Goal: Task Accomplishment & Management: Manage account settings

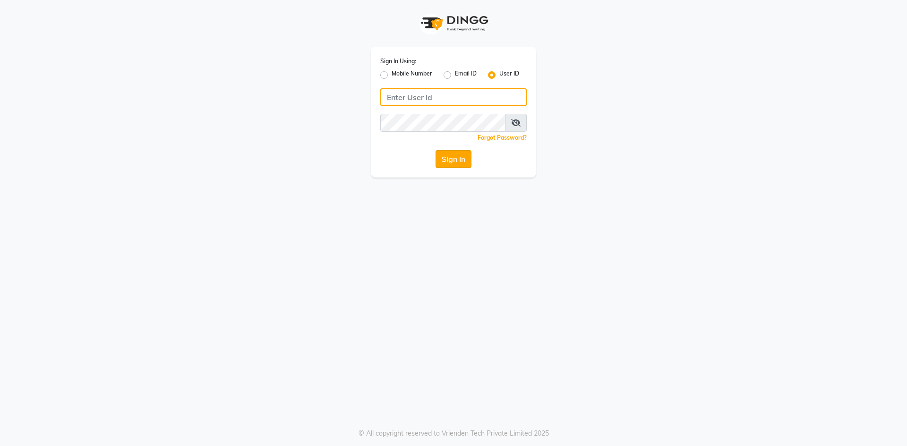
type input "thesalon"
drag, startPoint x: 457, startPoint y: 166, endPoint x: 439, endPoint y: 170, distance: 18.4
click at [457, 166] on button "Sign In" at bounding box center [453, 159] width 36 height 18
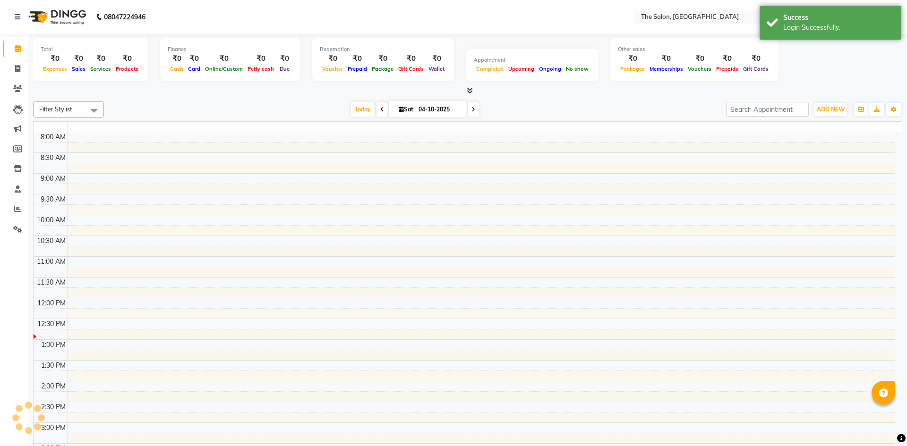
select select "en"
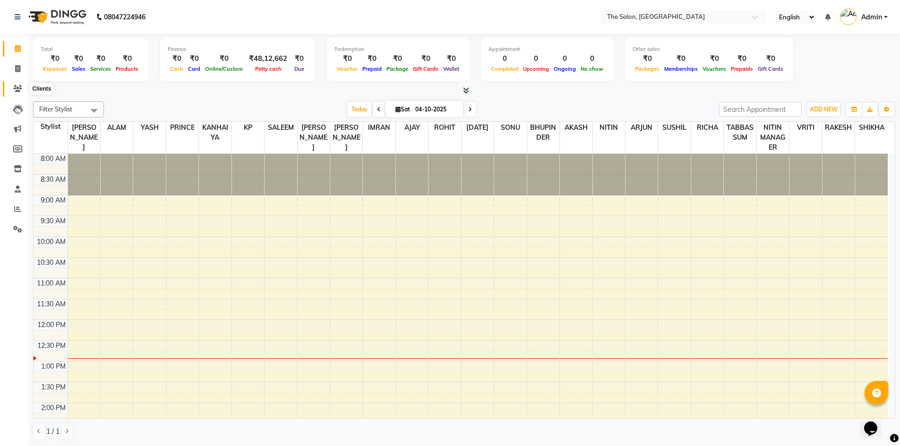
click at [17, 85] on icon at bounding box center [17, 88] width 9 height 7
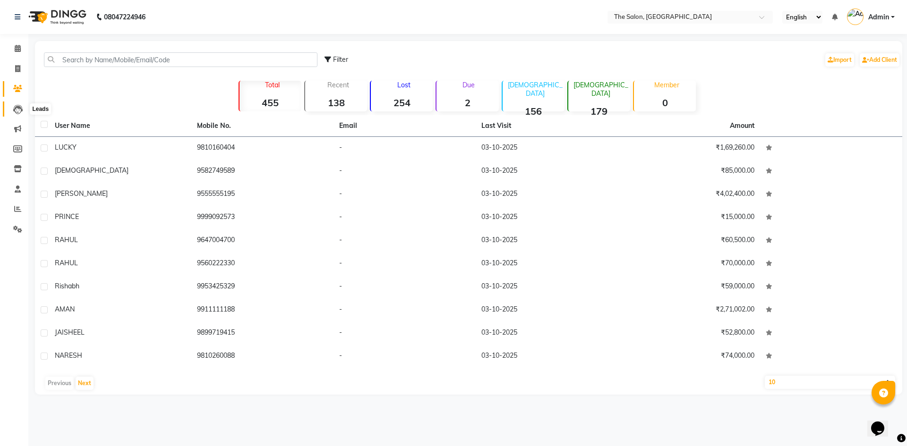
click at [15, 106] on icon at bounding box center [17, 109] width 9 height 9
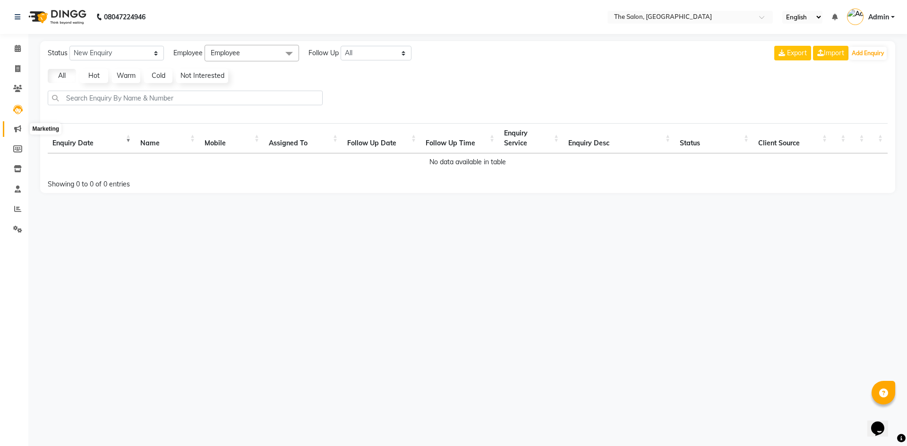
click at [23, 128] on span at bounding box center [17, 129] width 17 height 11
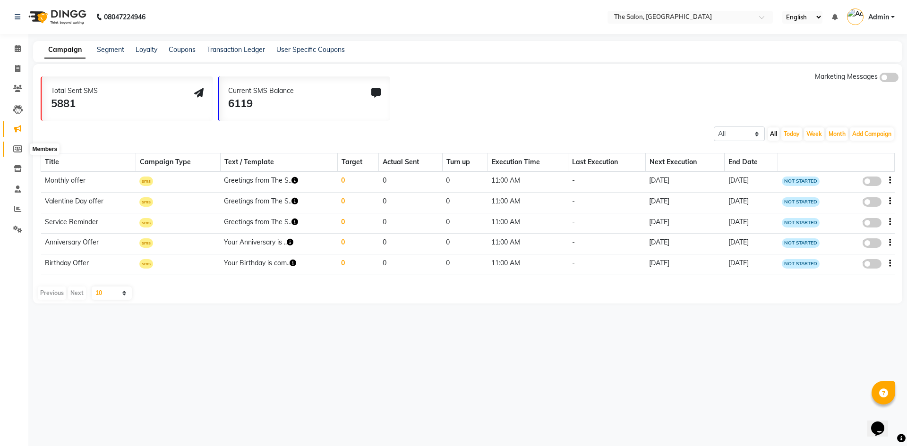
click at [15, 148] on icon at bounding box center [17, 148] width 9 height 7
select select
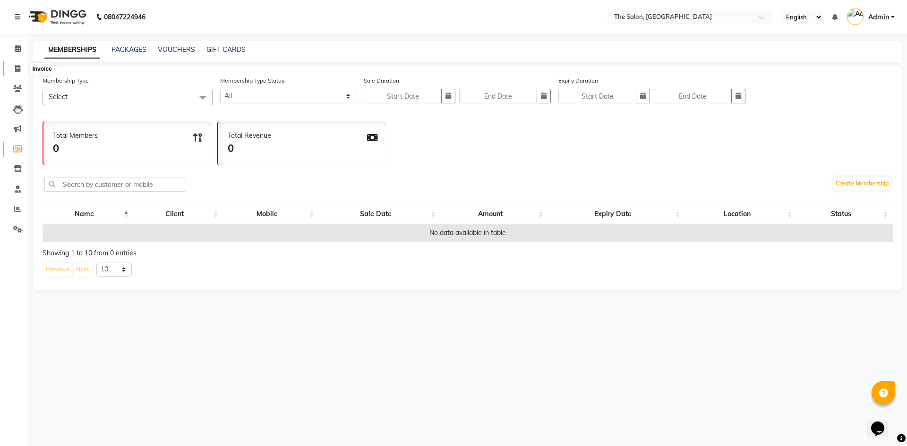
click at [13, 66] on span at bounding box center [17, 69] width 17 height 11
select select "service"
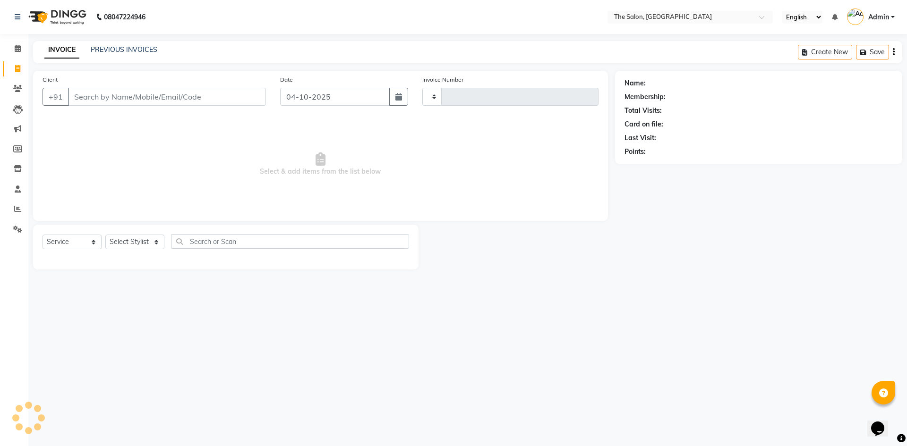
type input "1491"
select select "4245"
click at [19, 47] on icon at bounding box center [18, 48] width 6 height 7
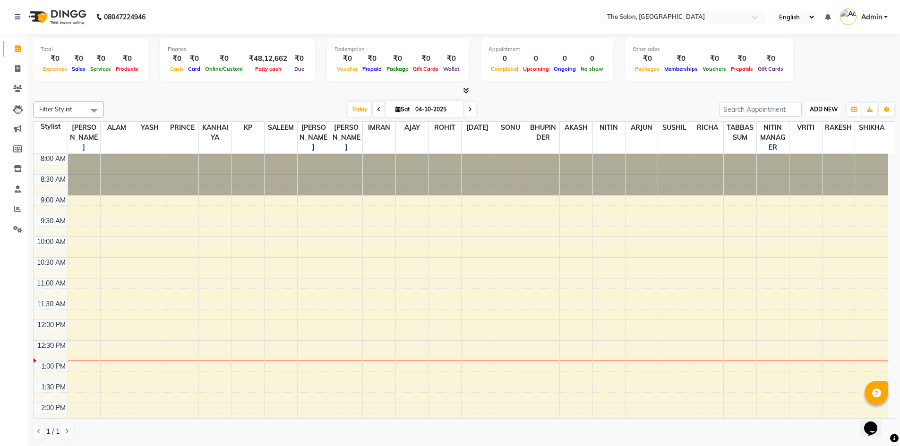
click at [816, 108] on span "ADD NEW" at bounding box center [823, 109] width 28 height 7
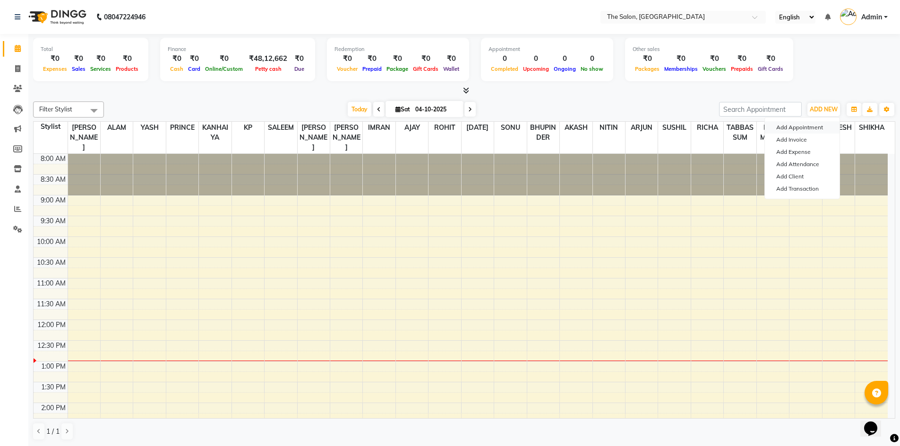
click at [801, 128] on button "Add Appointment" at bounding box center [802, 127] width 75 height 12
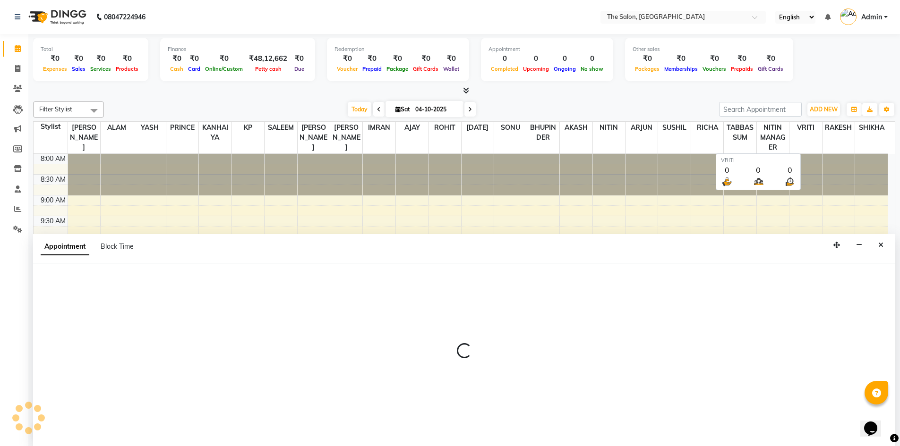
scroll to position [0, 0]
select select "tentative"
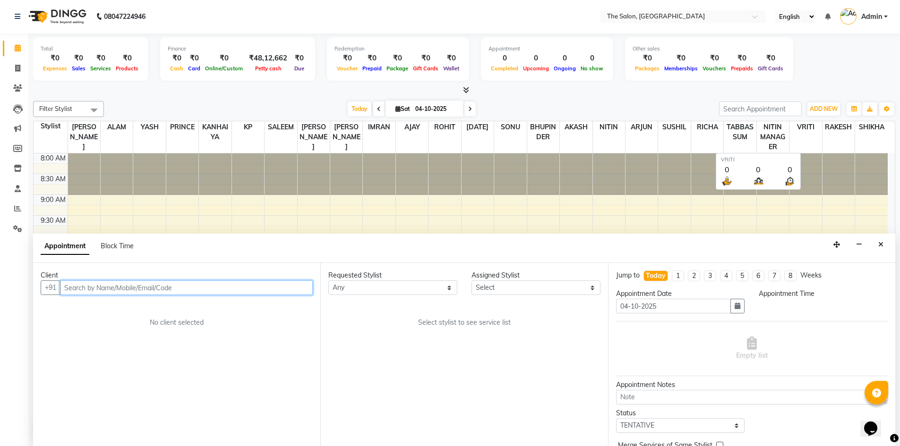
select select "540"
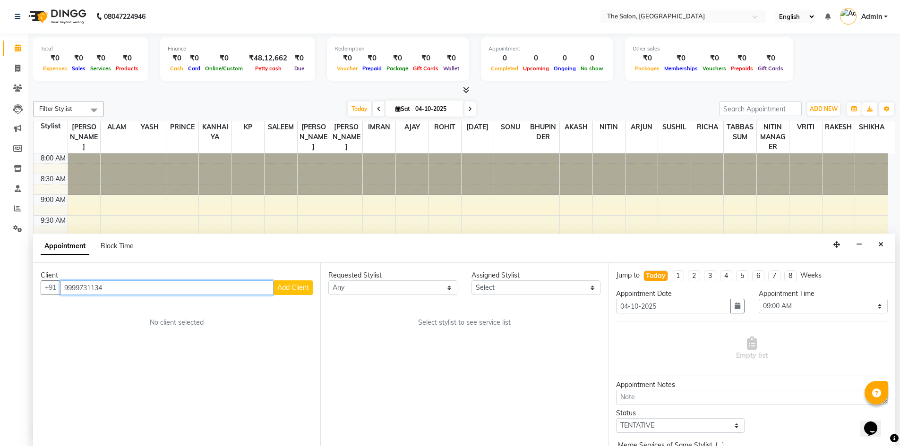
type input "9999731134"
click at [301, 285] on span "Add Client" at bounding box center [293, 287] width 32 height 9
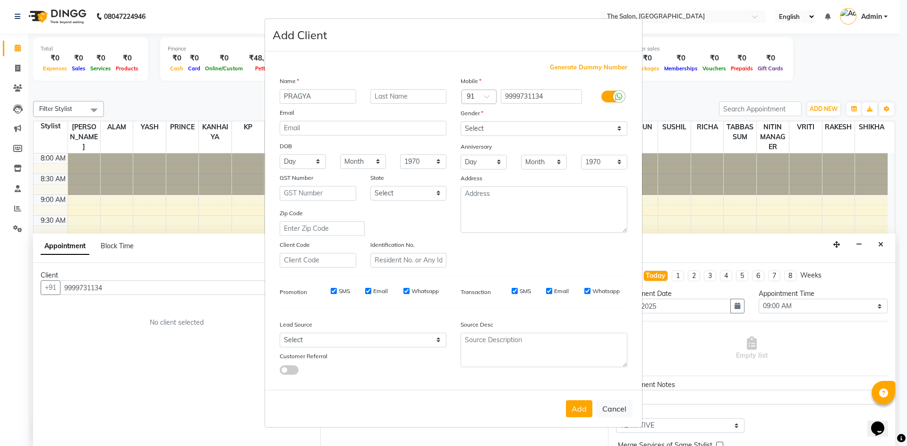
type input "PRAGYA"
click at [517, 128] on select "Select Male Female Other Prefer Not To Say" at bounding box center [543, 128] width 167 height 15
select select "female"
click at [460, 121] on select "Select Male Female Other Prefer Not To Say" at bounding box center [543, 128] width 167 height 15
click at [578, 414] on button "Add" at bounding box center [579, 408] width 26 height 17
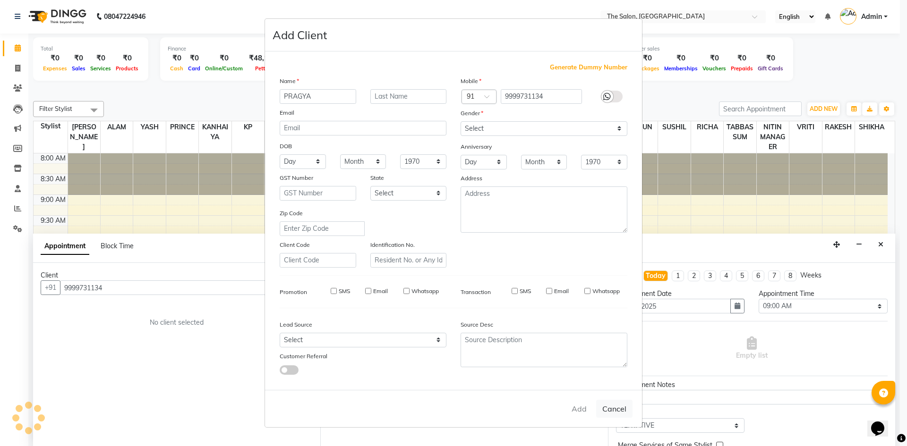
select select
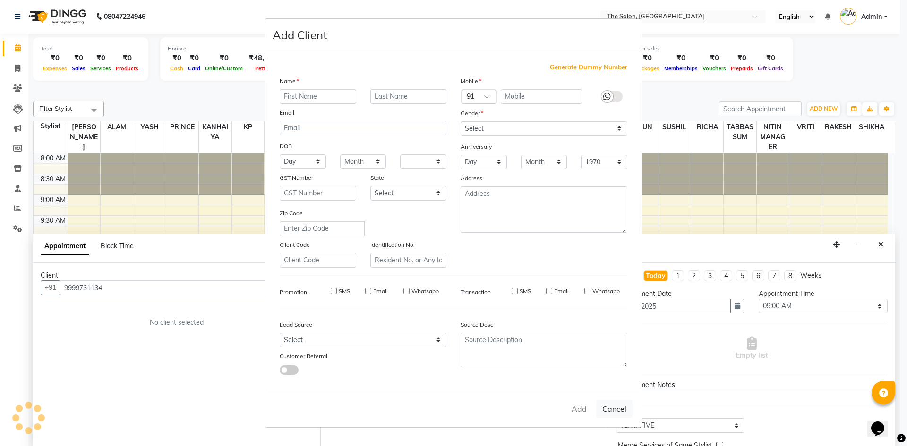
select select
checkbox input "false"
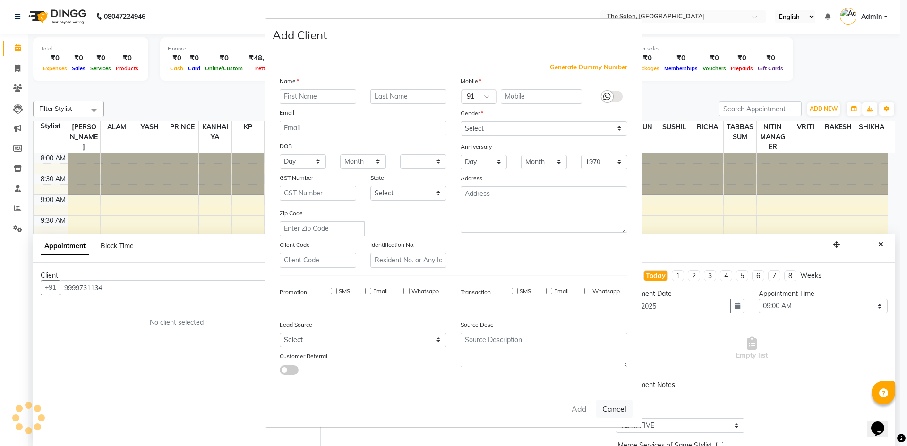
checkbox input "false"
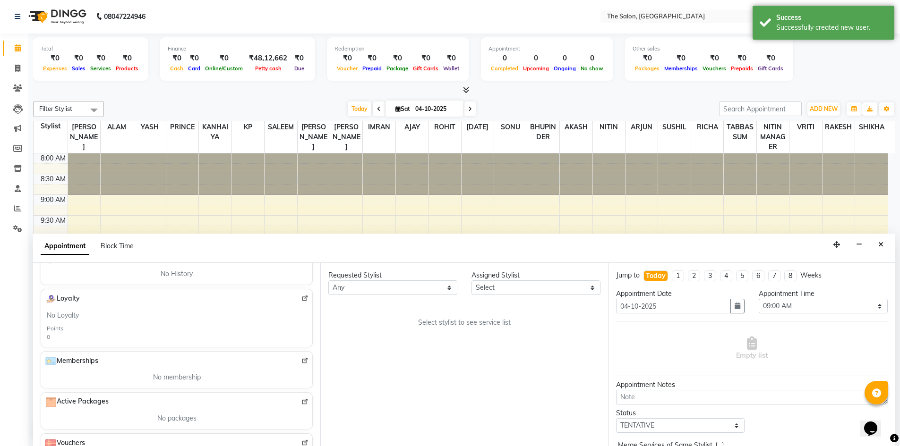
scroll to position [0, 0]
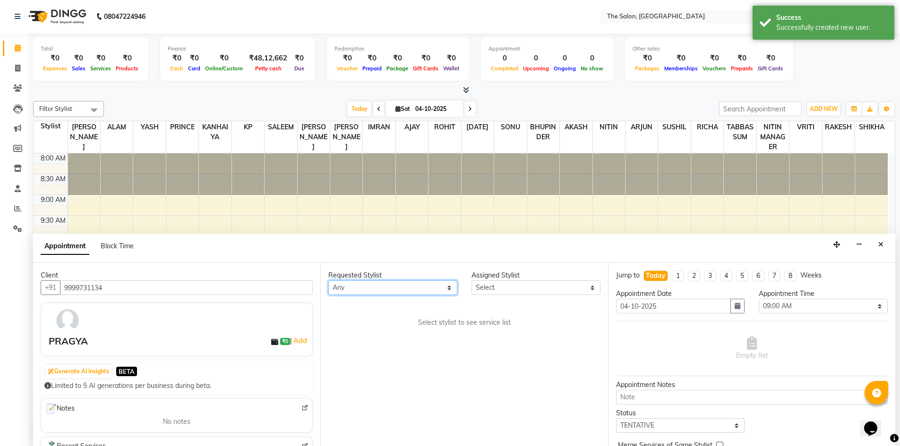
click at [438, 284] on select "Any AAKASH SURI AJAY AKASH ALAM AMIT ARJUN BHUPINDER HASAN IMRAN KANHAIYA KP NI…" at bounding box center [392, 288] width 129 height 15
select select "22753"
click at [328, 281] on select "Any AAKASH SURI AJAY AKASH ALAM AMIT ARJUN BHUPINDER HASAN IMRAN KANHAIYA KP NI…" at bounding box center [392, 288] width 129 height 15
select select "22753"
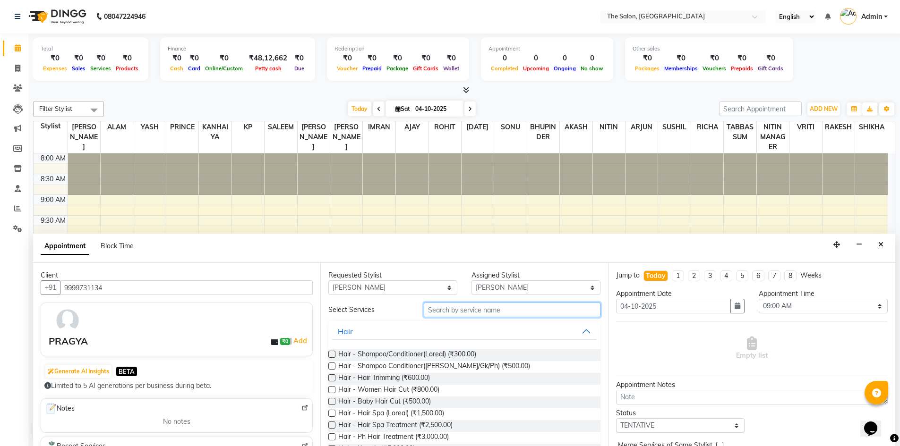
click at [504, 307] on input "text" at bounding box center [512, 310] width 177 height 15
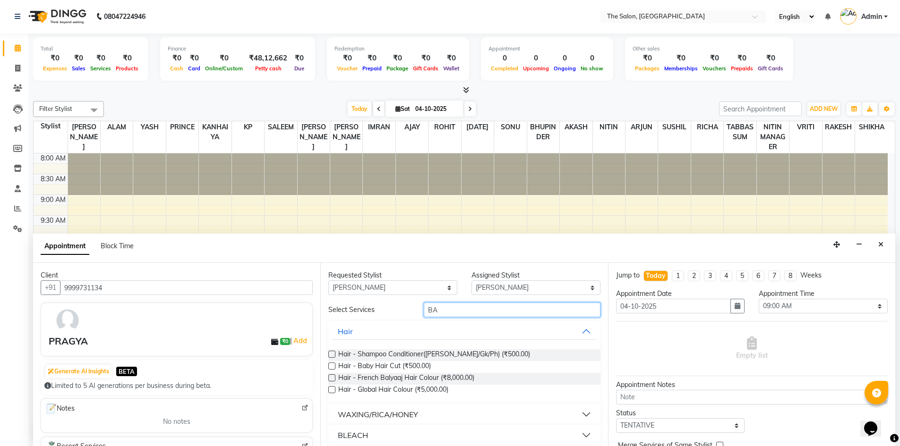
type input "BA"
click at [332, 378] on label at bounding box center [331, 377] width 7 height 7
click at [332, 378] on input "checkbox" at bounding box center [331, 379] width 6 height 6
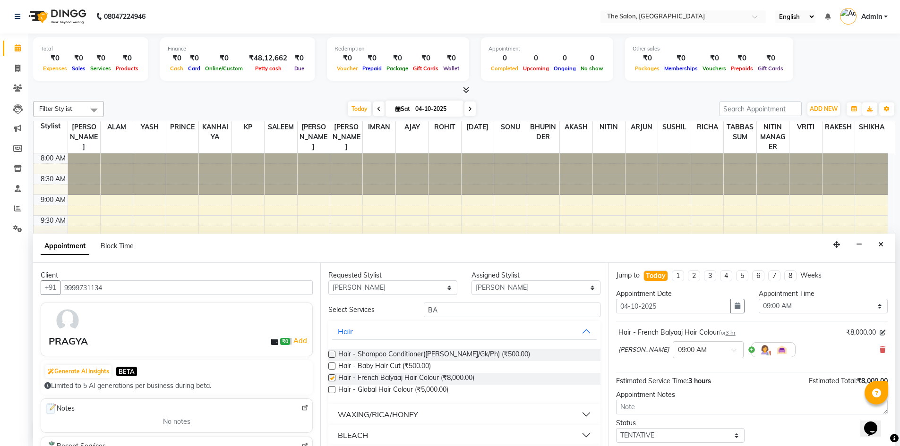
checkbox input "false"
click at [734, 306] on icon "button" at bounding box center [737, 306] width 6 height 7
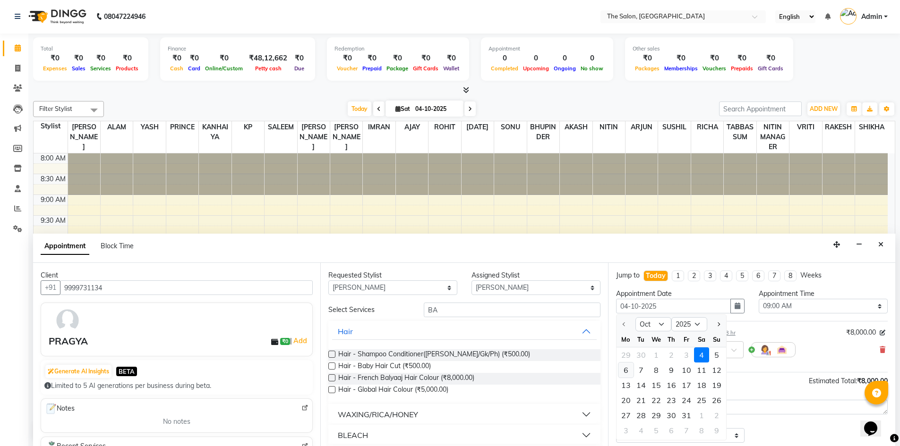
click at [629, 368] on div "6" at bounding box center [625, 370] width 15 height 15
type input "06-10-2025"
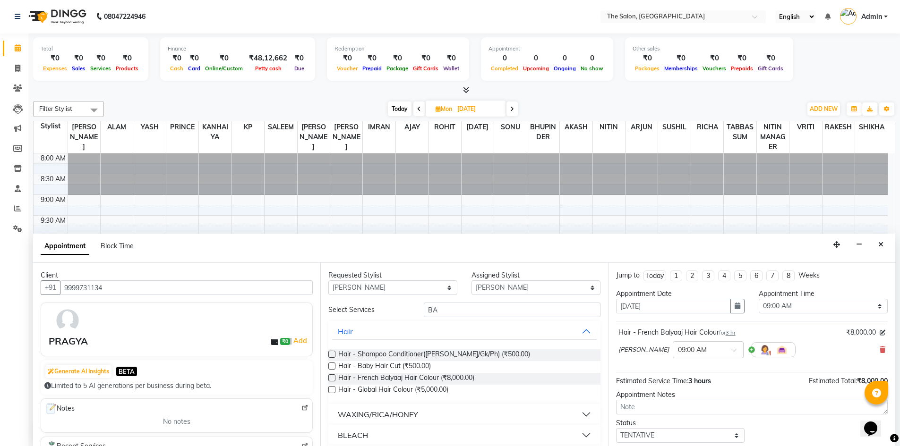
scroll to position [208, 0]
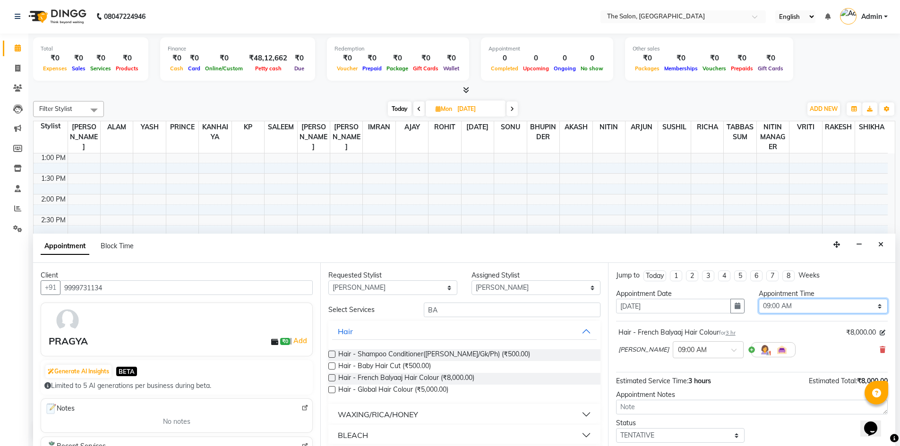
click at [874, 306] on select "Select 09:00 AM 09:15 AM 09:30 AM 09:45 AM 10:00 AM 10:15 AM 10:30 AM 10:45 AM …" at bounding box center [822, 306] width 129 height 15
select select "840"
click at [758, 299] on select "Select 09:00 AM 09:15 AM 09:30 AM 09:45 AM 10:00 AM 10:15 AM 10:30 AM 10:45 AM …" at bounding box center [822, 306] width 129 height 15
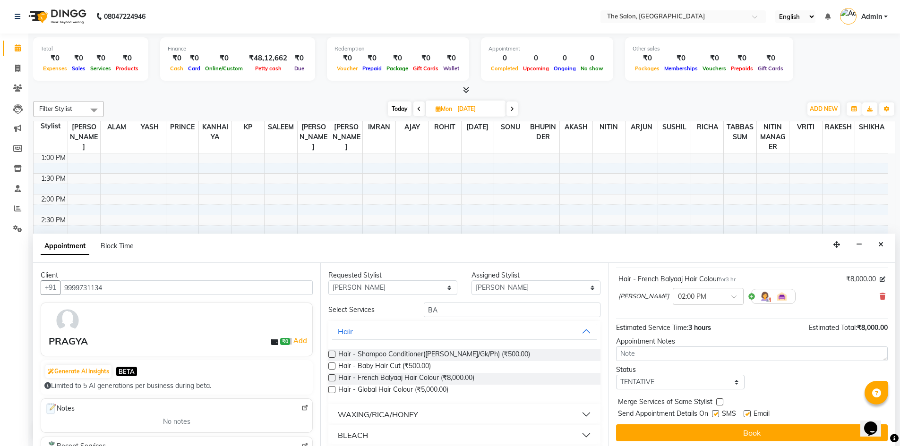
scroll to position [56, 0]
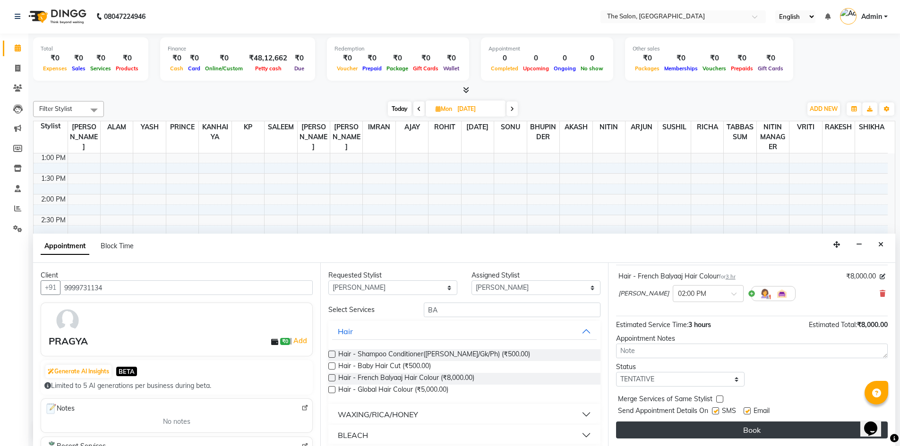
click at [771, 433] on button "Book" at bounding box center [752, 430] width 272 height 17
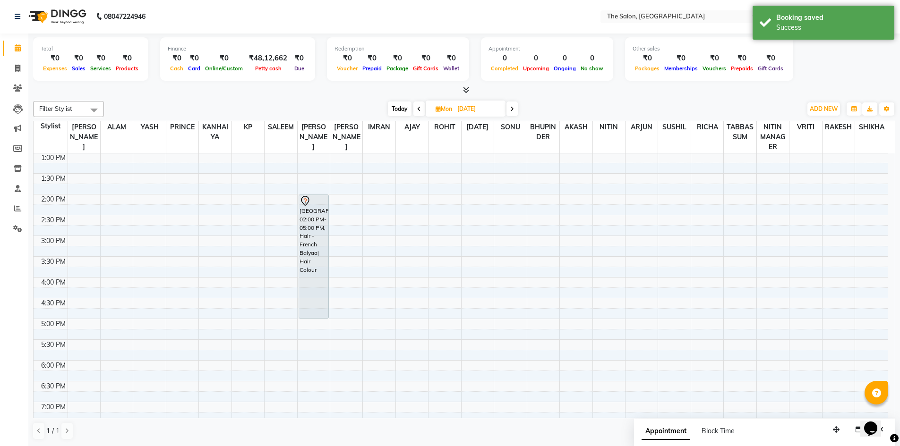
scroll to position [0, 0]
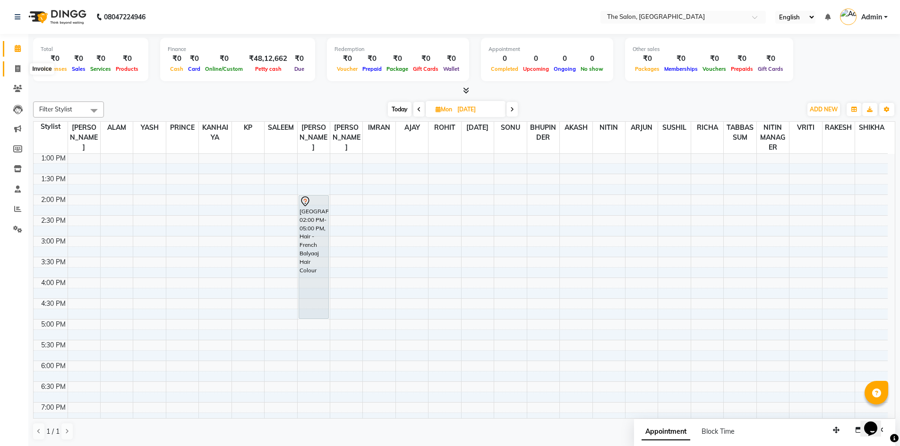
click at [19, 72] on span at bounding box center [17, 69] width 17 height 11
select select "service"
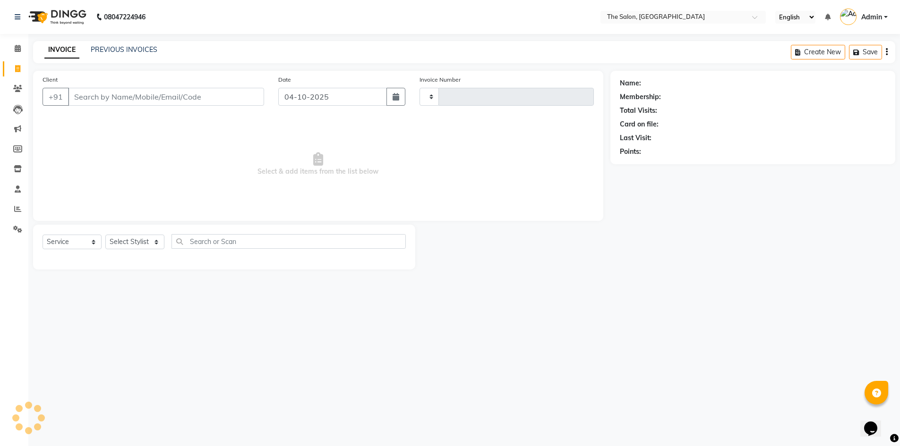
type input "1491"
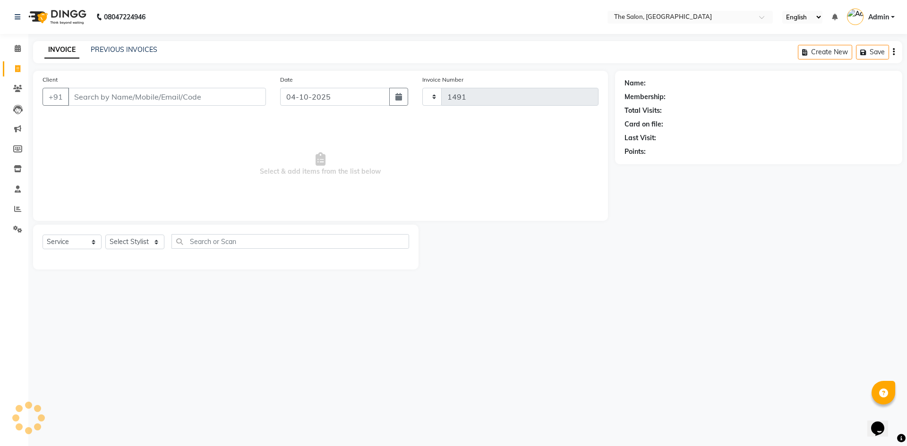
select select "4245"
click at [13, 44] on span at bounding box center [17, 48] width 17 height 11
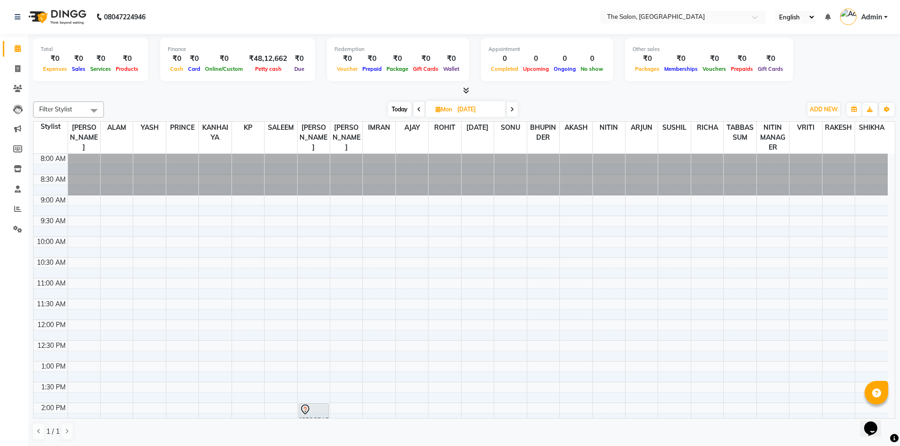
click at [472, 109] on input "06-10-2025" at bounding box center [477, 109] width 47 height 14
select select "10"
select select "2025"
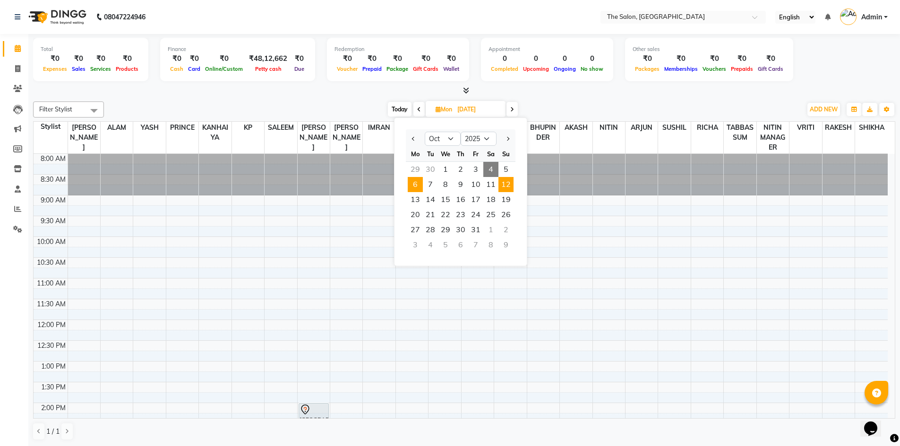
click at [507, 189] on span "12" at bounding box center [505, 184] width 15 height 15
type input "12-10-2025"
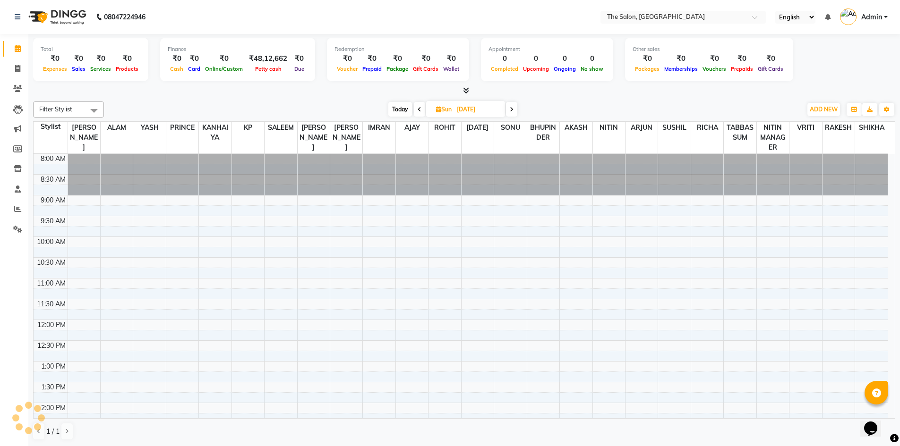
scroll to position [208, 0]
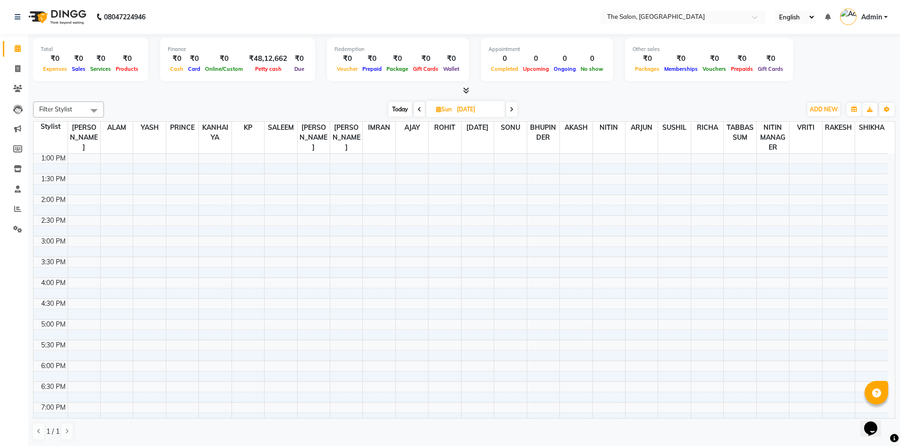
click at [469, 111] on input "12-10-2025" at bounding box center [477, 109] width 47 height 14
select select "10"
select select "2025"
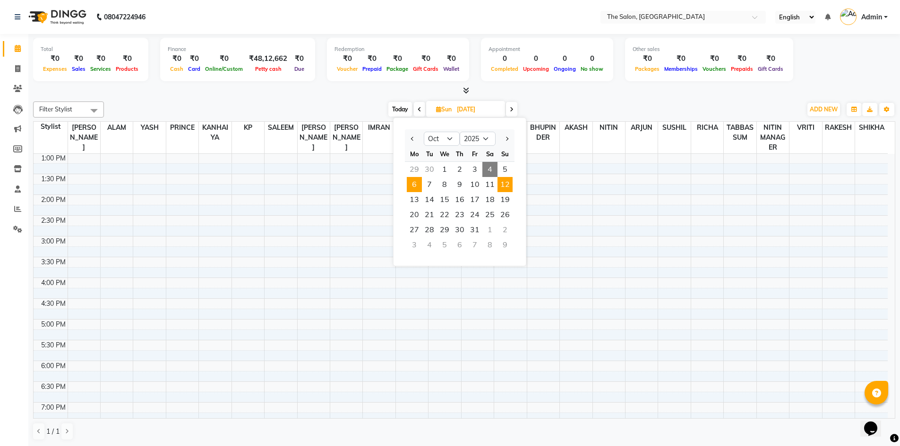
click at [418, 190] on span "6" at bounding box center [414, 184] width 15 height 15
type input "06-10-2025"
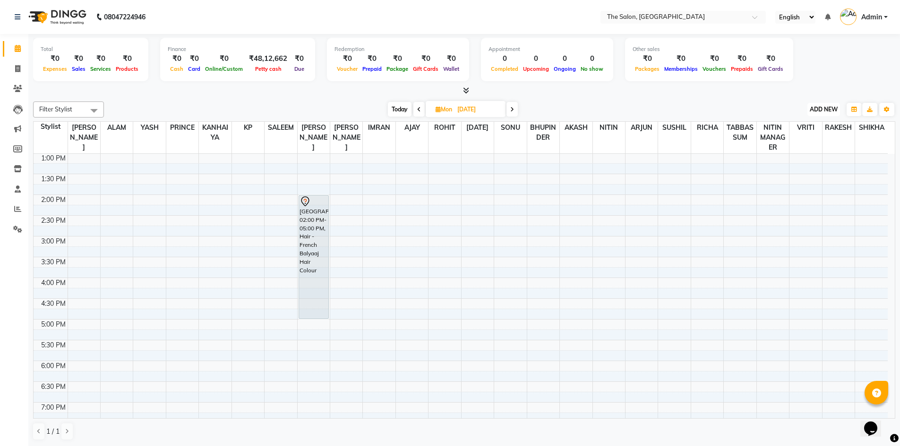
click at [828, 110] on span "ADD NEW" at bounding box center [823, 109] width 28 height 7
click at [800, 127] on button "Add Appointment" at bounding box center [802, 127] width 75 height 12
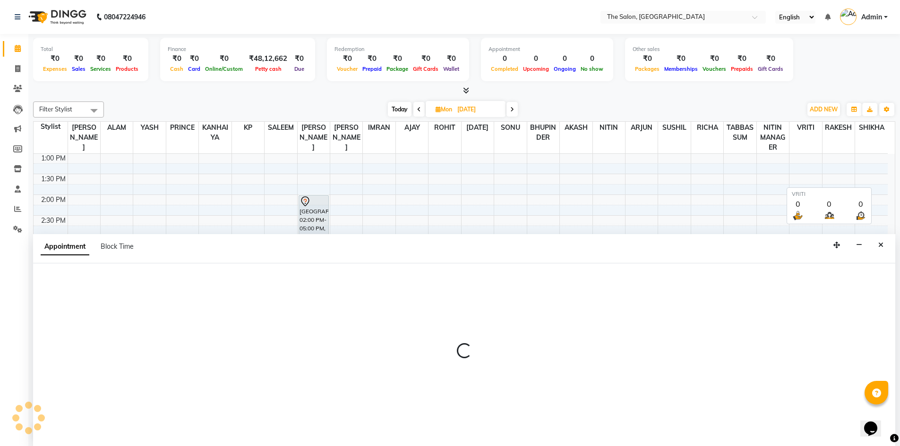
select select "tentative"
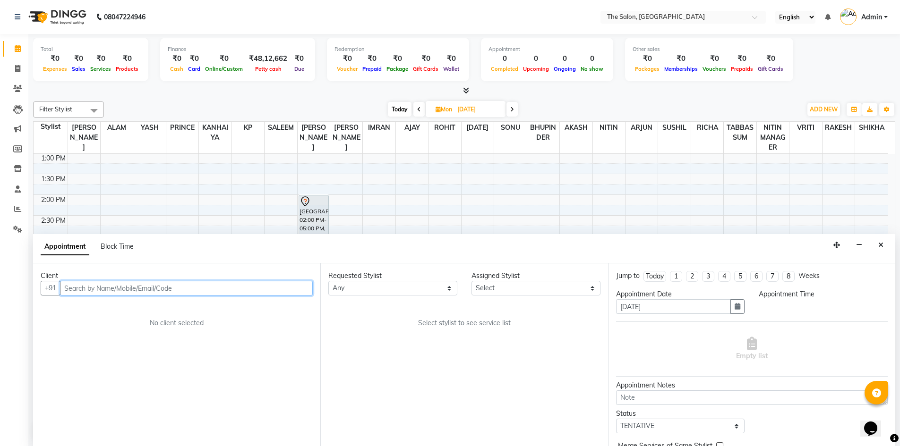
select select "540"
type input "8860064090"
click at [289, 287] on span "Add Client" at bounding box center [293, 287] width 32 height 9
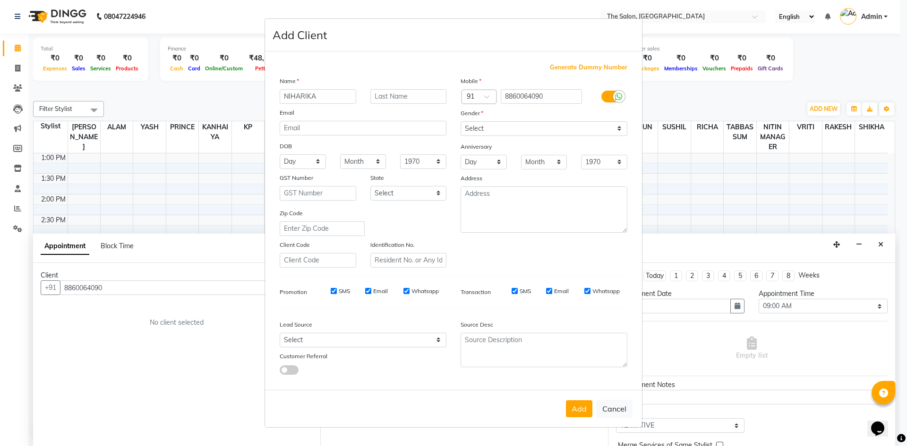
type input "[PERSON_NAME]"
click at [536, 128] on select "Select Male Female Other Prefer Not To Say" at bounding box center [543, 128] width 167 height 15
click at [460, 121] on select "Select Male Female Other Prefer Not To Say" at bounding box center [543, 128] width 167 height 15
click at [503, 132] on select "Select Male Female Other Prefer Not To Say" at bounding box center [543, 128] width 167 height 15
select select "female"
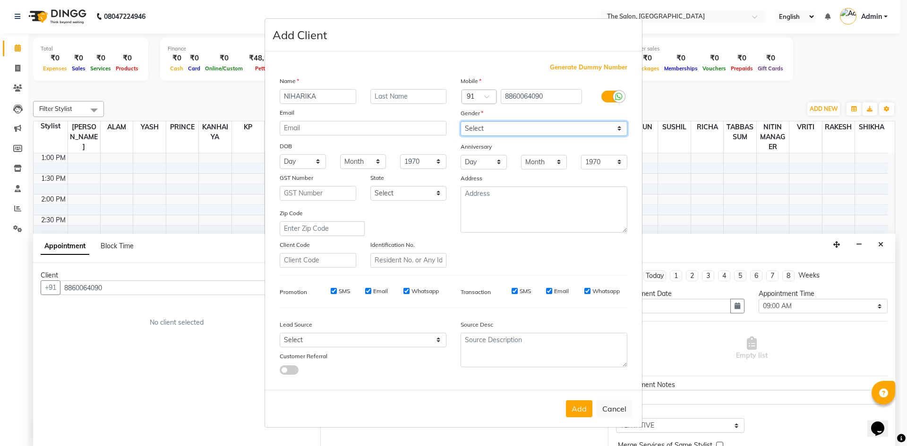
click at [460, 121] on select "Select Male Female Other Prefer Not To Say" at bounding box center [543, 128] width 167 height 15
click at [584, 410] on button "Add" at bounding box center [579, 408] width 26 height 17
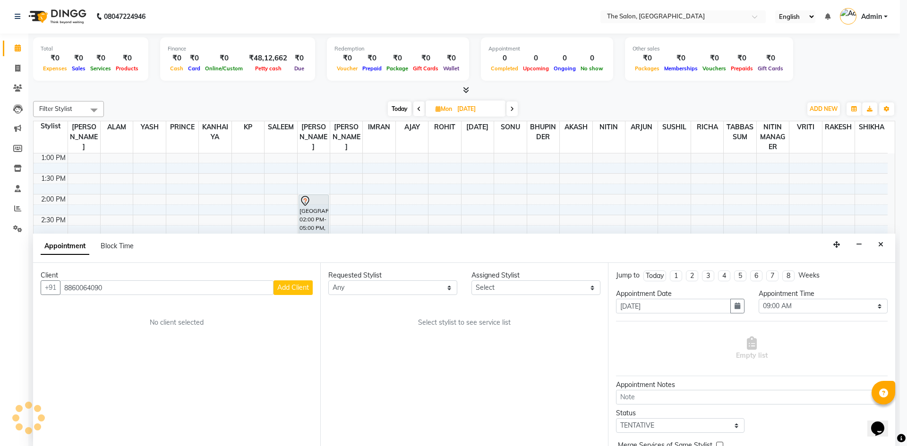
select select
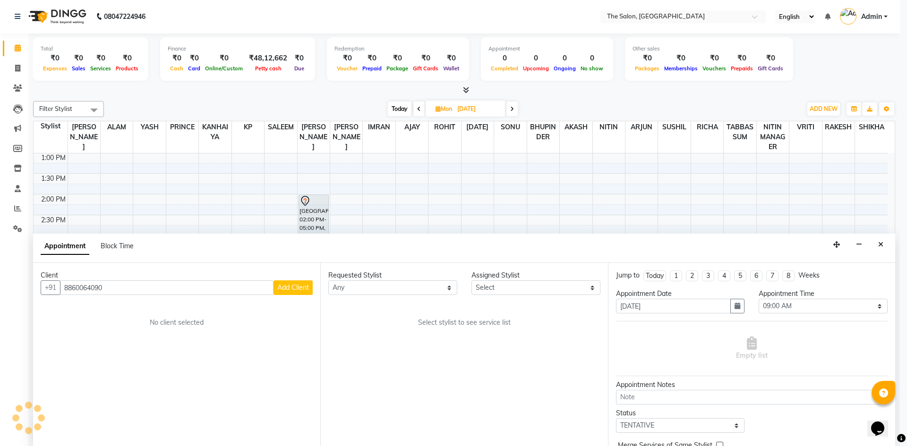
select select
checkbox input "false"
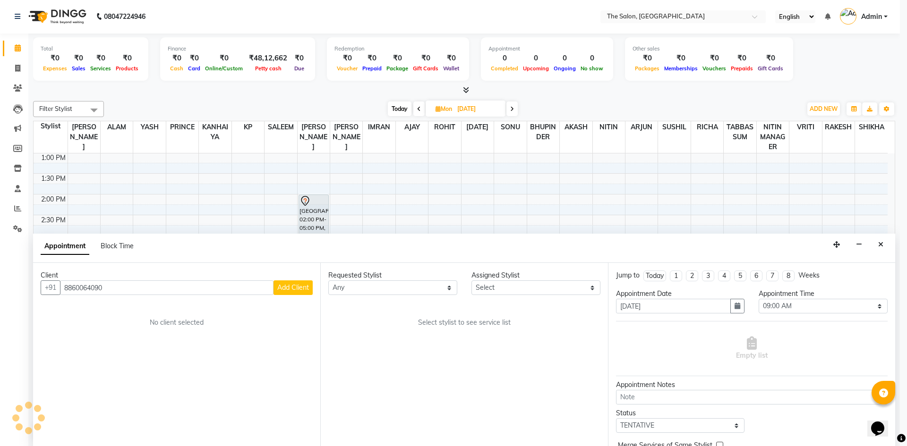
checkbox input "false"
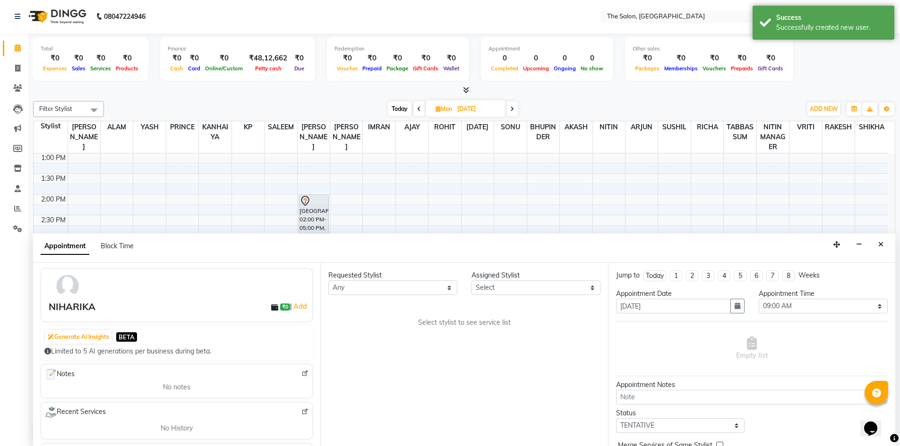
scroll to position [0, 0]
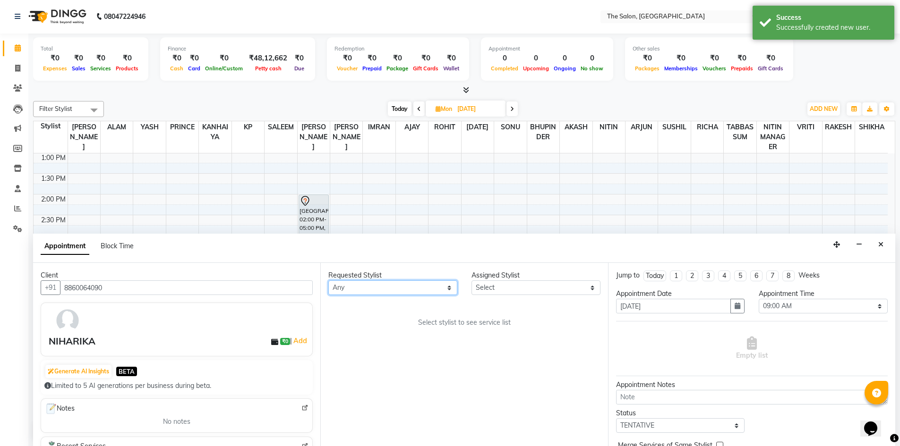
click at [391, 288] on select "Any AAKASH SURI AJAY AKASH ALAM AMIT ARJUN BHUPINDER HASAN IMRAN KANHAIYA KP NI…" at bounding box center [392, 288] width 129 height 15
select select "22753"
click at [328, 281] on select "Any AAKASH SURI AJAY AKASH ALAM AMIT ARJUN BHUPINDER HASAN IMRAN KANHAIYA KP NI…" at bounding box center [392, 288] width 129 height 15
select select "22753"
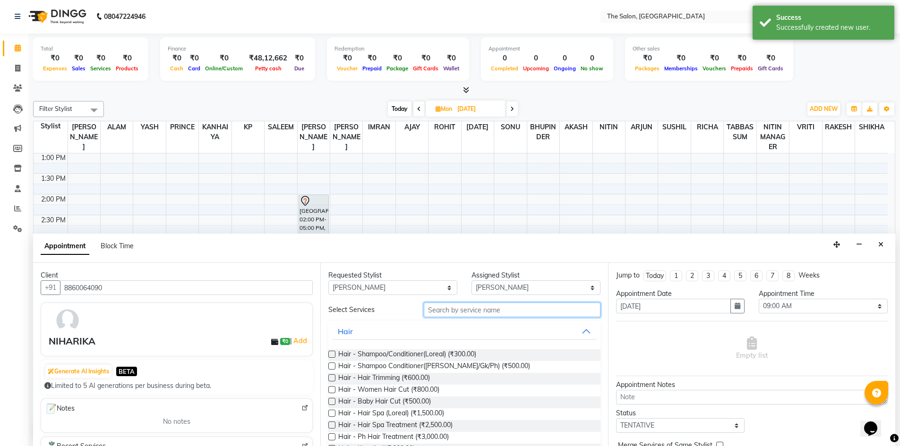
click at [483, 316] on input "text" at bounding box center [512, 310] width 177 height 15
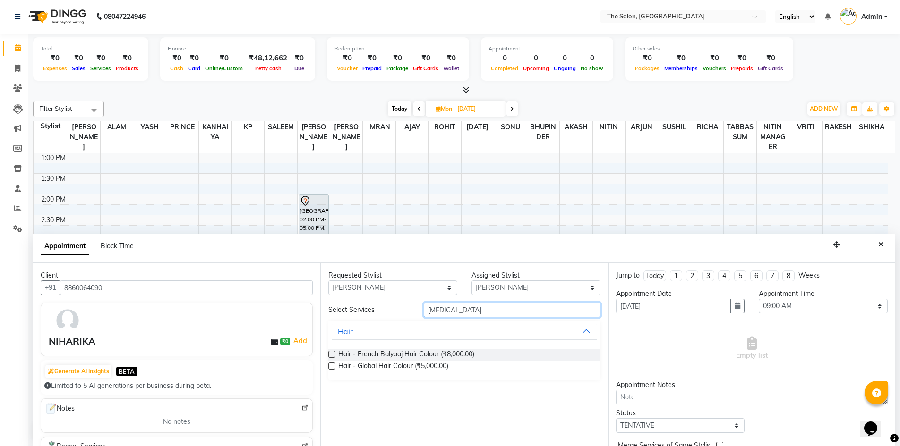
type input "BAL"
click at [335, 352] on label at bounding box center [331, 354] width 7 height 7
click at [334, 352] on input "checkbox" at bounding box center [331, 355] width 6 height 6
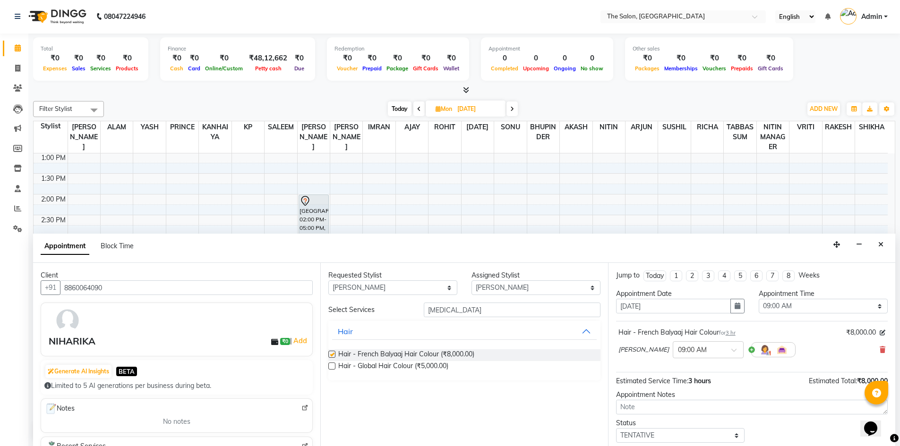
checkbox input "false"
click at [734, 306] on icon "button" at bounding box center [737, 306] width 6 height 7
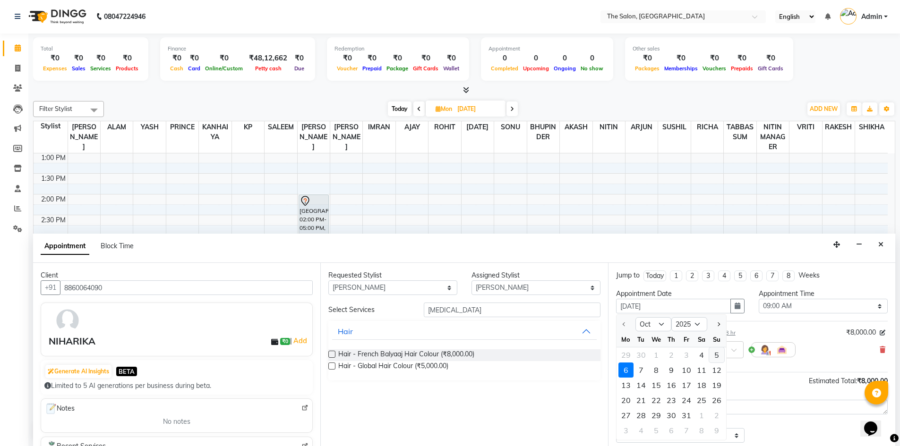
click at [718, 357] on div "5" at bounding box center [716, 355] width 15 height 15
type input "05-10-2025"
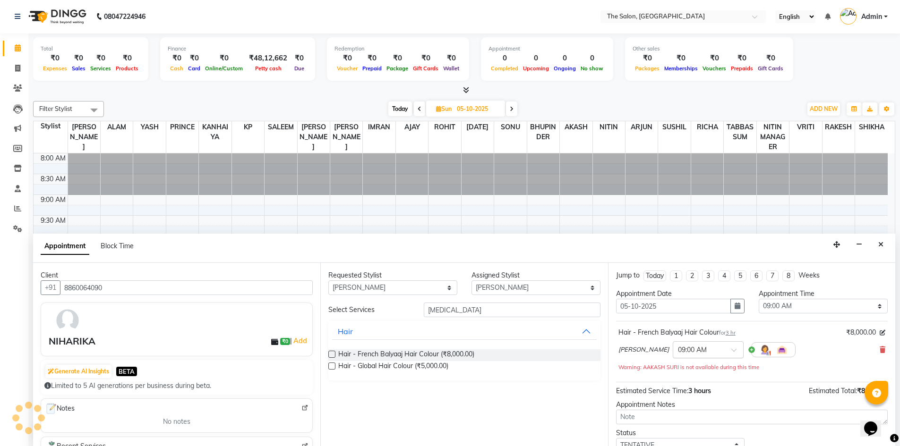
scroll to position [208, 0]
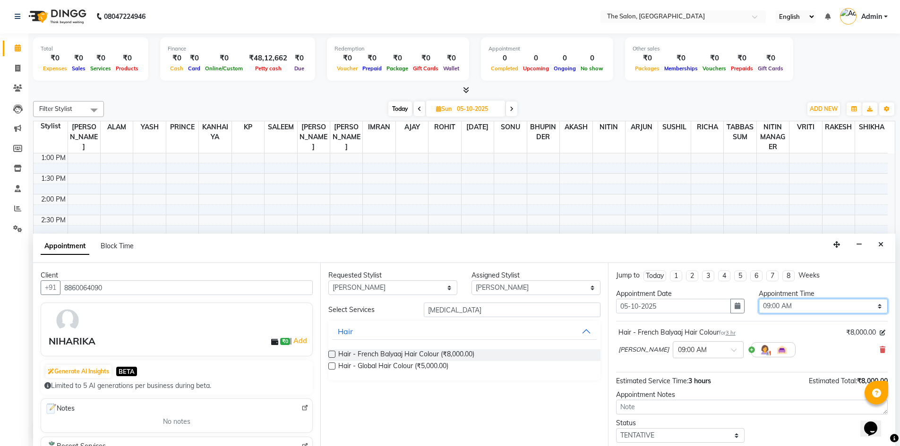
click at [849, 304] on select "Select 09:00 AM 09:15 AM 09:30 AM 09:45 AM 10:00 AM 10:15 AM 10:30 AM 10:45 AM …" at bounding box center [822, 306] width 129 height 15
select select "870"
click at [758, 299] on select "Select 09:00 AM 09:15 AM 09:30 AM 09:45 AM 10:00 AM 10:15 AM 10:30 AM 10:45 AM …" at bounding box center [822, 306] width 129 height 15
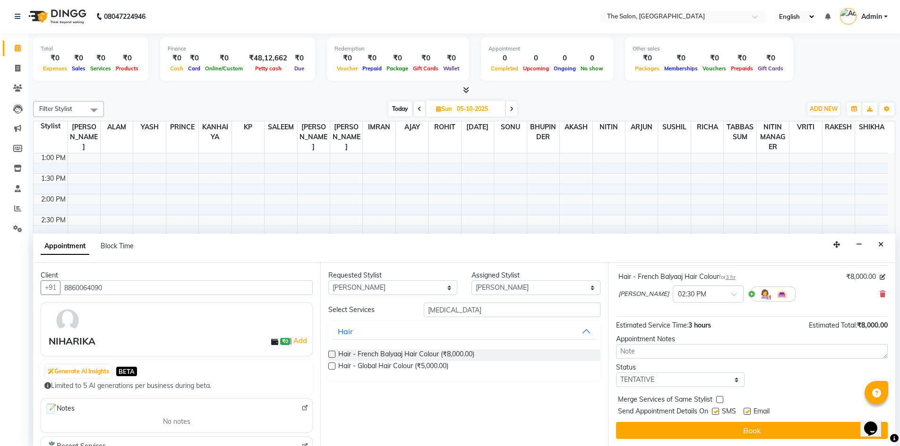
scroll to position [56, 0]
click at [714, 412] on label at bounding box center [715, 411] width 7 height 7
click at [714, 412] on input "checkbox" at bounding box center [715, 412] width 6 height 6
checkbox input "false"
click at [750, 409] on label at bounding box center [746, 411] width 7 height 7
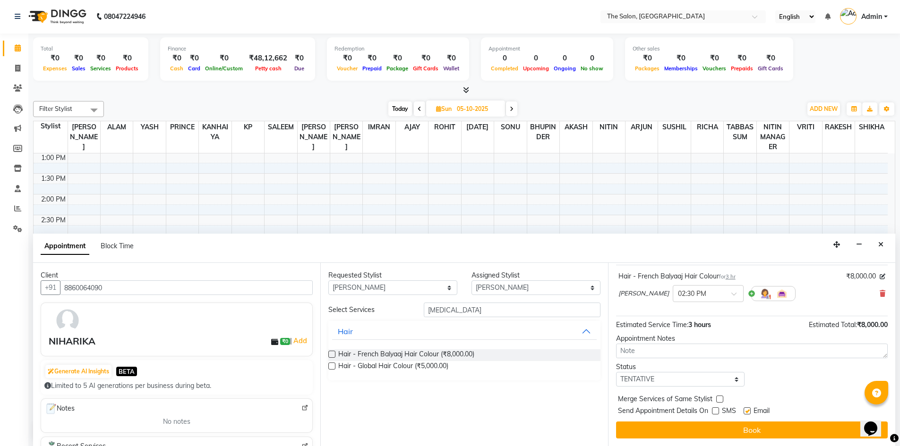
click at [749, 409] on input "checkbox" at bounding box center [746, 412] width 6 height 6
checkbox input "false"
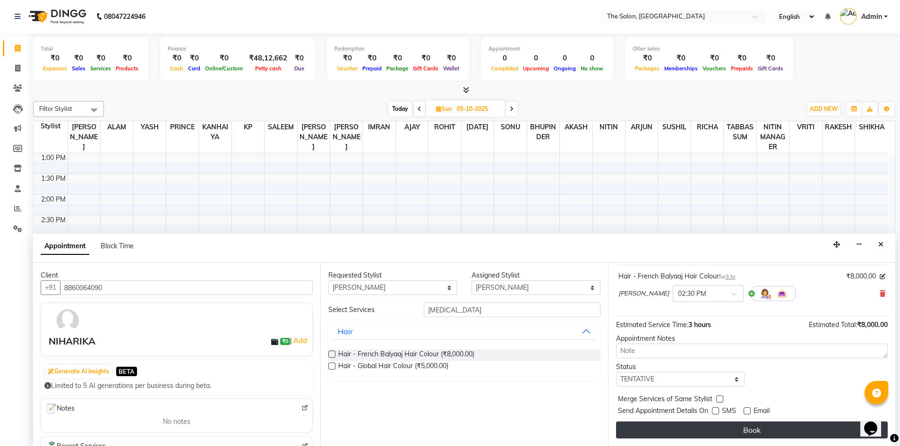
click at [771, 430] on button "Book" at bounding box center [752, 430] width 272 height 17
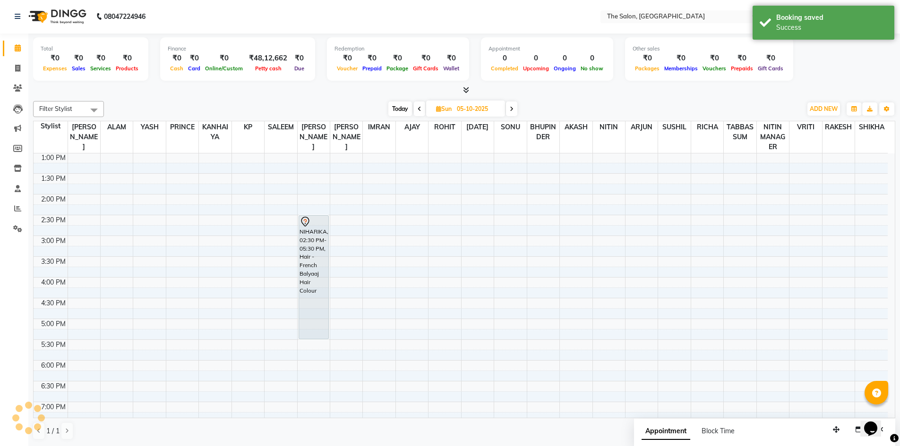
scroll to position [0, 0]
click at [815, 109] on span "ADD NEW" at bounding box center [823, 109] width 28 height 7
click at [788, 129] on button "Add Appointment" at bounding box center [802, 127] width 75 height 12
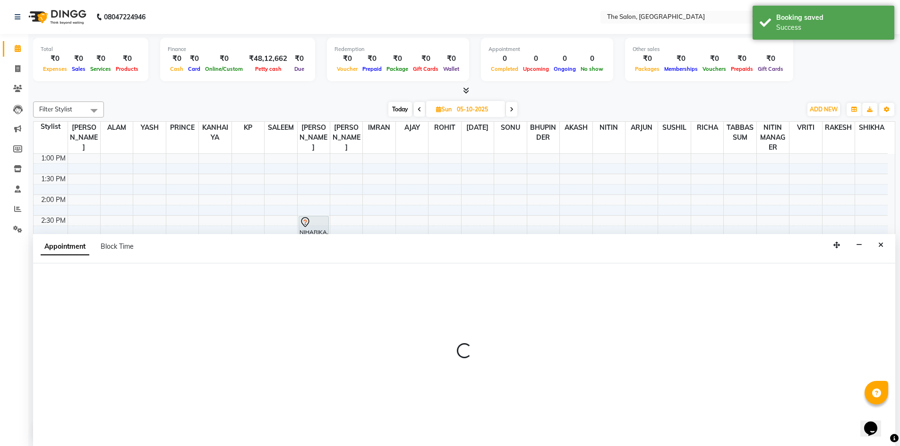
scroll to position [0, 0]
select select "540"
select select "tentative"
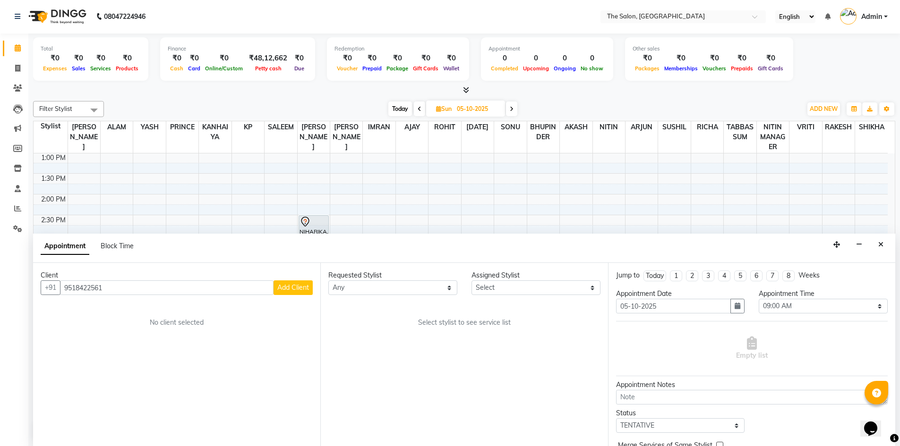
type input "9518422561"
click at [295, 292] on button "Add Client" at bounding box center [292, 288] width 39 height 15
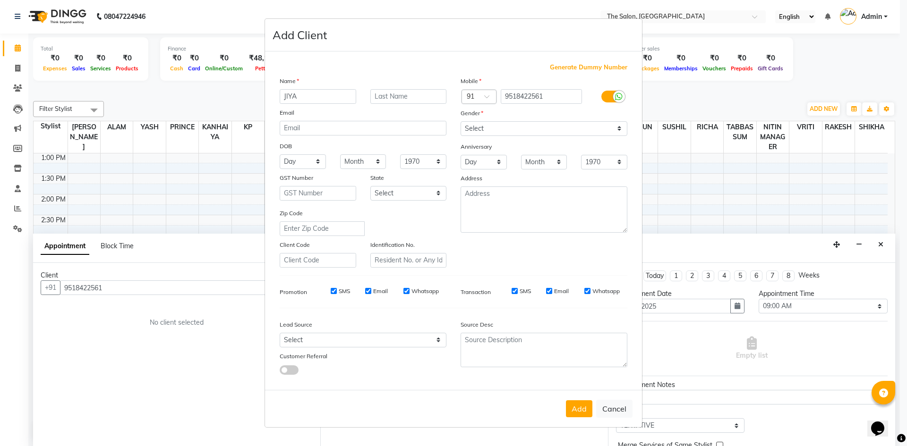
type input "JIYA"
click at [538, 130] on select "Select Male Female Other Prefer Not To Say" at bounding box center [543, 128] width 167 height 15
select select "female"
click at [460, 121] on select "Select Male Female Other Prefer Not To Say" at bounding box center [543, 128] width 167 height 15
click at [583, 407] on button "Add" at bounding box center [579, 408] width 26 height 17
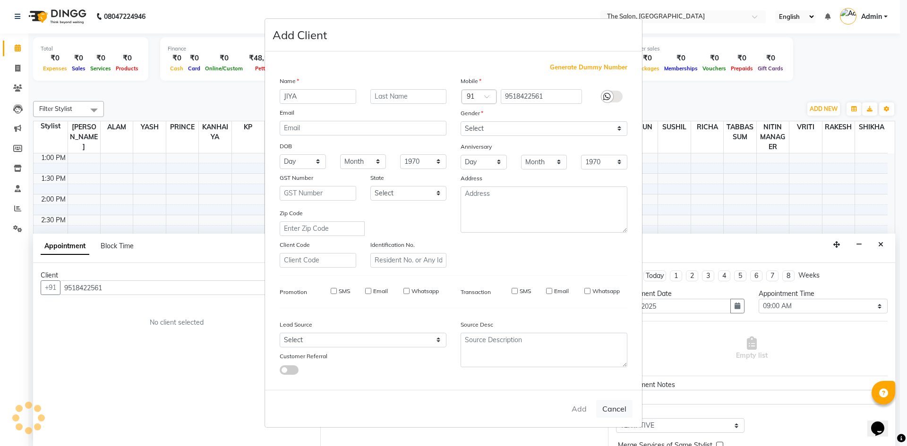
select select
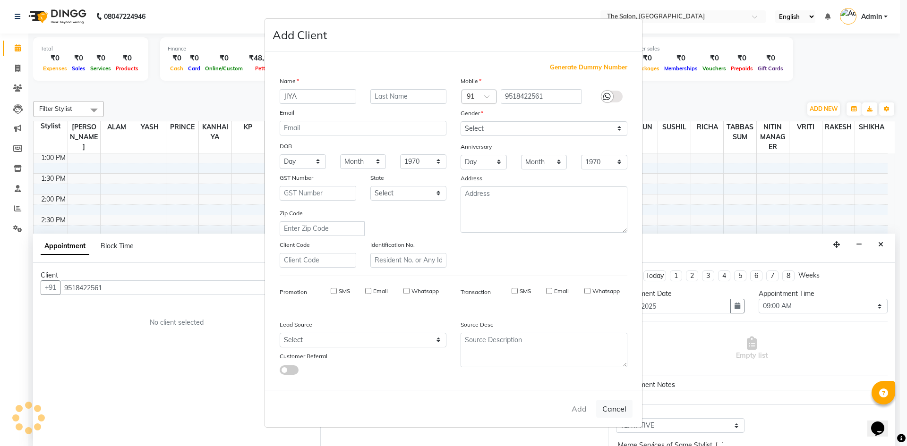
select select
checkbox input "false"
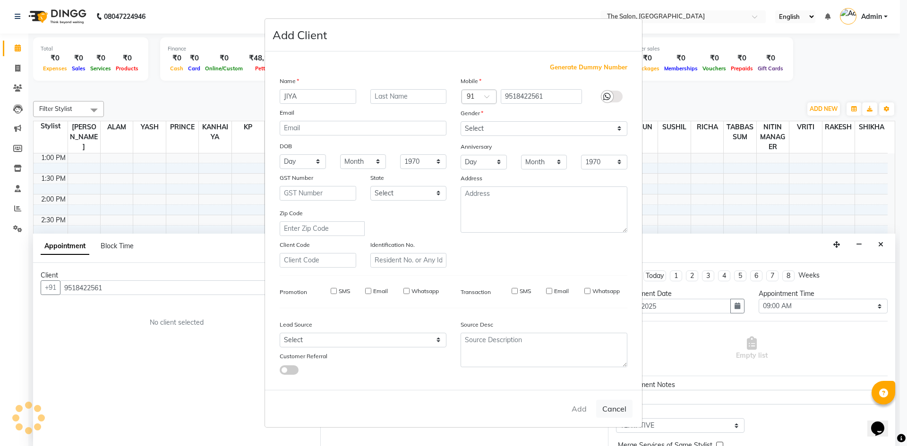
checkbox input "false"
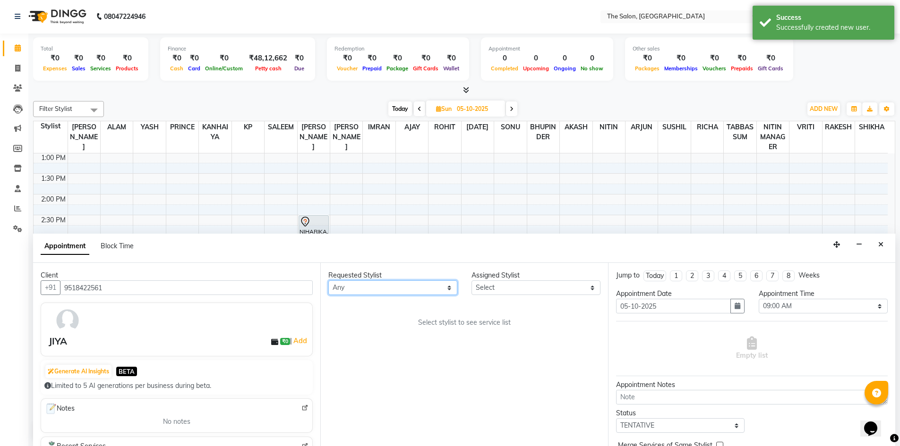
click at [434, 284] on select "Any AAKASH SURI AJAY AKASH ALAM AMIT ARJUN BHUPINDER HASAN IMRAN KANHAIYA KP NI…" at bounding box center [392, 288] width 129 height 15
select select "22753"
click at [328, 281] on select "Any AAKASH SURI AJAY AKASH ALAM AMIT ARJUN BHUPINDER HASAN IMRAN KANHAIYA KP NI…" at bounding box center [392, 288] width 129 height 15
select select "22753"
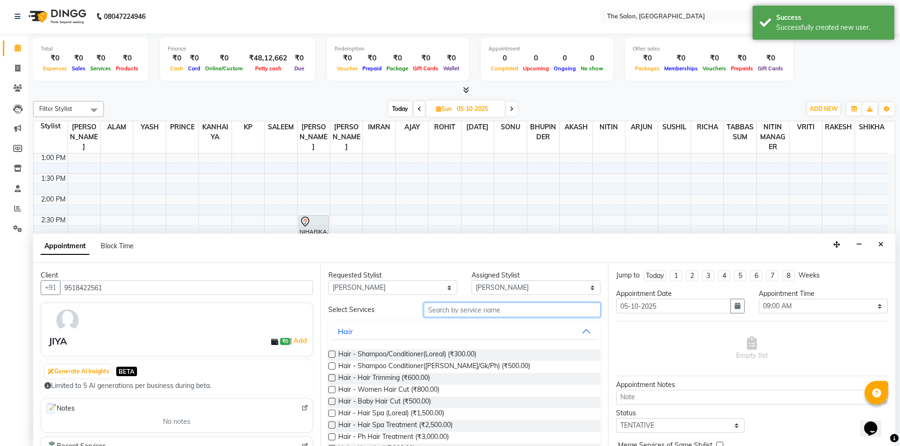
click at [473, 312] on input "text" at bounding box center [512, 310] width 177 height 15
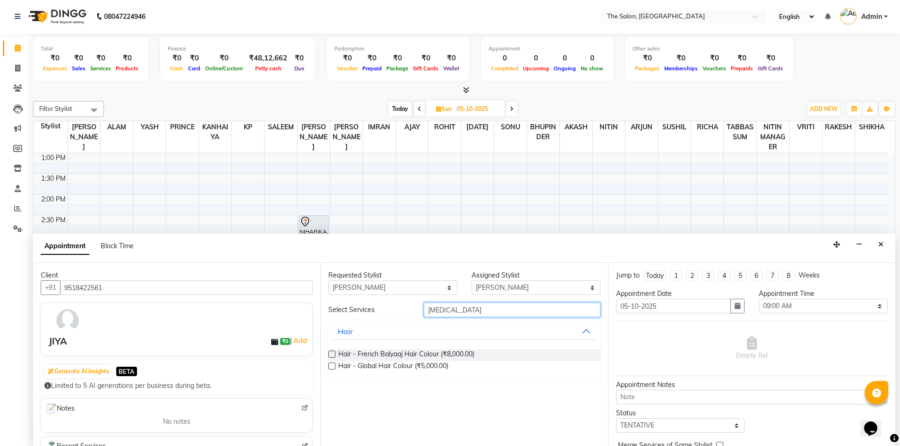
type input "BAL"
click at [332, 355] on label at bounding box center [331, 354] width 7 height 7
click at [332, 355] on input "checkbox" at bounding box center [331, 355] width 6 height 6
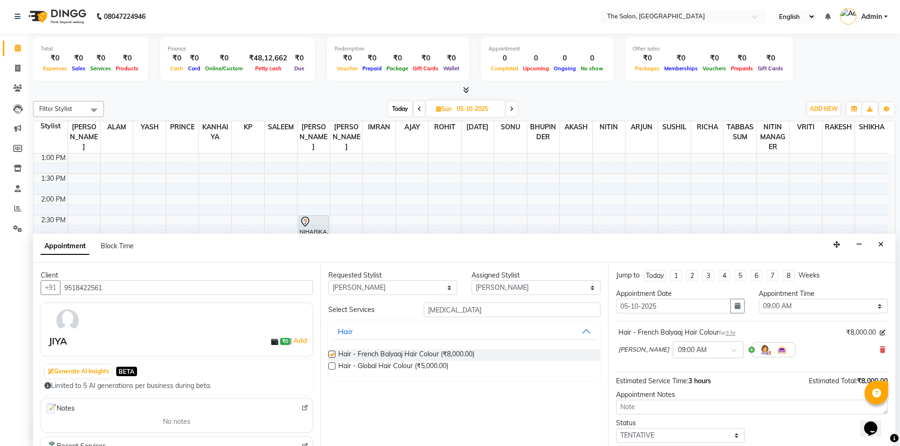
checkbox input "false"
click at [853, 310] on select "Select 09:00 AM 09:15 AM 09:30 AM 09:45 AM 10:00 AM 10:15 AM 10:30 AM 10:45 AM …" at bounding box center [822, 306] width 129 height 15
select select "780"
click at [758, 299] on select "Select 09:00 AM 09:15 AM 09:30 AM 09:45 AM 10:00 AM 10:15 AM 10:30 AM 10:45 AM …" at bounding box center [822, 306] width 129 height 15
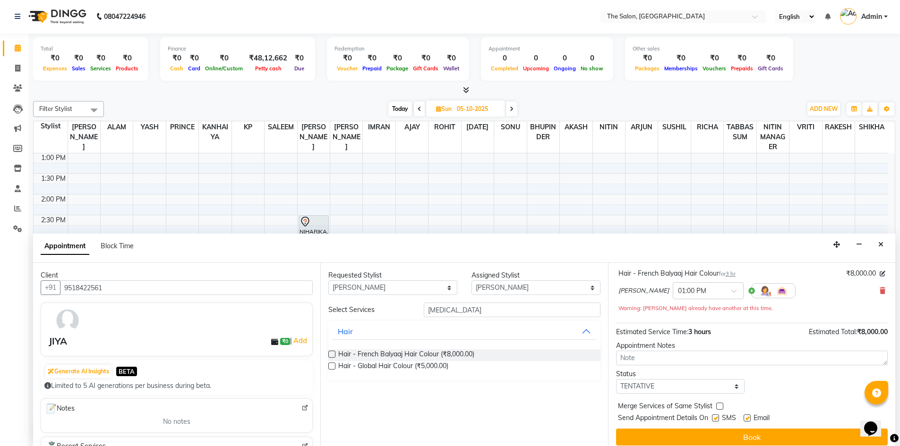
scroll to position [66, 0]
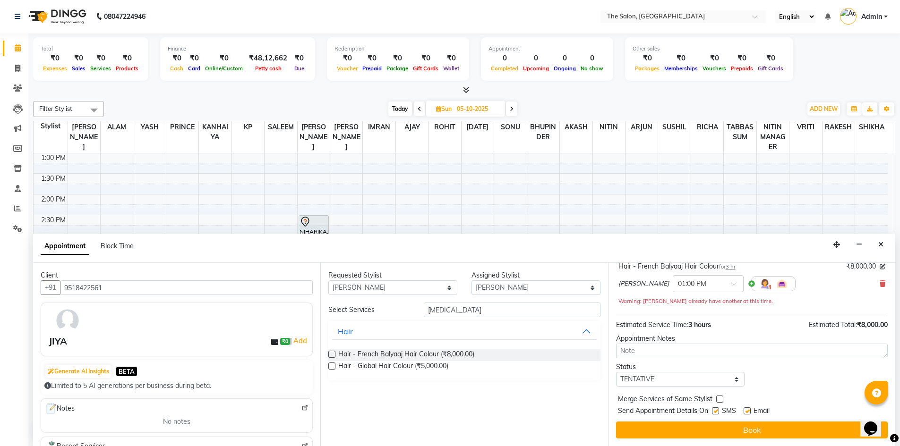
click at [717, 411] on label at bounding box center [715, 411] width 7 height 7
click at [717, 411] on input "checkbox" at bounding box center [715, 412] width 6 height 6
checkbox input "false"
click at [745, 412] on label at bounding box center [746, 411] width 7 height 7
click at [745, 412] on input "checkbox" at bounding box center [746, 412] width 6 height 6
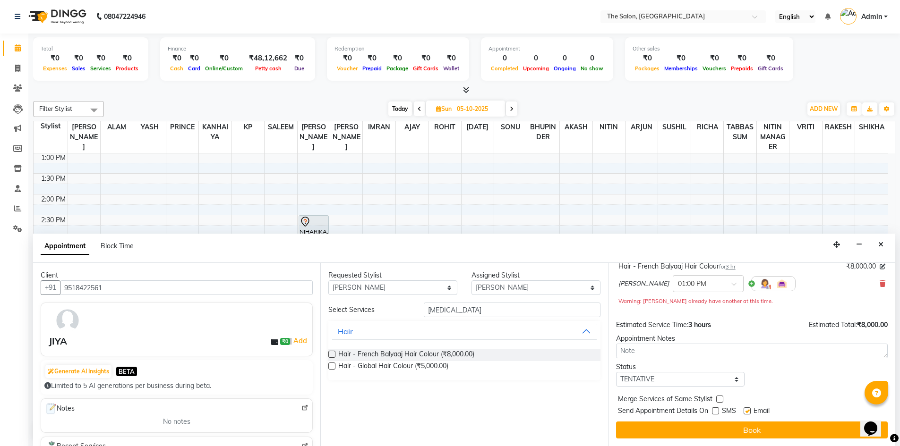
checkbox input "false"
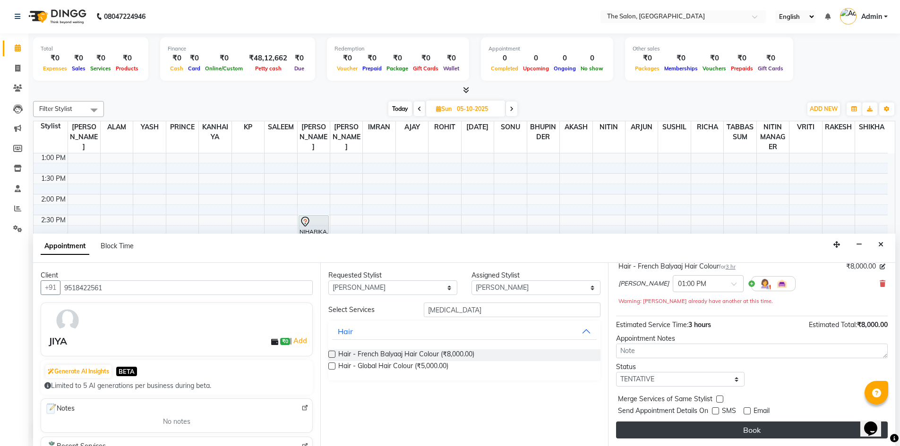
click at [746, 424] on button "Book" at bounding box center [752, 430] width 272 height 17
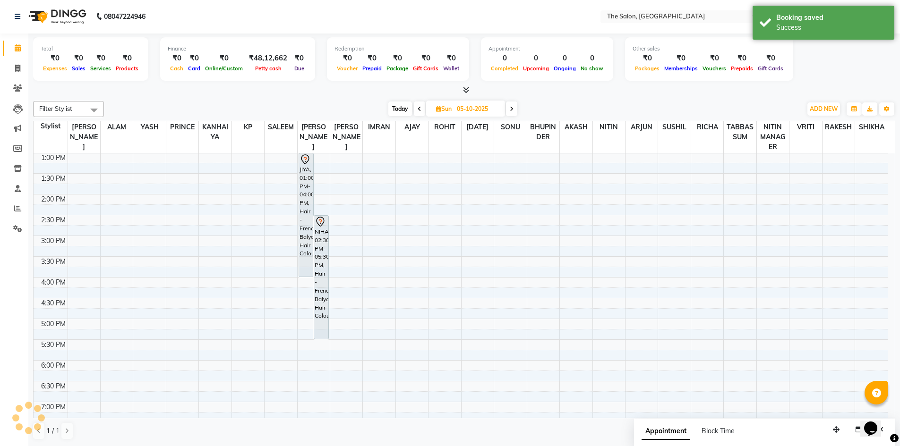
scroll to position [0, 0]
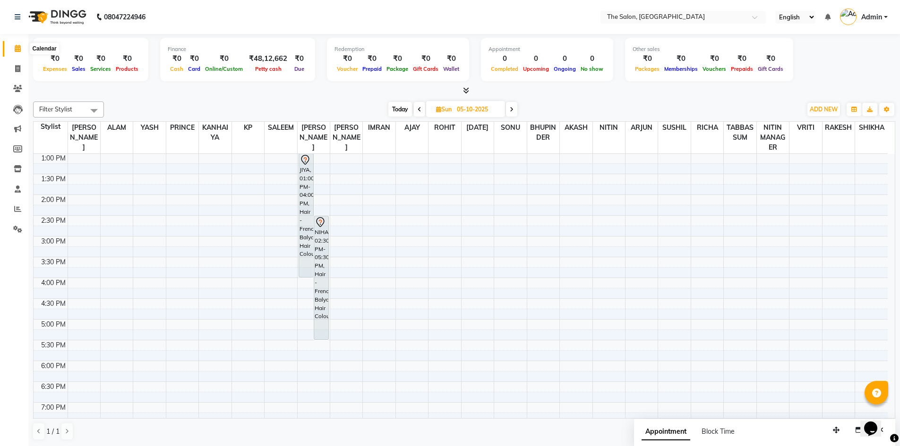
click at [18, 47] on icon at bounding box center [18, 48] width 6 height 7
click at [832, 113] on button "ADD NEW Toggle Dropdown" at bounding box center [823, 109] width 33 height 13
click at [794, 132] on button "Add Appointment" at bounding box center [802, 127] width 75 height 12
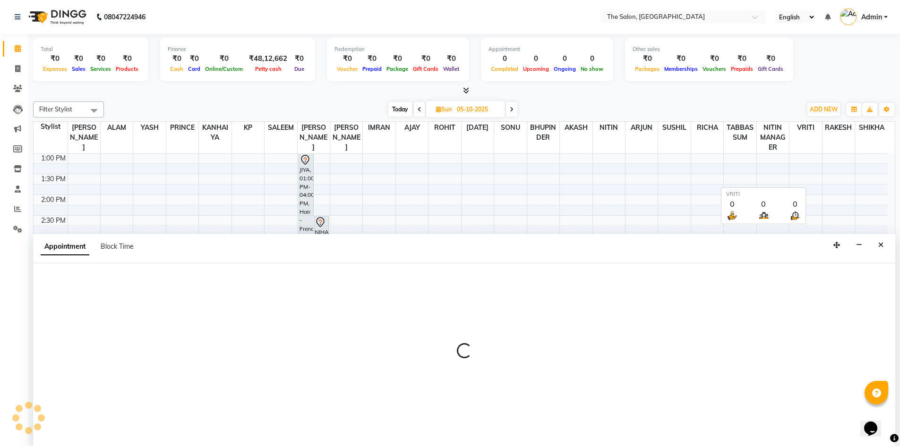
select select "tentative"
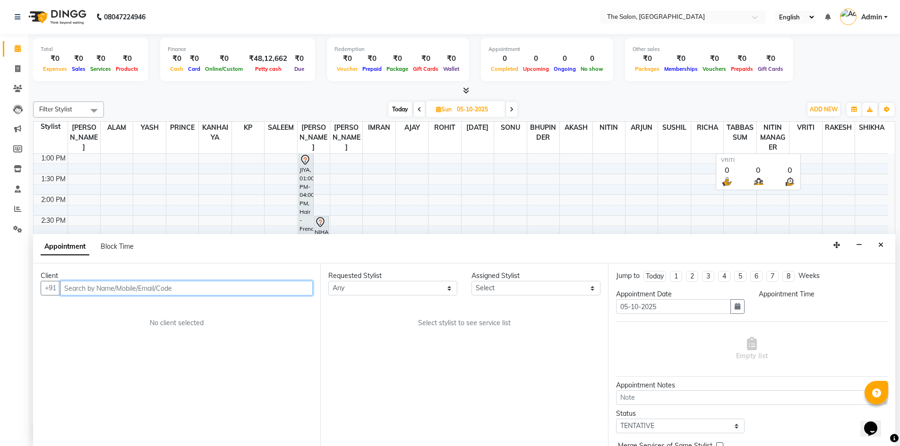
select select "540"
type input "[PERSON_NAME]"
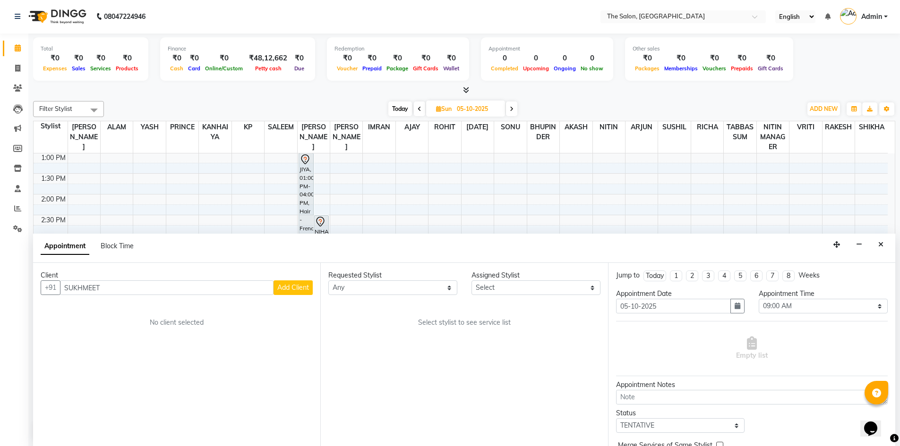
click at [283, 285] on span "Add Client" at bounding box center [293, 287] width 32 height 9
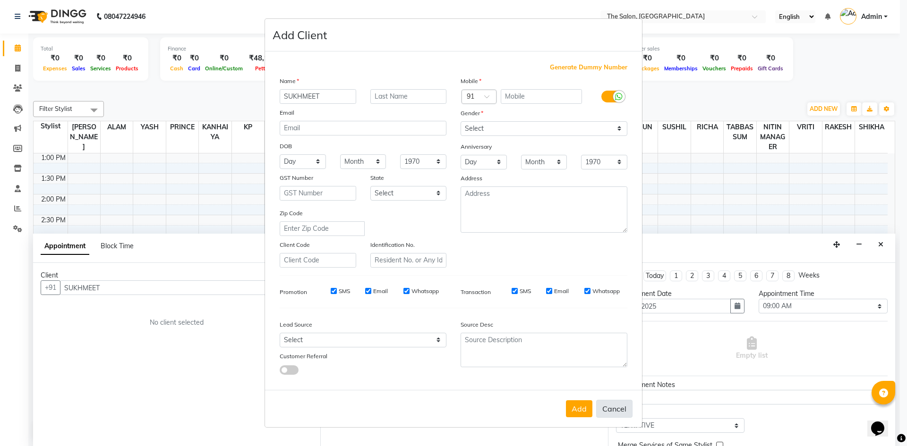
click at [606, 411] on button "Cancel" at bounding box center [614, 409] width 36 height 18
select select
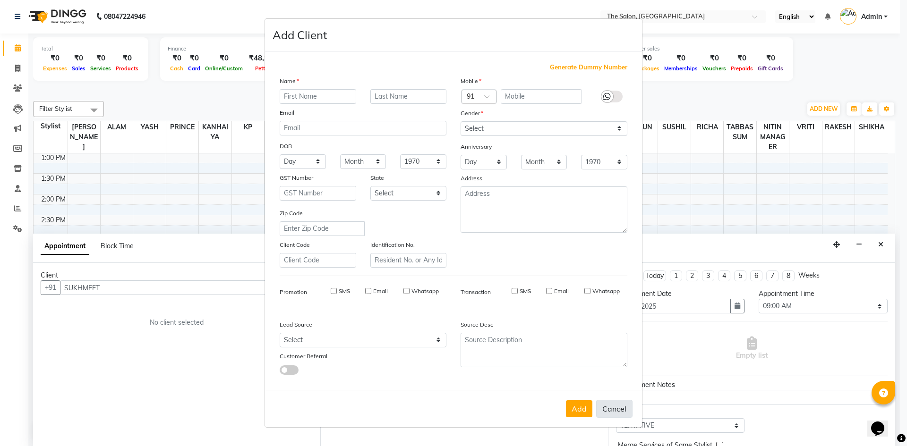
select select
checkbox input "false"
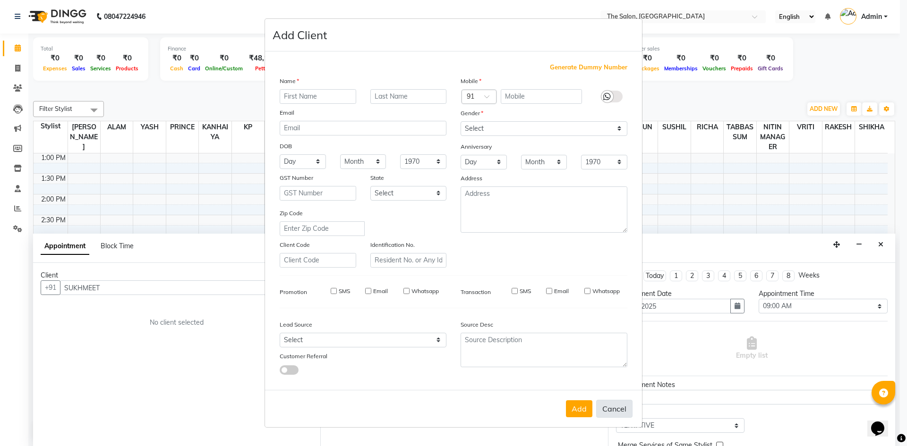
checkbox input "false"
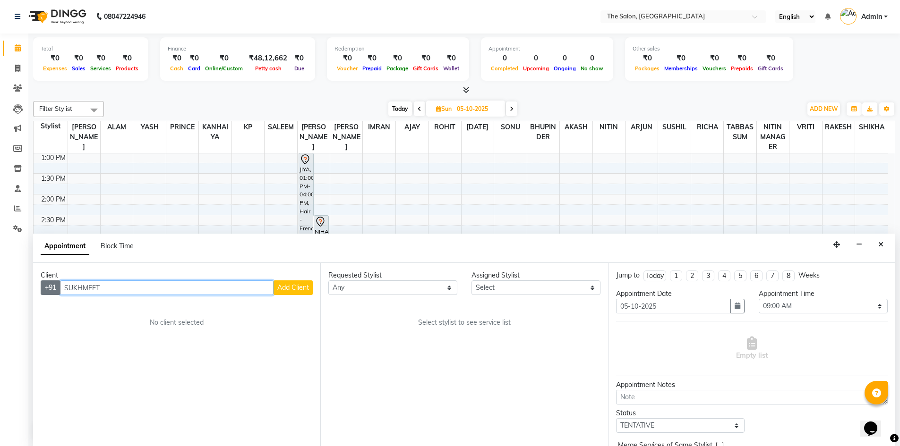
drag, startPoint x: 135, startPoint y: 285, endPoint x: 42, endPoint y: 294, distance: 93.9
click at [42, 294] on div "+91 SUKHMEET Add Client" at bounding box center [177, 288] width 272 height 15
type input "9711166872"
click at [304, 290] on span "Add Client" at bounding box center [293, 287] width 32 height 9
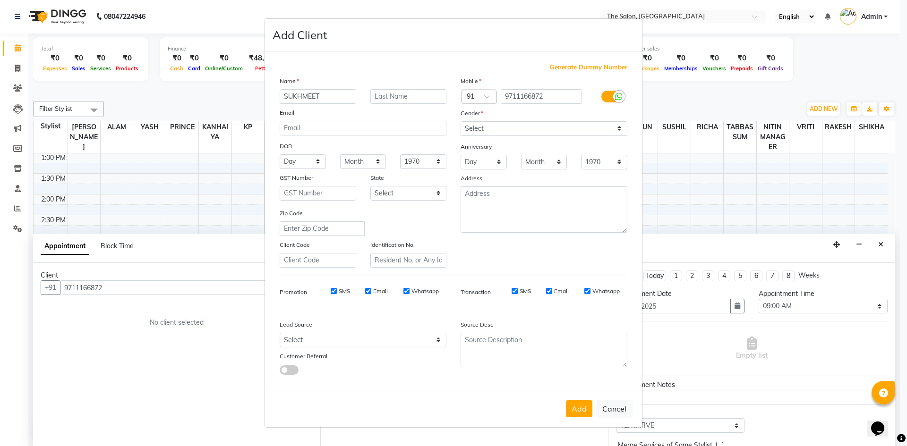
type input "[PERSON_NAME]"
click at [480, 131] on select "Select Male Female Other Prefer Not To Say" at bounding box center [543, 128] width 167 height 15
select select "female"
click at [460, 121] on select "Select Male Female Other Prefer Not To Say" at bounding box center [543, 128] width 167 height 15
click at [581, 406] on button "Add" at bounding box center [579, 408] width 26 height 17
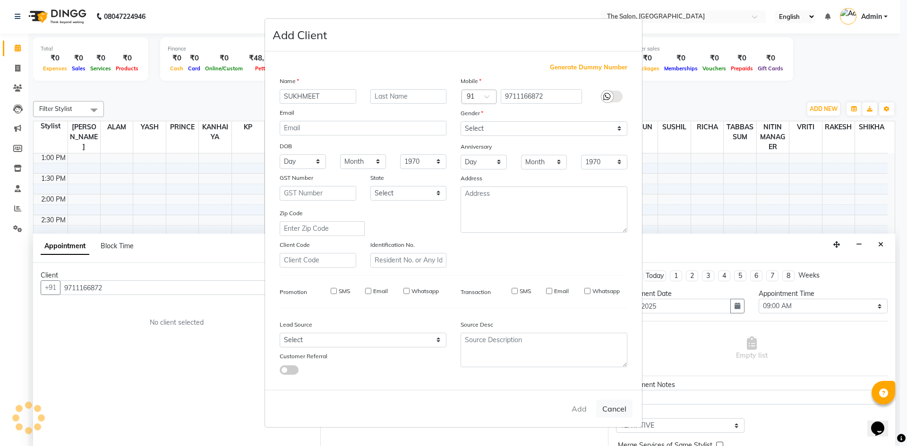
select select
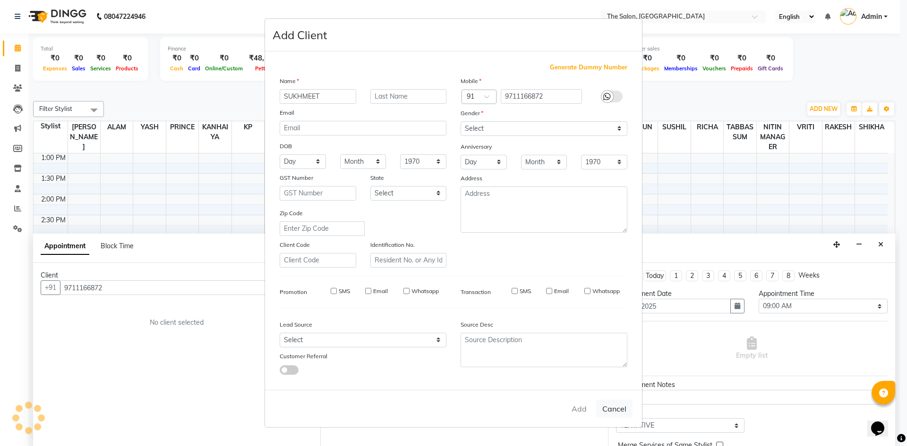
select select
checkbox input "false"
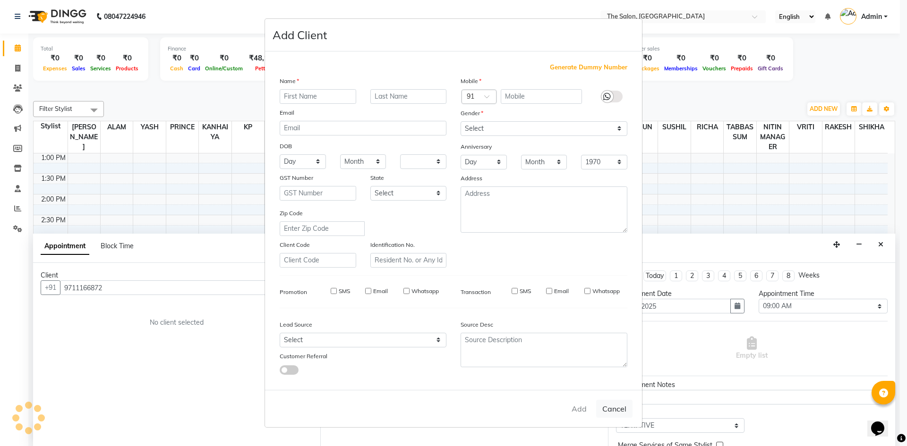
checkbox input "false"
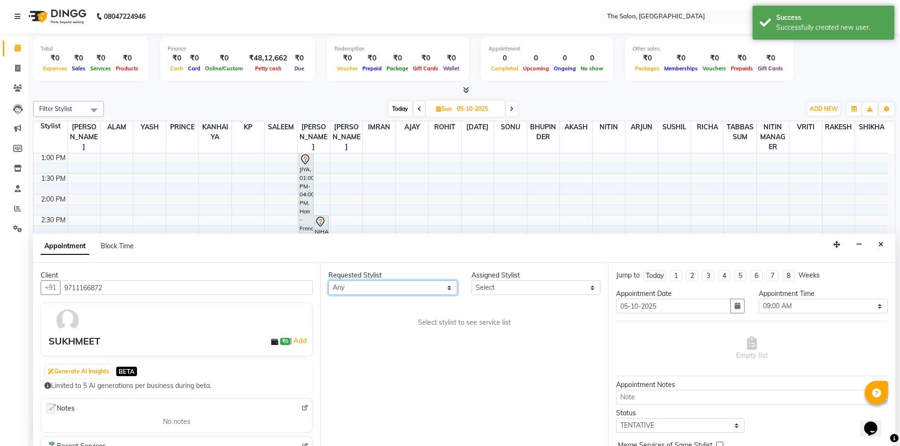
click at [428, 294] on select "Any AAKASH SURI AJAY AKASH ALAM AMIT ARJUN BHUPINDER HASAN IMRAN KANHAIYA KP NI…" at bounding box center [392, 288] width 129 height 15
select select "22753"
click at [328, 281] on select "Any AAKASH SURI AJAY AKASH ALAM AMIT ARJUN BHUPINDER HASAN IMRAN KANHAIYA KP NI…" at bounding box center [392, 288] width 129 height 15
select select "22753"
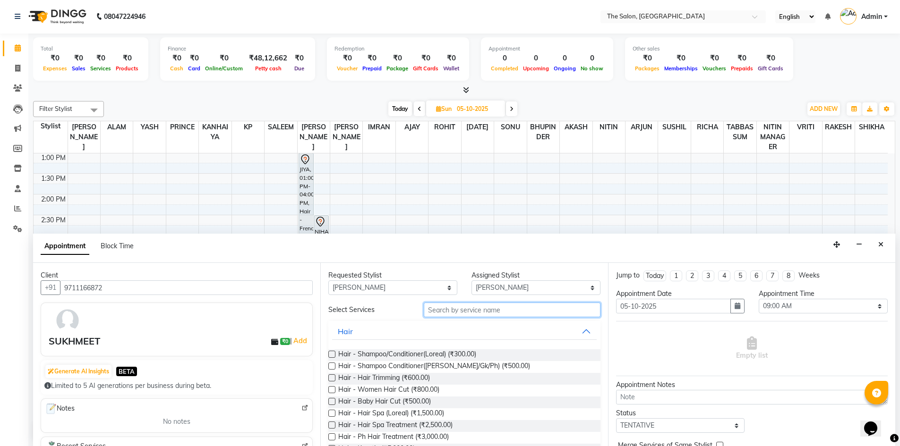
click at [483, 310] on input "text" at bounding box center [512, 310] width 177 height 15
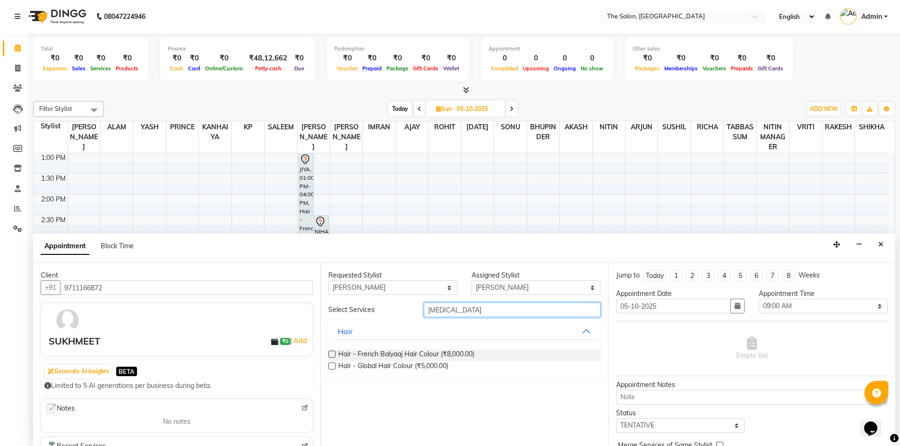
type input "BAL"
click at [333, 354] on label at bounding box center [331, 354] width 7 height 7
click at [333, 354] on input "checkbox" at bounding box center [331, 355] width 6 height 6
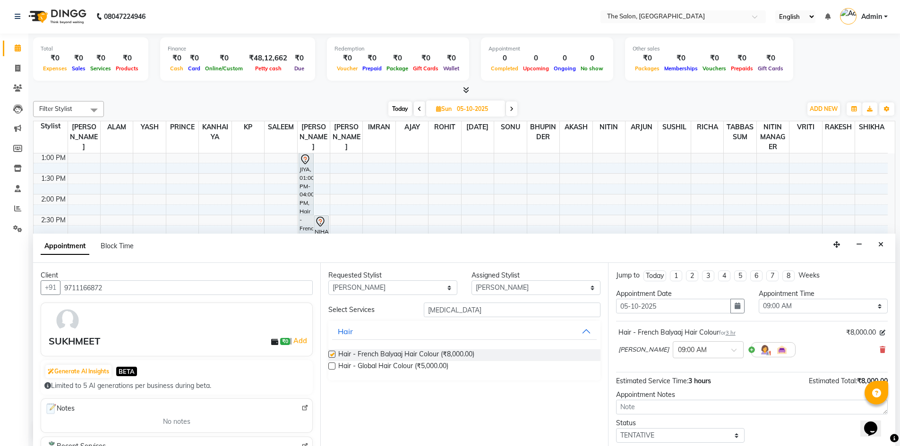
checkbox input "false"
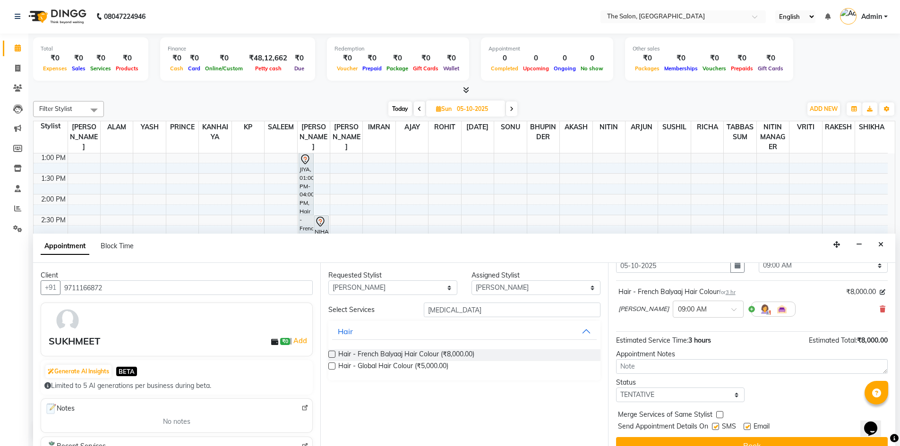
scroll to position [24, 0]
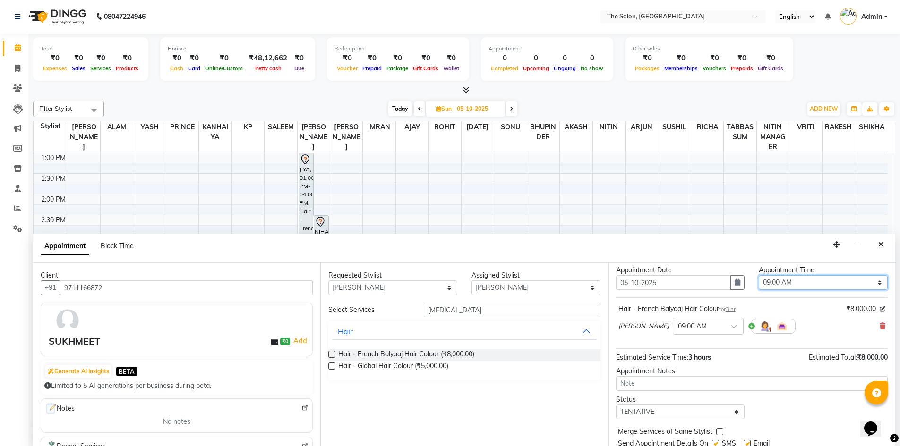
click at [871, 283] on select "Select 09:00 AM 09:15 AM 09:30 AM 09:45 AM 10:00 AM 10:15 AM 10:30 AM 10:45 AM …" at bounding box center [822, 282] width 129 height 15
select select "840"
click at [758, 275] on select "Select 09:00 AM 09:15 AM 09:30 AM 09:45 AM 10:00 AM 10:15 AM 10:30 AM 10:45 AM …" at bounding box center [822, 282] width 129 height 15
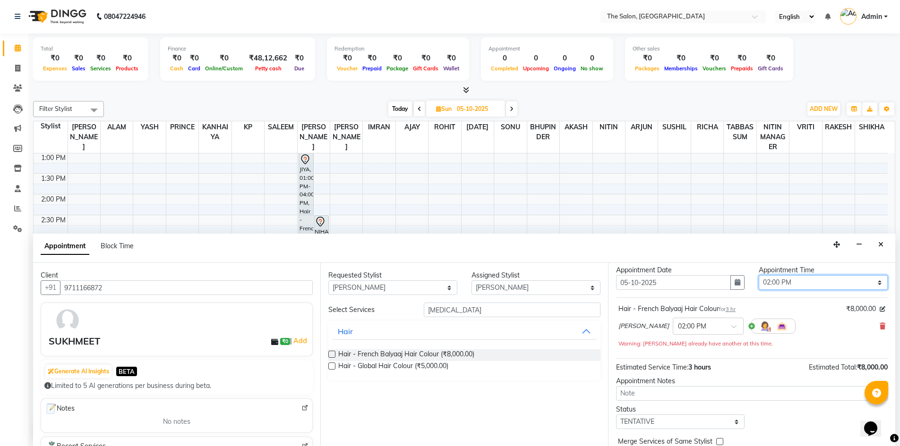
scroll to position [66, 0]
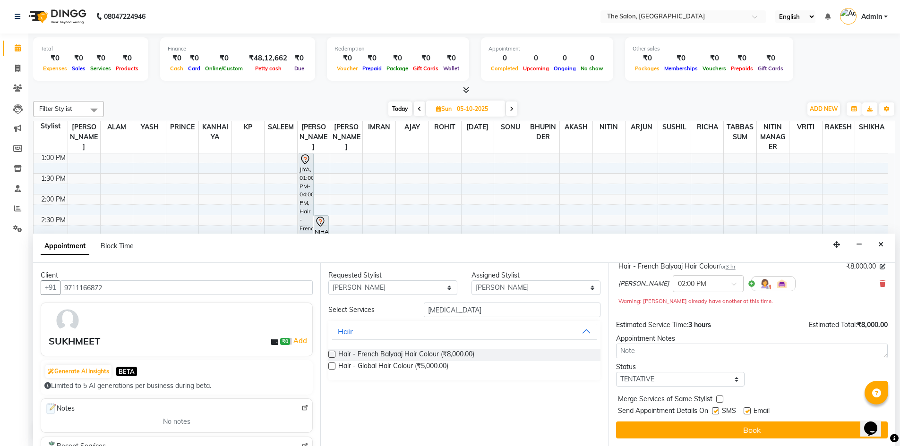
click at [715, 410] on label at bounding box center [715, 411] width 7 height 7
click at [715, 410] on input "checkbox" at bounding box center [715, 412] width 6 height 6
checkbox input "false"
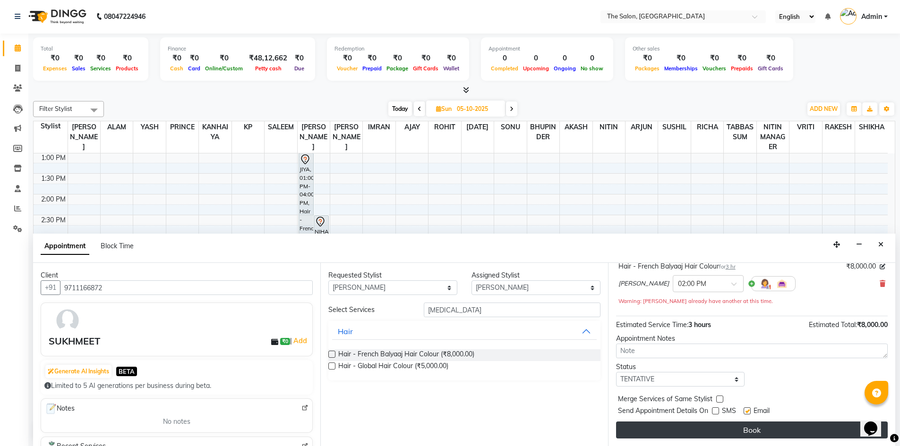
click at [731, 425] on button "Book" at bounding box center [752, 430] width 272 height 17
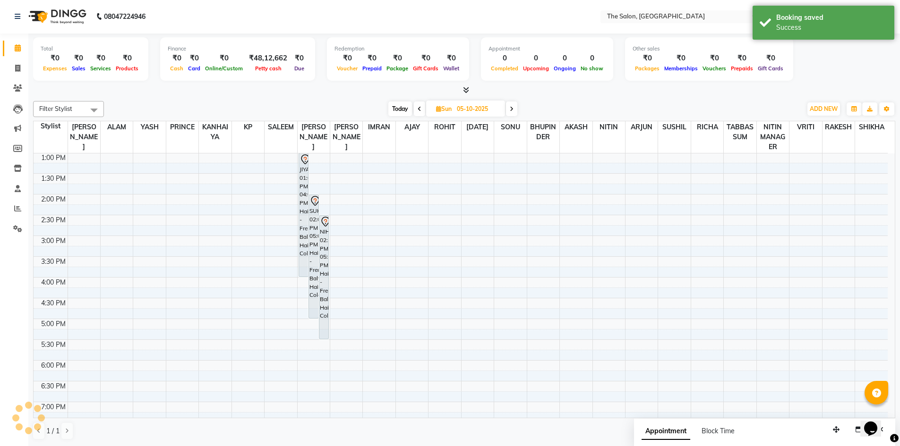
scroll to position [0, 0]
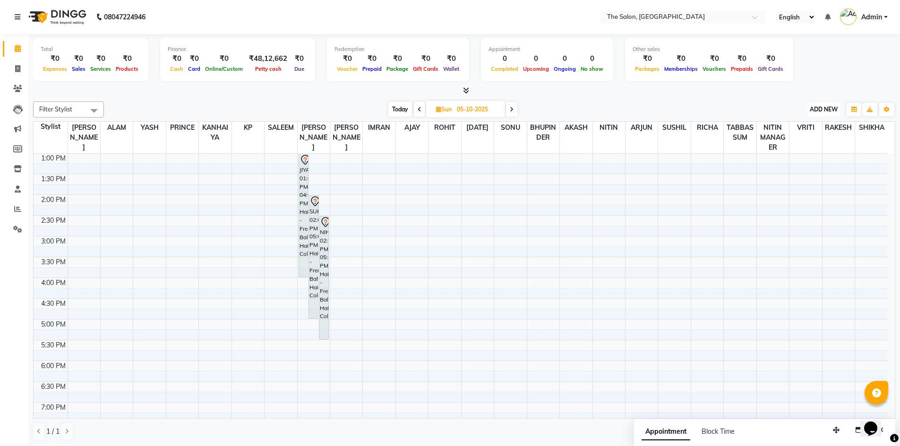
click at [826, 107] on span "ADD NEW" at bounding box center [823, 109] width 28 height 7
click at [788, 126] on button "Add Appointment" at bounding box center [802, 127] width 75 height 12
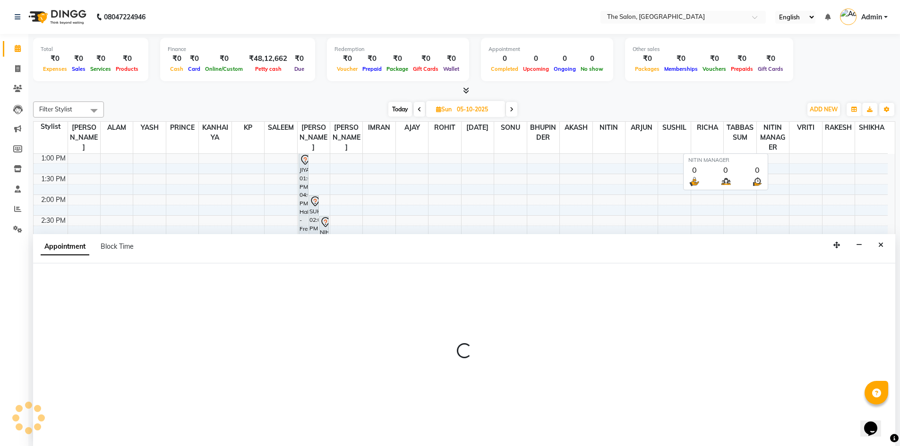
select select "tentative"
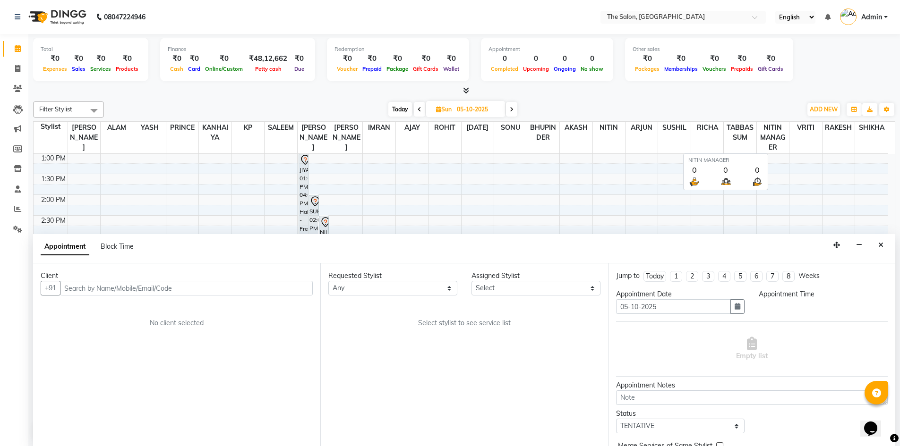
scroll to position [0, 0]
select select "540"
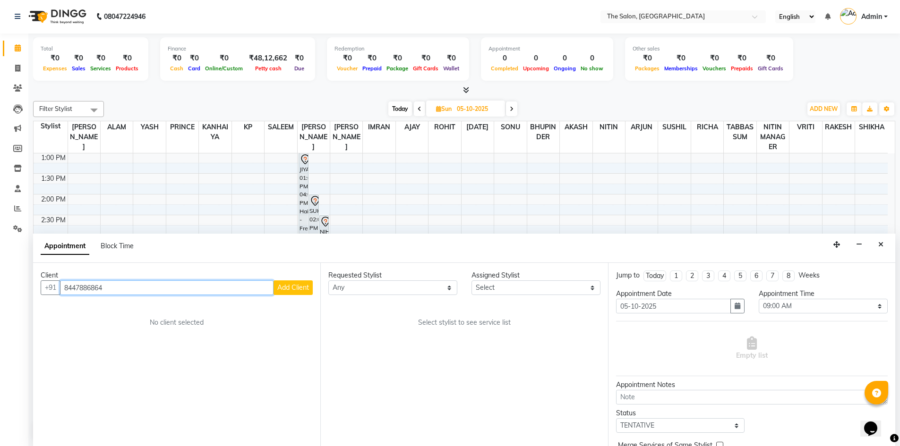
type input "8447886864"
click at [289, 286] on span "Add Client" at bounding box center [293, 287] width 32 height 9
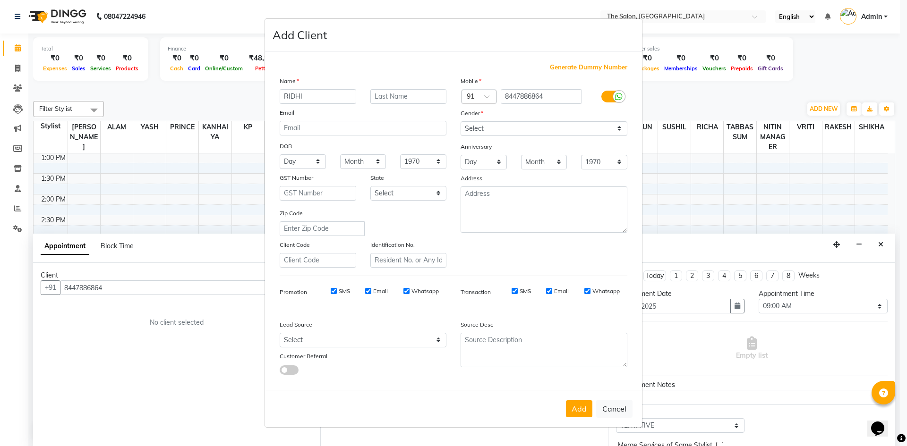
type input "RIDHI"
click at [506, 133] on select "Select Male Female Other Prefer Not To Say" at bounding box center [543, 128] width 167 height 15
select select "female"
click at [460, 121] on select "Select Male Female Other Prefer Not To Say" at bounding box center [543, 128] width 167 height 15
click at [582, 404] on button "Add" at bounding box center [579, 408] width 26 height 17
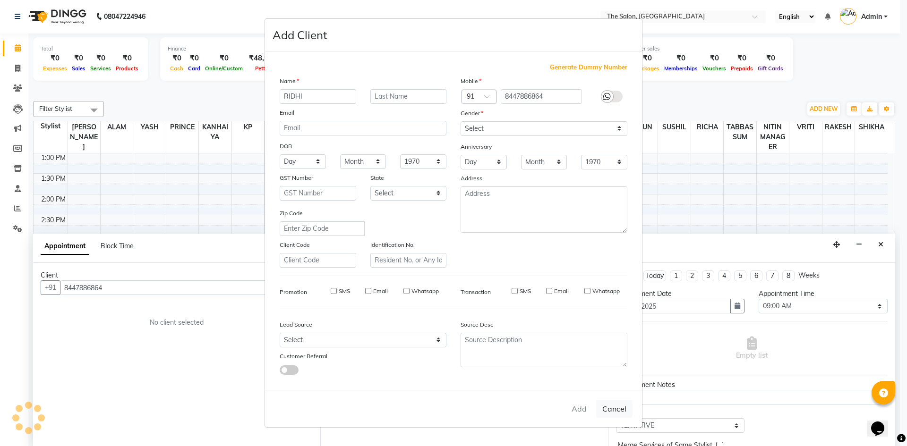
select select
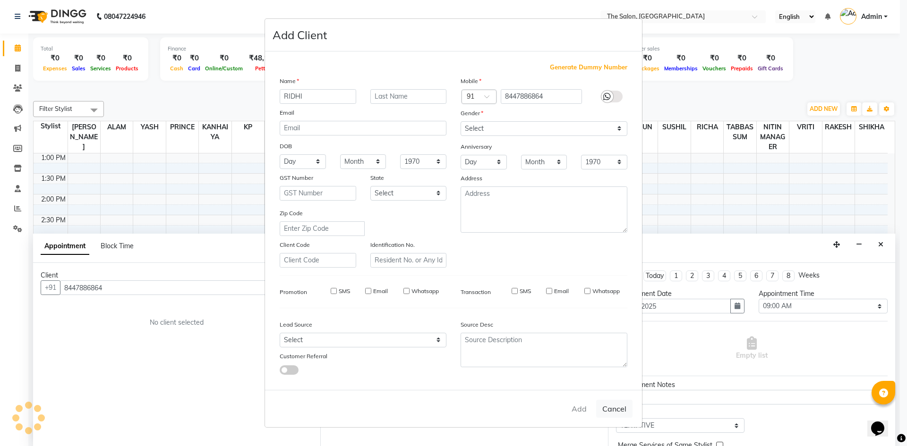
select select
checkbox input "false"
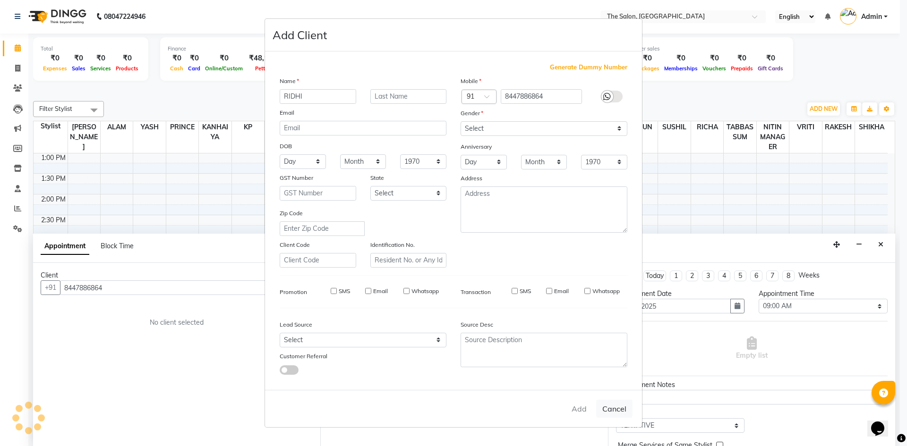
checkbox input "false"
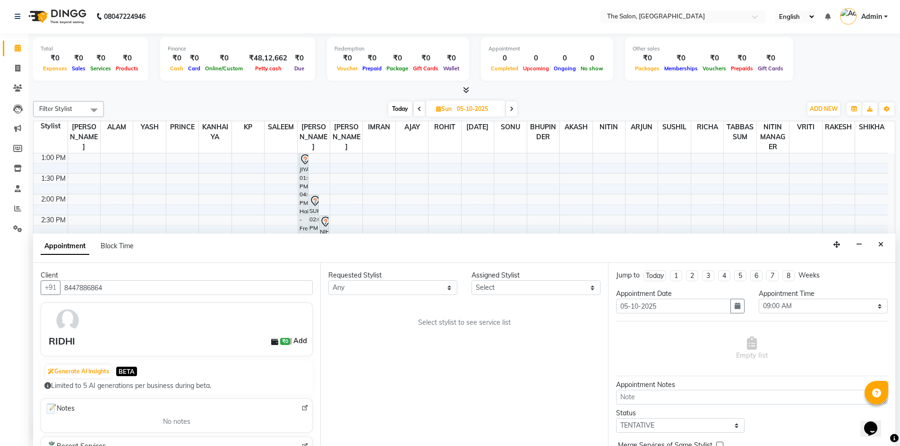
click at [294, 342] on link "Add" at bounding box center [300, 340] width 17 height 11
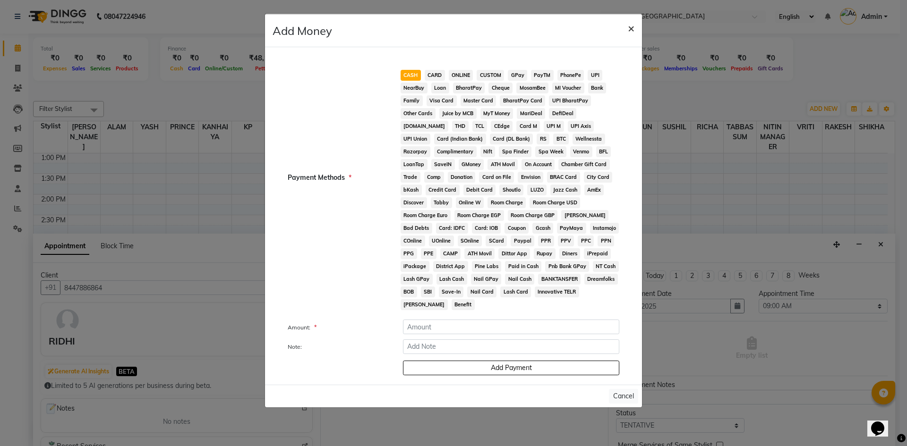
click at [629, 32] on span "×" at bounding box center [631, 28] width 7 height 14
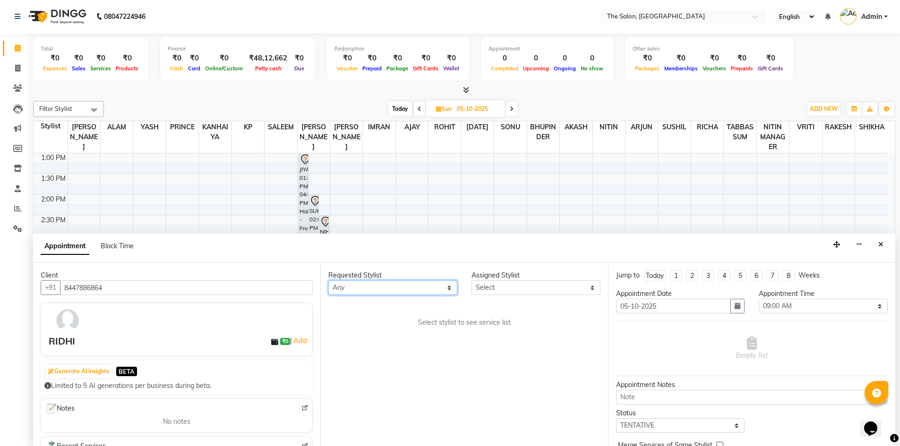
click at [431, 291] on select "Any AAKASH SURI AJAY AKASH ALAM AMIT ARJUN BHUPINDER HASAN IMRAN KANHAIYA KP NI…" at bounding box center [392, 288] width 129 height 15
select select "22753"
click at [328, 281] on select "Any AAKASH SURI AJAY AKASH ALAM AMIT ARJUN BHUPINDER HASAN IMRAN KANHAIYA KP NI…" at bounding box center [392, 288] width 129 height 15
select select "22753"
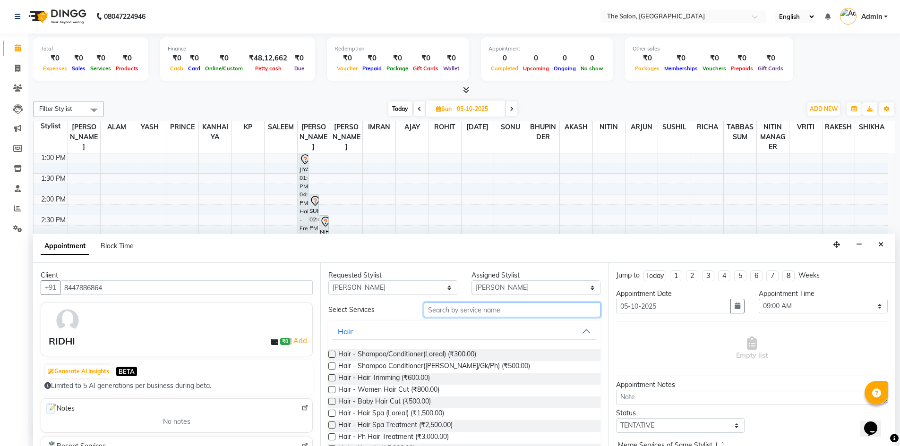
click at [497, 315] on input "text" at bounding box center [512, 310] width 177 height 15
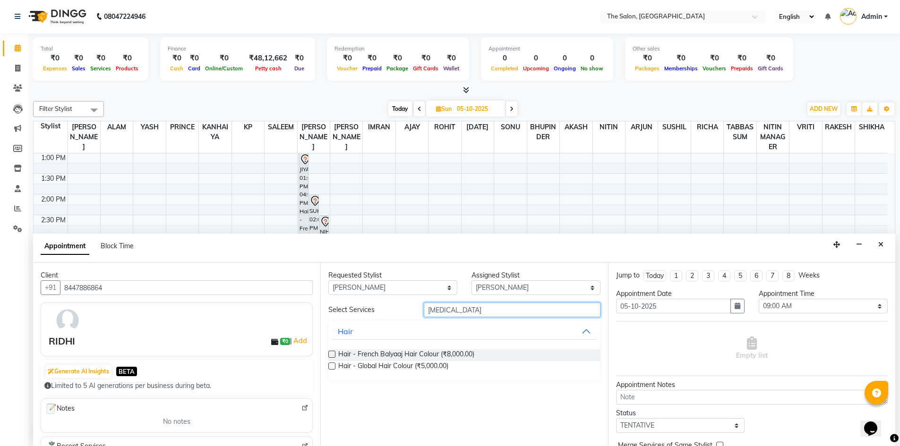
type input "BAL"
click at [332, 352] on label at bounding box center [331, 354] width 7 height 7
click at [332, 352] on input "checkbox" at bounding box center [331, 355] width 6 height 6
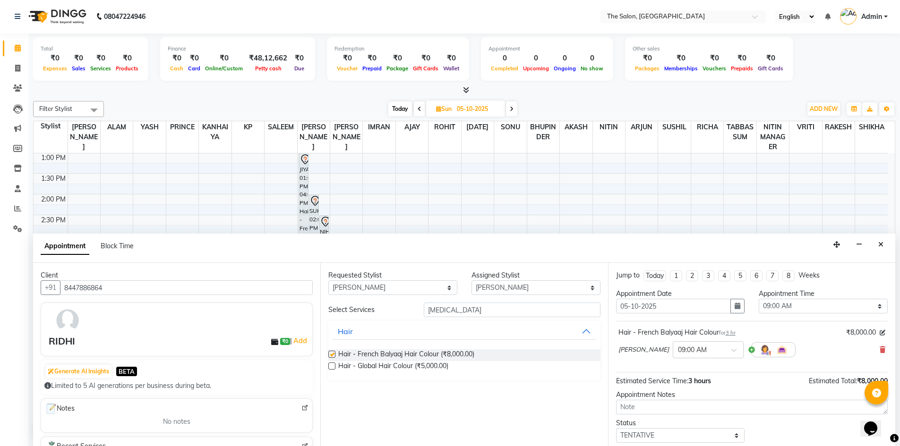
checkbox input "false"
click at [864, 306] on select "Select 09:00 AM 09:15 AM 09:30 AM 09:45 AM 10:00 AM 10:15 AM 10:30 AM 10:45 AM …" at bounding box center [822, 306] width 129 height 15
select select "840"
click at [758, 299] on select "Select 09:00 AM 09:15 AM 09:30 AM 09:45 AM 10:00 AM 10:15 AM 10:30 AM 10:45 AM …" at bounding box center [822, 306] width 129 height 15
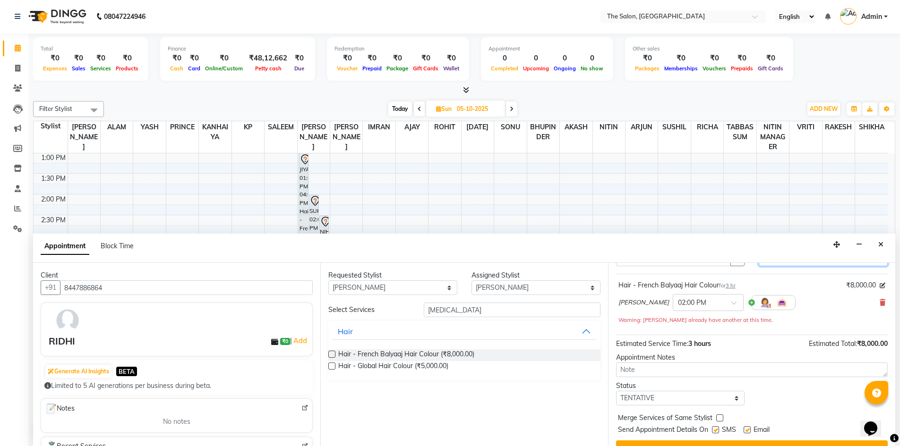
scroll to position [66, 0]
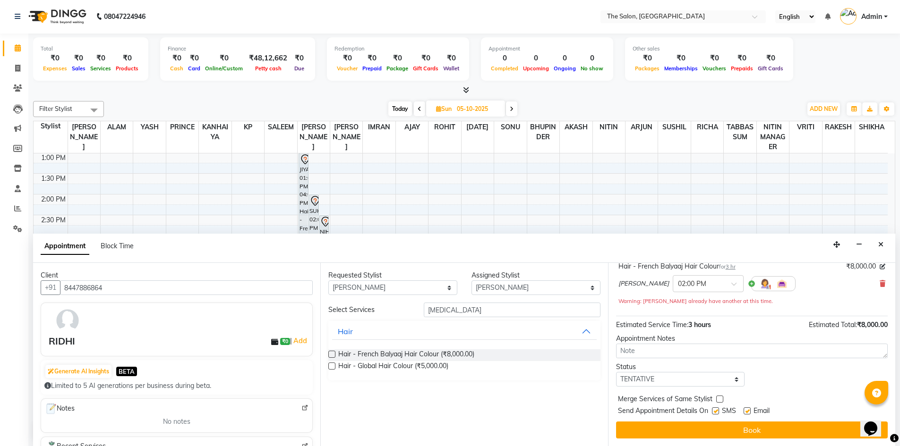
click at [714, 411] on label at bounding box center [715, 411] width 7 height 7
click at [714, 411] on input "checkbox" at bounding box center [715, 412] width 6 height 6
checkbox input "false"
click at [747, 410] on label at bounding box center [746, 411] width 7 height 7
click at [747, 410] on input "checkbox" at bounding box center [746, 412] width 6 height 6
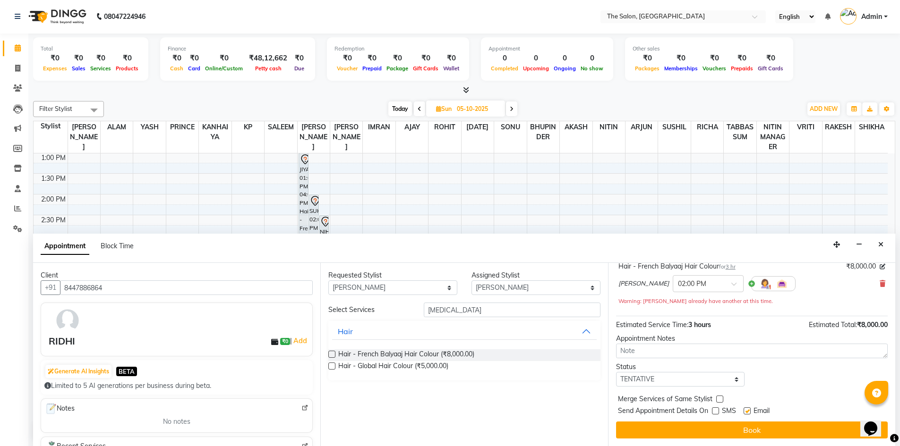
checkbox input "false"
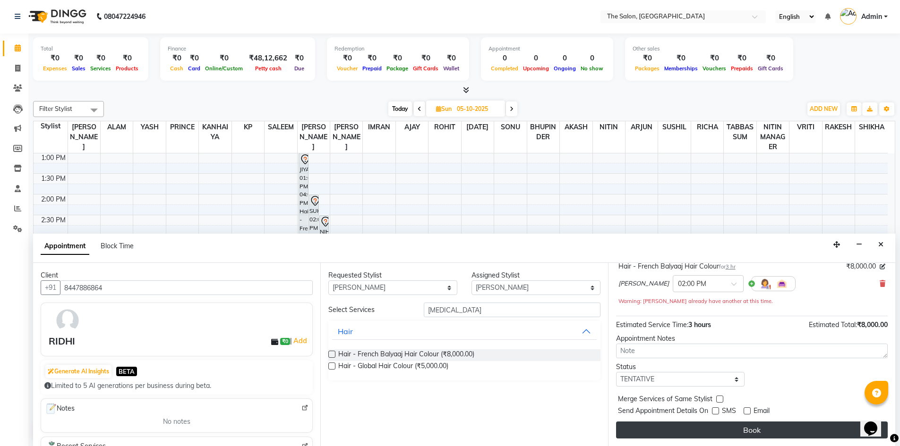
click at [748, 426] on button "Book" at bounding box center [752, 430] width 272 height 17
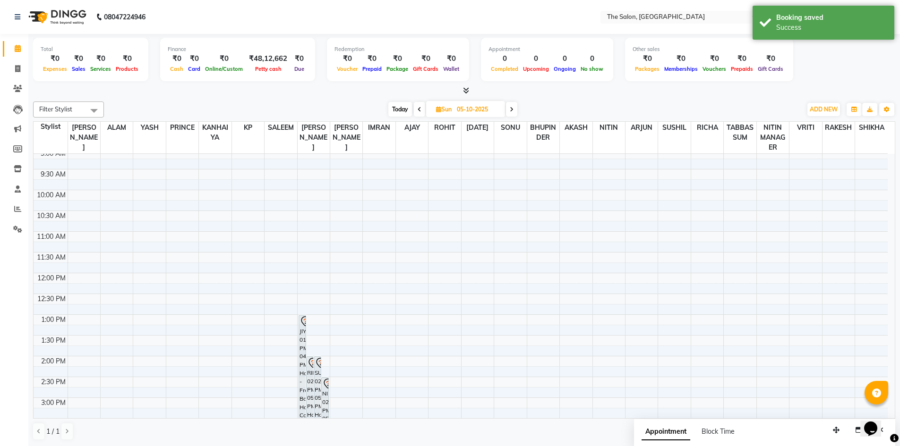
scroll to position [142, 0]
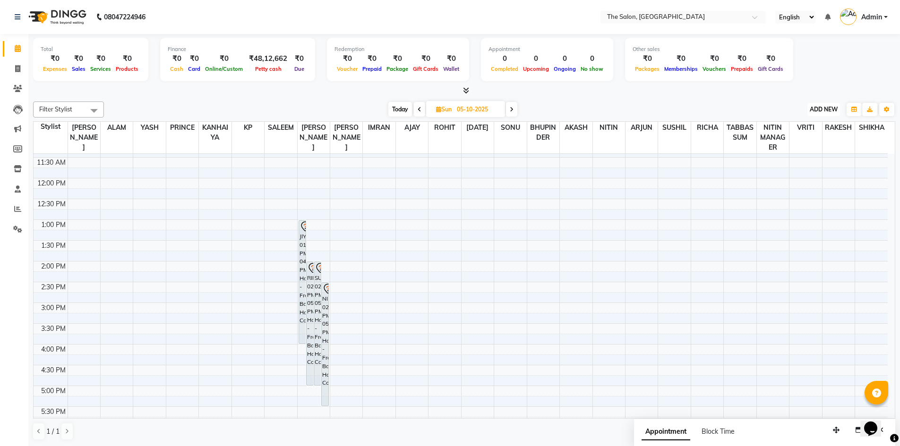
click at [818, 111] on span "ADD NEW" at bounding box center [823, 109] width 28 height 7
click at [799, 123] on button "Add Appointment" at bounding box center [802, 127] width 75 height 12
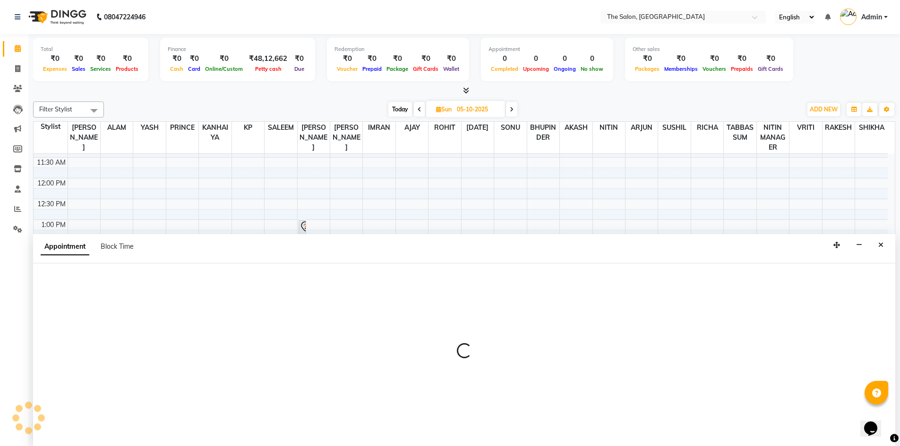
select select "540"
select select "tentative"
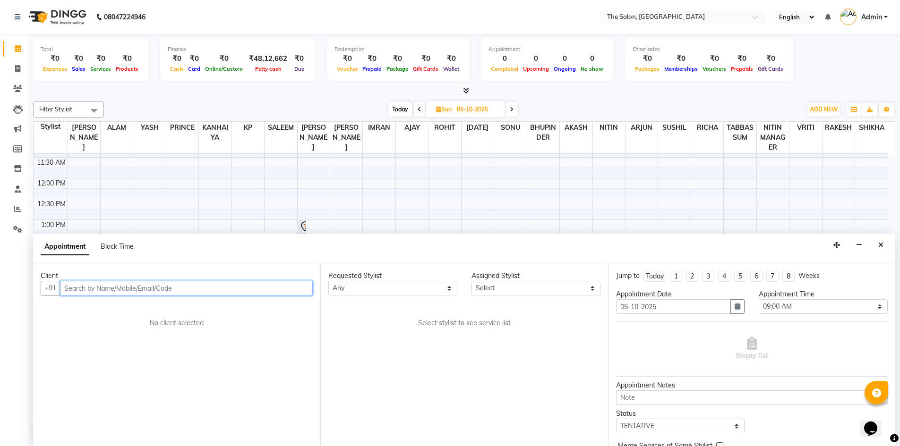
scroll to position [0, 0]
click at [333, 185] on div "8:00 AM 8:30 AM 9:00 AM 9:30 AM 10:00 AM 10:30 AM 11:00 AM 11:30 AM 12:00 PM 12…" at bounding box center [461, 344] width 854 height 664
click at [880, 242] on icon "Close" at bounding box center [880, 244] width 5 height 7
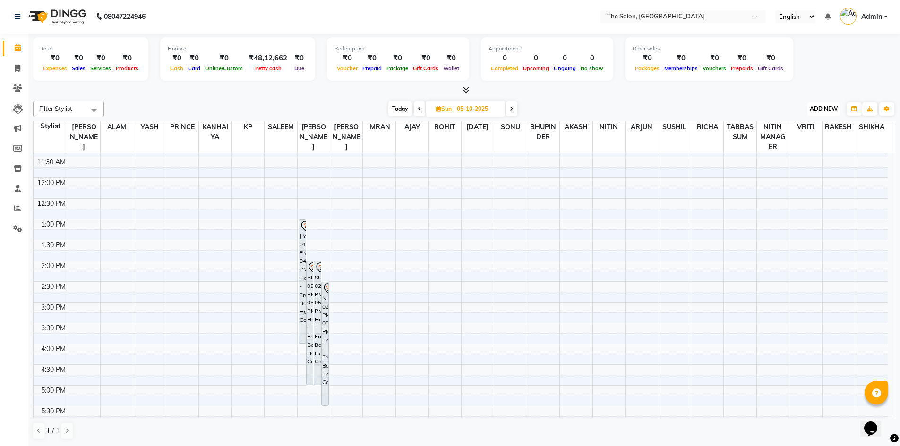
click at [822, 108] on span "ADD NEW" at bounding box center [823, 108] width 28 height 7
click at [793, 131] on button "Add Appointment" at bounding box center [802, 127] width 75 height 12
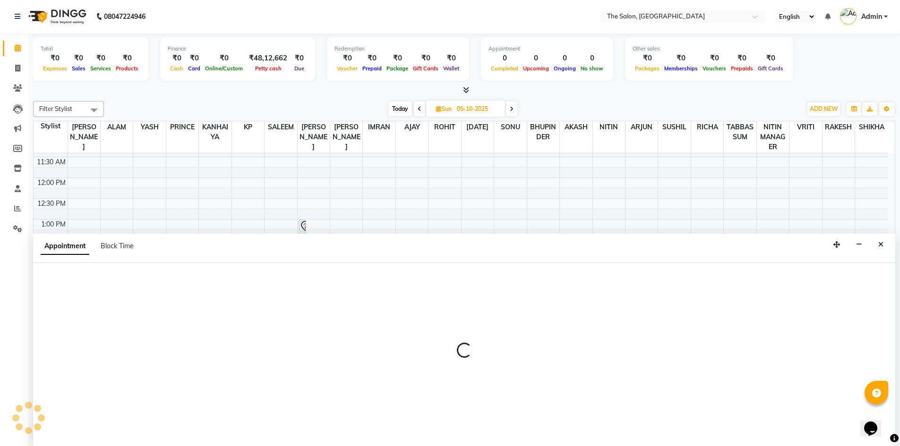
select select "540"
select select "tentative"
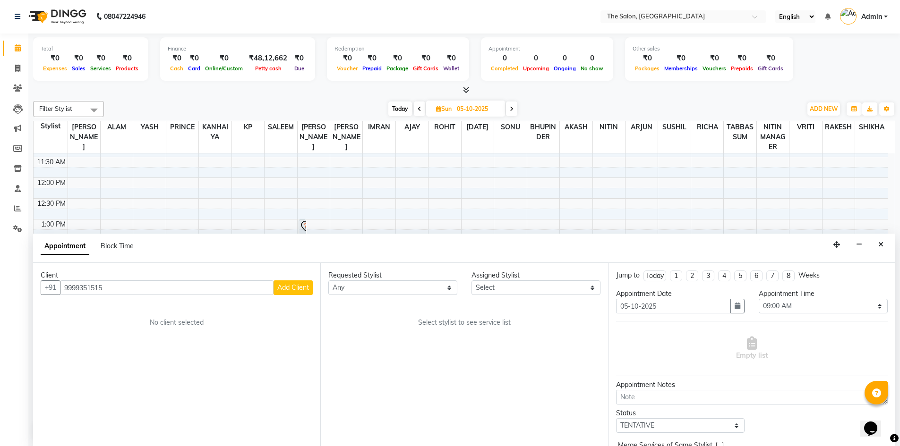
type input "9999351515"
click at [301, 289] on span "Add Client" at bounding box center [293, 287] width 32 height 9
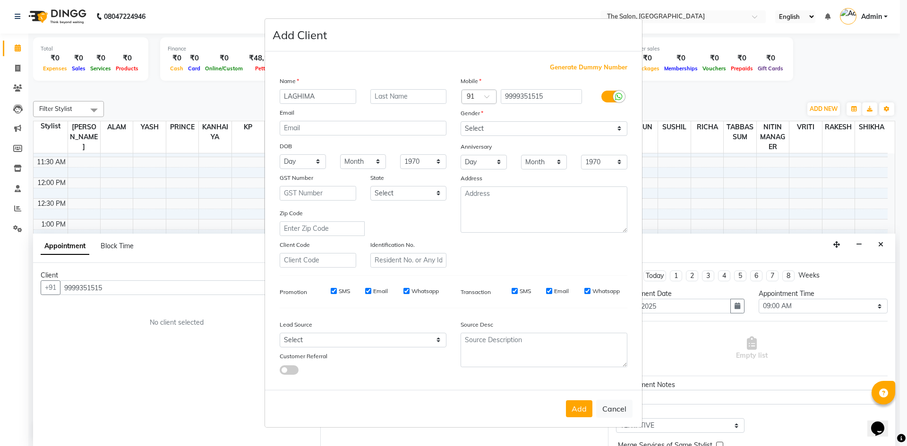
type input "LAGHIMA"
drag, startPoint x: 548, startPoint y: 124, endPoint x: 546, endPoint y: 129, distance: 5.1
click at [548, 124] on select "Select Male Female Other Prefer Not To Say" at bounding box center [543, 128] width 167 height 15
select select "female"
click at [460, 121] on select "Select Male Female Other Prefer Not To Say" at bounding box center [543, 128] width 167 height 15
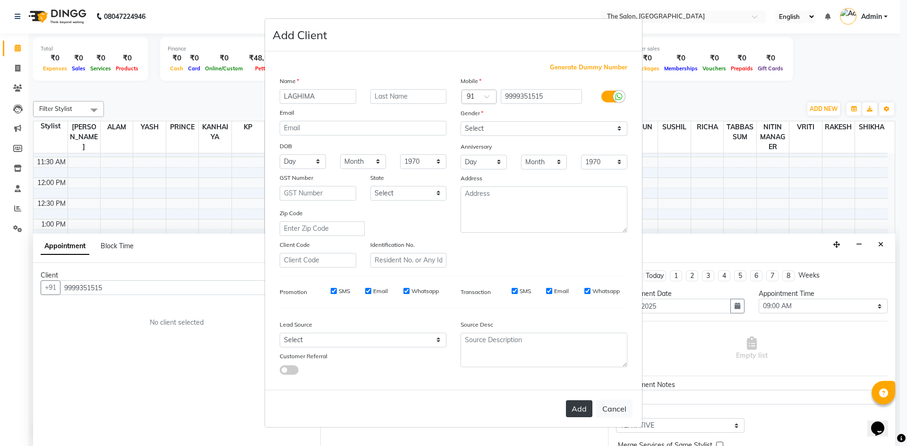
click at [579, 411] on button "Add" at bounding box center [579, 408] width 26 height 17
select select
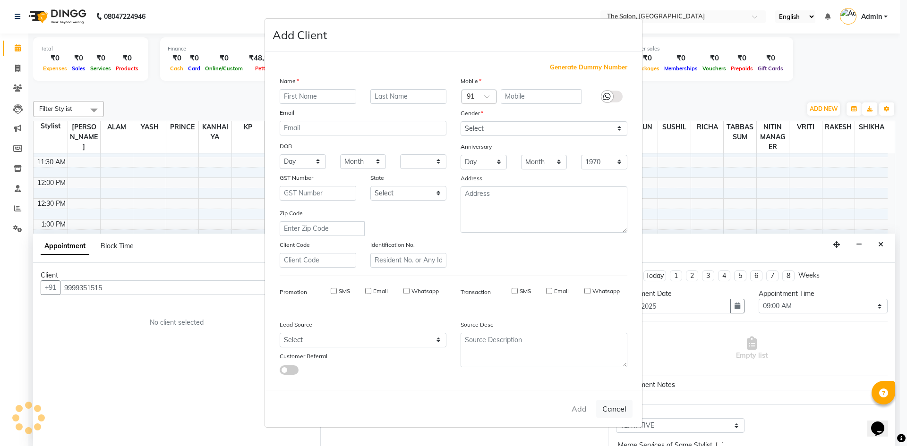
select select
checkbox input "false"
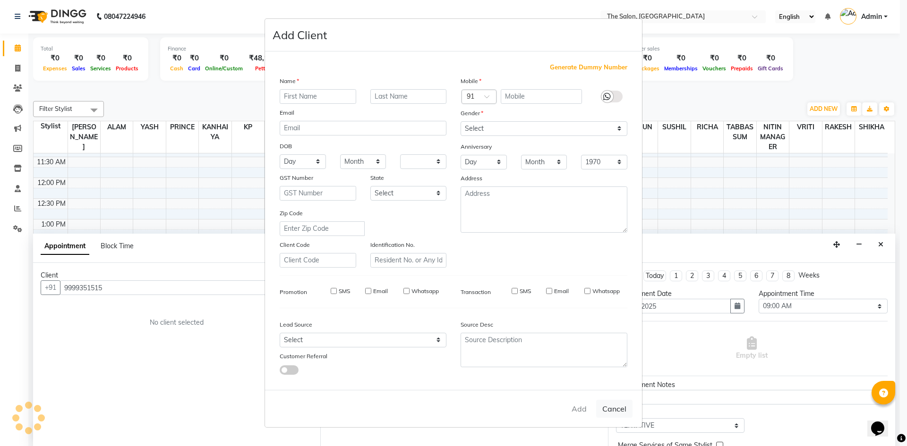
checkbox input "false"
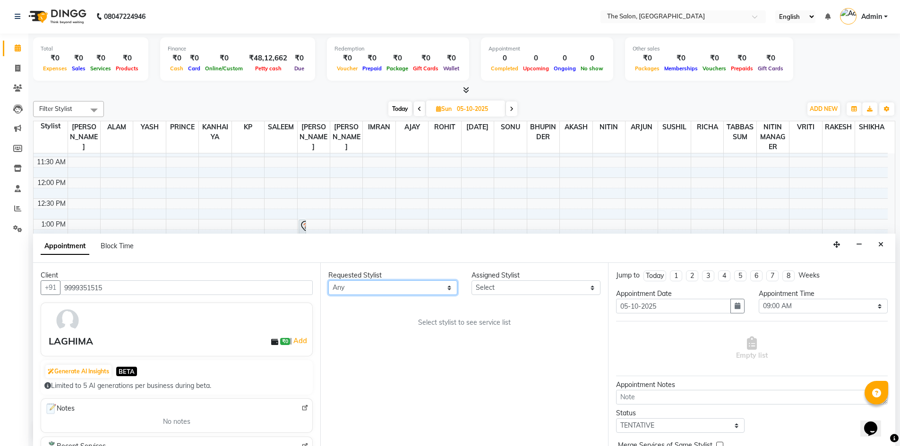
click at [417, 287] on select "Any AAKASH SURI AJAY AKASH ALAM AMIT ARJUN BHUPINDER HASAN IMRAN KANHAIYA KP NI…" at bounding box center [392, 288] width 129 height 15
select select "22753"
click at [328, 281] on select "Any AAKASH SURI AJAY AKASH ALAM AMIT ARJUN BHUPINDER HASAN IMRAN KANHAIYA KP NI…" at bounding box center [392, 288] width 129 height 15
select select "22753"
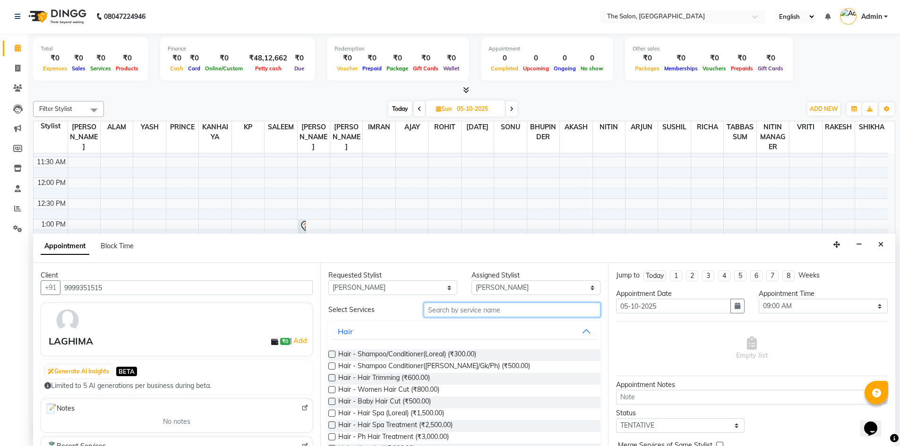
click at [506, 308] on input "text" at bounding box center [512, 310] width 177 height 15
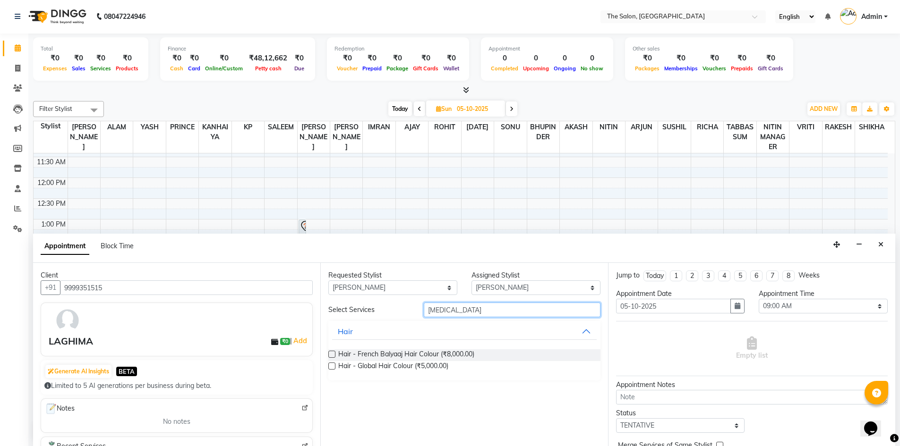
type input "BAL"
click at [330, 353] on label at bounding box center [331, 354] width 7 height 7
click at [330, 353] on input "checkbox" at bounding box center [331, 355] width 6 height 6
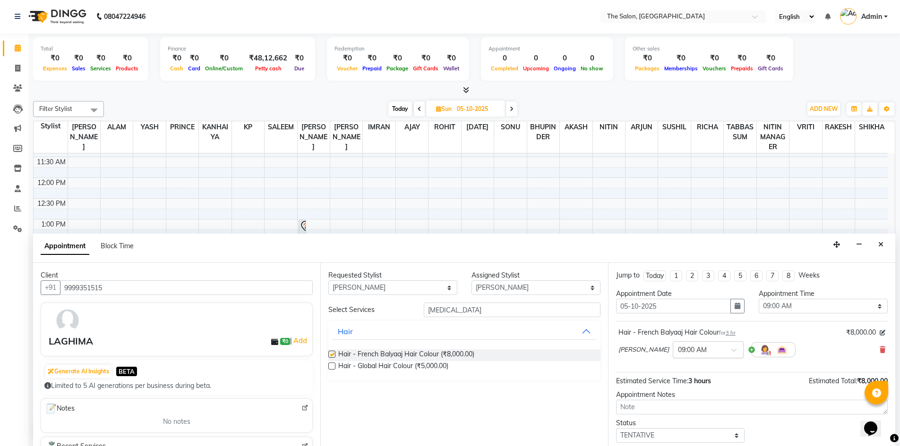
checkbox input "false"
click at [731, 310] on button "button" at bounding box center [737, 306] width 14 height 15
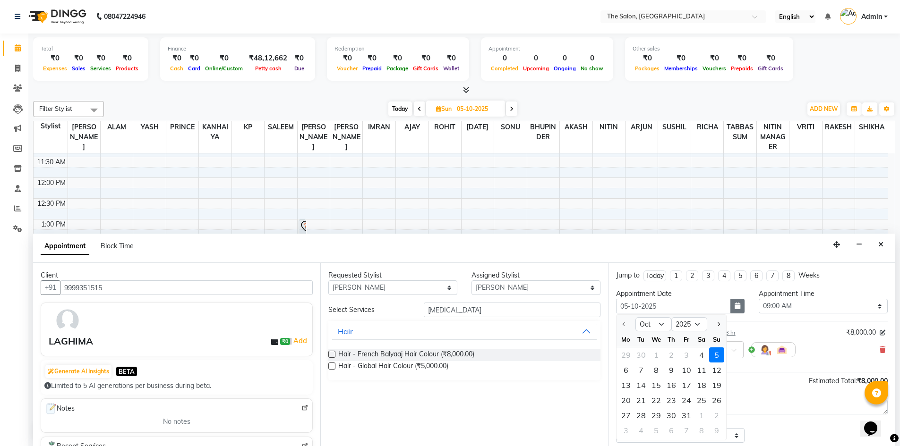
click at [731, 310] on button "button" at bounding box center [737, 306] width 14 height 15
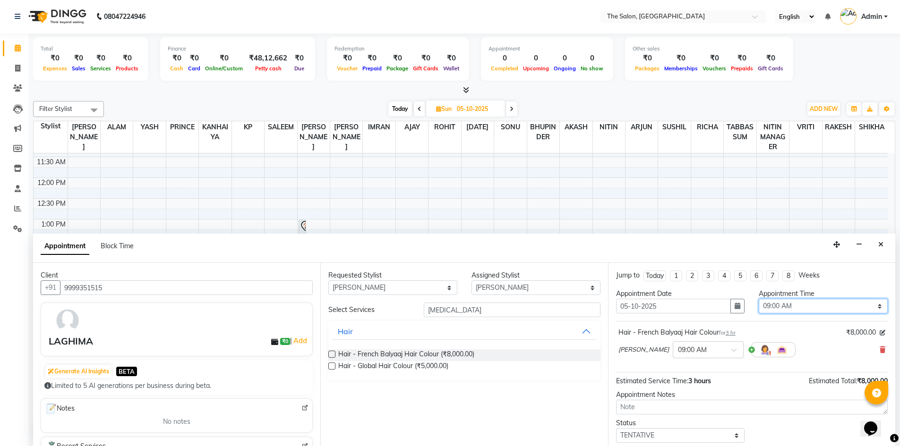
click at [871, 307] on select "Select 09:00 AM 09:15 AM 09:30 AM 09:45 AM 10:00 AM 10:15 AM 10:30 AM 10:45 AM …" at bounding box center [822, 306] width 129 height 15
select select "840"
click at [758, 299] on select "Select 09:00 AM 09:15 AM 09:30 AM 09:45 AM 10:00 AM 10:15 AM 10:30 AM 10:45 AM …" at bounding box center [822, 306] width 129 height 15
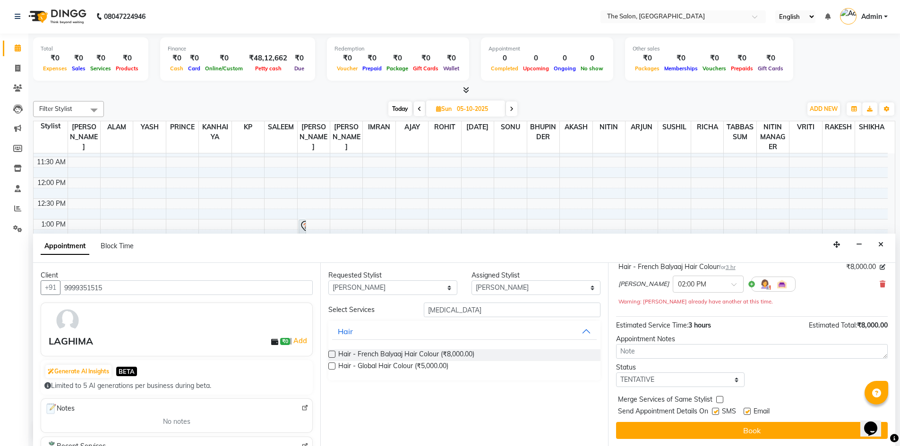
scroll to position [66, 0]
click at [716, 411] on label at bounding box center [715, 411] width 7 height 7
click at [716, 411] on input "checkbox" at bounding box center [715, 412] width 6 height 6
checkbox input "false"
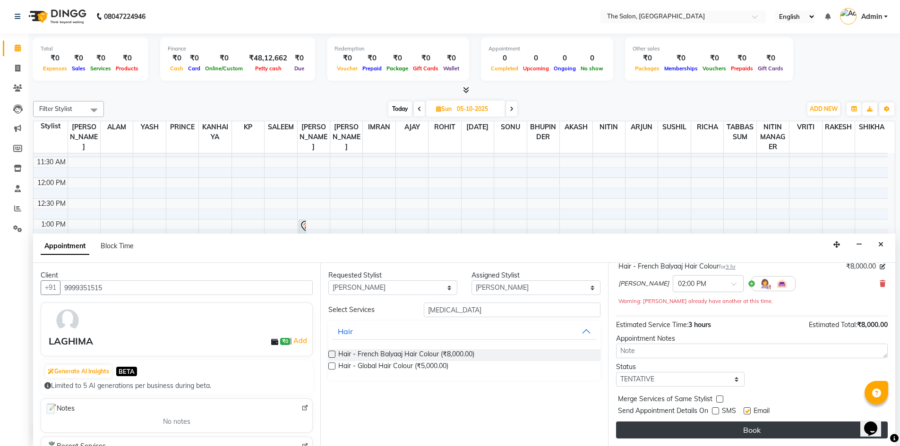
click at [768, 436] on button "Book" at bounding box center [752, 430] width 272 height 17
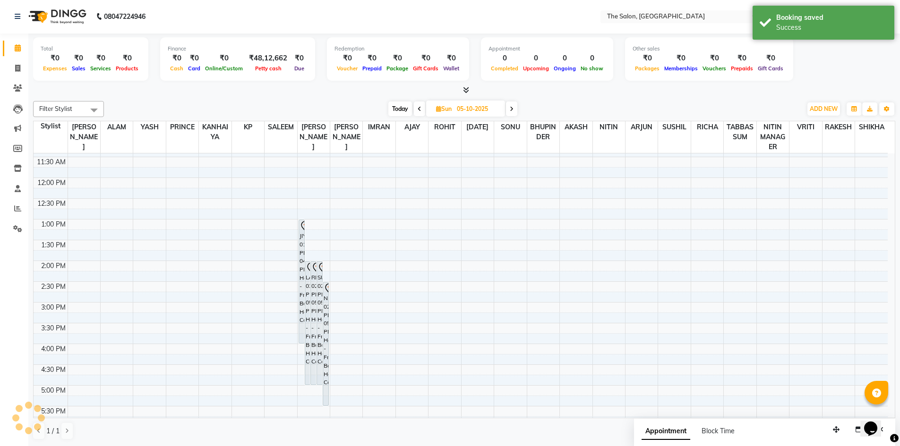
scroll to position [0, 0]
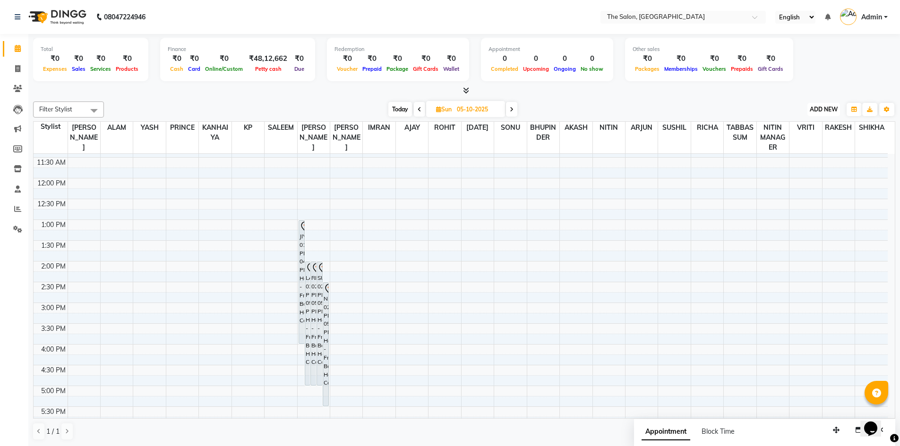
click at [824, 110] on span "ADD NEW" at bounding box center [823, 109] width 28 height 7
click at [797, 126] on button "Add Appointment" at bounding box center [802, 127] width 75 height 12
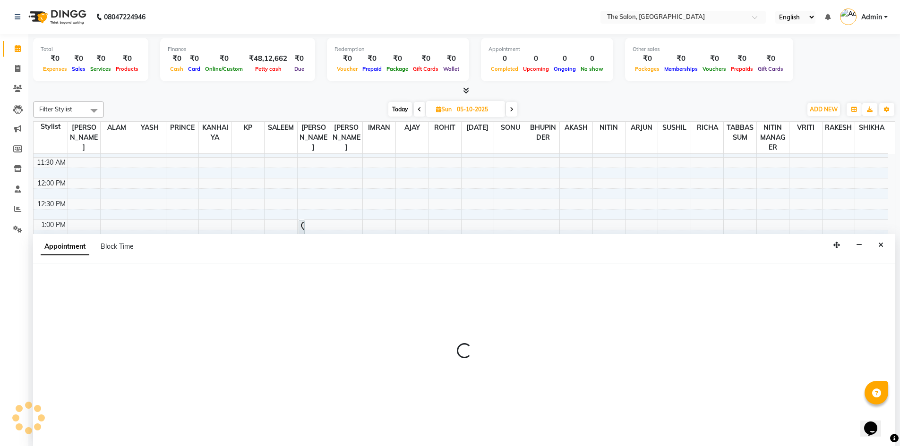
scroll to position [0, 0]
select select "540"
select select "tentative"
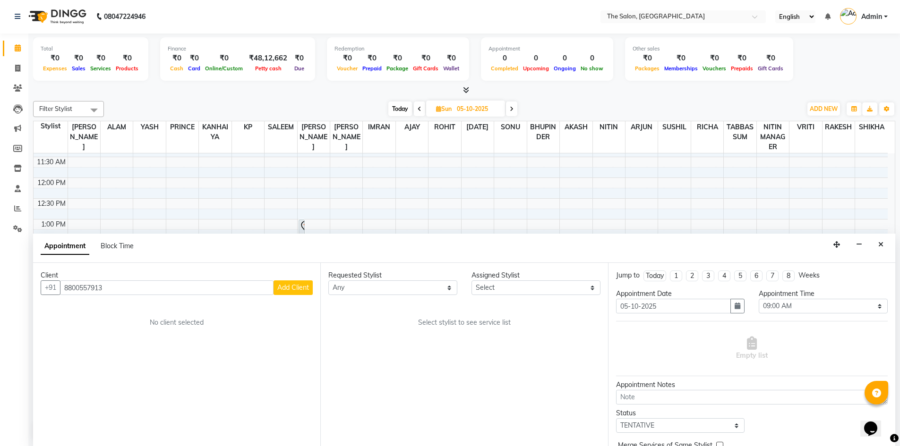
type input "8800557913"
click at [296, 289] on span "Add Client" at bounding box center [293, 287] width 32 height 9
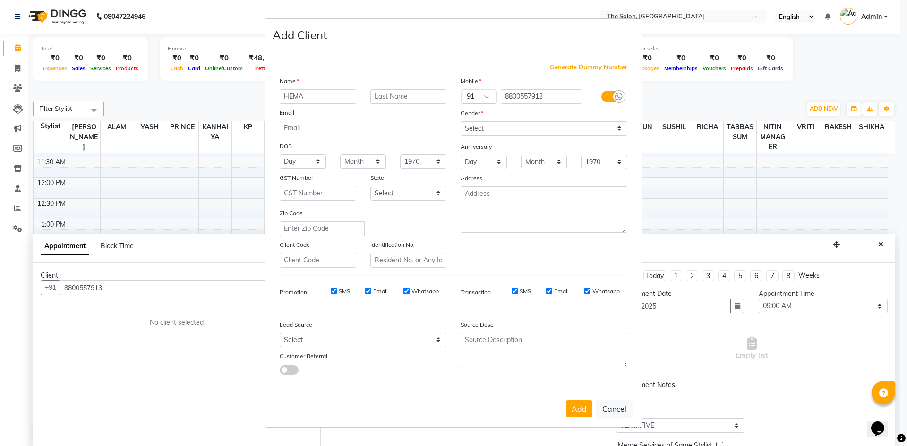
type input "HEMA"
click at [517, 125] on select "Select Male Female Other Prefer Not To Say" at bounding box center [543, 128] width 167 height 15
select select "female"
click at [460, 121] on select "Select Male Female Other Prefer Not To Say" at bounding box center [543, 128] width 167 height 15
click at [580, 401] on button "Add" at bounding box center [579, 408] width 26 height 17
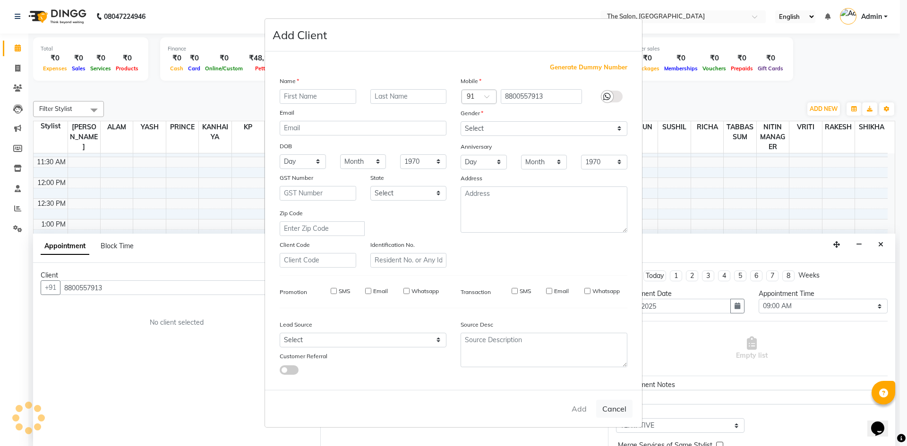
select select
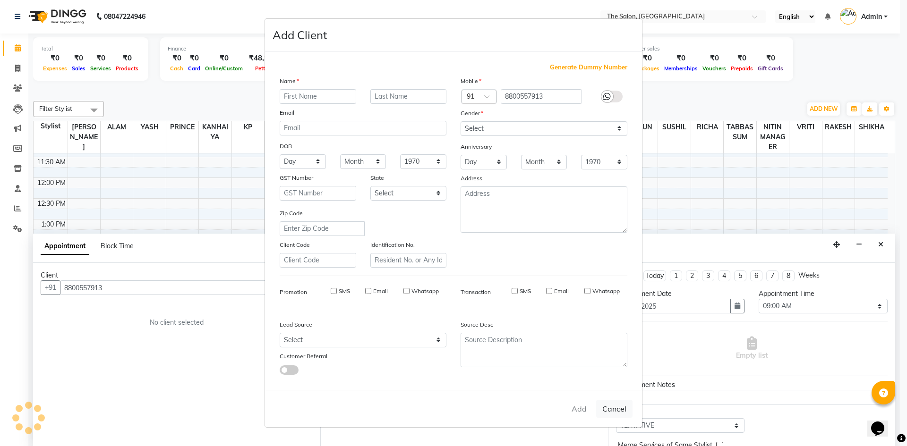
select select
checkbox input "false"
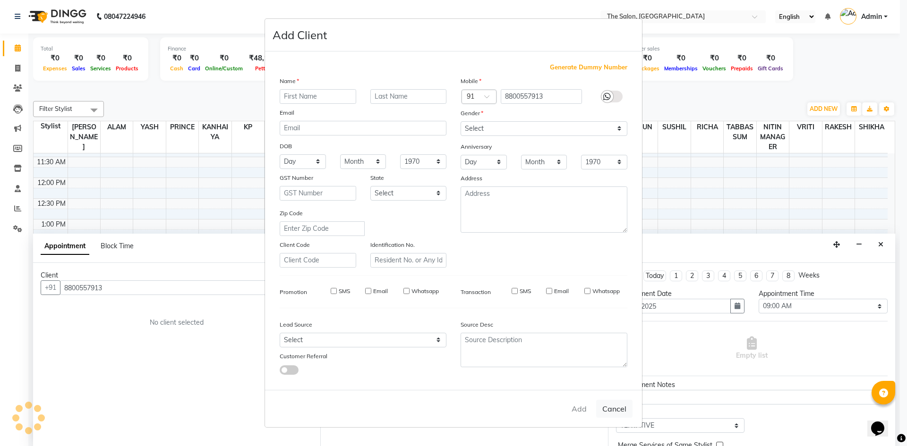
checkbox input "false"
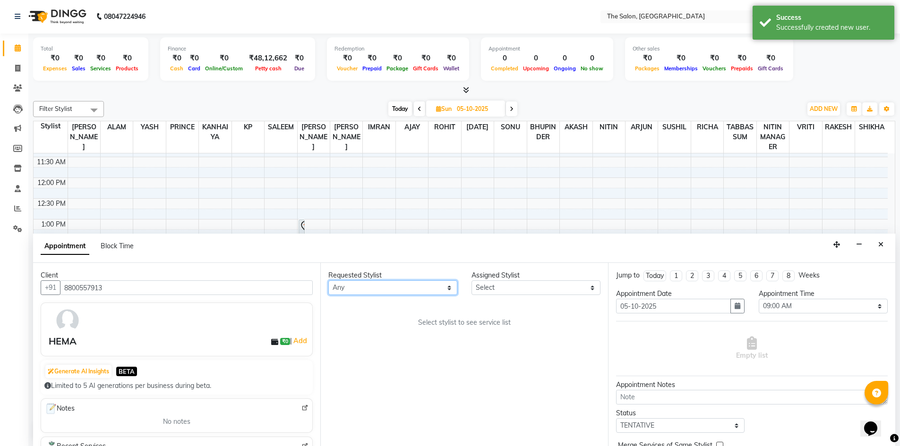
click at [398, 291] on select "Any AAKASH SURI AJAY AKASH ALAM AMIT ARJUN BHUPINDER HASAN IMRAN KANHAIYA KP NI…" at bounding box center [392, 288] width 129 height 15
select select "22753"
click at [328, 281] on select "Any AAKASH SURI AJAY AKASH ALAM AMIT ARJUN BHUPINDER HASAN IMRAN KANHAIYA KP NI…" at bounding box center [392, 288] width 129 height 15
select select "22753"
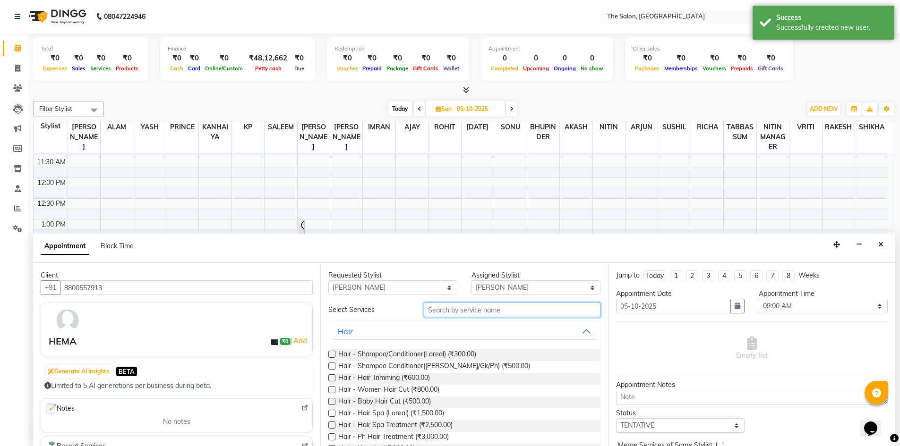
click at [484, 305] on input "text" at bounding box center [512, 310] width 177 height 15
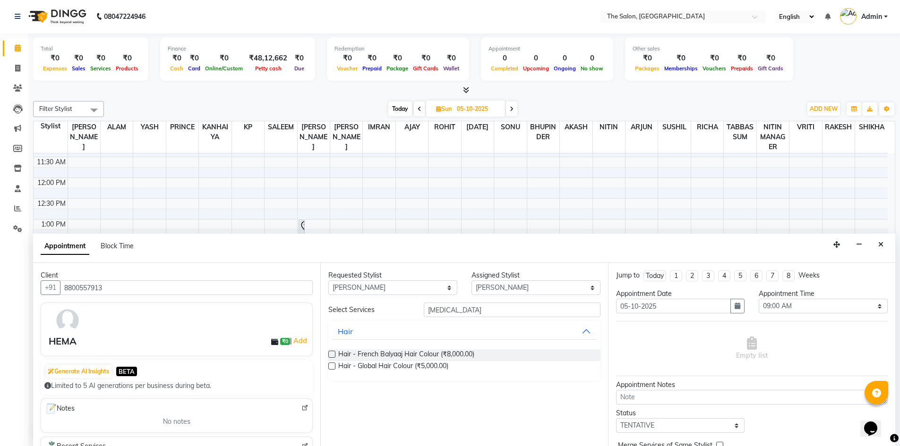
click at [332, 354] on label at bounding box center [331, 354] width 7 height 7
click at [332, 354] on input "checkbox" at bounding box center [331, 355] width 6 height 6
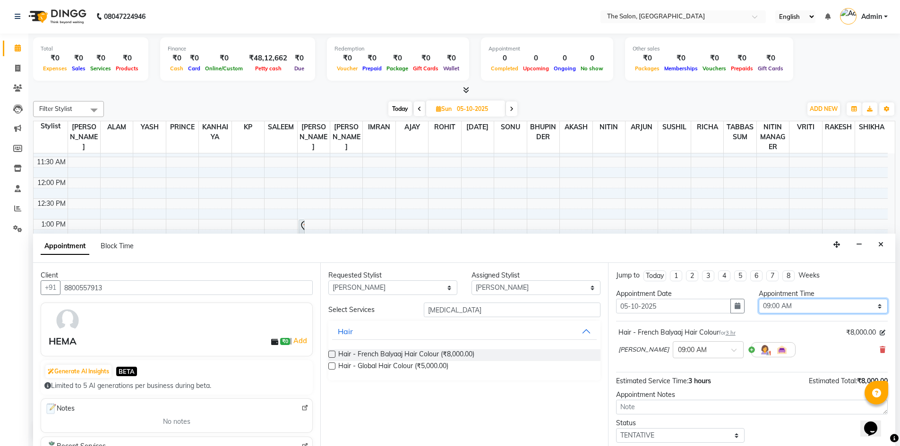
click at [808, 306] on select "Select 09:00 AM 09:15 AM 09:30 AM 09:45 AM 10:00 AM 10:15 AM 10:30 AM 10:45 AM …" at bounding box center [822, 306] width 129 height 15
click at [758, 299] on select "Select 09:00 AM 09:15 AM 09:30 AM 09:45 AM 10:00 AM 10:15 AM 10:30 AM 10:45 AM …" at bounding box center [822, 306] width 129 height 15
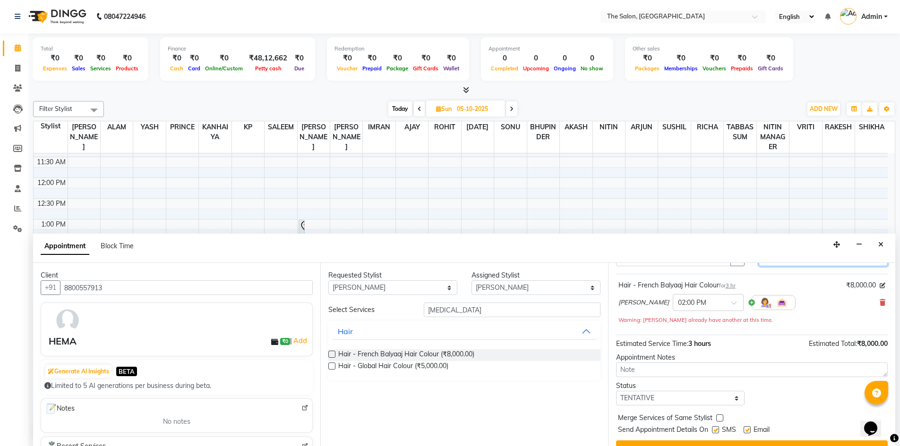
scroll to position [66, 0]
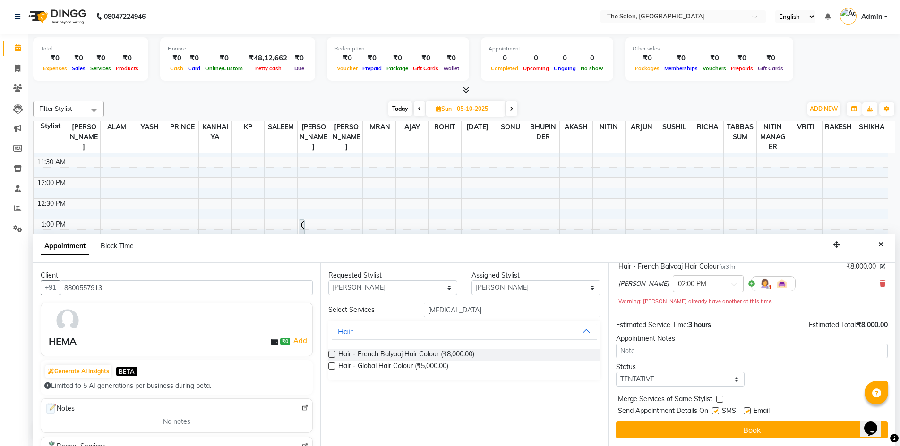
click at [716, 412] on label at bounding box center [715, 411] width 7 height 7
click at [716, 412] on input "checkbox" at bounding box center [715, 412] width 6 height 6
click at [748, 408] on label at bounding box center [746, 411] width 7 height 7
click at [748, 409] on input "checkbox" at bounding box center [746, 412] width 6 height 6
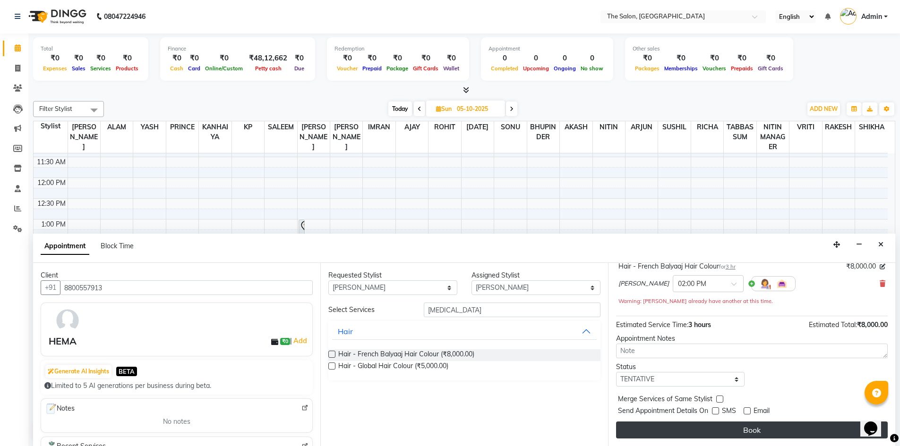
click at [746, 432] on button "Book" at bounding box center [752, 430] width 272 height 17
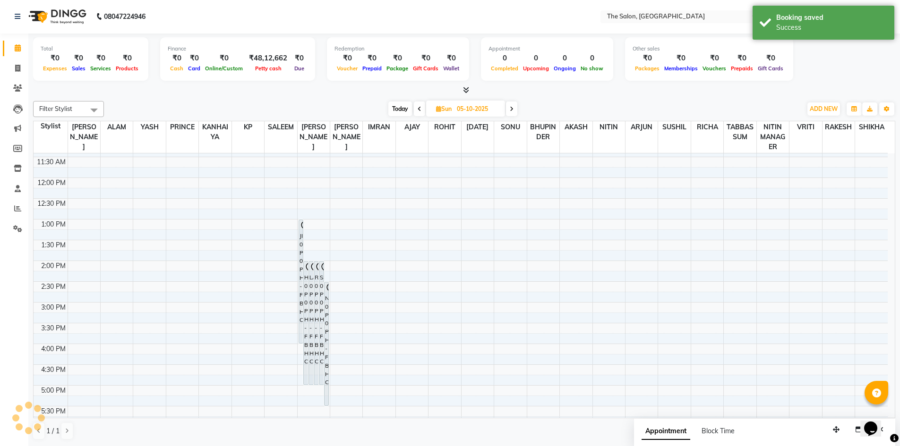
scroll to position [0, 0]
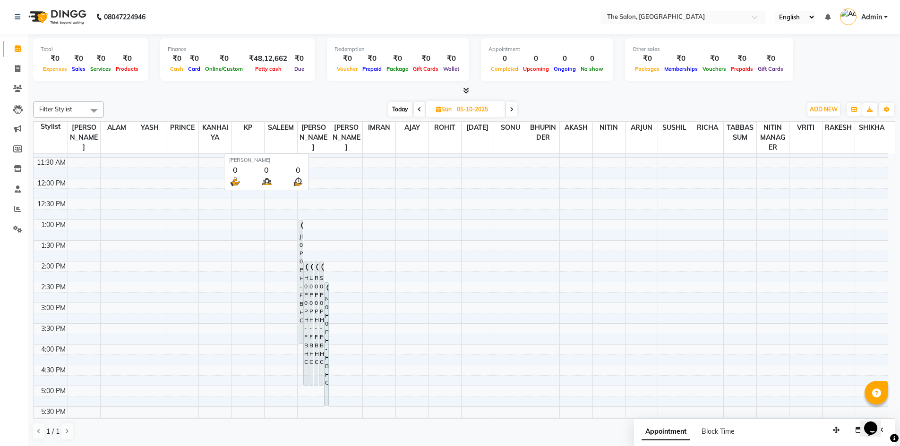
click at [320, 132] on span "[PERSON_NAME]" at bounding box center [314, 138] width 32 height 32
click at [315, 231] on div "8:00 AM 8:30 AM 9:00 AM 9:30 AM 10:00 AM 10:30 AM 11:00 AM 11:30 AM 12:00 PM 12…" at bounding box center [461, 344] width 854 height 664
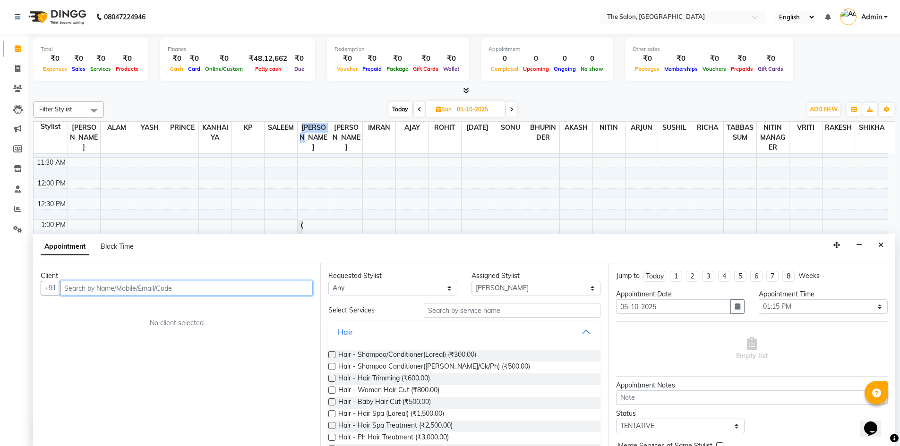
scroll to position [0, 0]
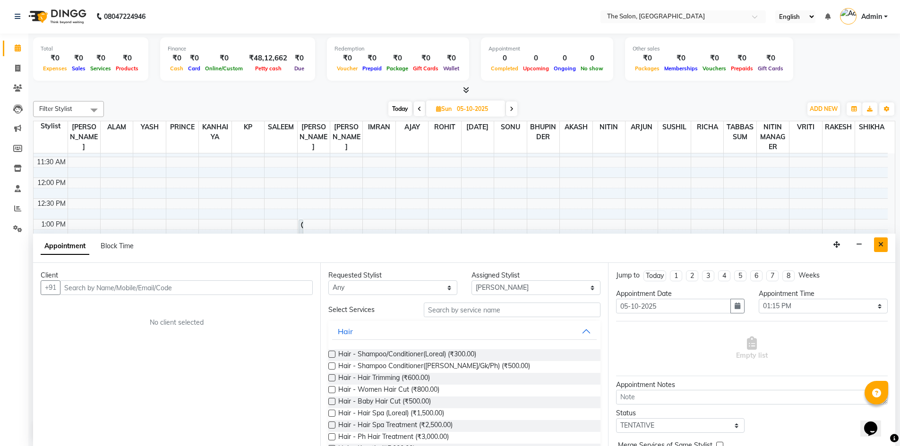
click at [885, 243] on button "Close" at bounding box center [881, 245] width 14 height 15
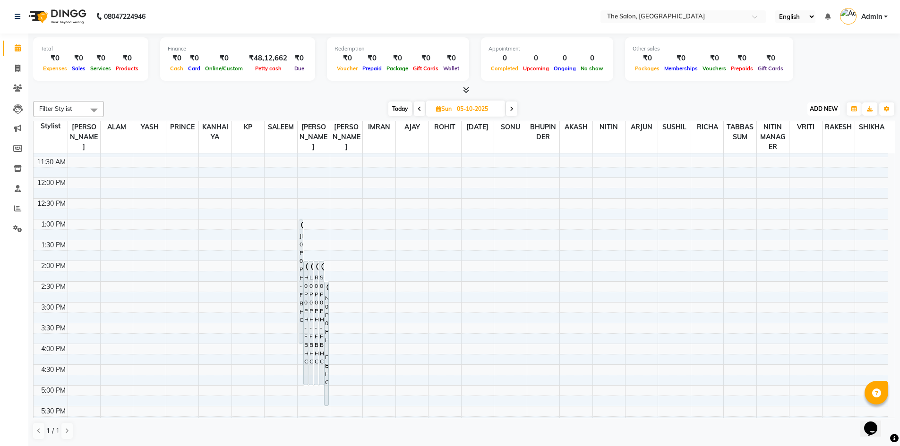
click at [823, 108] on span "ADD NEW" at bounding box center [823, 108] width 28 height 7
click at [800, 132] on button "Add Appointment" at bounding box center [802, 127] width 75 height 12
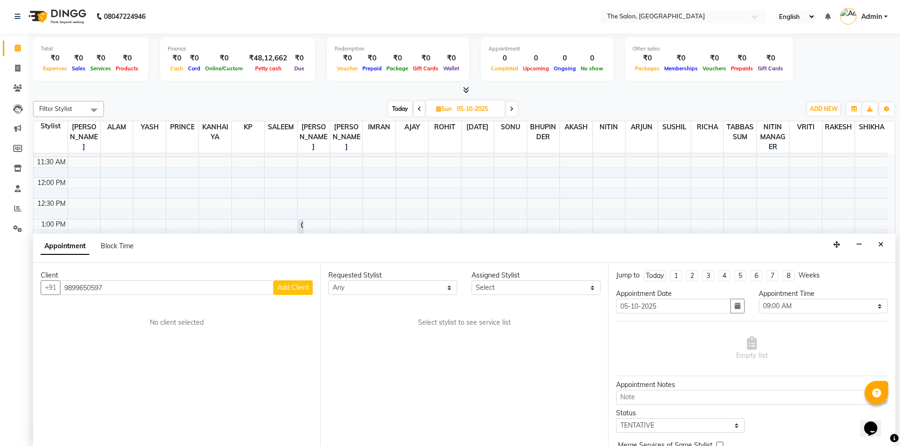
click at [296, 292] on button "Add Client" at bounding box center [292, 288] width 39 height 15
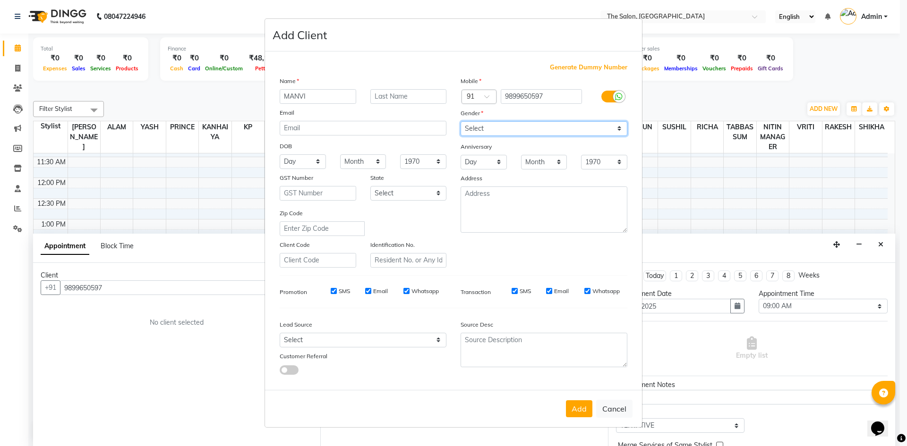
click at [496, 129] on select "Select Male Female Other Prefer Not To Say" at bounding box center [543, 128] width 167 height 15
click at [460, 121] on select "Select Male Female Other Prefer Not To Say" at bounding box center [543, 128] width 167 height 15
click at [575, 413] on button "Add" at bounding box center [579, 408] width 26 height 17
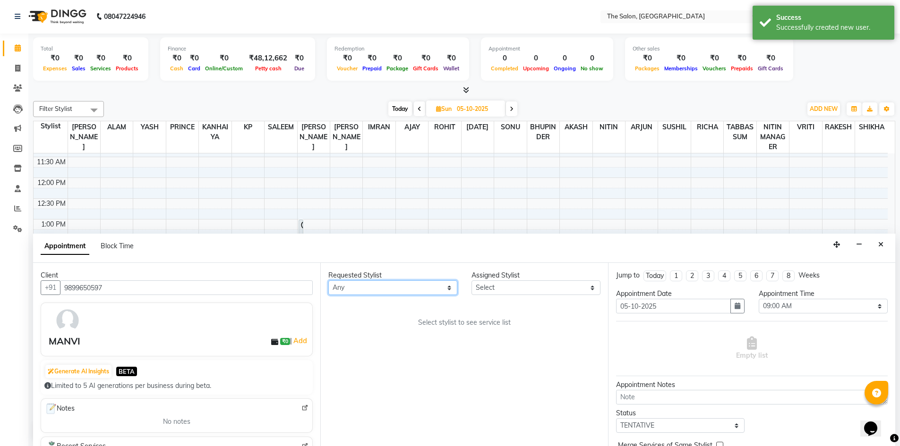
click at [404, 293] on select "Any AAKASH SURI AJAY AKASH ALAM AMIT ARJUN BHUPINDER HASAN IMRAN KANHAIYA KP NI…" at bounding box center [392, 288] width 129 height 15
click at [328, 281] on select "Any AAKASH SURI AJAY AKASH ALAM AMIT ARJUN BHUPINDER HASAN IMRAN KANHAIYA KP NI…" at bounding box center [392, 288] width 129 height 15
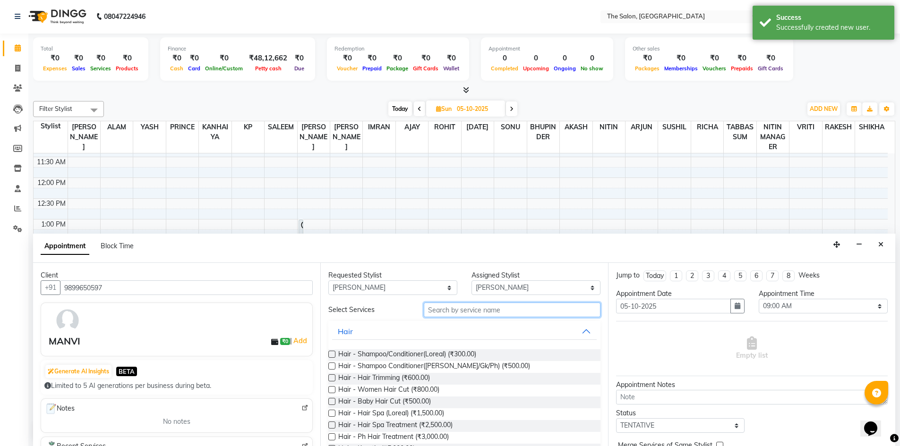
click at [493, 313] on input "text" at bounding box center [512, 310] width 177 height 15
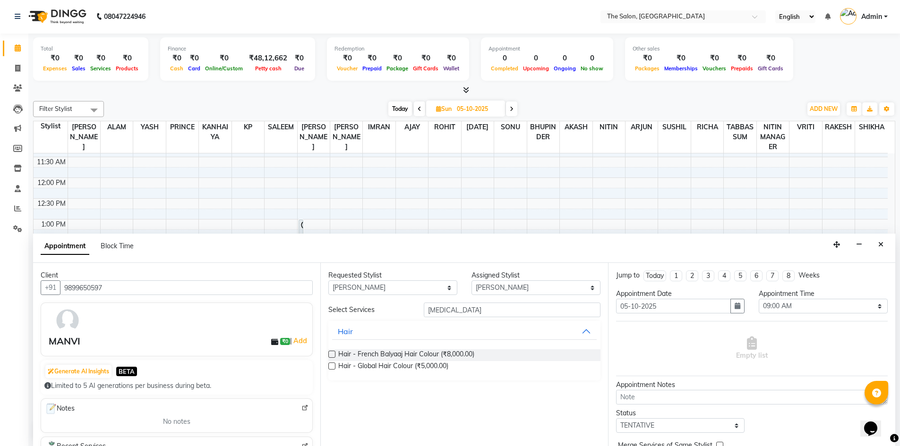
click at [332, 351] on label at bounding box center [331, 354] width 7 height 7
click at [332, 352] on input "checkbox" at bounding box center [331, 355] width 6 height 6
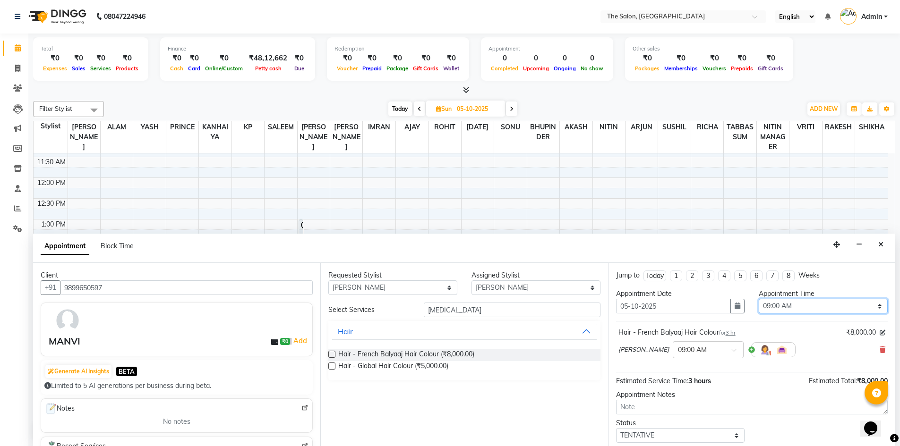
click at [821, 306] on select "Select 09:00 AM 09:15 AM 09:30 AM 09:45 AM 10:00 AM 10:15 AM 10:30 AM 10:45 AM …" at bounding box center [822, 306] width 129 height 15
click at [758, 299] on select "Select 09:00 AM 09:15 AM 09:30 AM 09:45 AM 10:00 AM 10:15 AM 10:30 AM 10:45 AM …" at bounding box center [822, 306] width 129 height 15
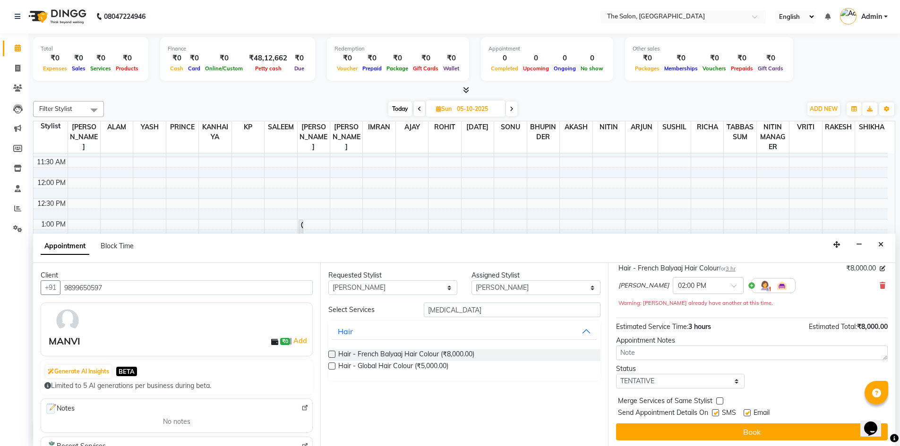
scroll to position [66, 0]
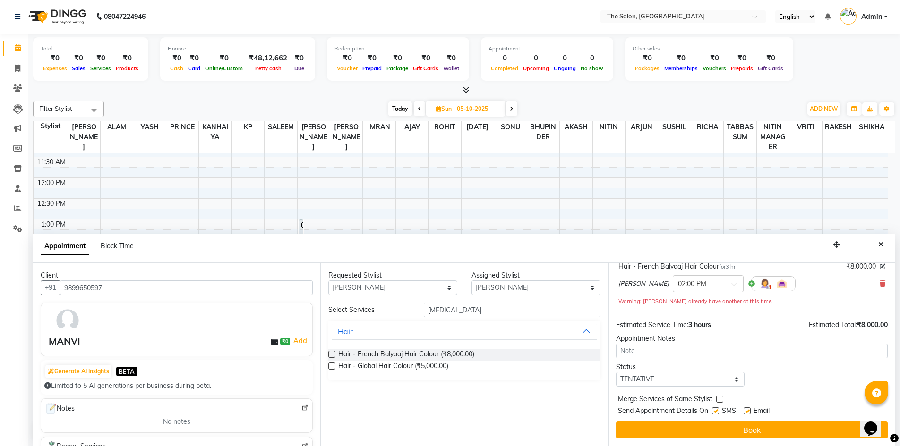
click at [714, 408] on label at bounding box center [715, 411] width 7 height 7
click at [714, 409] on input "checkbox" at bounding box center [715, 412] width 6 height 6
click at [744, 409] on label at bounding box center [746, 411] width 7 height 7
click at [744, 409] on input "checkbox" at bounding box center [746, 412] width 6 height 6
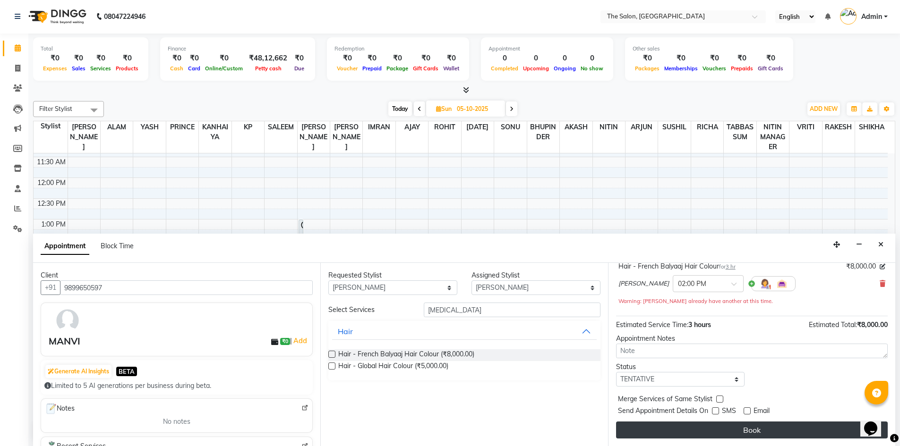
click at [734, 434] on button "Book" at bounding box center [752, 430] width 272 height 17
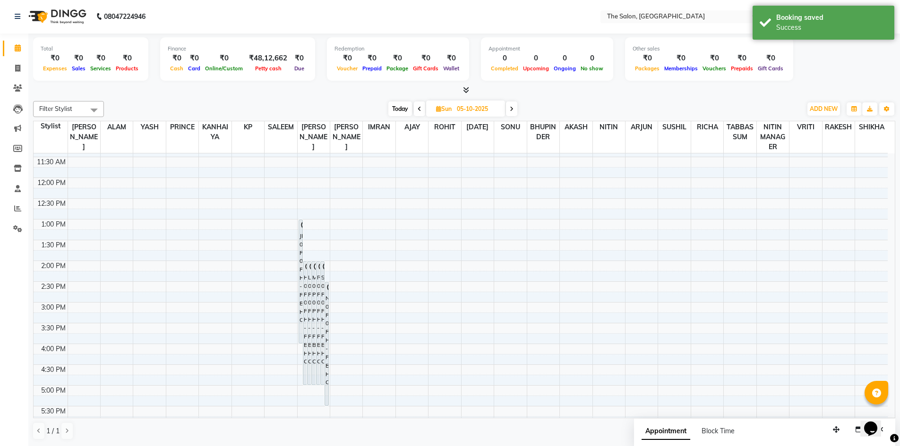
scroll to position [0, 0]
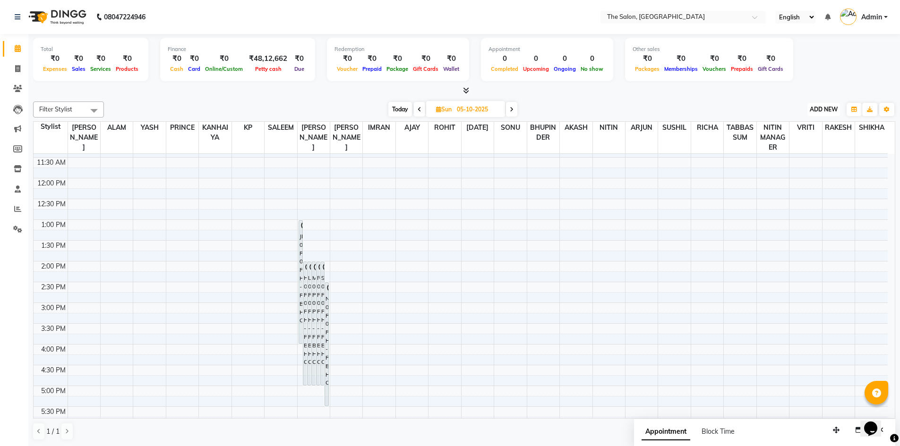
click at [813, 106] on span "ADD NEW" at bounding box center [823, 109] width 28 height 7
click at [799, 128] on button "Add Appointment" at bounding box center [802, 127] width 75 height 12
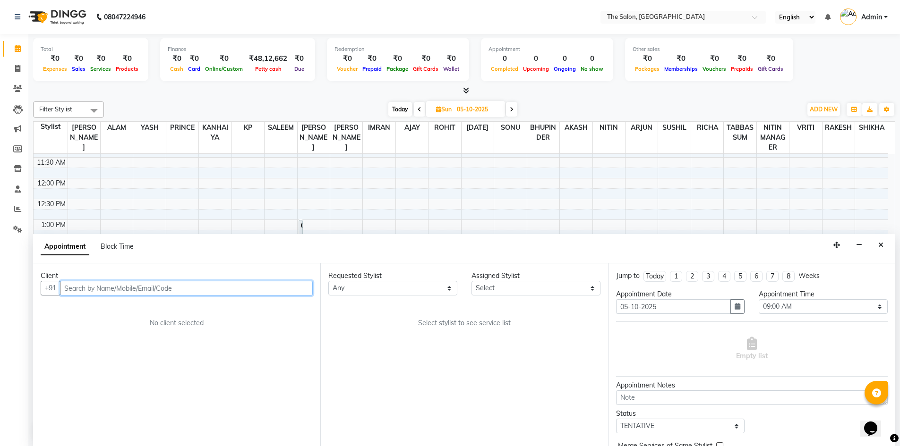
scroll to position [0, 0]
click at [289, 285] on span "Add Client" at bounding box center [293, 287] width 32 height 9
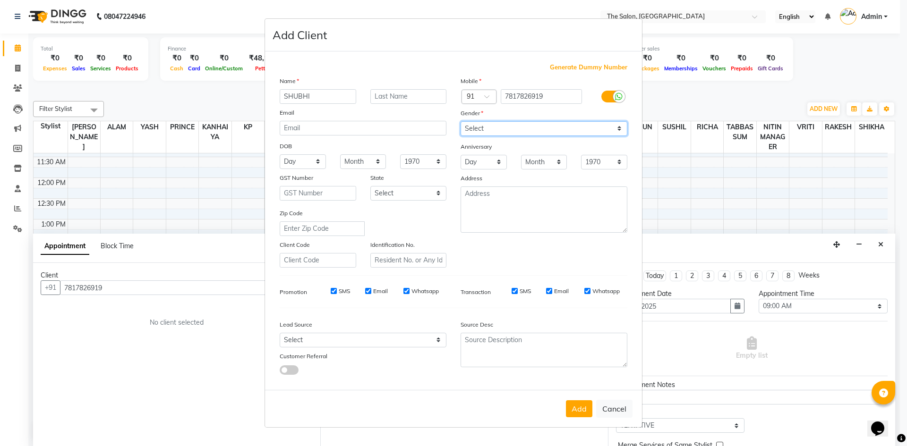
click at [518, 123] on select "Select Male Female Other Prefer Not To Say" at bounding box center [543, 128] width 167 height 15
click at [460, 121] on select "Select Male Female Other Prefer Not To Say" at bounding box center [543, 128] width 167 height 15
click at [579, 405] on button "Add" at bounding box center [579, 408] width 26 height 17
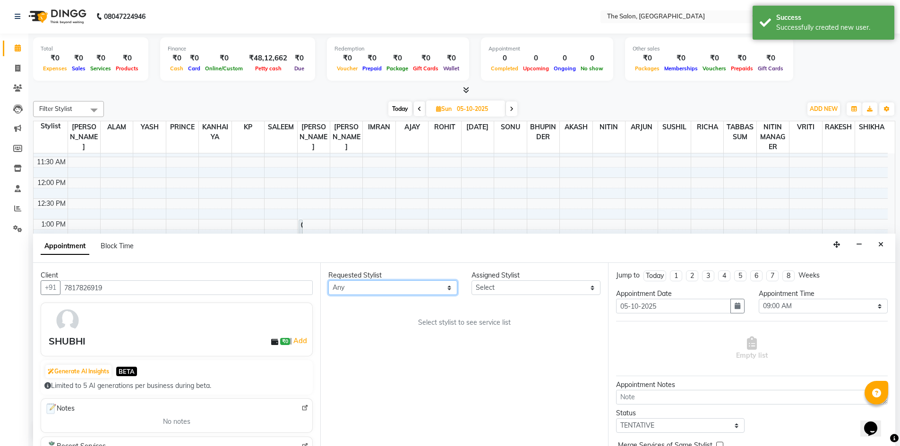
click at [436, 283] on select "Any AAKASH SURI AJAY AKASH ALAM AMIT ARJUN BHUPINDER HASAN IMRAN KANHAIYA KP NI…" at bounding box center [392, 288] width 129 height 15
click at [328, 281] on select "Any AAKASH SURI AJAY AKASH ALAM AMIT ARJUN BHUPINDER HASAN IMRAN KANHAIYA KP NI…" at bounding box center [392, 288] width 129 height 15
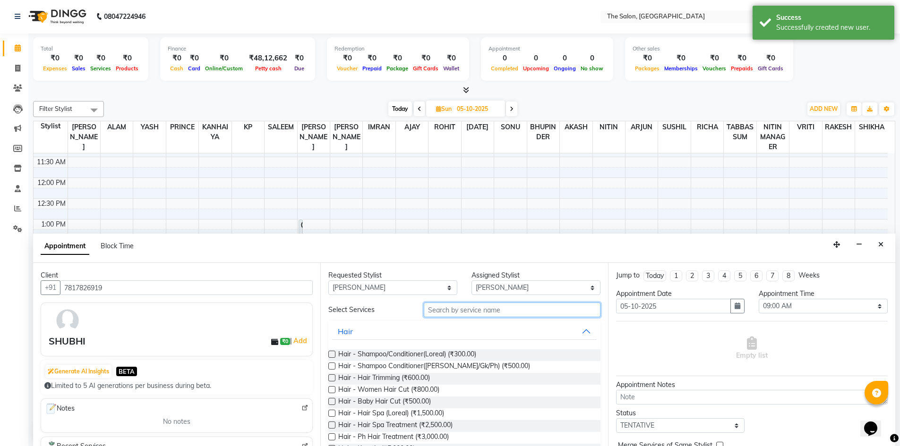
click at [503, 314] on input "text" at bounding box center [512, 310] width 177 height 15
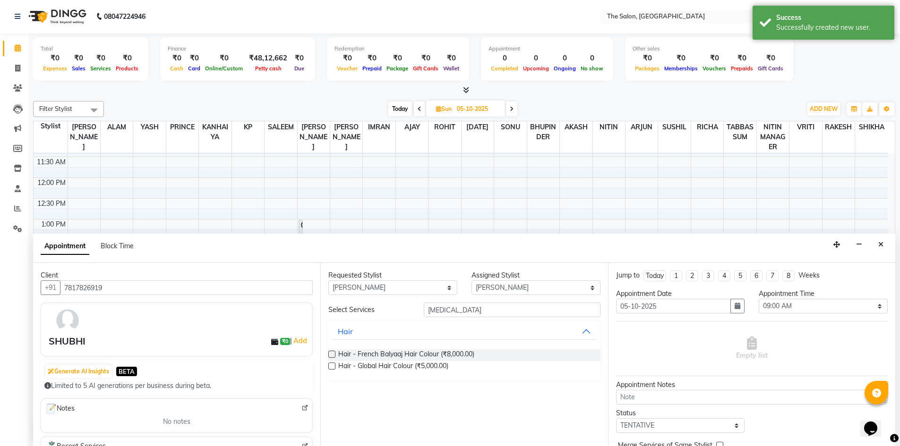
click at [332, 352] on label at bounding box center [331, 354] width 7 height 7
click at [332, 352] on input "checkbox" at bounding box center [331, 355] width 6 height 6
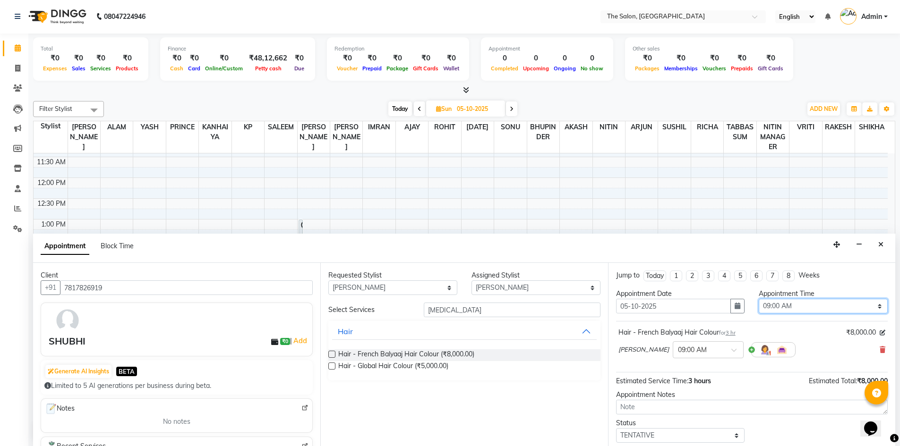
click at [810, 308] on select "Select 09:00 AM 09:15 AM 09:30 AM 09:45 AM 10:00 AM 10:15 AM 10:30 AM 10:45 AM …" at bounding box center [822, 306] width 129 height 15
click at [758, 299] on select "Select 09:00 AM 09:15 AM 09:30 AM 09:45 AM 10:00 AM 10:15 AM 10:30 AM 10:45 AM …" at bounding box center [822, 306] width 129 height 15
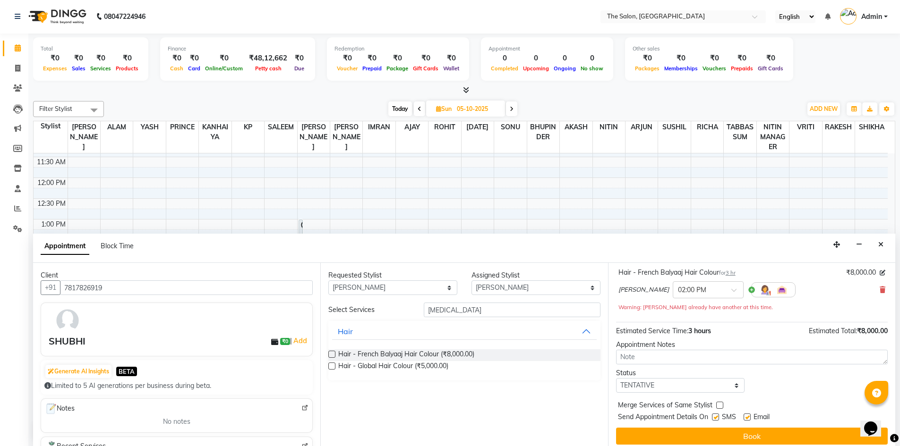
scroll to position [66, 0]
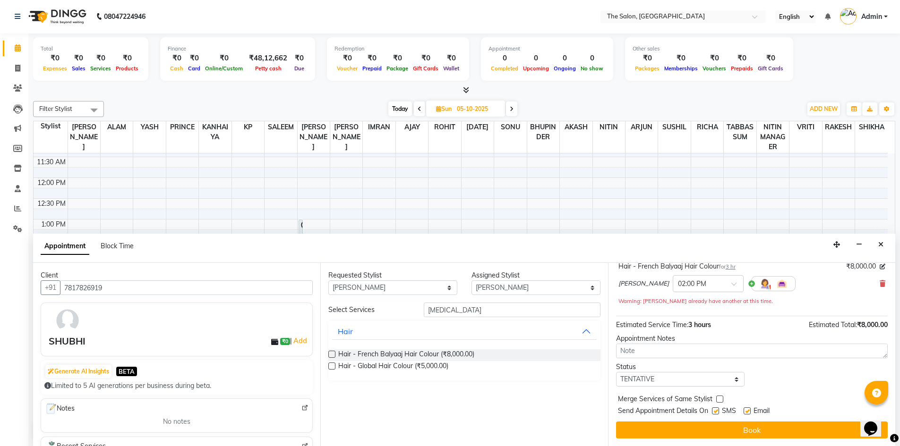
click at [716, 409] on label at bounding box center [715, 411] width 7 height 7
click at [716, 409] on input "checkbox" at bounding box center [715, 412] width 6 height 6
click at [745, 411] on label at bounding box center [746, 411] width 7 height 7
click at [745, 411] on input "checkbox" at bounding box center [746, 412] width 6 height 6
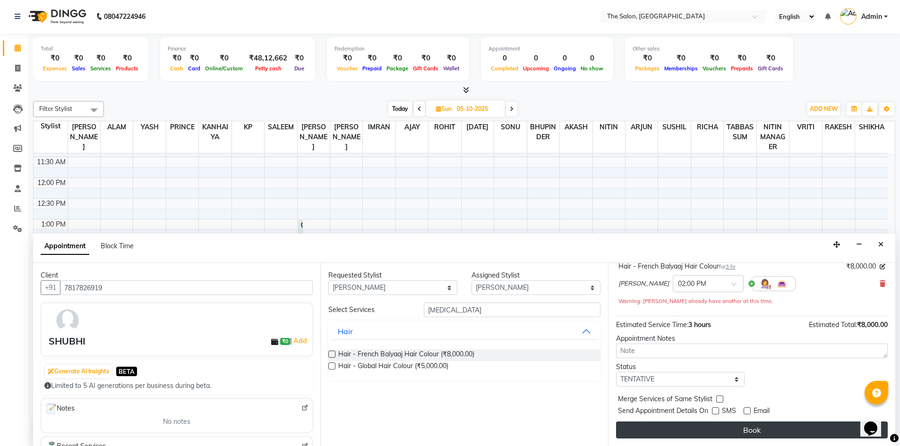
click at [743, 428] on button "Book" at bounding box center [752, 430] width 272 height 17
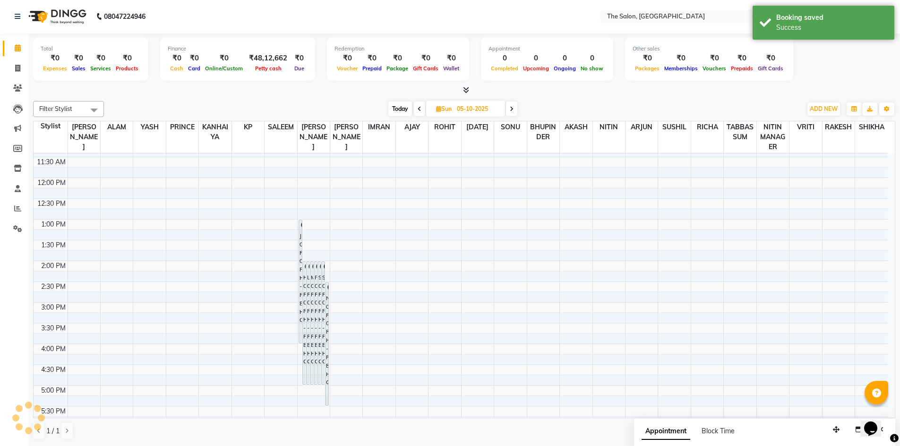
scroll to position [0, 0]
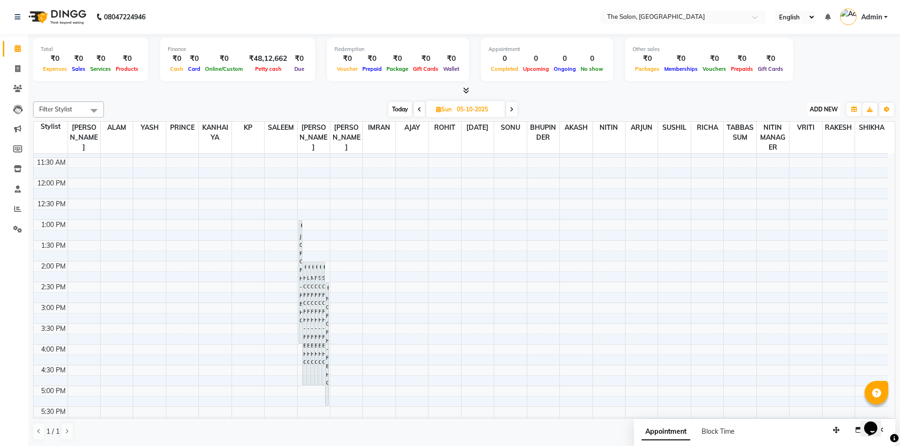
click at [824, 112] on span "ADD NEW" at bounding box center [823, 109] width 28 height 7
click at [789, 127] on button "Add Appointment" at bounding box center [802, 127] width 75 height 12
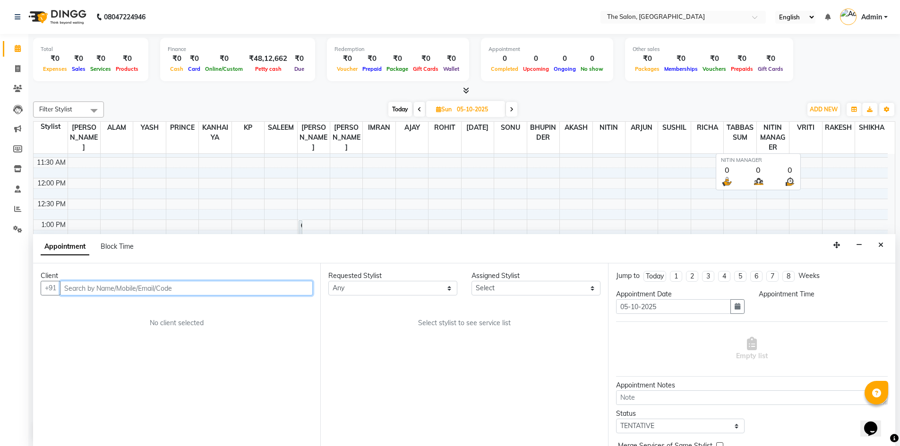
scroll to position [0, 0]
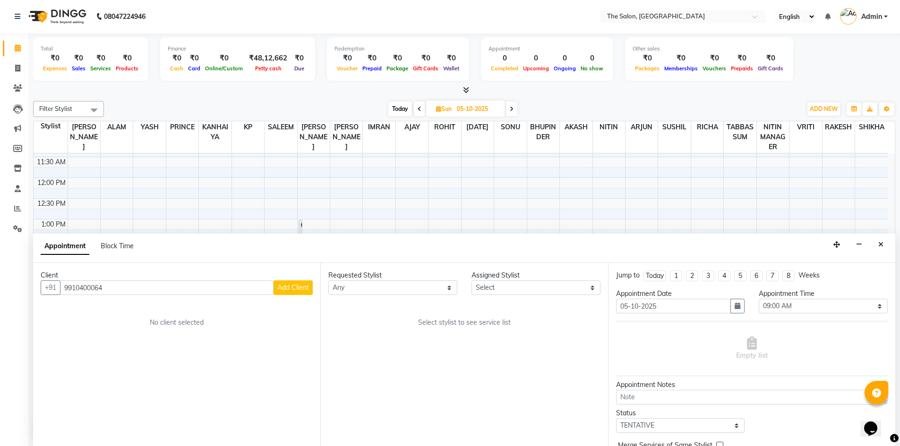
click at [286, 289] on span "Add Client" at bounding box center [293, 287] width 32 height 9
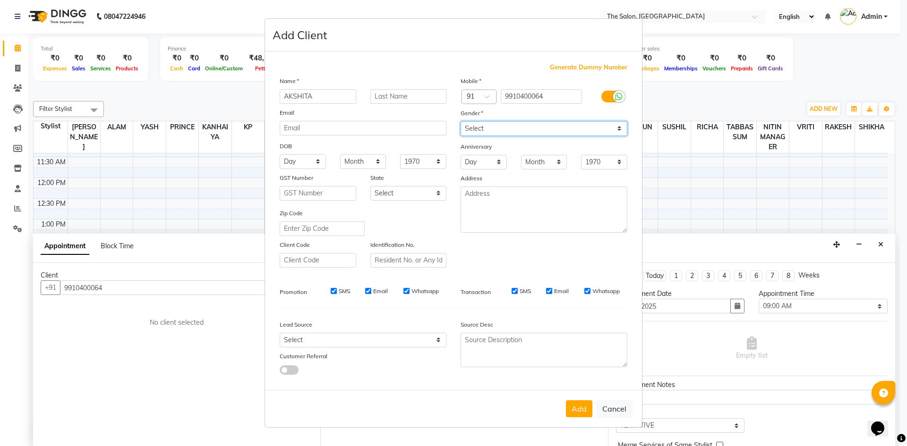
click at [505, 130] on select "Select Male Female Other Prefer Not To Say" at bounding box center [543, 128] width 167 height 15
click at [460, 121] on select "Select Male Female Other Prefer Not To Say" at bounding box center [543, 128] width 167 height 15
click at [577, 404] on button "Add" at bounding box center [579, 408] width 26 height 17
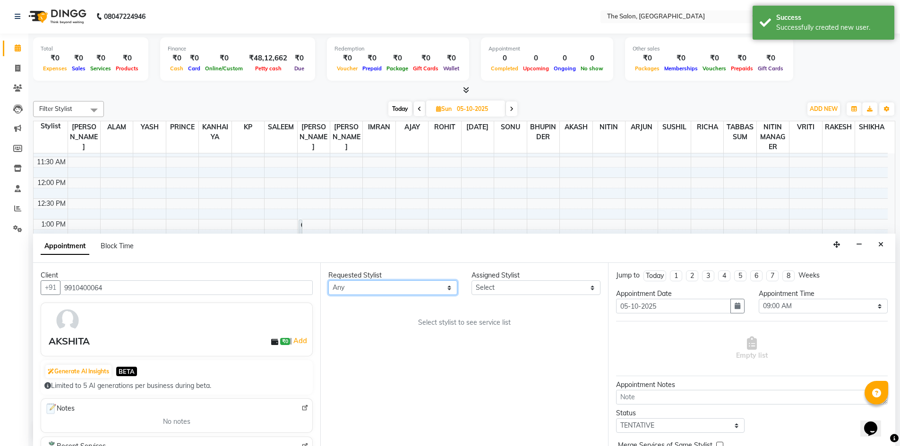
click at [431, 287] on select "Any AAKASH SURI AJAY AKASH ALAM AMIT ARJUN BHUPINDER HASAN IMRAN KANHAIYA KP NI…" at bounding box center [392, 288] width 129 height 15
click at [328, 281] on select "Any AAKASH SURI AJAY AKASH ALAM AMIT ARJUN BHUPINDER HASAN IMRAN KANHAIYA KP NI…" at bounding box center [392, 288] width 129 height 15
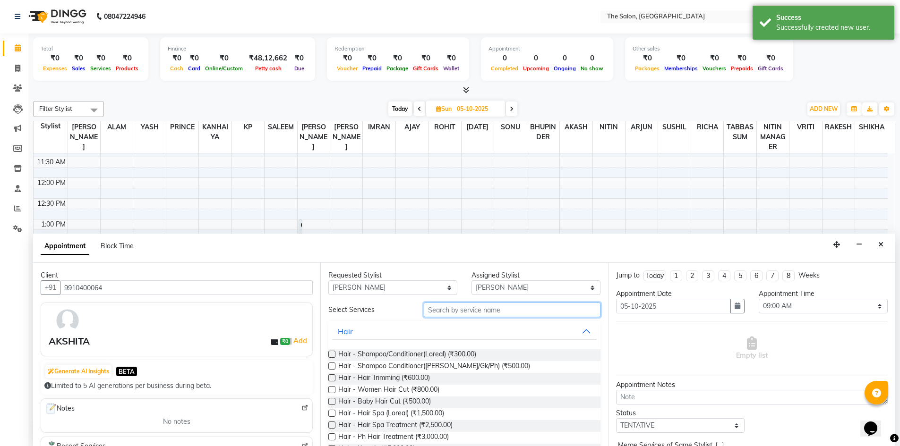
click at [498, 310] on input "text" at bounding box center [512, 310] width 177 height 15
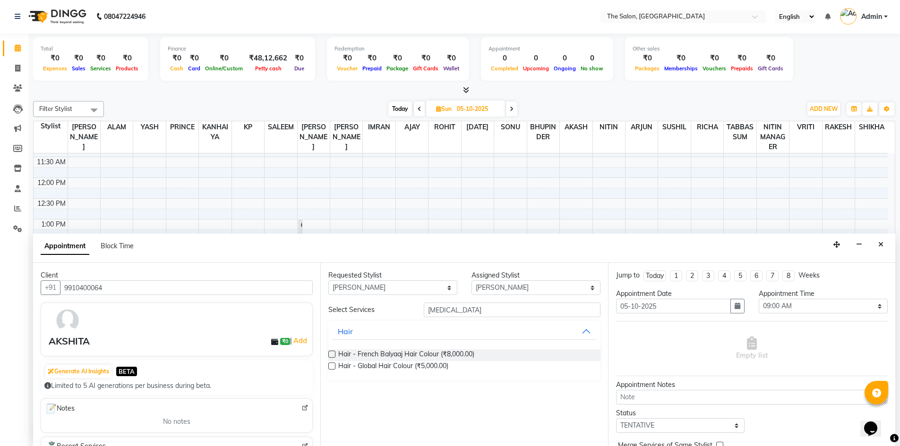
click at [335, 355] on label at bounding box center [331, 354] width 7 height 7
click at [334, 355] on input "checkbox" at bounding box center [331, 355] width 6 height 6
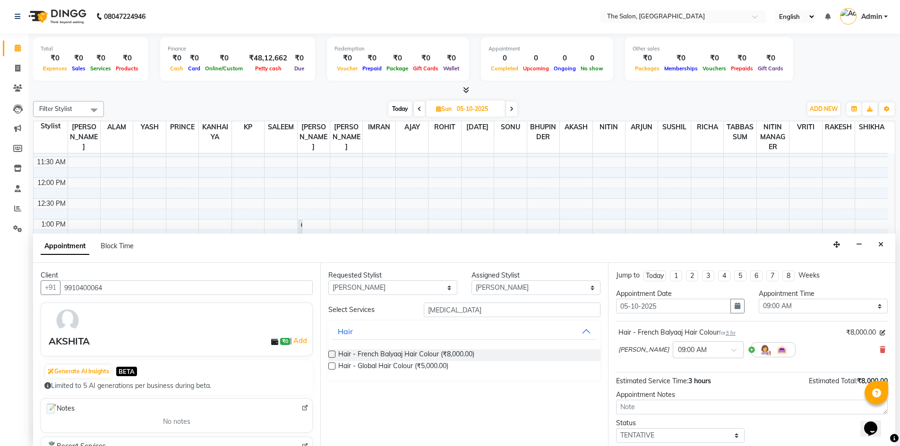
click at [804, 298] on div "Appointment Time" at bounding box center [822, 294] width 129 height 10
click at [799, 306] on select "Select 09:00 AM 09:15 AM 09:30 AM 09:45 AM 10:00 AM 10:15 AM 10:30 AM 10:45 AM …" at bounding box center [822, 306] width 129 height 15
click at [758, 299] on select "Select 09:00 AM 09:15 AM 09:30 AM 09:45 AM 10:00 AM 10:15 AM 10:30 AM 10:45 AM …" at bounding box center [822, 306] width 129 height 15
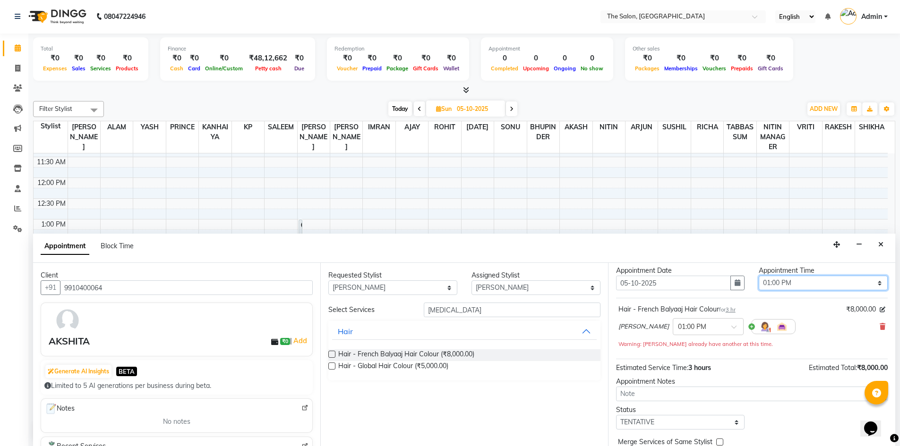
scroll to position [0, 0]
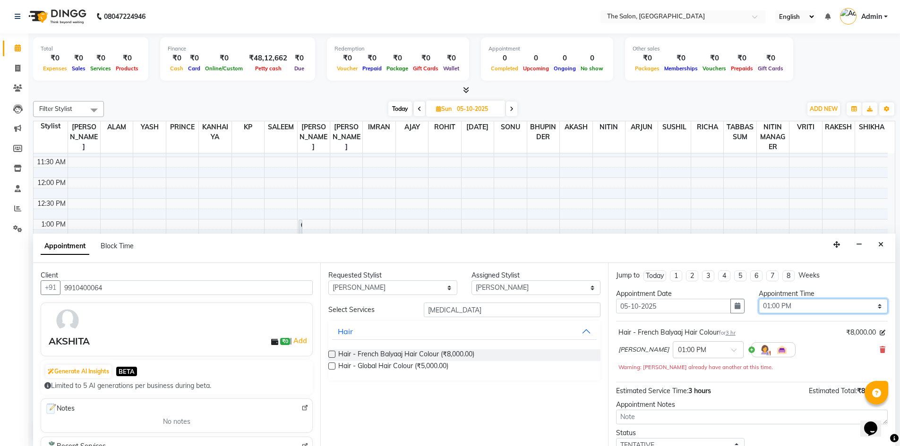
click at [808, 304] on select "Select 09:00 AM 09:15 AM 09:30 AM 09:45 AM 10:00 AM 10:15 AM 10:30 AM 10:45 AM …" at bounding box center [822, 306] width 129 height 15
click at [758, 299] on select "Select 09:00 AM 09:15 AM 09:30 AM 09:45 AM 10:00 AM 10:15 AM 10:30 AM 10:45 AM …" at bounding box center [822, 306] width 129 height 15
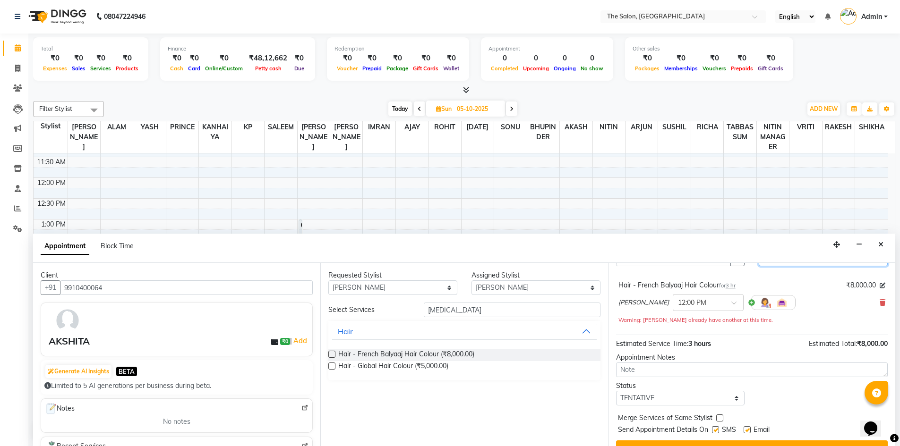
scroll to position [66, 0]
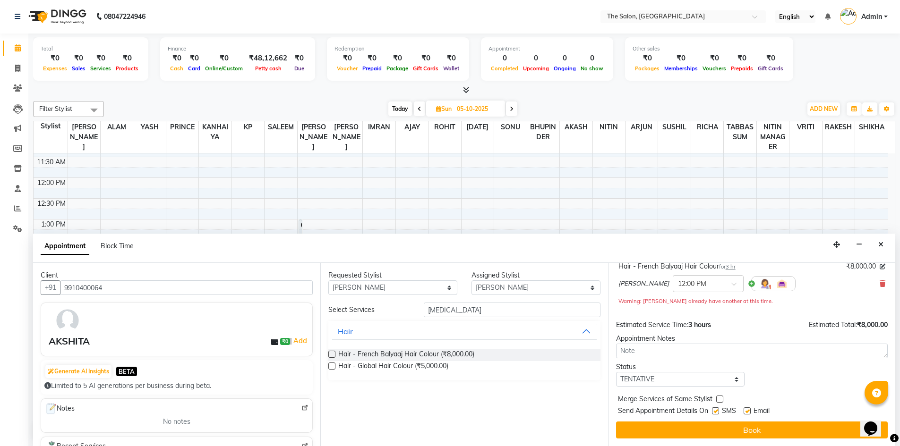
click at [716, 410] on label at bounding box center [715, 411] width 7 height 7
click at [716, 410] on input "checkbox" at bounding box center [715, 412] width 6 height 6
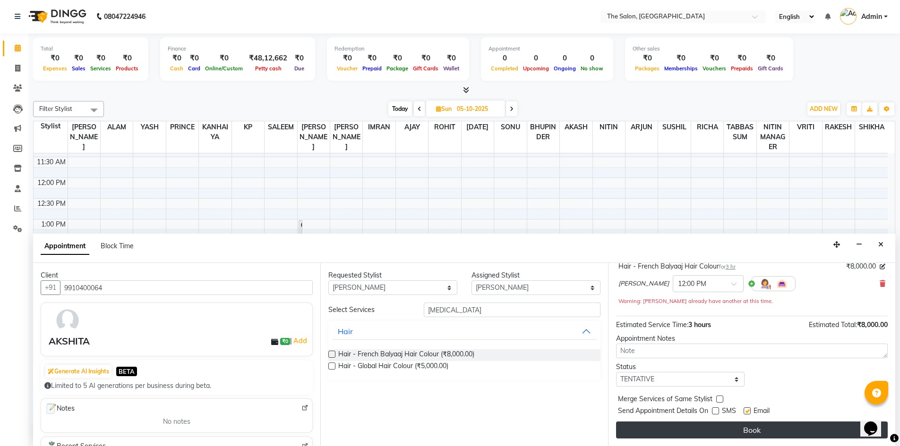
click at [752, 431] on button "Book" at bounding box center [752, 430] width 272 height 17
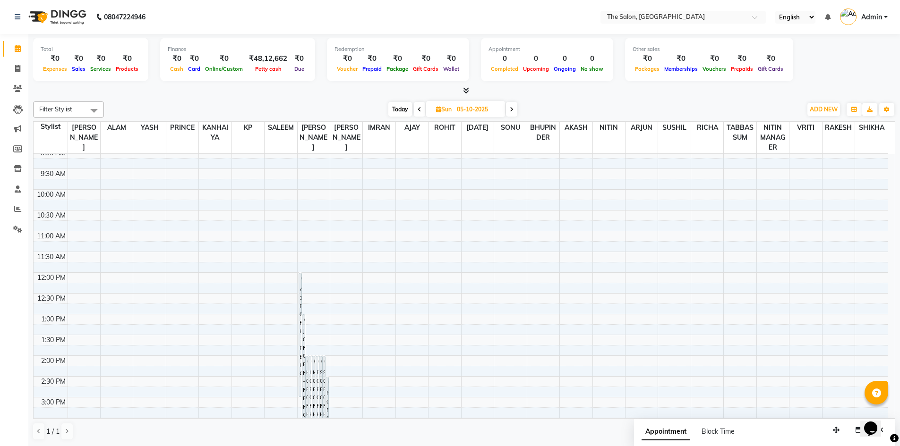
scroll to position [94, 0]
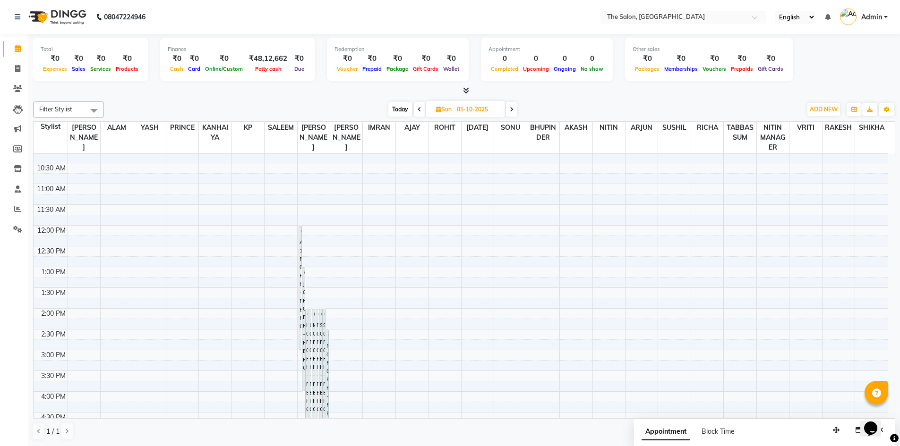
click at [403, 108] on span "Today" at bounding box center [400, 109] width 24 height 15
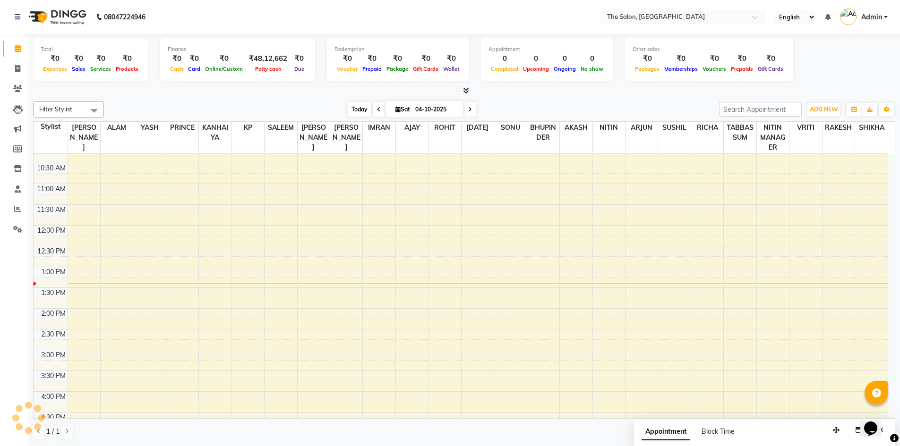
scroll to position [208, 0]
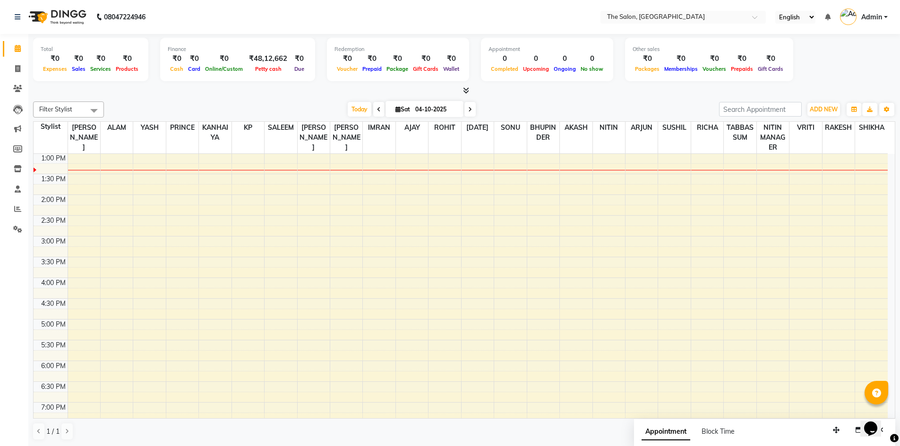
click at [469, 110] on icon at bounding box center [470, 110] width 4 height 6
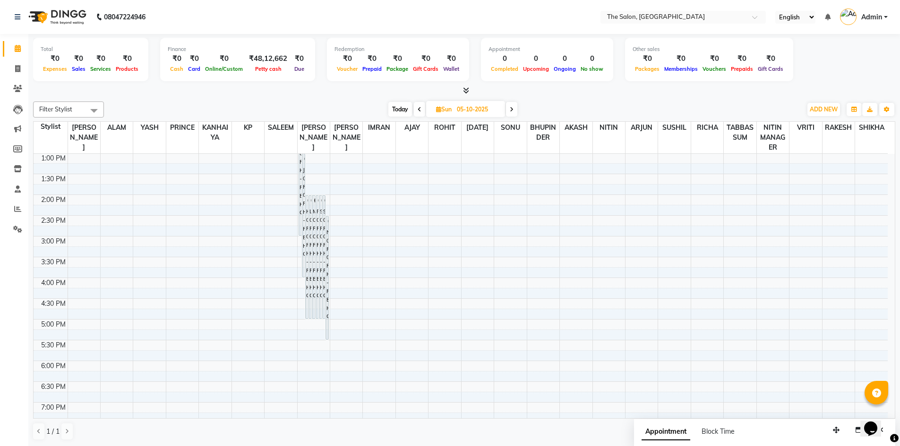
scroll to position [161, 0]
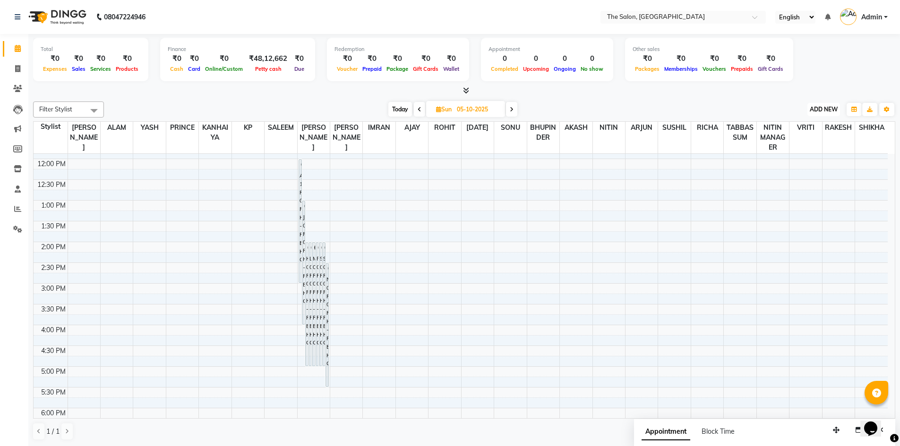
click at [823, 116] on button "ADD NEW Toggle Dropdown" at bounding box center [823, 109] width 33 height 13
click at [795, 123] on button "Add Appointment" at bounding box center [802, 127] width 75 height 12
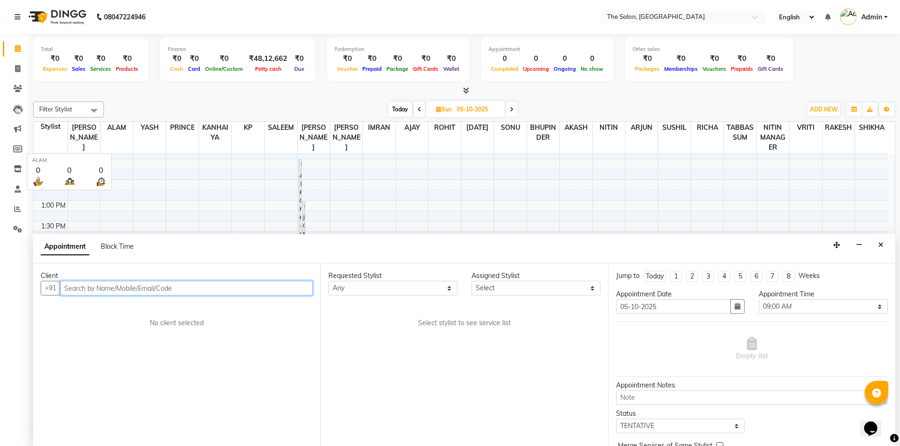
scroll to position [0, 0]
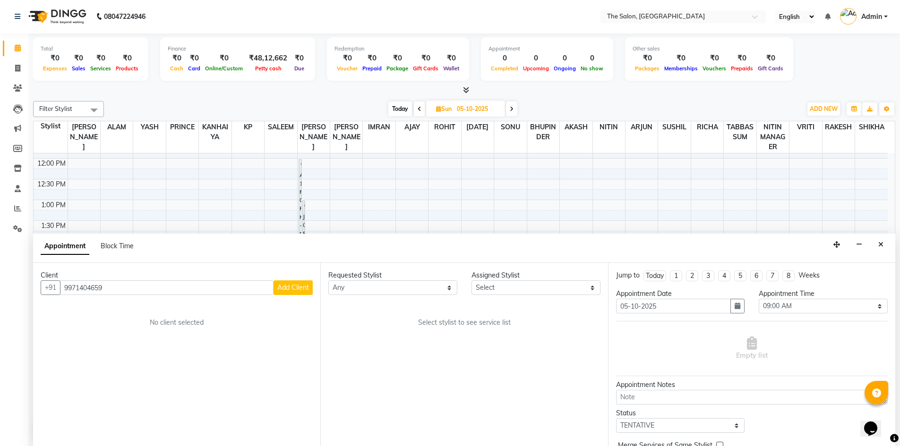
click at [291, 289] on span "Add Client" at bounding box center [293, 287] width 32 height 9
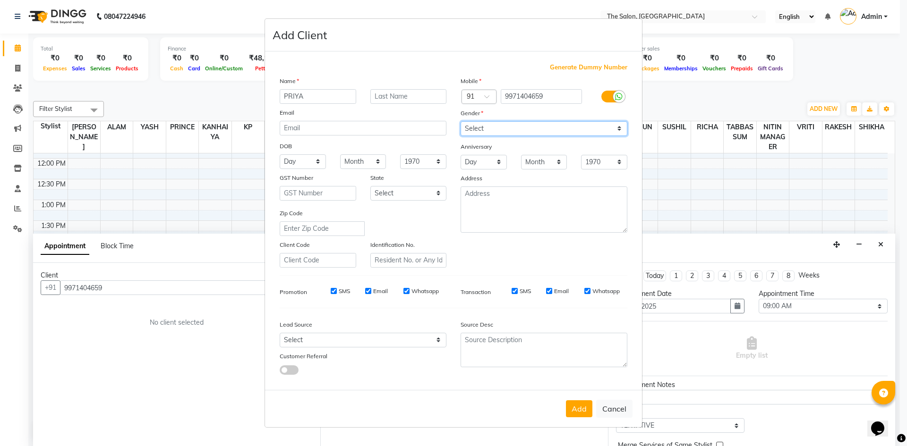
drag, startPoint x: 529, startPoint y: 127, endPoint x: 524, endPoint y: 136, distance: 10.1
click at [529, 127] on select "Select Male Female Other Prefer Not To Say" at bounding box center [543, 128] width 167 height 15
click at [460, 121] on select "Select Male Female Other Prefer Not To Say" at bounding box center [543, 128] width 167 height 15
click at [570, 405] on button "Add" at bounding box center [579, 408] width 26 height 17
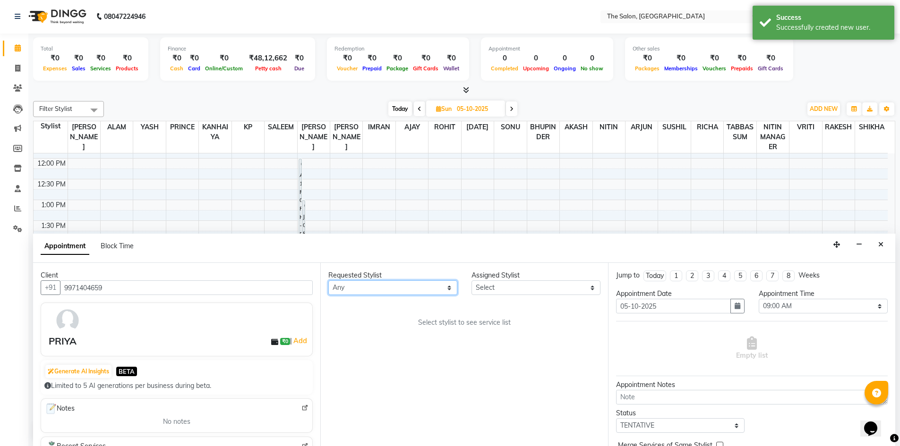
click at [417, 286] on select "Any AAKASH SURI AJAY AKASH ALAM AMIT ARJUN BHUPINDER HASAN IMRAN KANHAIYA KP NI…" at bounding box center [392, 288] width 129 height 15
click at [328, 281] on select "Any AAKASH SURI AJAY AKASH ALAM AMIT ARJUN BHUPINDER HASAN IMRAN KANHAIYA KP NI…" at bounding box center [392, 288] width 129 height 15
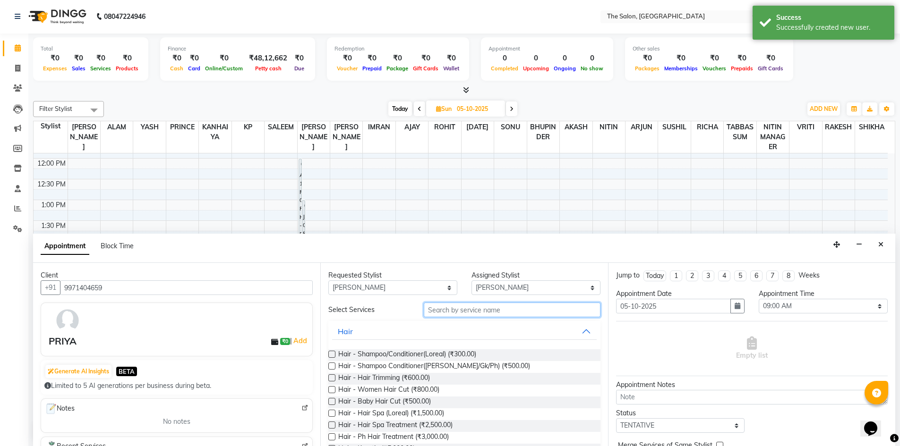
click at [496, 308] on input "text" at bounding box center [512, 310] width 177 height 15
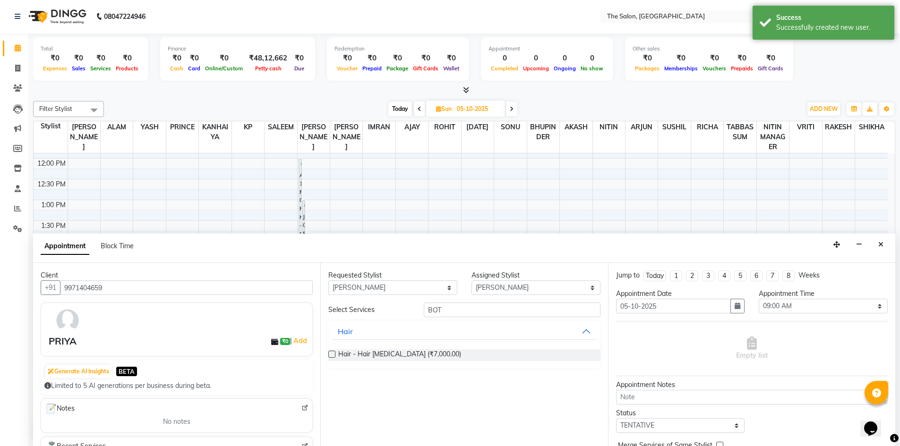
click at [330, 352] on label at bounding box center [331, 354] width 7 height 7
click at [330, 352] on input "checkbox" at bounding box center [331, 355] width 6 height 6
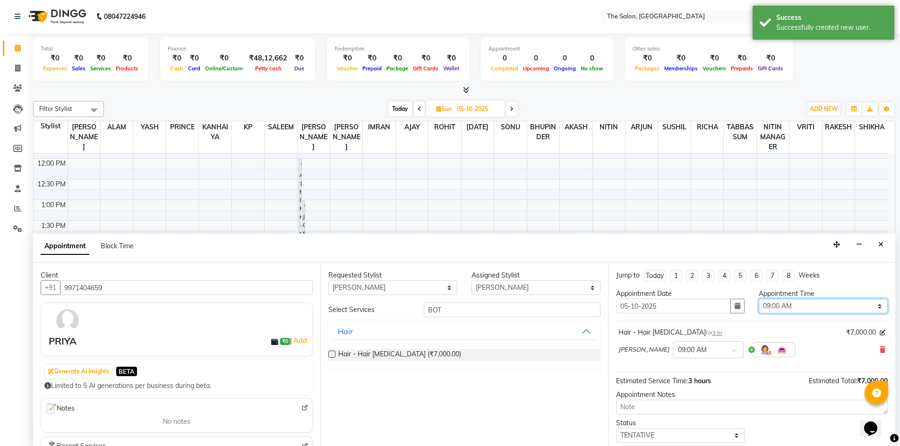
click at [816, 305] on select "Select 09:00 AM 09:15 AM 09:30 AM 09:45 AM 10:00 AM 10:15 AM 10:30 AM 10:45 AM …" at bounding box center [822, 306] width 129 height 15
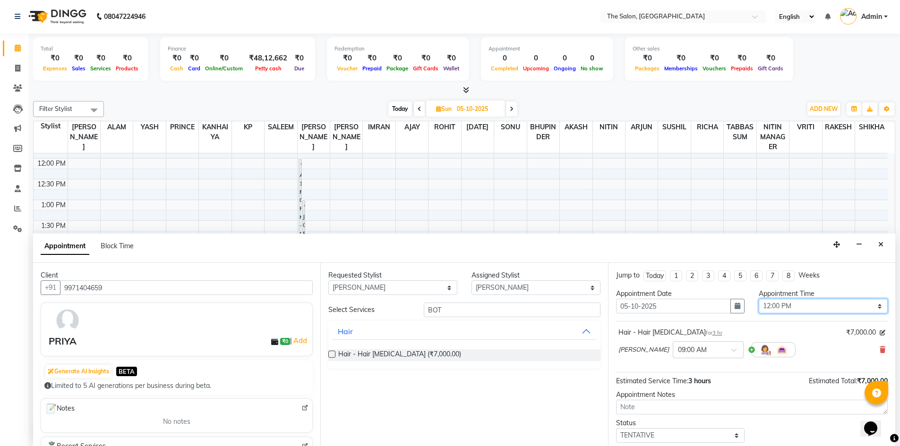
click at [758, 299] on select "Select 09:00 AM 09:15 AM 09:30 AM 09:45 AM 10:00 AM 10:15 AM 10:30 AM 10:45 AM …" at bounding box center [822, 306] width 129 height 15
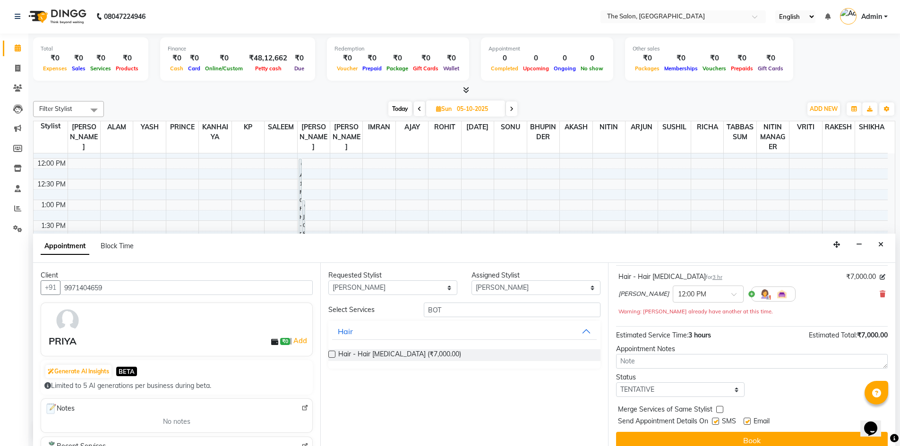
scroll to position [66, 0]
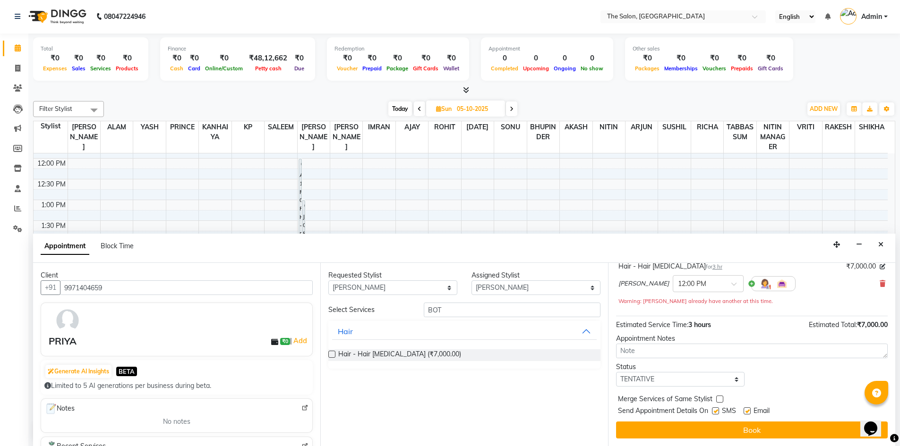
click at [714, 413] on label at bounding box center [715, 411] width 7 height 7
click at [714, 413] on input "checkbox" at bounding box center [715, 412] width 6 height 6
click at [746, 410] on label at bounding box center [746, 411] width 7 height 7
click at [746, 410] on input "checkbox" at bounding box center [746, 412] width 6 height 6
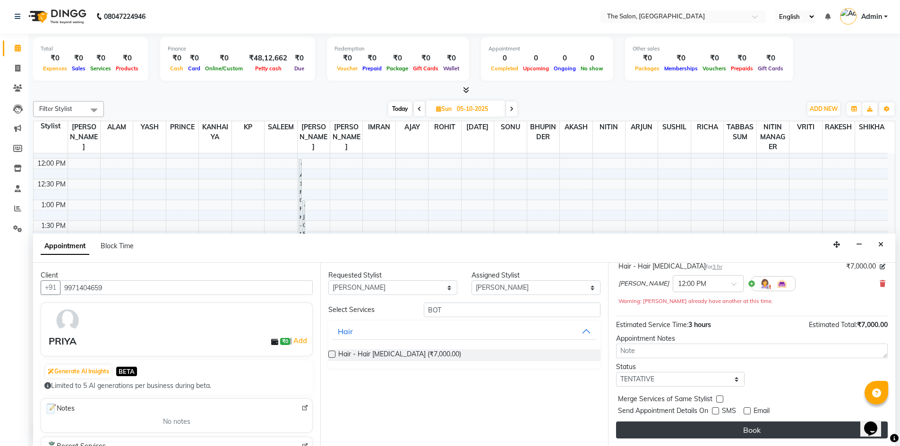
click at [751, 431] on button "Book" at bounding box center [752, 430] width 272 height 17
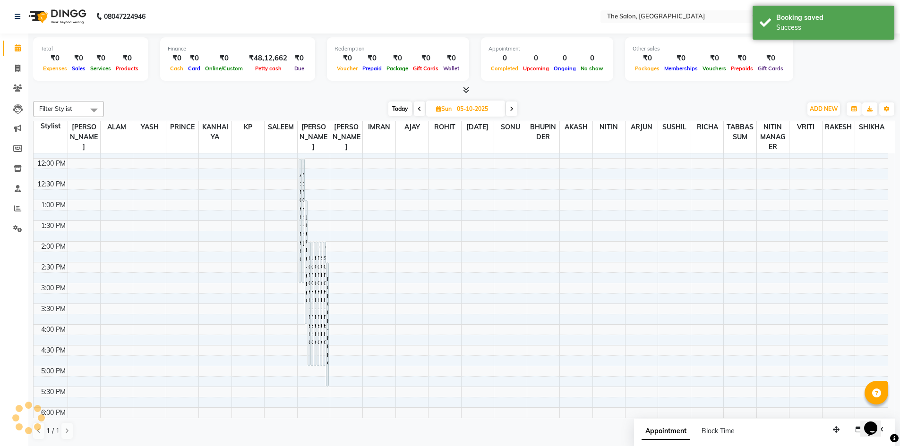
scroll to position [0, 0]
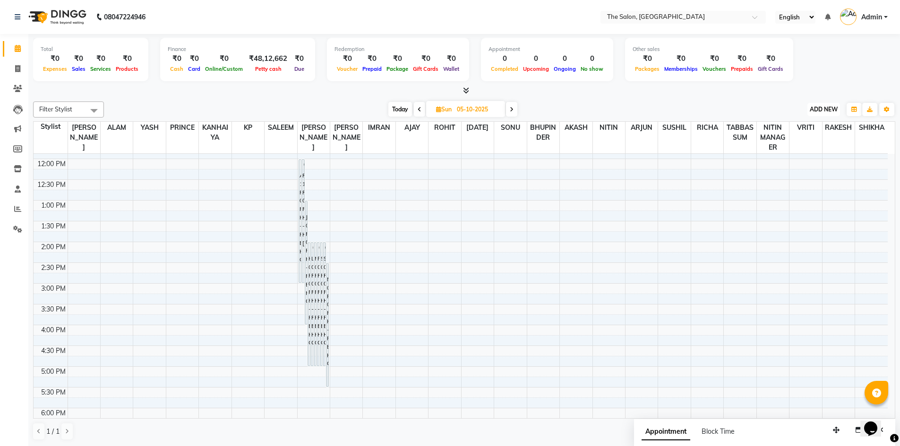
click at [827, 106] on span "ADD NEW" at bounding box center [823, 109] width 28 height 7
click at [780, 128] on button "Add Appointment" at bounding box center [802, 127] width 75 height 12
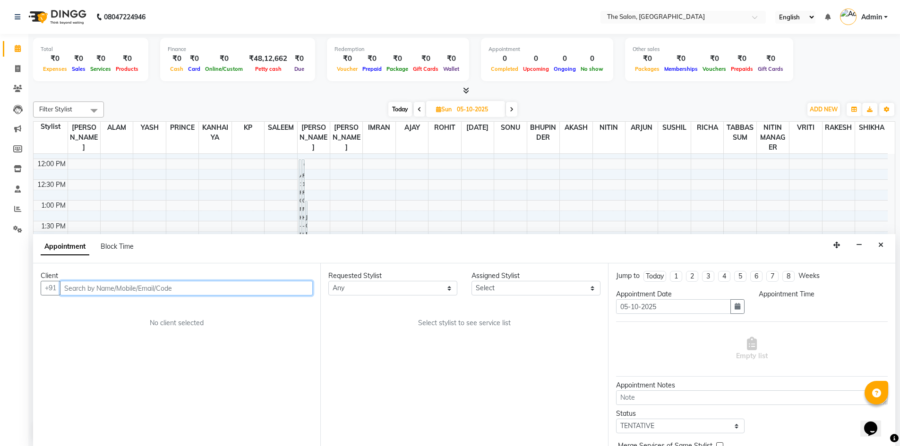
scroll to position [0, 0]
click at [301, 295] on div "Client +91 7290082104 Add Client No client selected" at bounding box center [176, 354] width 287 height 183
click at [300, 292] on button "Add Client" at bounding box center [292, 288] width 39 height 15
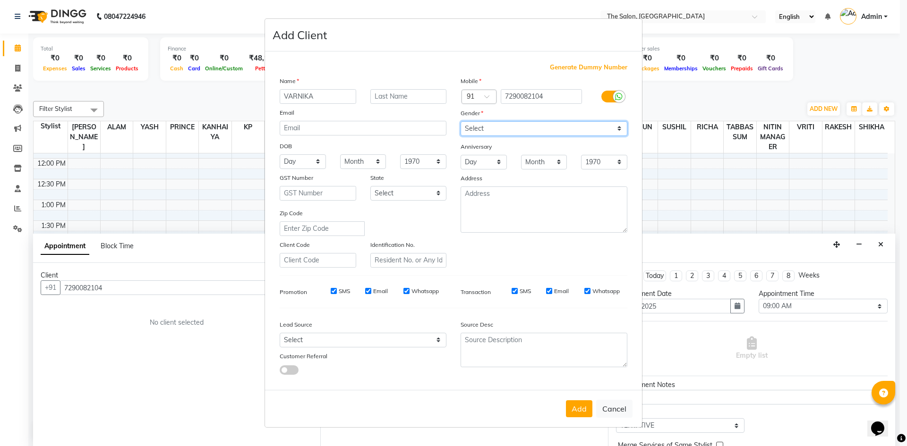
drag, startPoint x: 579, startPoint y: 126, endPoint x: 576, endPoint y: 134, distance: 9.0
click at [579, 126] on select "Select Male Female Other Prefer Not To Say" at bounding box center [543, 128] width 167 height 15
click at [460, 121] on select "Select Male Female Other Prefer Not To Say" at bounding box center [543, 128] width 167 height 15
click at [576, 410] on button "Add" at bounding box center [579, 408] width 26 height 17
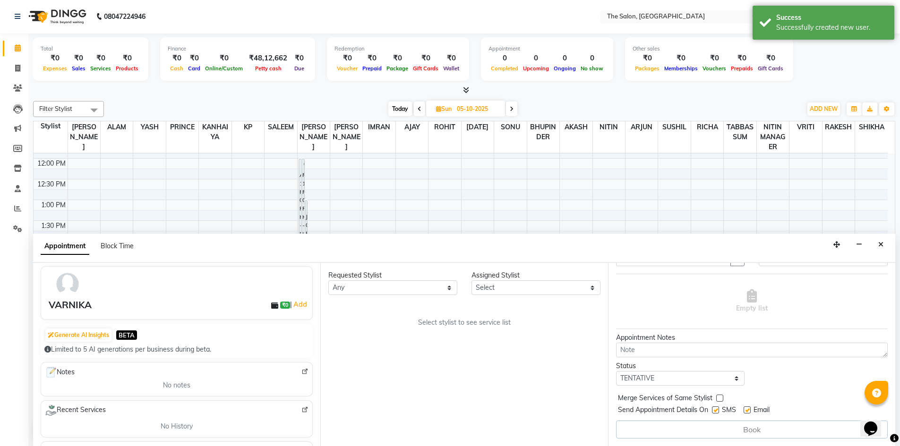
scroll to position [94, 0]
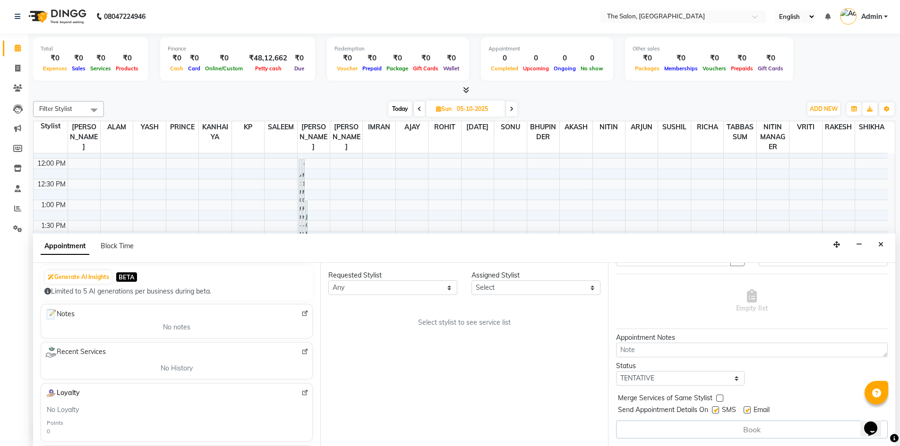
click at [301, 312] on img at bounding box center [304, 313] width 7 height 7
click at [519, 117] on div "Filter Stylist Select All AAKASH SURI AJAY AKASH ALAM AMIT ARJUN BHUPINDER HASA…" at bounding box center [464, 109] width 862 height 16
click at [827, 112] on button "ADD NEW Toggle Dropdown" at bounding box center [823, 108] width 33 height 13
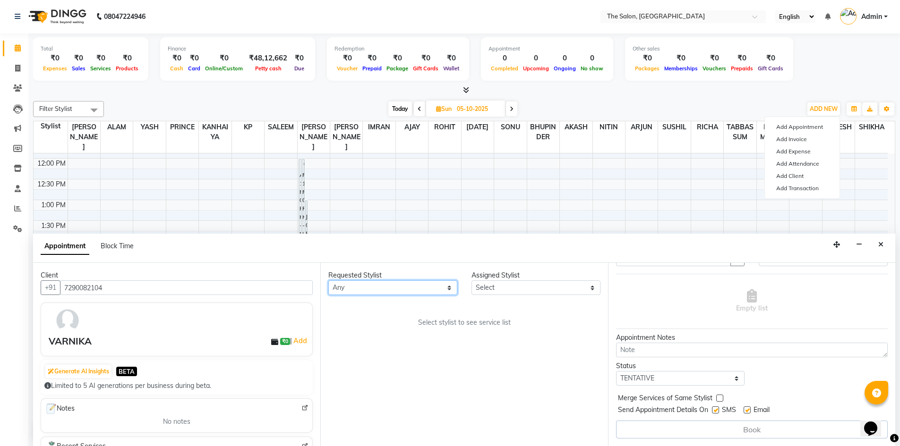
click at [453, 289] on select "Any AAKASH SURI AJAY AKASH ALAM AMIT ARJUN BHUPINDER HASAN IMRAN KANHAIYA KP NI…" at bounding box center [392, 288] width 129 height 15
click at [328, 281] on select "Any AAKASH SURI AJAY AKASH ALAM AMIT ARJUN BHUPINDER HASAN IMRAN KANHAIYA KP NI…" at bounding box center [392, 288] width 129 height 15
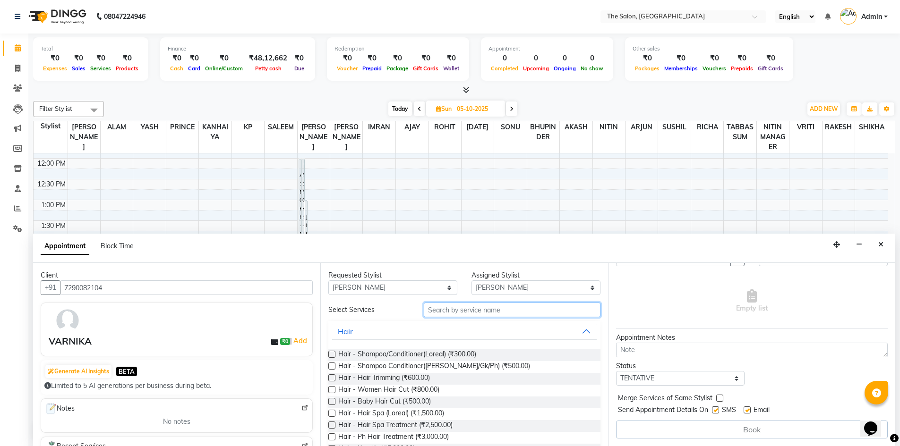
click at [517, 312] on input "text" at bounding box center [512, 310] width 177 height 15
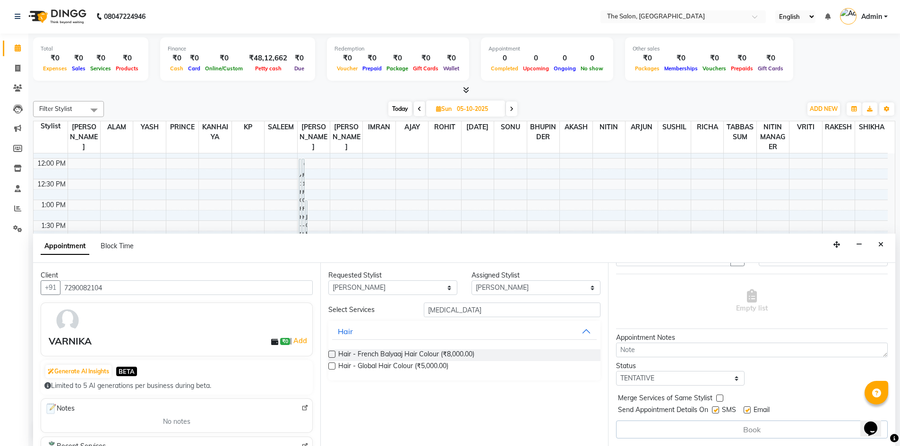
click at [331, 355] on label at bounding box center [331, 354] width 7 height 7
click at [331, 355] on input "checkbox" at bounding box center [331, 355] width 6 height 6
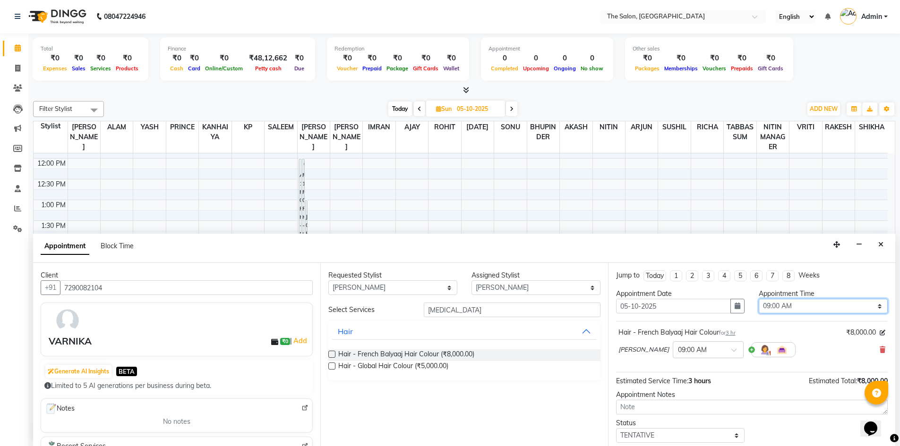
click at [824, 308] on select "Select 09:00 AM 09:15 AM 09:30 AM 09:45 AM 10:00 AM 10:15 AM 10:30 AM 10:45 AM …" at bounding box center [822, 306] width 129 height 15
click at [758, 299] on select "Select 09:00 AM 09:15 AM 09:30 AM 09:45 AM 10:00 AM 10:15 AM 10:30 AM 10:45 AM …" at bounding box center [822, 306] width 129 height 15
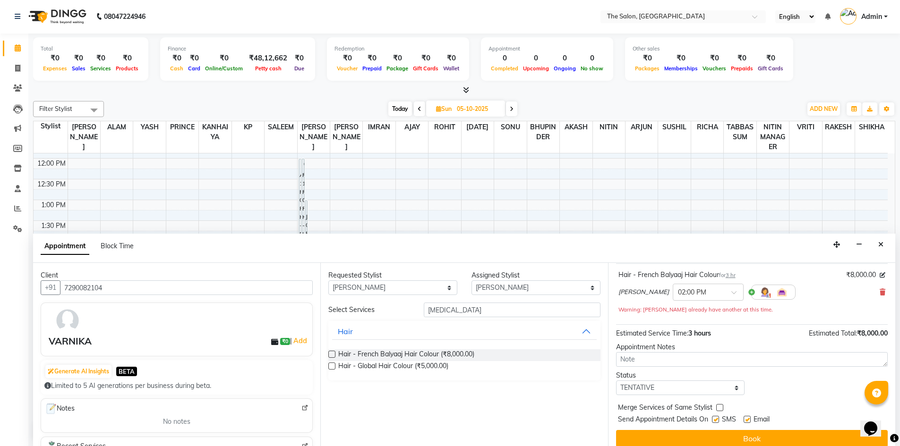
scroll to position [66, 0]
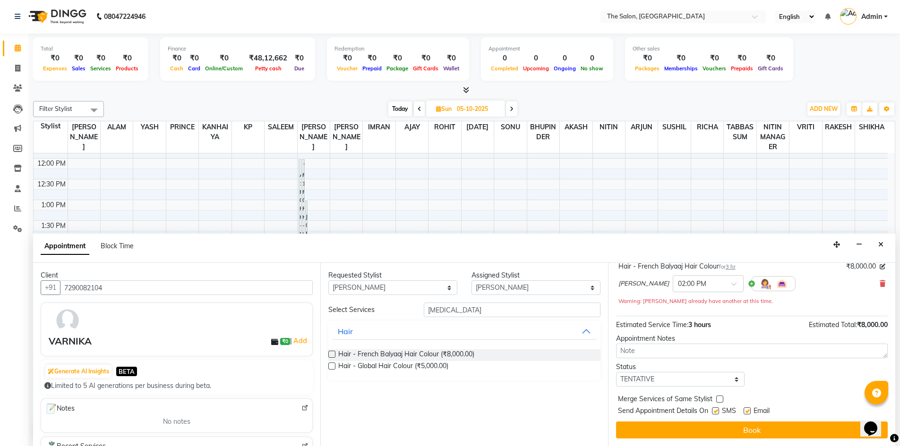
click at [714, 408] on label at bounding box center [715, 411] width 7 height 7
click at [714, 409] on input "checkbox" at bounding box center [715, 412] width 6 height 6
click at [747, 411] on label at bounding box center [746, 411] width 7 height 7
click at [747, 411] on input "checkbox" at bounding box center [746, 412] width 6 height 6
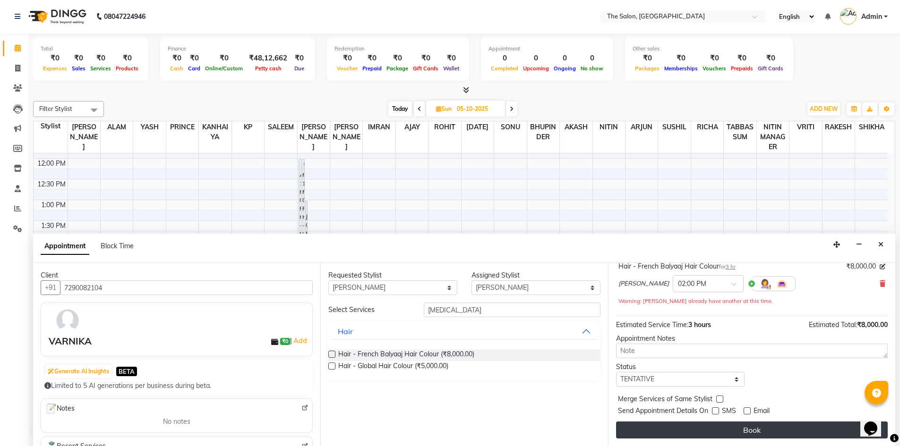
click at [757, 427] on button "Book" at bounding box center [752, 430] width 272 height 17
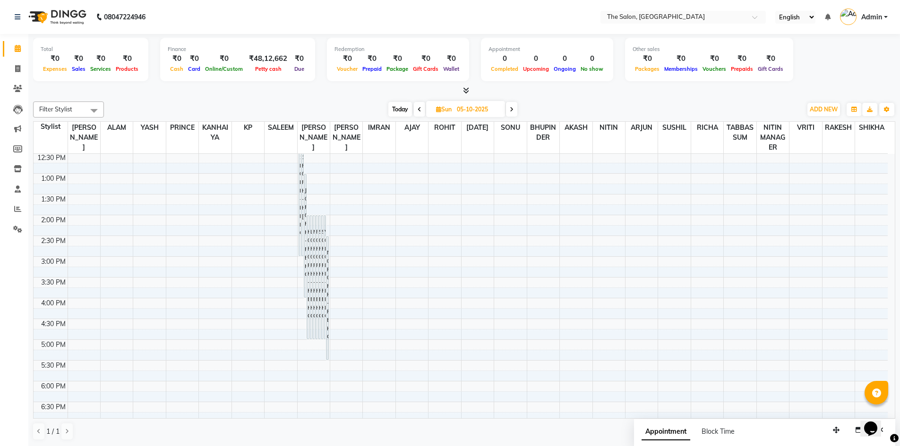
scroll to position [189, 0]
click at [96, 110] on span at bounding box center [94, 111] width 19 height 18
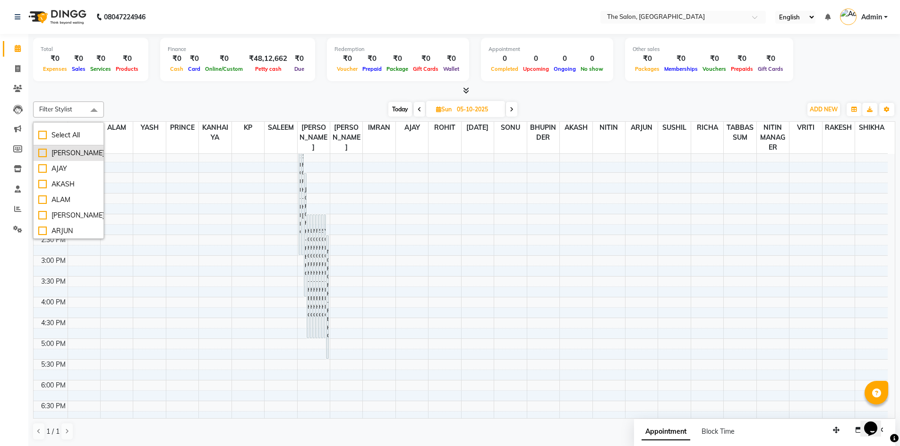
click at [38, 158] on div "[PERSON_NAME]" at bounding box center [68, 153] width 60 height 10
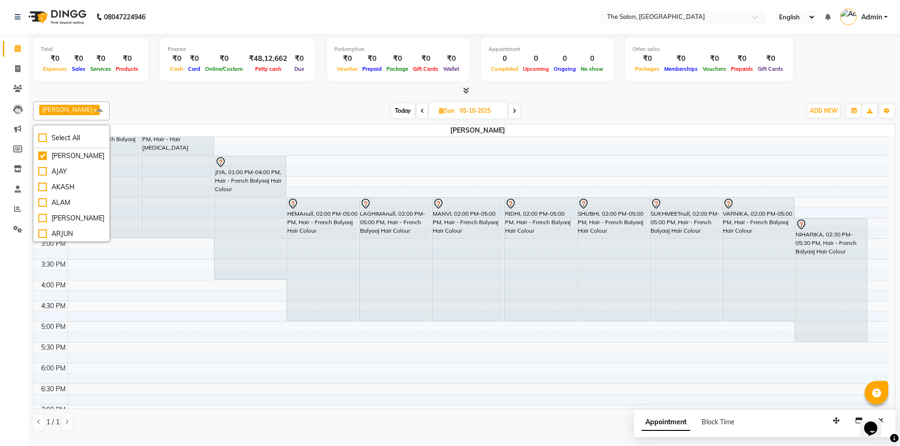
click at [313, 93] on div at bounding box center [464, 91] width 862 height 10
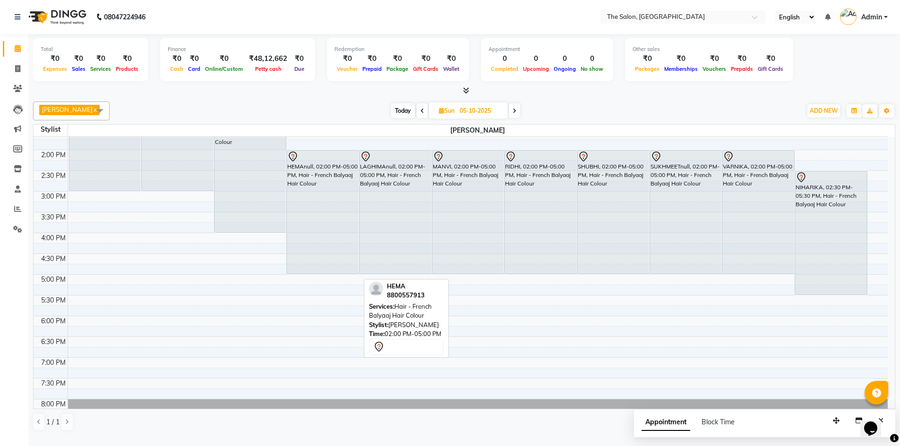
scroll to position [142, 0]
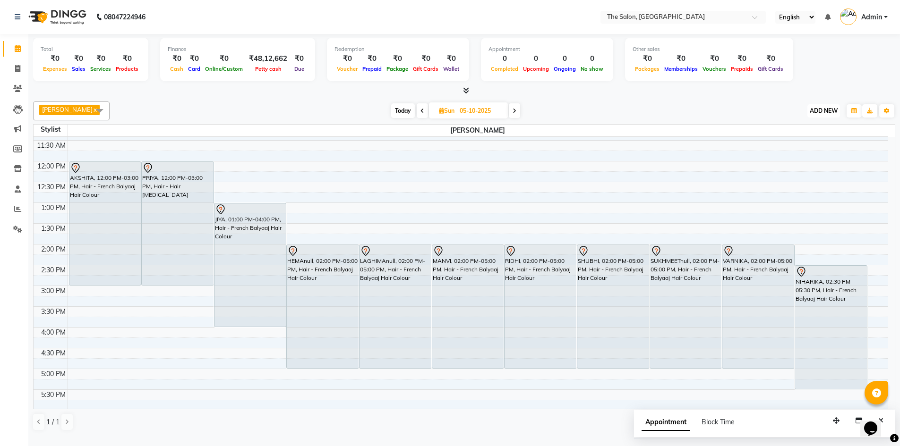
click at [816, 114] on span "ADD NEW" at bounding box center [823, 110] width 28 height 7
click at [788, 130] on button "Add Appointment" at bounding box center [802, 134] width 75 height 12
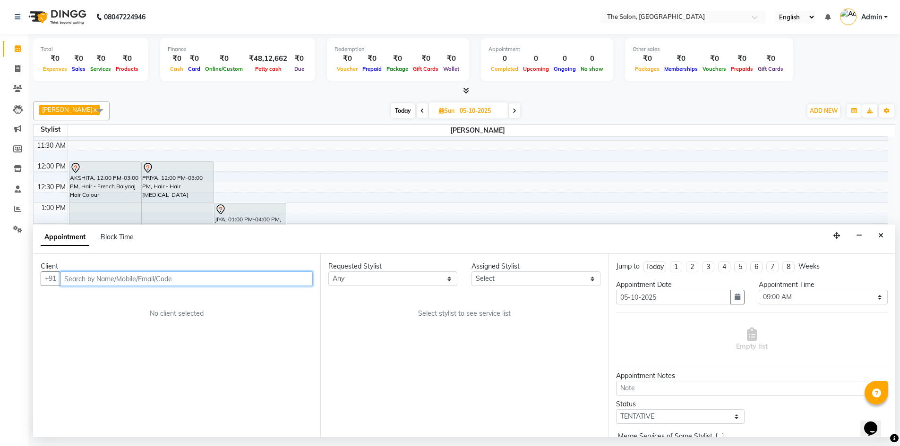
scroll to position [0, 0]
click at [134, 284] on input "text" at bounding box center [186, 279] width 253 height 15
click at [296, 283] on span "Add Client" at bounding box center [293, 278] width 32 height 9
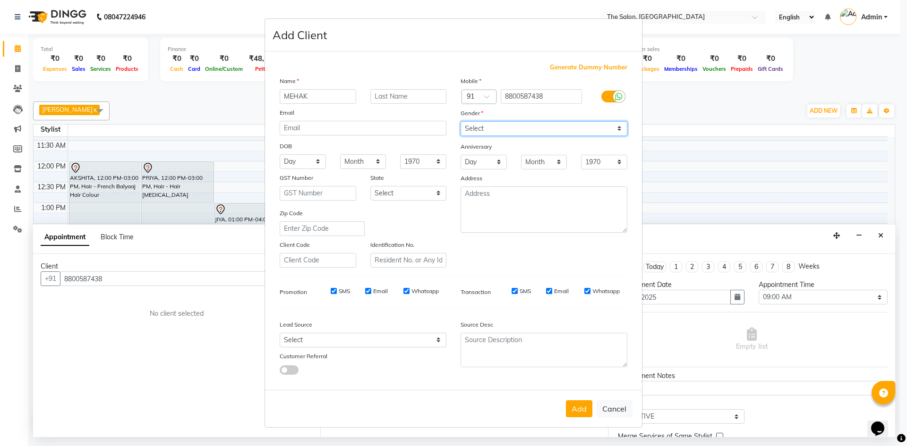
click at [587, 128] on select "Select Male Female Other Prefer Not To Say" at bounding box center [543, 128] width 167 height 15
click at [460, 121] on select "Select Male Female Other Prefer Not To Say" at bounding box center [543, 128] width 167 height 15
click at [581, 409] on button "Add" at bounding box center [579, 408] width 26 height 17
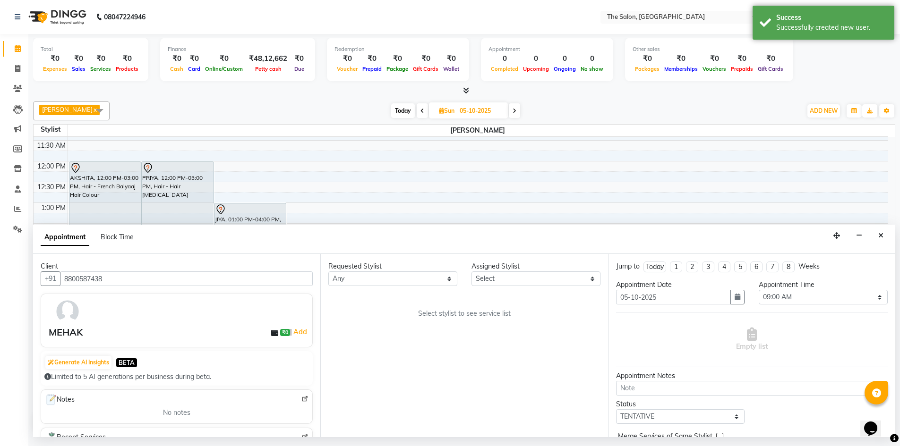
click at [788, 290] on div "Appointment Time" at bounding box center [822, 285] width 129 height 10
click at [789, 300] on select "Select 09:00 AM 09:15 AM 09:30 AM 09:45 AM 10:00 AM 10:15 AM 10:30 AM 10:45 AM …" at bounding box center [822, 297] width 129 height 15
click at [758, 299] on select "Select 09:00 AM 09:15 AM 09:30 AM 09:45 AM 10:00 AM 10:15 AM 10:30 AM 10:45 AM …" at bounding box center [822, 297] width 129 height 15
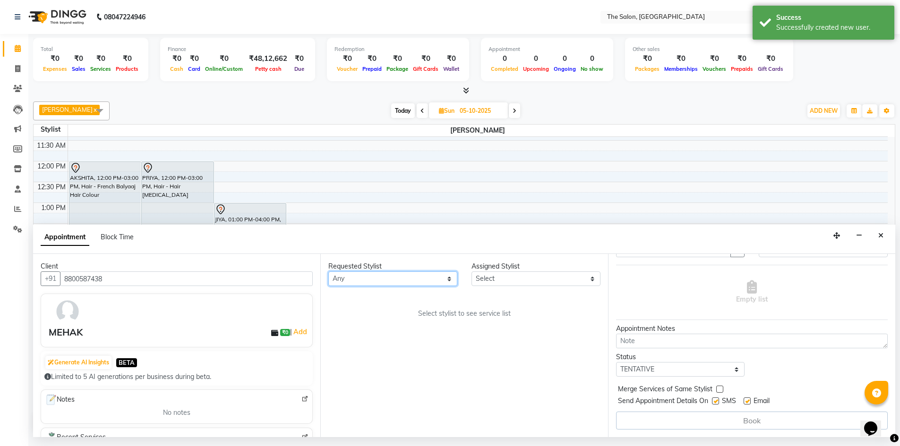
click at [423, 286] on select "Any AAKASH SURI AJAY AKASH ALAM AMIT ARJUN BHUPINDER HASAN IMRAN KANHAIYA KP NI…" at bounding box center [392, 279] width 129 height 15
click at [328, 281] on select "Any AAKASH SURI AJAY AKASH ALAM AMIT ARJUN BHUPINDER HASAN IMRAN KANHAIYA KP NI…" at bounding box center [392, 279] width 129 height 15
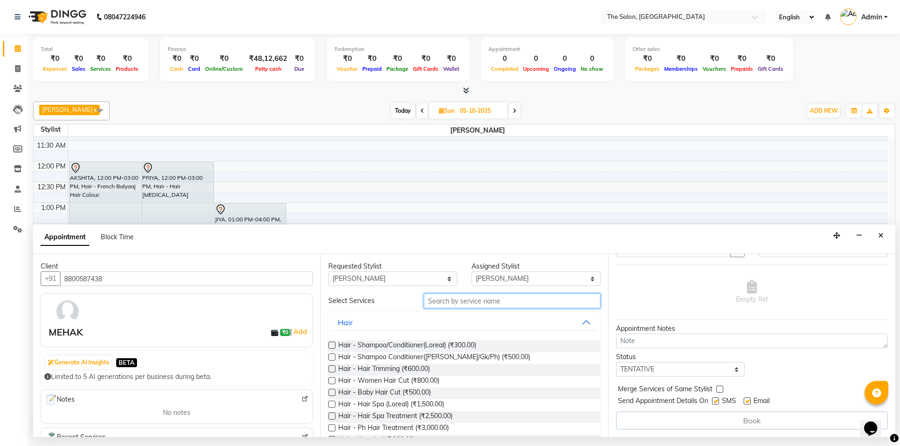
click at [464, 308] on input "text" at bounding box center [512, 301] width 177 height 15
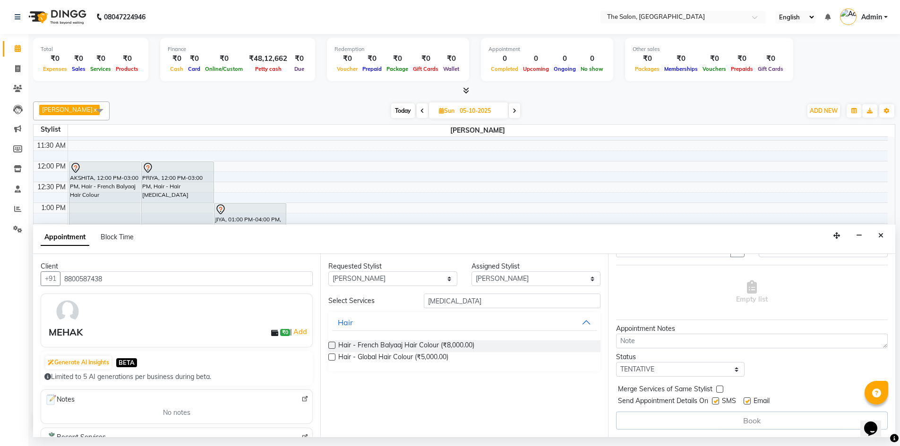
click at [332, 349] on label at bounding box center [331, 345] width 7 height 7
click at [332, 349] on input "checkbox" at bounding box center [331, 346] width 6 height 6
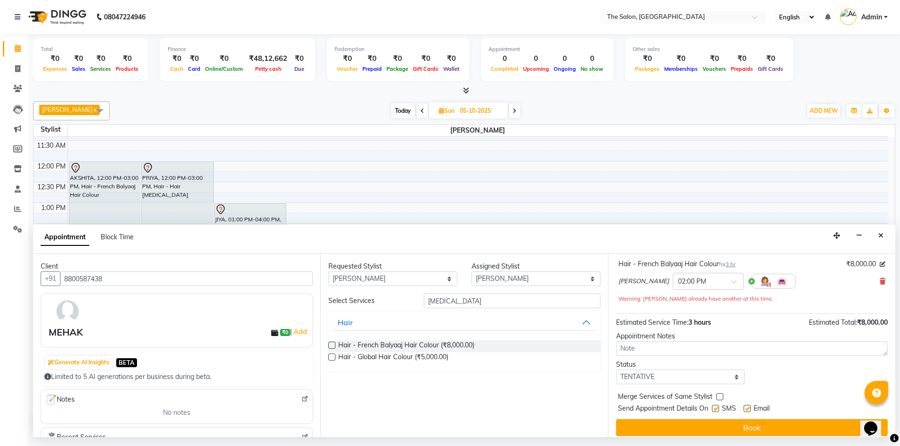
scroll to position [66, 0]
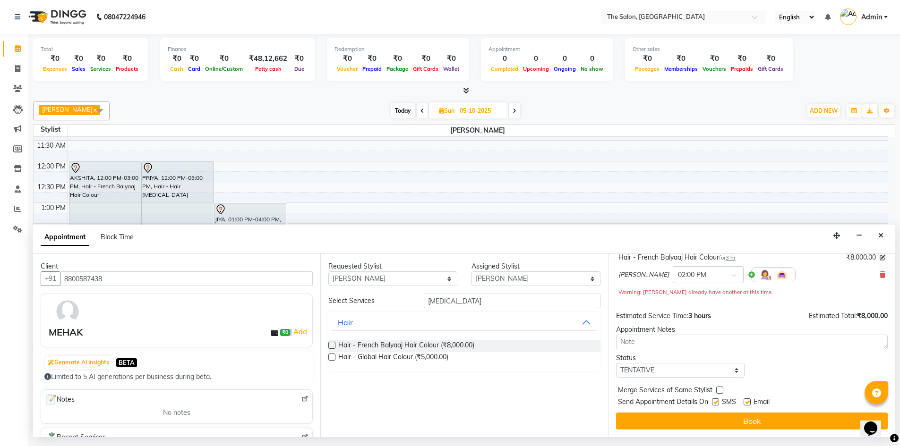
click at [716, 406] on label at bounding box center [715, 402] width 7 height 7
click at [716, 406] on input "checkbox" at bounding box center [715, 403] width 6 height 6
click at [748, 406] on label at bounding box center [746, 402] width 7 height 7
click at [748, 406] on input "checkbox" at bounding box center [746, 403] width 6 height 6
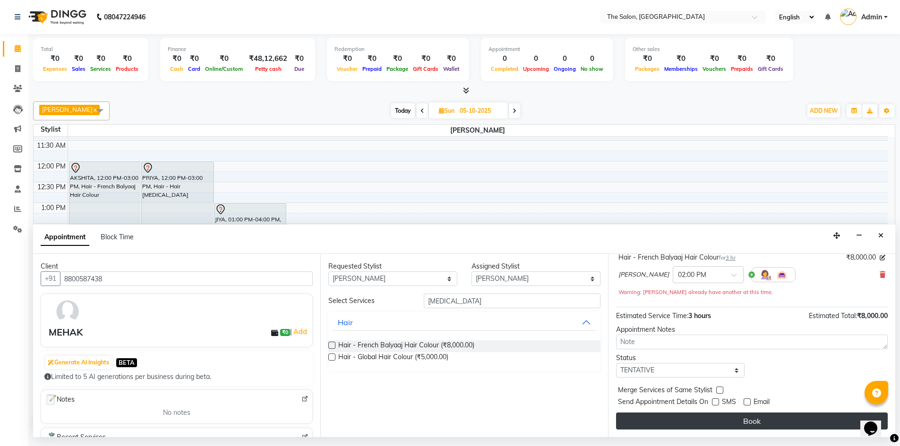
click at [746, 430] on button "Book" at bounding box center [752, 421] width 272 height 17
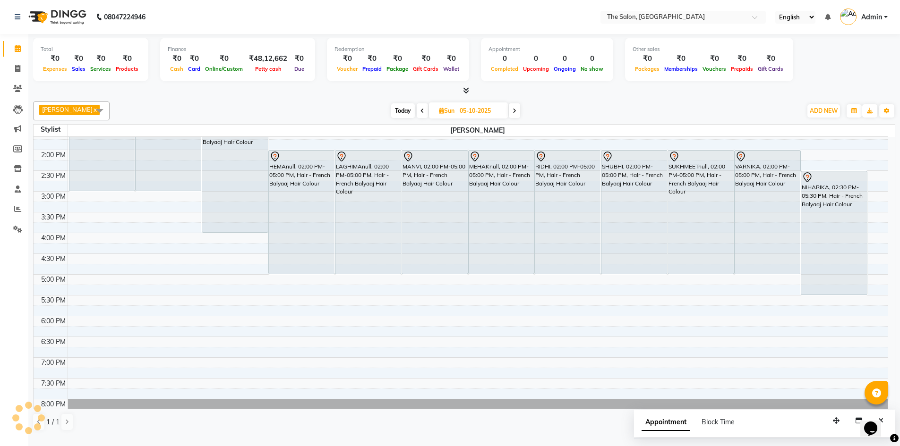
scroll to position [189, 0]
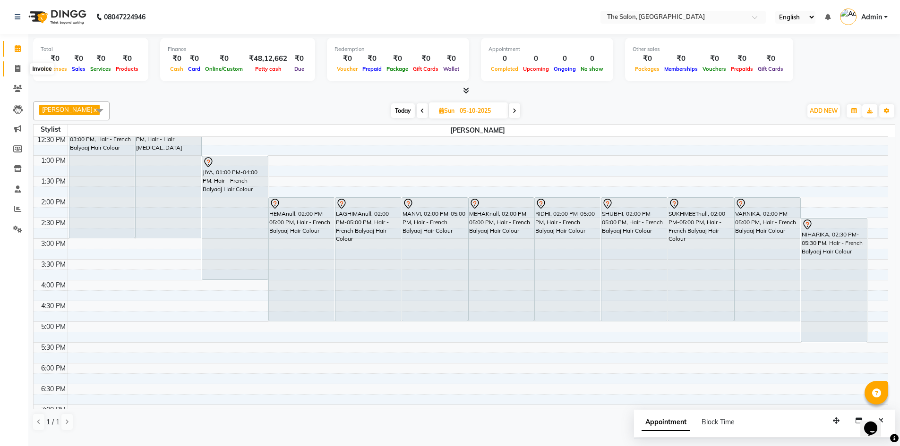
click at [9, 70] on span at bounding box center [17, 69] width 17 height 11
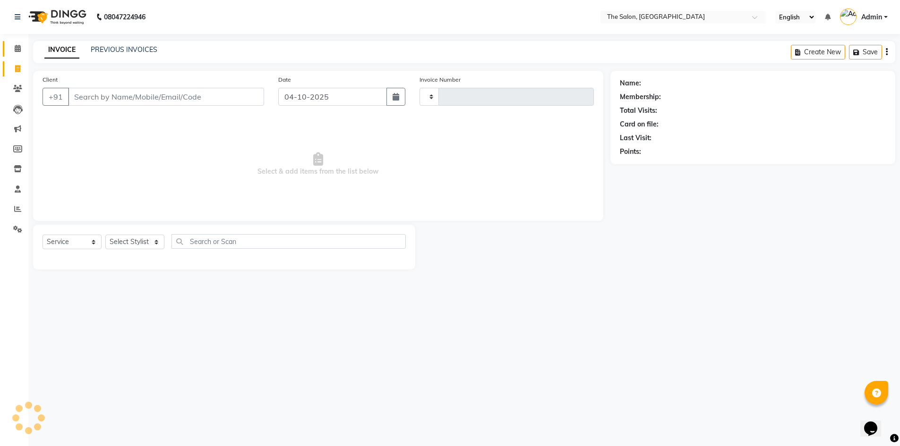
click at [20, 51] on icon at bounding box center [18, 48] width 6 height 7
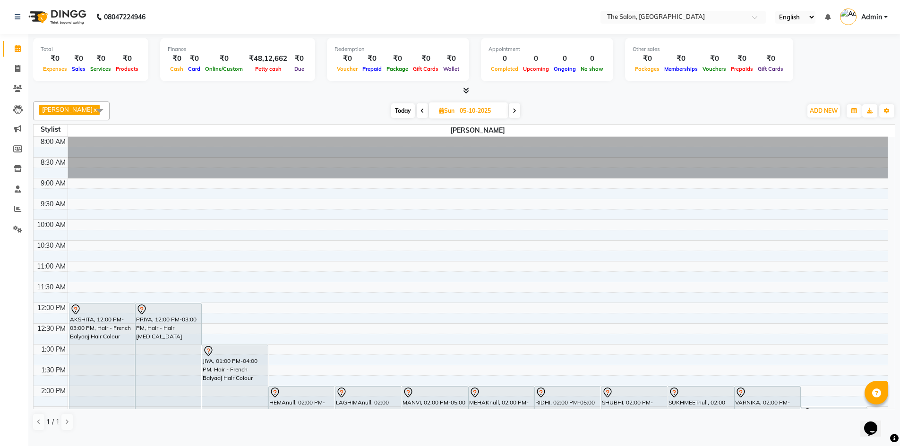
click at [96, 111] on span at bounding box center [99, 111] width 19 height 18
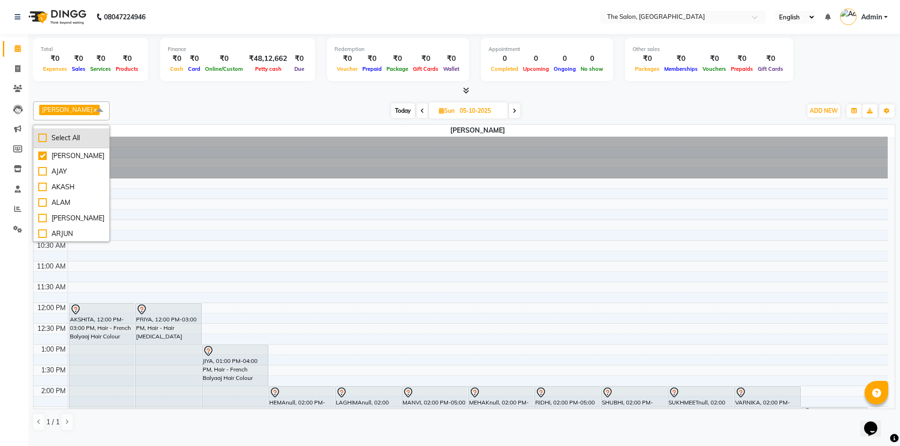
click at [68, 143] on div "Select All" at bounding box center [71, 138] width 66 height 10
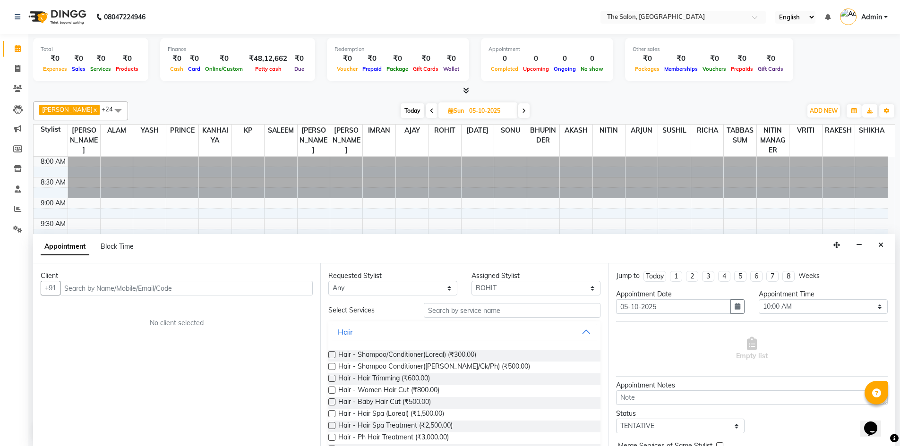
click at [112, 109] on span at bounding box center [118, 111] width 19 height 18
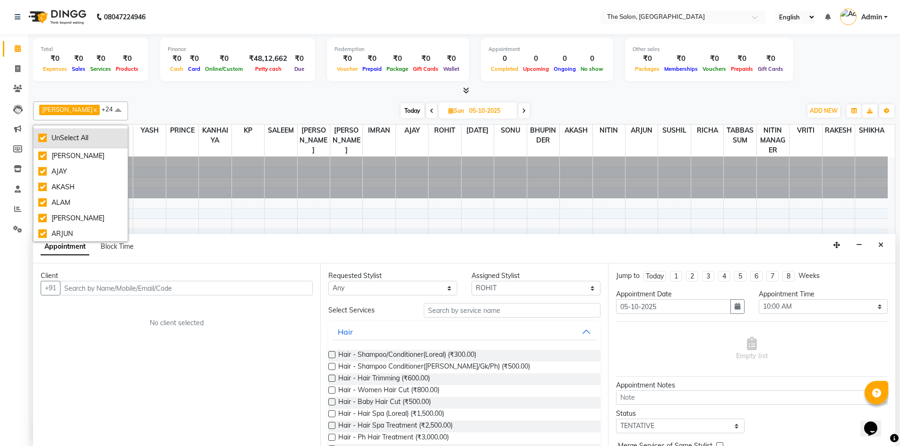
click at [81, 139] on div "UnSelect All" at bounding box center [80, 138] width 85 height 10
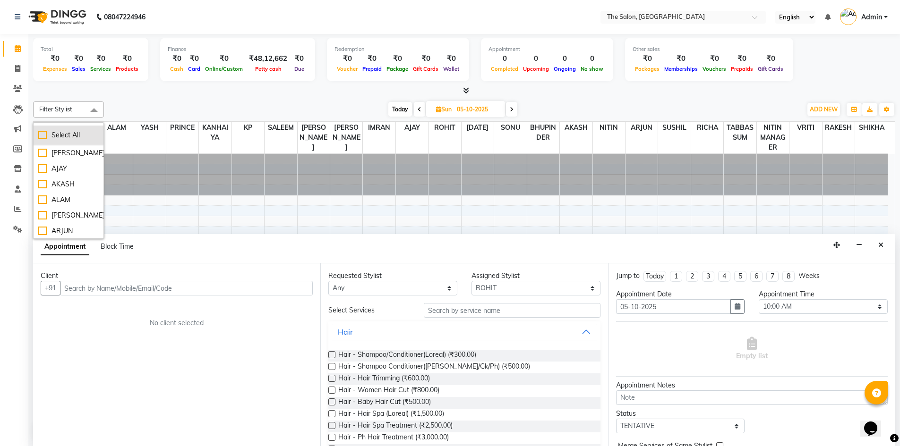
click at [71, 137] on div "Select All" at bounding box center [68, 135] width 60 height 10
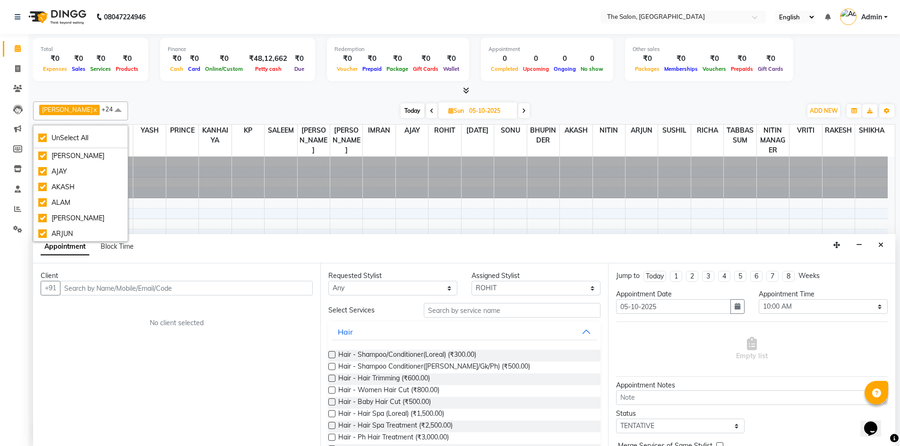
click at [316, 98] on div "AAKASH SURI x AJAY x AKASH x ALAM x AMIT x ARJUN x BHUPINDER x HASAN x IMRAN x …" at bounding box center [464, 271] width 862 height 347
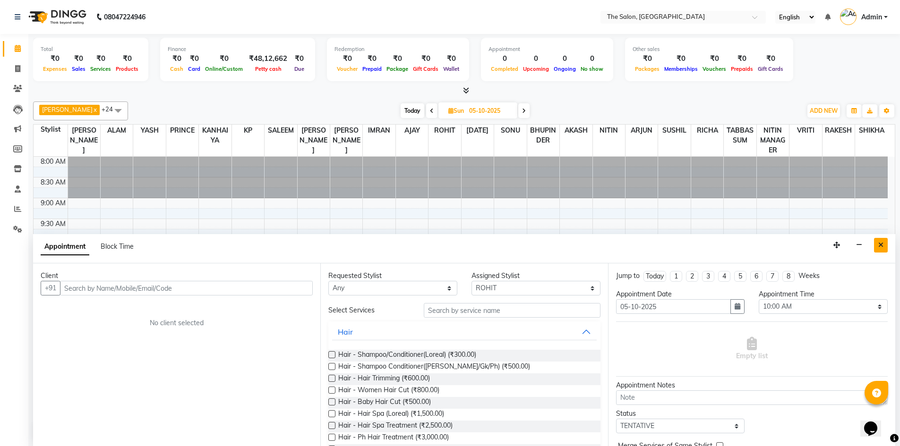
click at [880, 243] on icon "Close" at bounding box center [880, 245] width 5 height 7
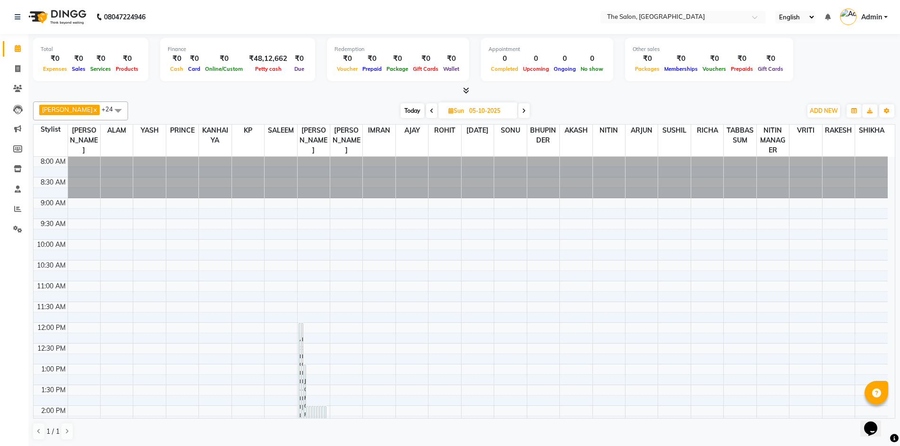
scroll to position [229, 0]
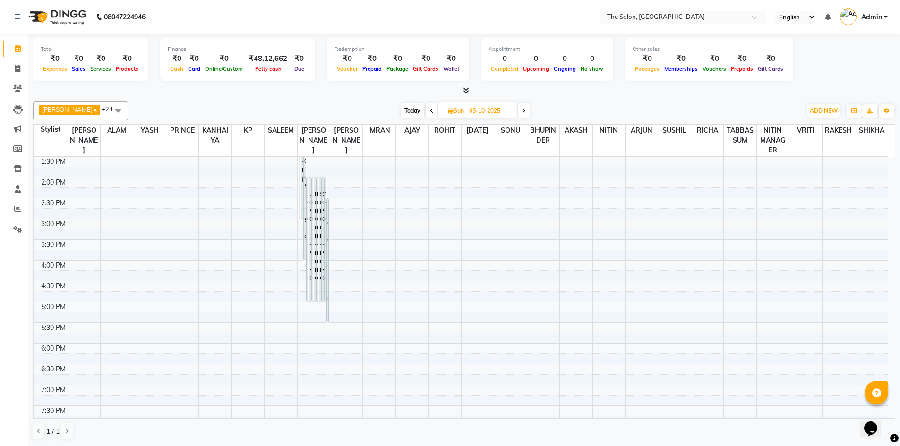
click at [112, 113] on span at bounding box center [118, 111] width 19 height 18
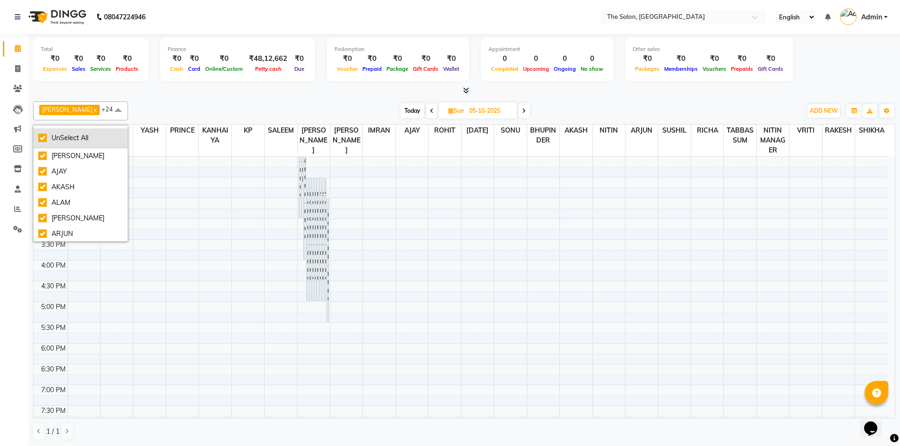
click at [78, 136] on div "UnSelect All" at bounding box center [80, 138] width 85 height 10
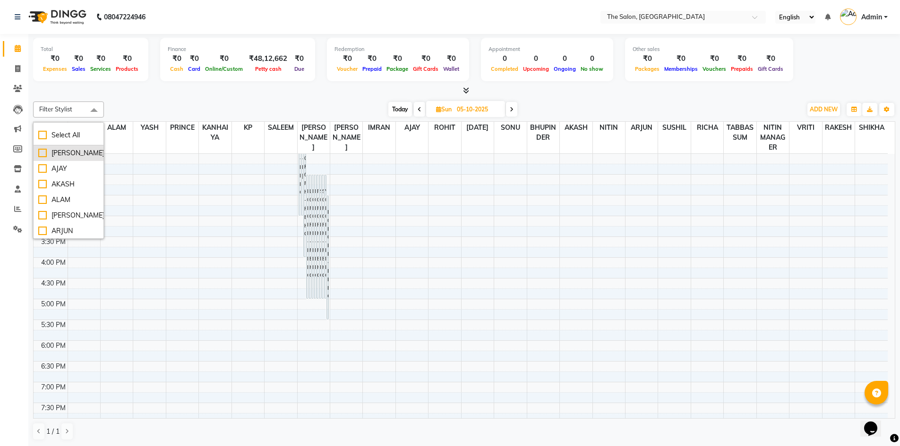
click at [44, 158] on div "[PERSON_NAME]" at bounding box center [68, 153] width 60 height 10
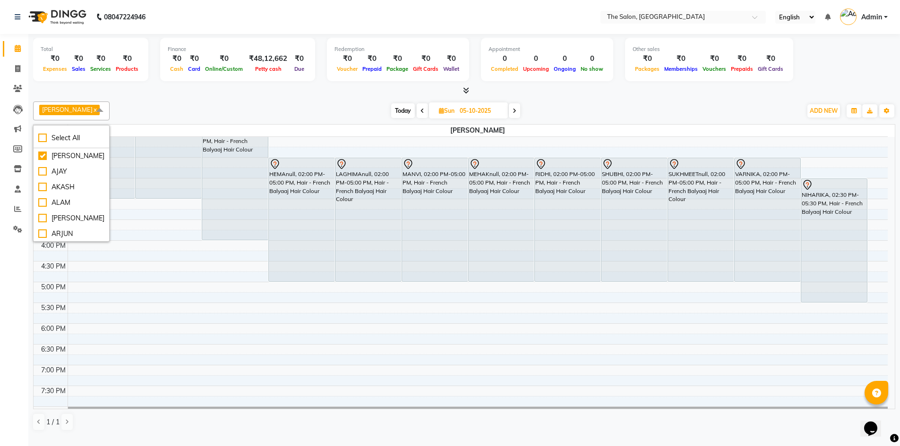
click at [317, 343] on div "8:00 AM 8:30 AM 9:00 AM 9:30 AM 10:00 AM 10:30 AM 11:00 AM 11:30 AM 12:00 PM 12…" at bounding box center [461, 240] width 854 height 664
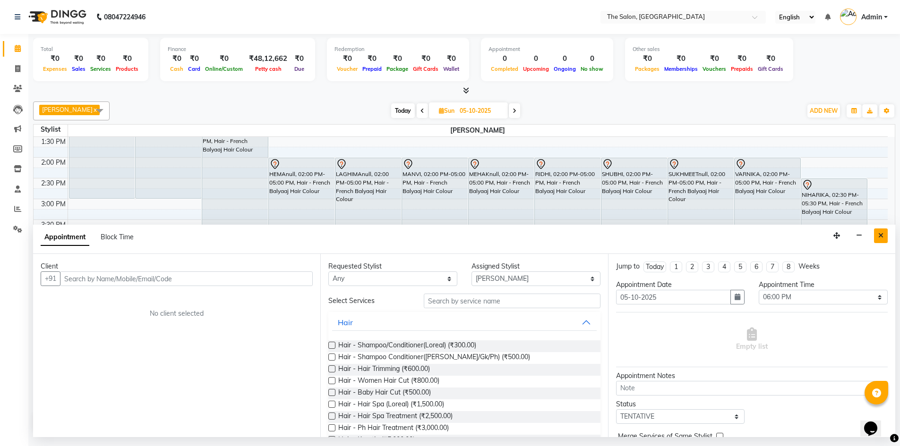
click at [882, 239] on icon "Close" at bounding box center [880, 235] width 5 height 7
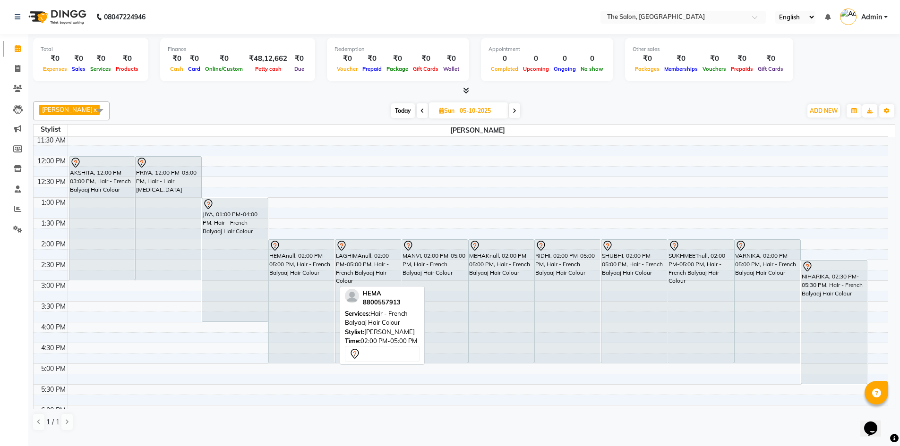
scroll to position [134, 0]
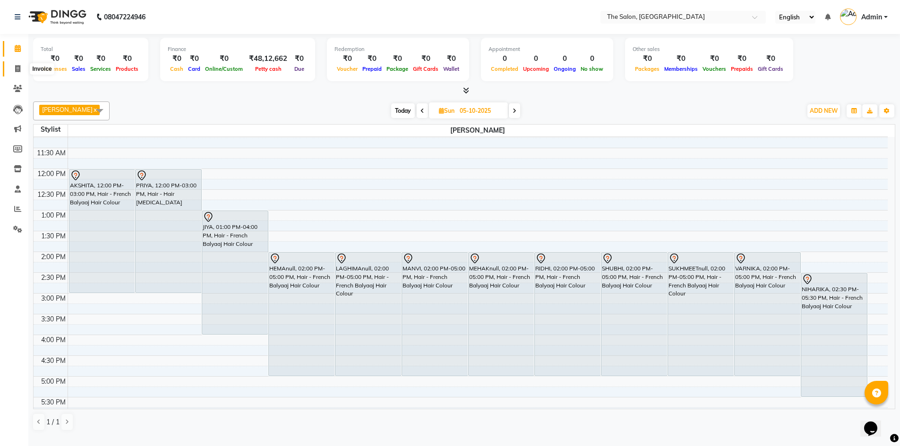
click at [14, 68] on span at bounding box center [17, 69] width 17 height 11
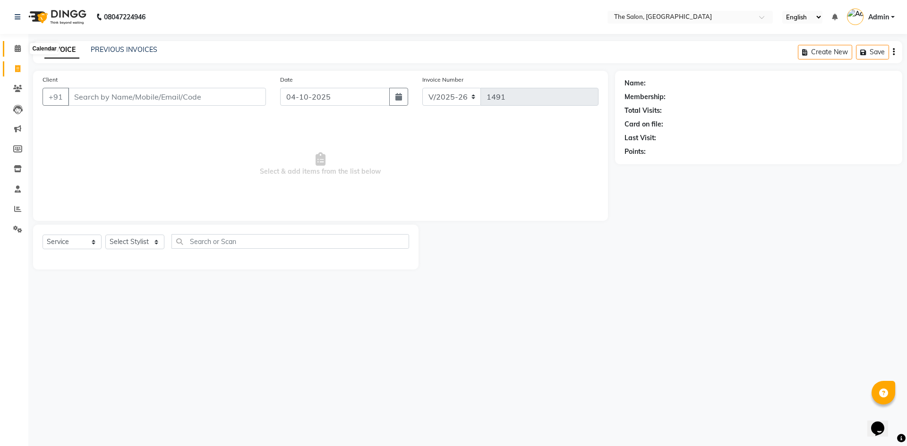
drag, startPoint x: 16, startPoint y: 48, endPoint x: 21, endPoint y: 48, distance: 5.2
click at [16, 48] on icon at bounding box center [18, 48] width 6 height 7
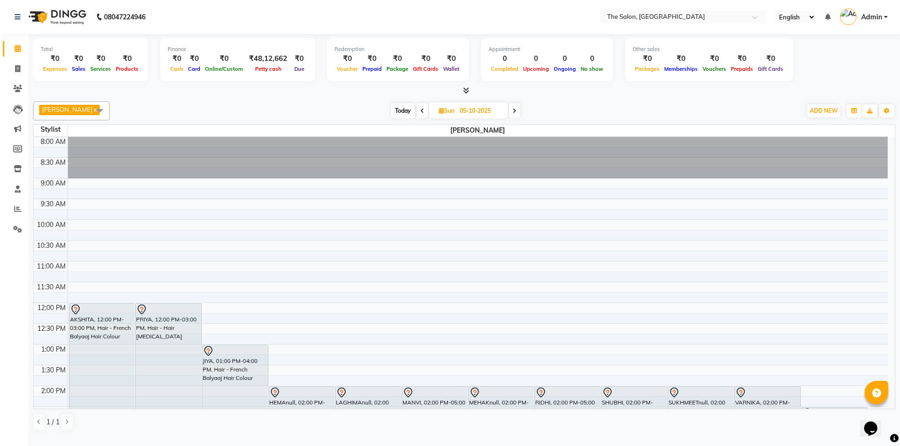
click at [96, 108] on span at bounding box center [99, 111] width 19 height 18
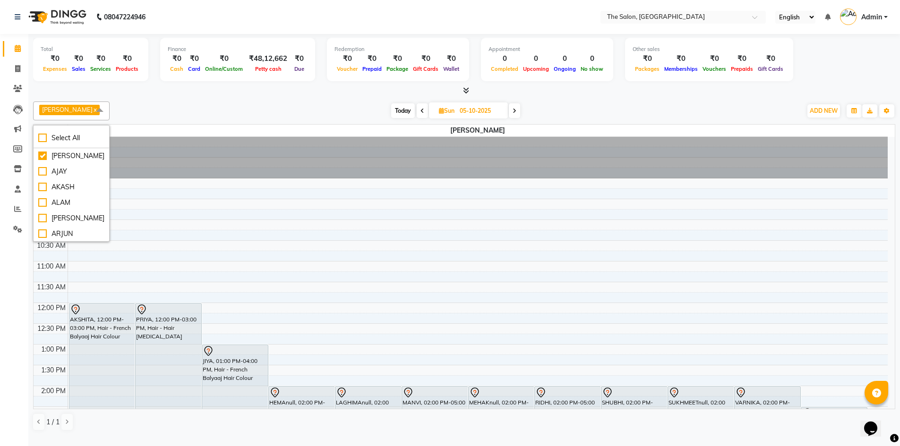
click at [129, 118] on div "Today Sun 05-10-2025" at bounding box center [455, 111] width 682 height 14
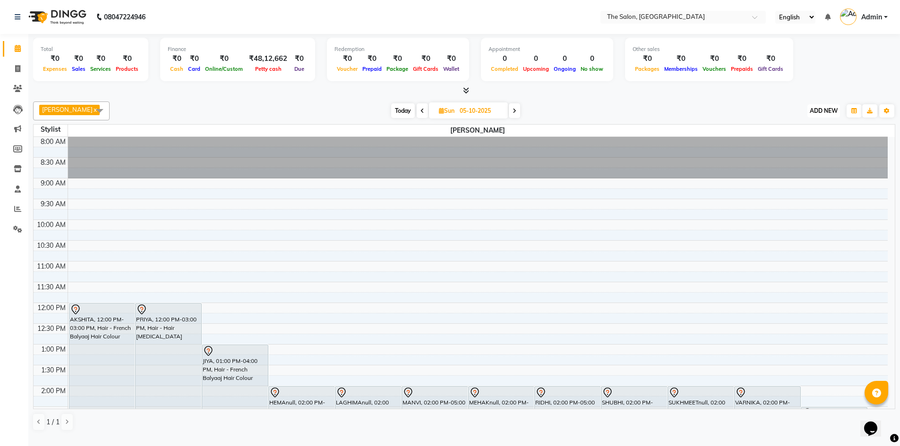
click at [830, 114] on span "ADD NEW" at bounding box center [823, 110] width 28 height 7
click at [811, 133] on button "Add Appointment" at bounding box center [802, 134] width 75 height 12
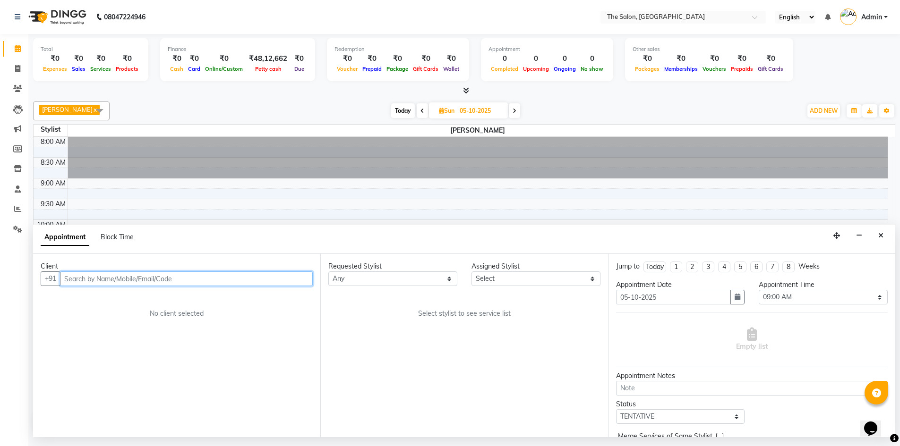
scroll to position [0, 0]
click at [188, 286] on input "text" at bounding box center [186, 279] width 253 height 15
click at [298, 283] on span "Add Client" at bounding box center [293, 278] width 32 height 9
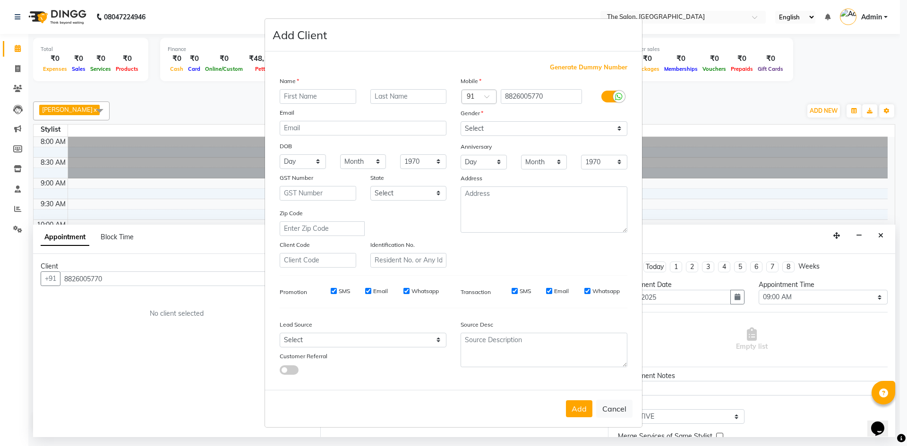
click at [318, 94] on input "text" at bounding box center [318, 96] width 77 height 15
click at [619, 129] on select "Select Male Female Other Prefer Not To Say" at bounding box center [543, 128] width 167 height 15
click at [460, 121] on select "Select Male Female Other Prefer Not To Say" at bounding box center [543, 128] width 167 height 15
click at [581, 410] on button "Add" at bounding box center [579, 408] width 26 height 17
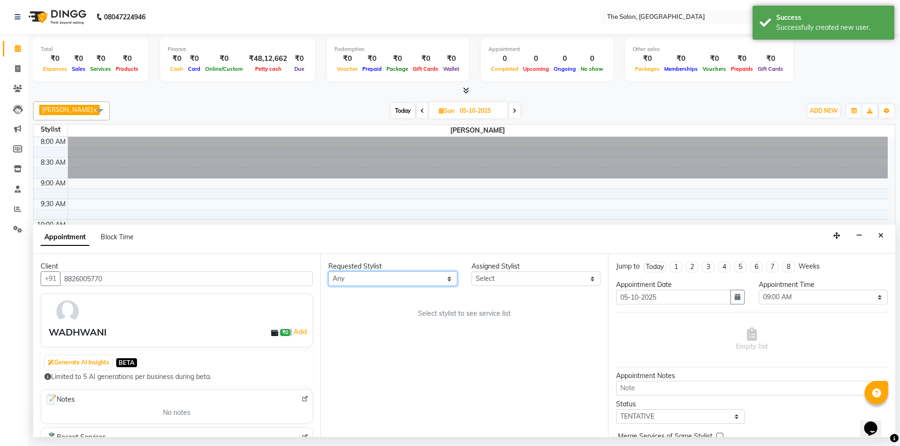
click at [451, 286] on select "Any AAKASH SURI AJAY AKASH ALAM AMIT ARJUN BHUPINDER HASAN IMRAN KANHAIYA KP NI…" at bounding box center [392, 279] width 129 height 15
click at [328, 281] on select "Any AAKASH SURI AJAY AKASH ALAM AMIT ARJUN BHUPINDER HASAN IMRAN KANHAIYA KP NI…" at bounding box center [392, 279] width 129 height 15
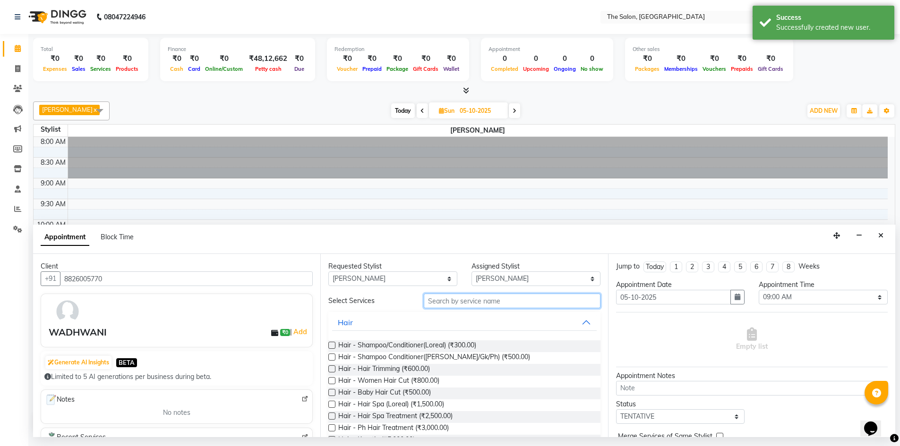
click at [544, 308] on input "text" at bounding box center [512, 301] width 177 height 15
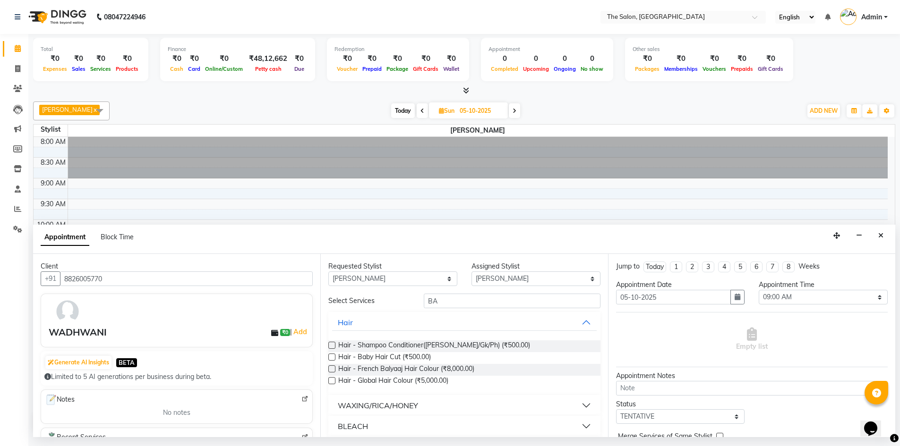
click at [336, 376] on div "Hair - French Balyaaj Hair Colour (₹8,000.00)" at bounding box center [464, 370] width 272 height 12
click at [334, 373] on label at bounding box center [331, 369] width 7 height 7
click at [334, 373] on input "checkbox" at bounding box center [331, 370] width 6 height 6
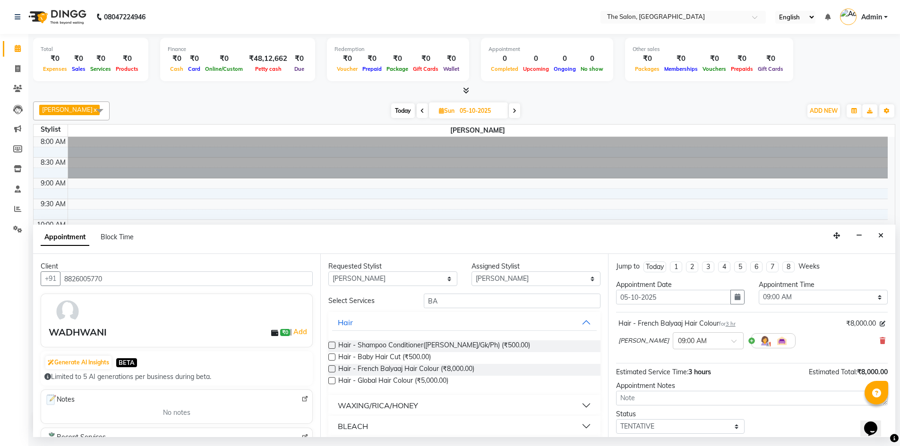
click at [656, 272] on div "Today" at bounding box center [655, 267] width 18 height 10
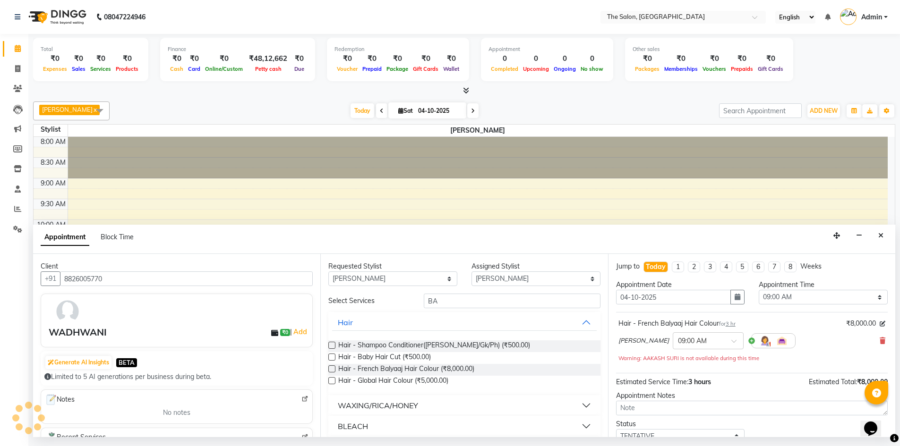
scroll to position [208, 0]
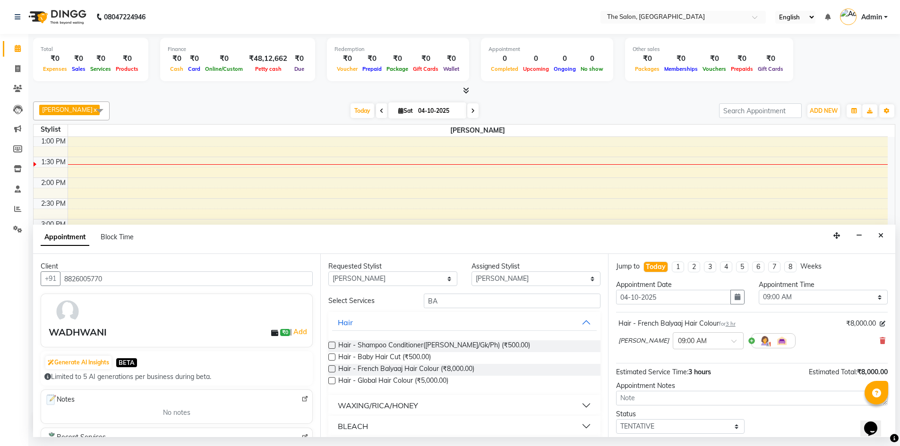
click at [657, 272] on div "Today" at bounding box center [656, 267] width 20 height 10
click at [736, 300] on icon "button" at bounding box center [737, 297] width 6 height 7
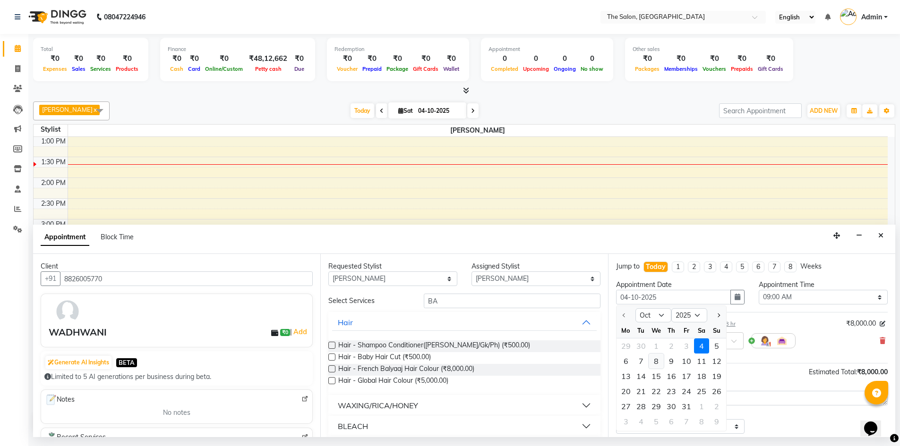
click at [656, 369] on div "8" at bounding box center [655, 361] width 15 height 15
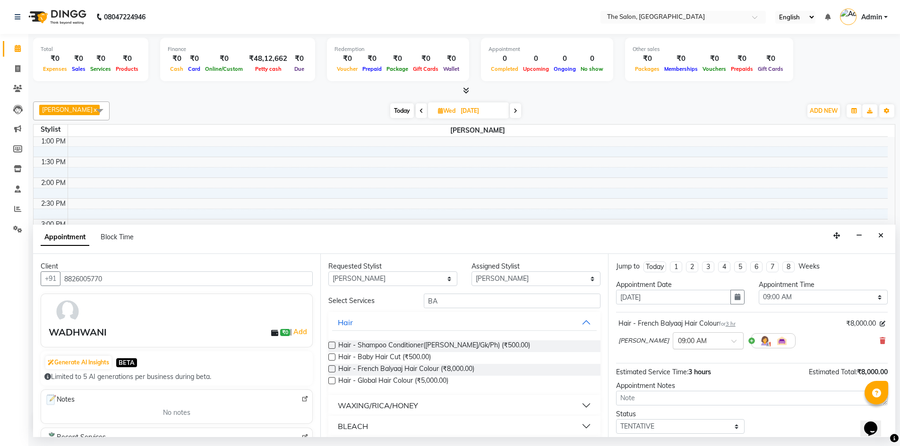
click at [731, 348] on span at bounding box center [737, 344] width 12 height 10
click at [874, 304] on select "Select 09:00 AM 09:15 AM 09:30 AM 09:45 AM 10:00 AM 10:15 AM 10:30 AM 10:45 AM …" at bounding box center [822, 297] width 129 height 15
click at [758, 299] on select "Select 09:00 AM 09:15 AM 09:30 AM 09:45 AM 10:00 AM 10:15 AM 10:30 AM 10:45 AM …" at bounding box center [822, 297] width 129 height 15
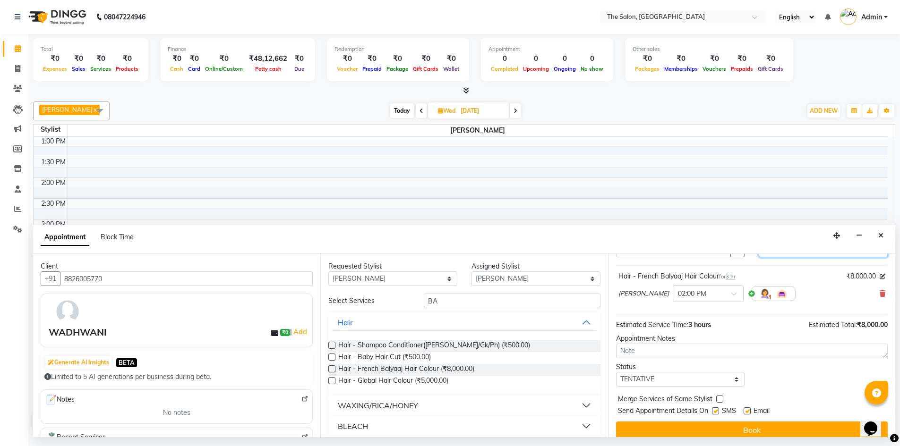
scroll to position [56, 0]
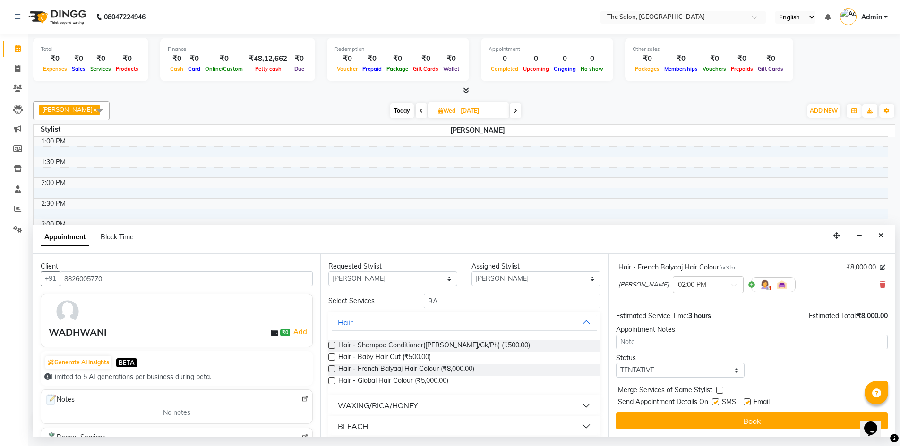
click at [714, 406] on label at bounding box center [715, 402] width 7 height 7
click at [714, 406] on input "checkbox" at bounding box center [715, 403] width 6 height 6
click at [746, 406] on label at bounding box center [746, 402] width 7 height 7
click at [746, 406] on input "checkbox" at bounding box center [746, 403] width 6 height 6
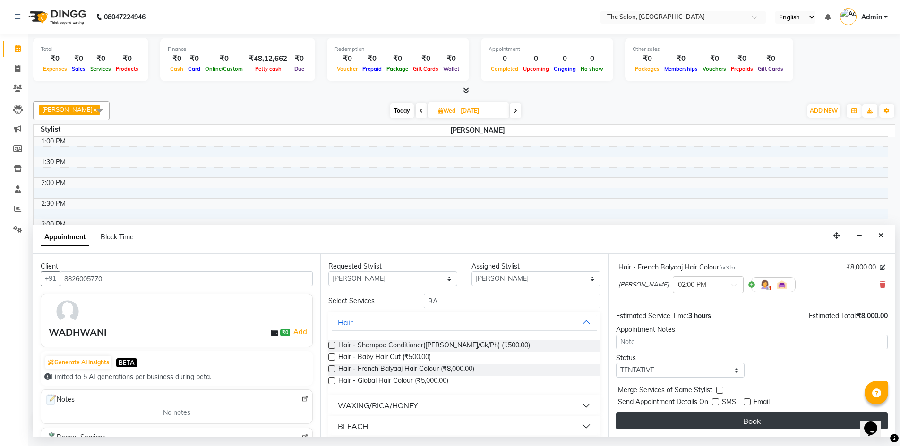
click at [792, 428] on button "Book" at bounding box center [752, 421] width 272 height 17
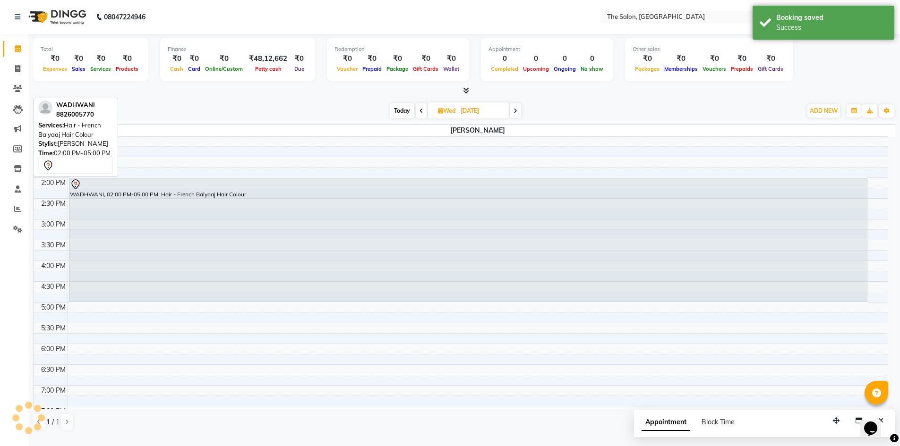
scroll to position [0, 0]
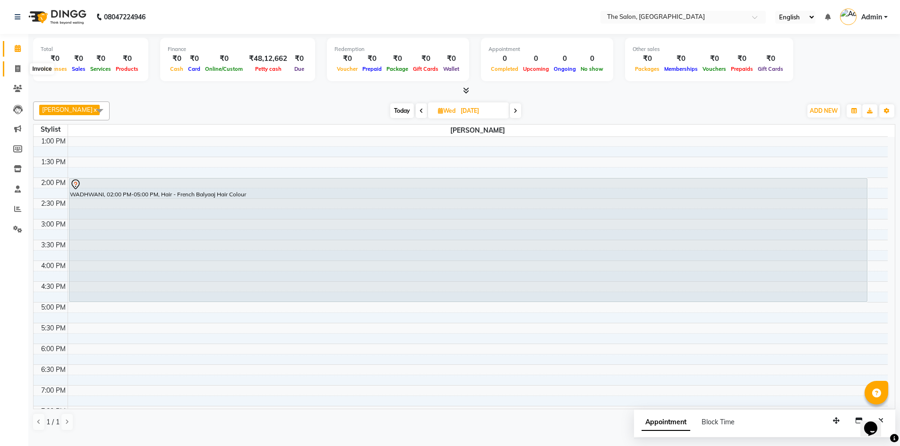
click at [22, 67] on span at bounding box center [17, 69] width 17 height 11
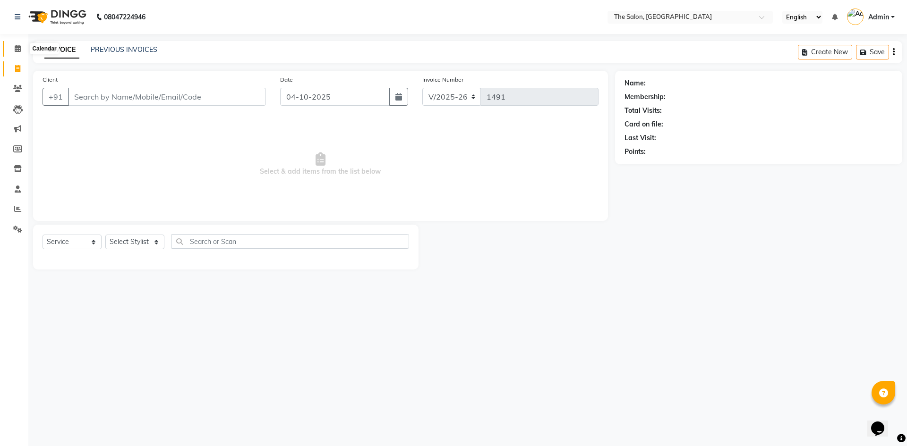
click at [16, 45] on icon at bounding box center [18, 48] width 6 height 7
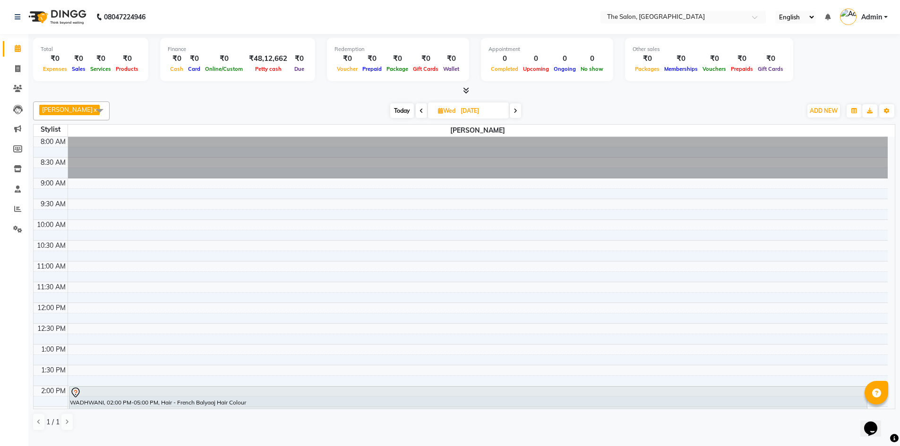
click at [95, 107] on span at bounding box center [99, 111] width 19 height 18
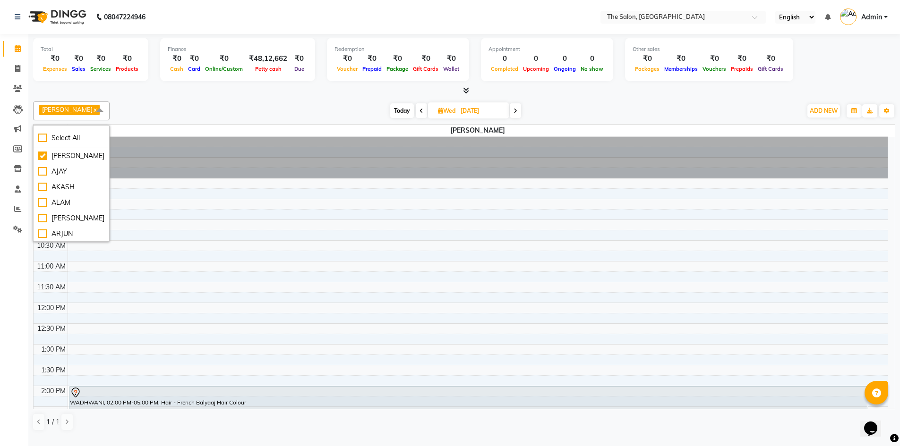
click at [95, 107] on span at bounding box center [99, 111] width 19 height 18
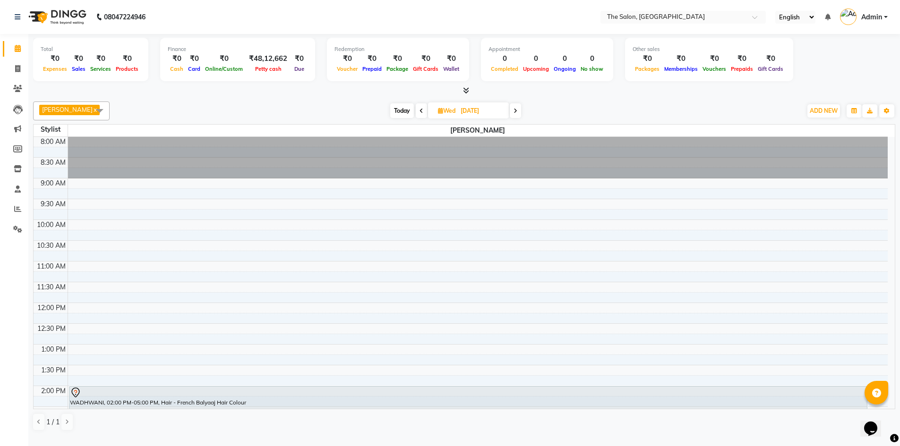
click at [443, 114] on span "Wed" at bounding box center [446, 110] width 22 height 7
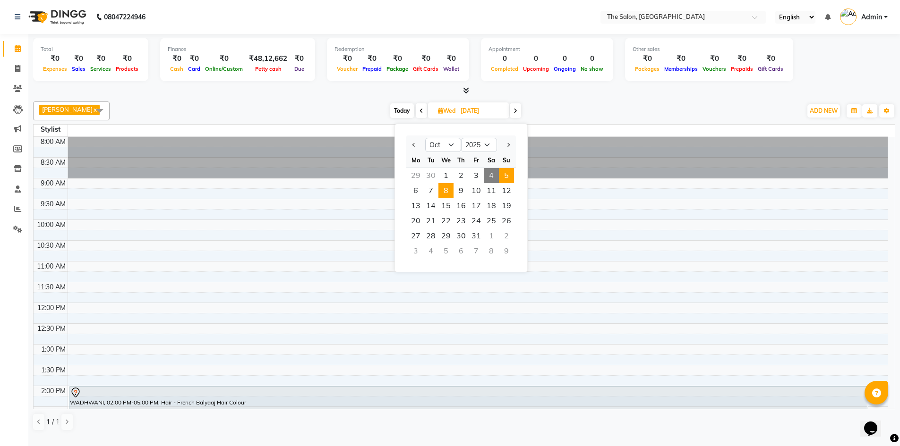
click at [507, 173] on span "5" at bounding box center [506, 175] width 15 height 15
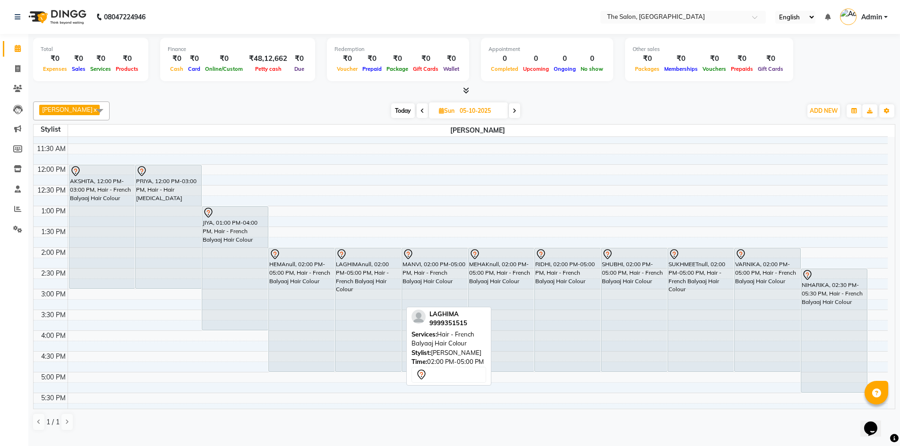
scroll to position [114, 0]
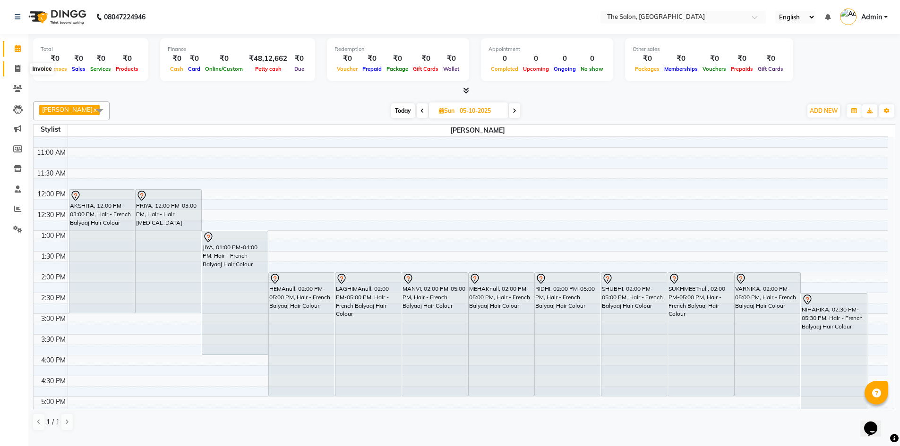
click at [17, 69] on icon at bounding box center [17, 68] width 5 height 7
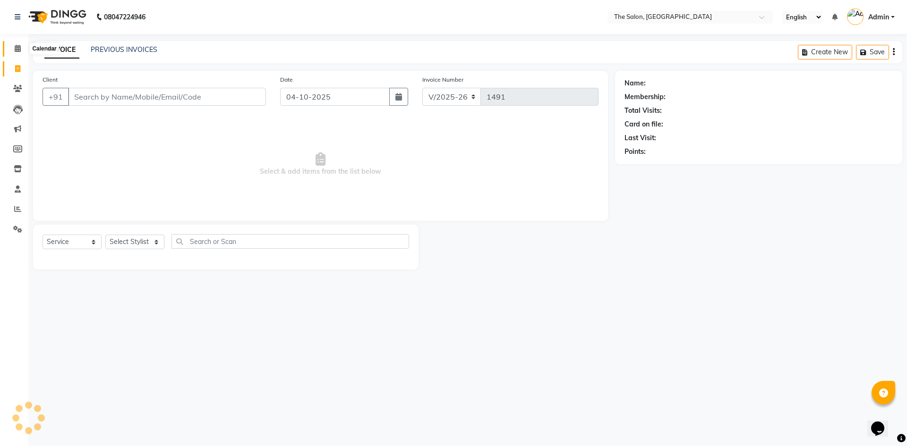
click at [17, 48] on icon at bounding box center [18, 48] width 6 height 7
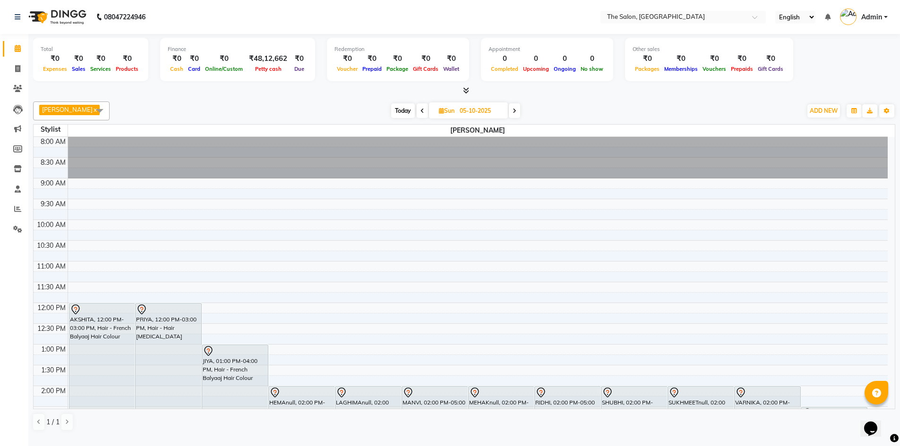
click at [512, 114] on icon at bounding box center [514, 111] width 4 height 6
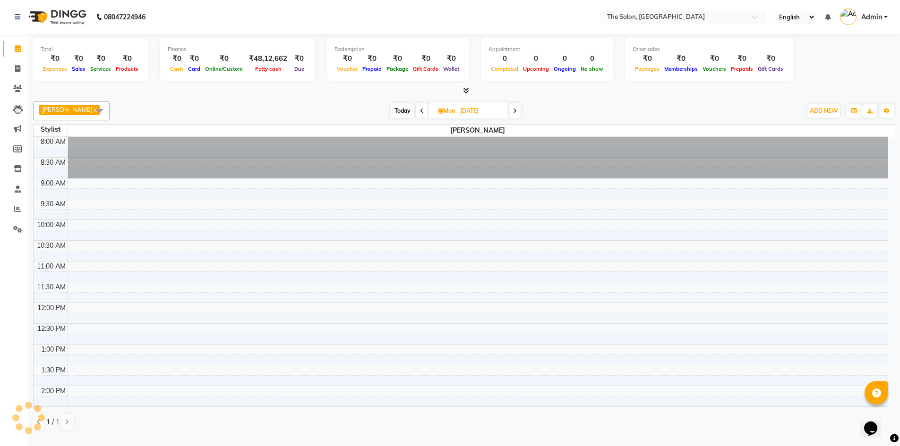
scroll to position [208, 0]
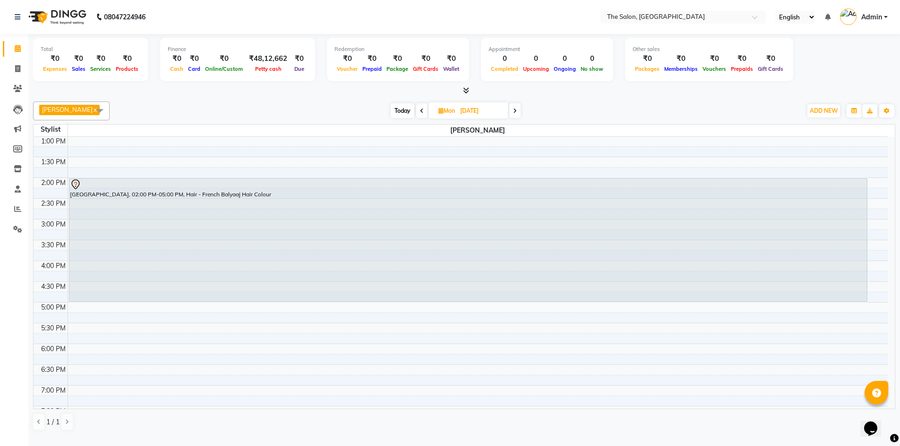
click at [438, 114] on icon at bounding box center [440, 111] width 5 height 6
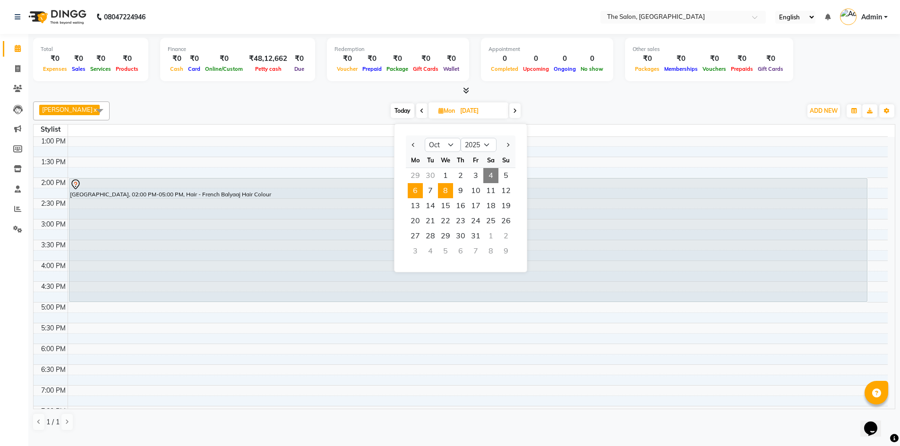
click at [448, 190] on span "8" at bounding box center [445, 190] width 15 height 15
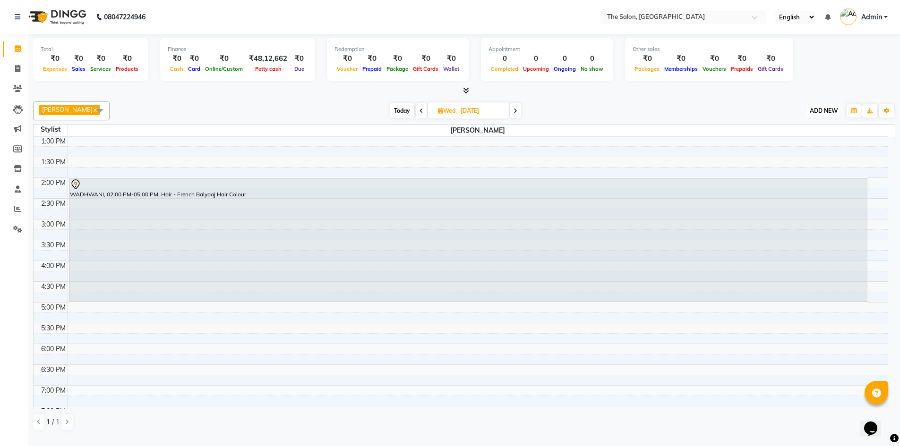
click at [835, 114] on span "ADD NEW" at bounding box center [823, 110] width 28 height 7
click at [822, 129] on button "Add Appointment" at bounding box center [802, 134] width 75 height 12
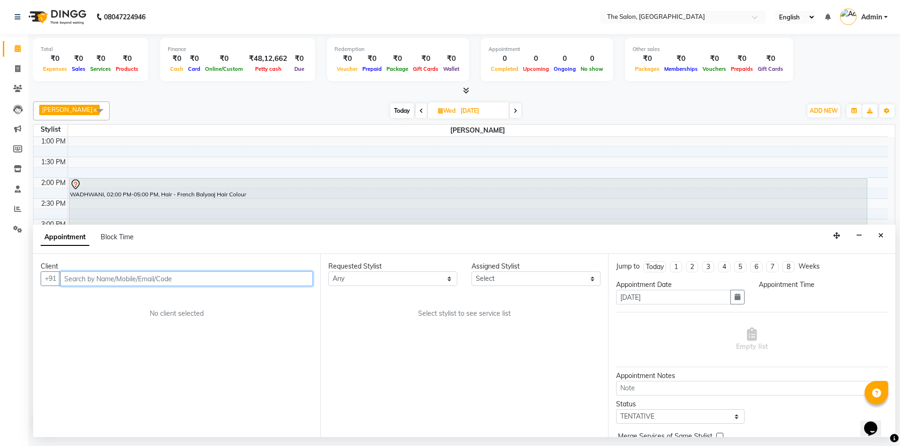
scroll to position [0, 0]
click at [116, 286] on input "text" at bounding box center [186, 279] width 253 height 15
click at [438, 114] on icon at bounding box center [440, 111] width 5 height 6
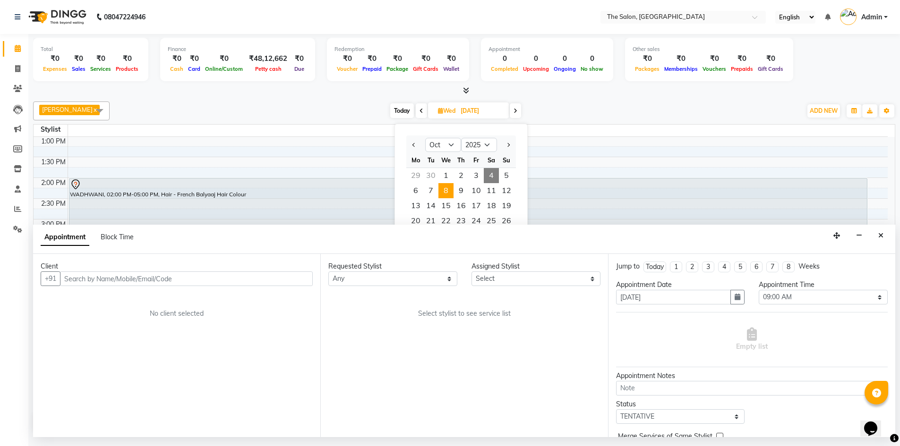
click at [575, 110] on div "Today Wed 08-10-2025 Jan Feb Mar Apr May Jun Jul Aug Sep Oct Nov Dec 2015 2016 …" at bounding box center [455, 111] width 682 height 14
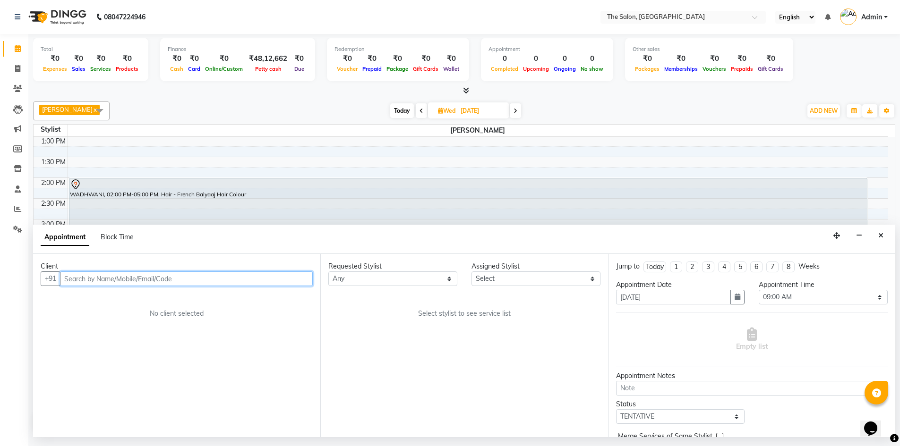
click at [220, 285] on input "text" at bounding box center [186, 279] width 253 height 15
click at [295, 283] on span "Add Client" at bounding box center [293, 278] width 32 height 9
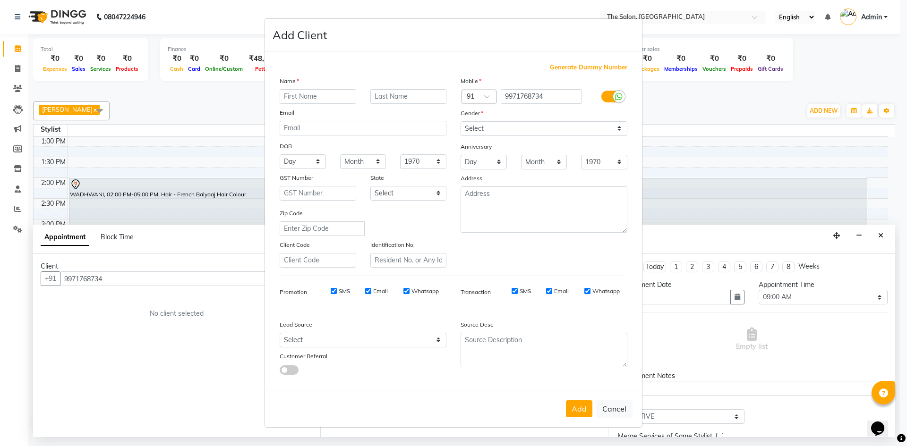
click at [311, 101] on input "text" at bounding box center [318, 96] width 77 height 15
click at [619, 128] on select "Select Male Female Other Prefer Not To Say" at bounding box center [543, 128] width 167 height 15
click at [460, 121] on select "Select Male Female Other Prefer Not To Say" at bounding box center [543, 128] width 167 height 15
click at [585, 404] on button "Add" at bounding box center [579, 408] width 26 height 17
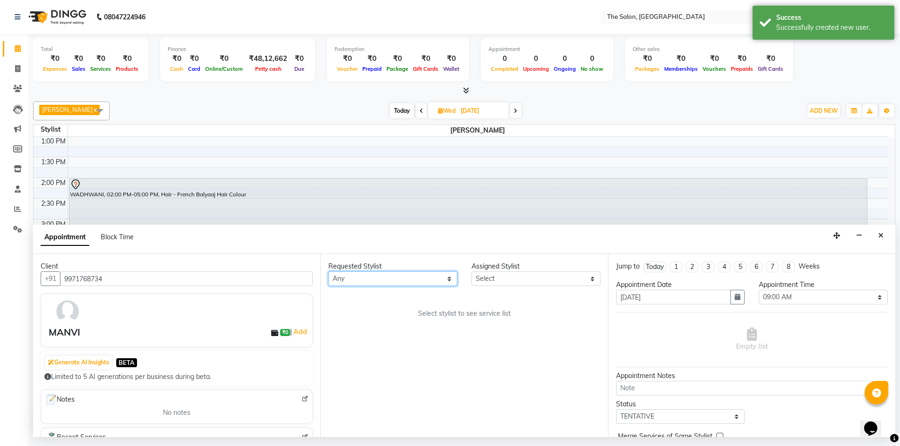
click at [445, 286] on select "Any AAKASH SURI AJAY AKASH ALAM AMIT ARJUN BHUPINDER HASAN IMRAN KANHAIYA KP NI…" at bounding box center [392, 279] width 129 height 15
click at [328, 281] on select "Any AAKASH SURI AJAY AKASH ALAM AMIT ARJUN BHUPINDER HASAN IMRAN KANHAIYA KP NI…" at bounding box center [392, 279] width 129 height 15
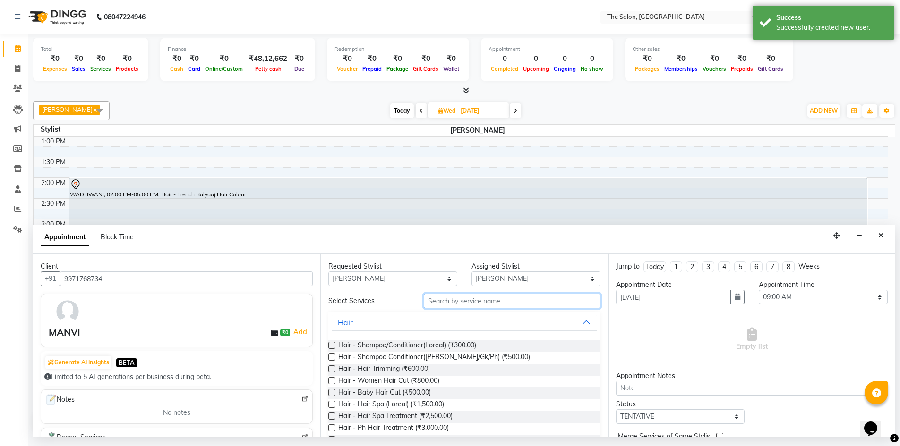
click at [530, 308] on input "text" at bounding box center [512, 301] width 177 height 15
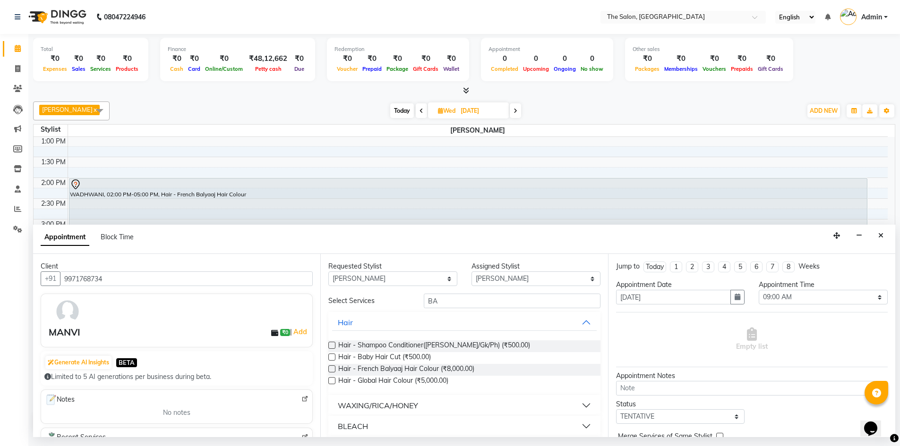
click at [331, 373] on label at bounding box center [331, 369] width 7 height 7
click at [331, 373] on input "checkbox" at bounding box center [331, 370] width 6 height 6
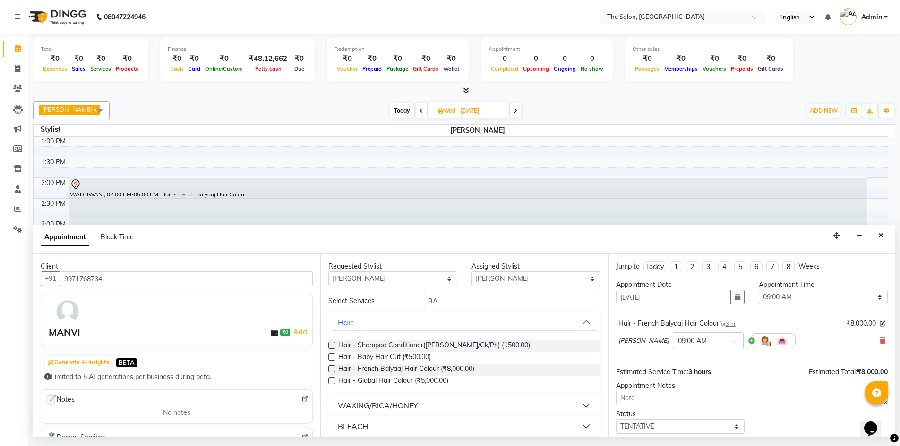
click at [330, 373] on label at bounding box center [331, 369] width 7 height 7
click at [330, 373] on input "checkbox" at bounding box center [331, 370] width 6 height 6
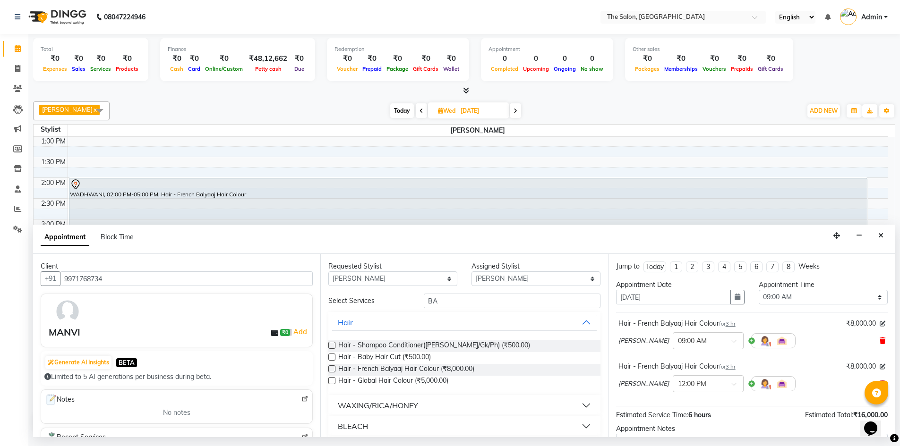
click at [879, 344] on icon at bounding box center [882, 341] width 6 height 7
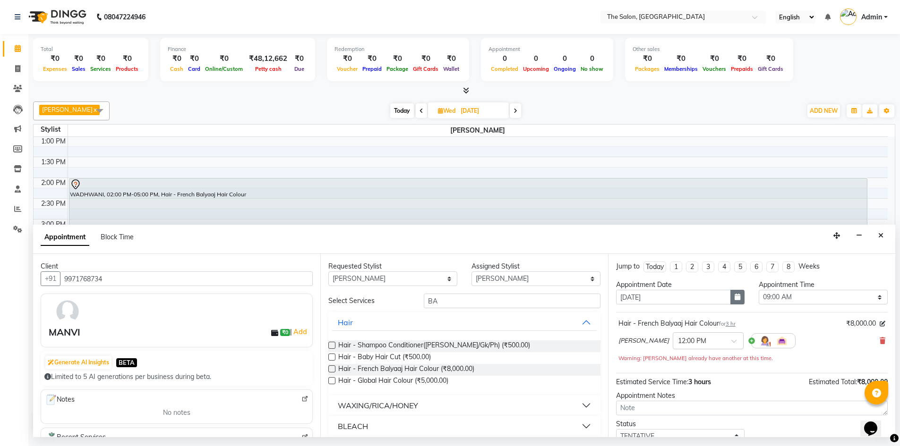
click at [737, 305] on button "button" at bounding box center [737, 297] width 14 height 15
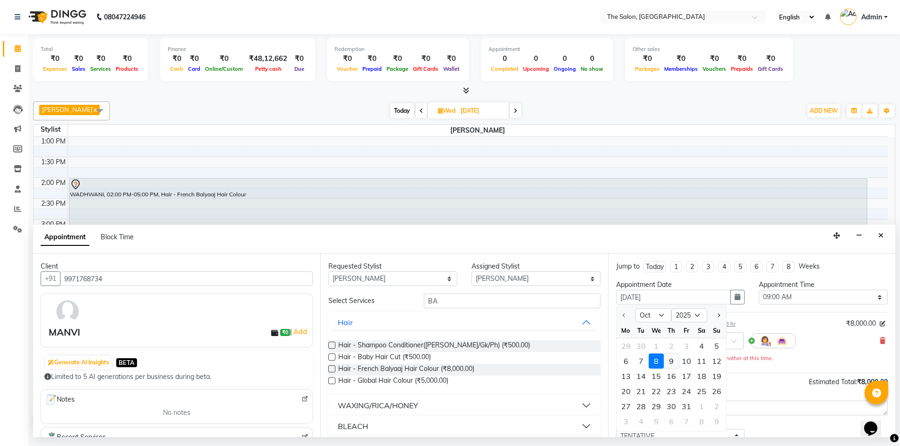
click at [670, 367] on div "9" at bounding box center [670, 361] width 15 height 15
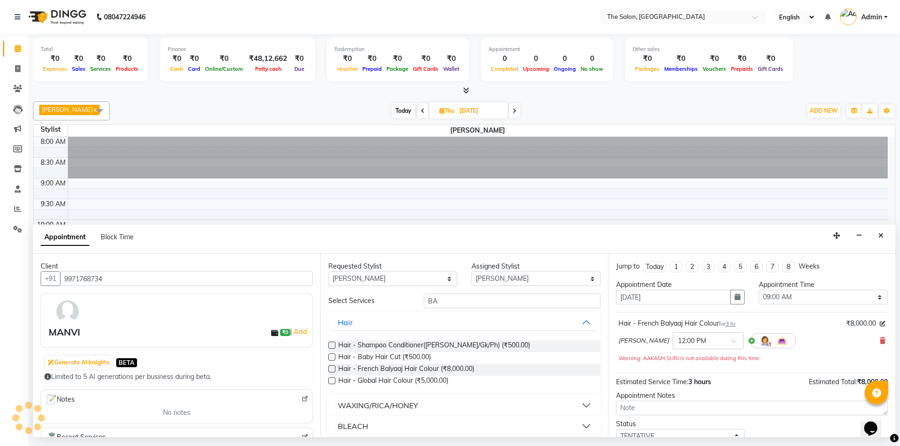
scroll to position [208, 0]
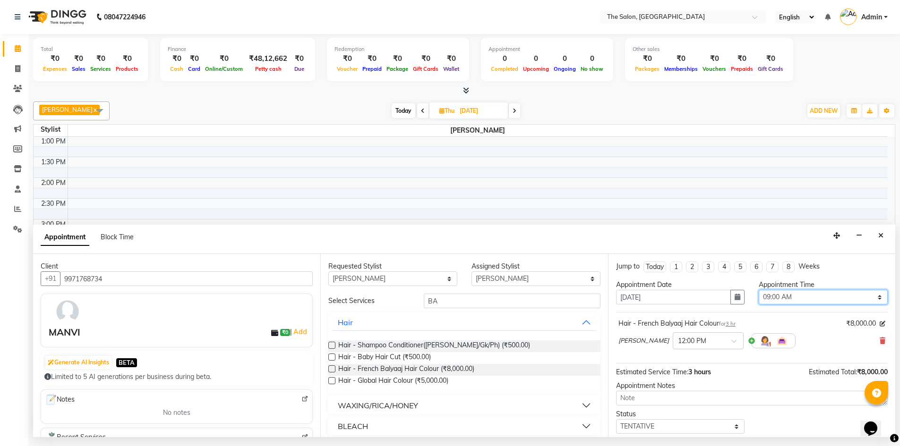
click at [873, 305] on select "Select 09:00 AM 09:15 AM 09:30 AM 09:45 AM 10:00 AM 10:15 AM 10:30 AM 10:45 AM …" at bounding box center [822, 297] width 129 height 15
click at [758, 299] on select "Select 09:00 AM 09:15 AM 09:30 AM 09:45 AM 10:00 AM 10:15 AM 10:30 AM 10:45 AM …" at bounding box center [822, 297] width 129 height 15
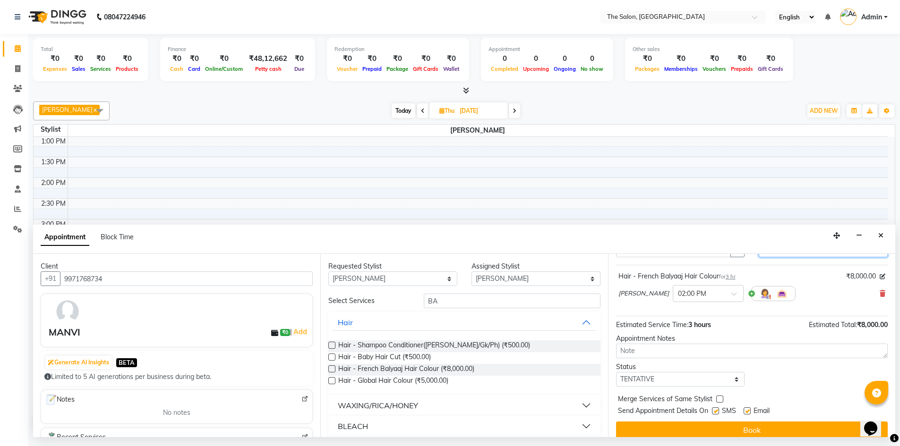
scroll to position [56, 0]
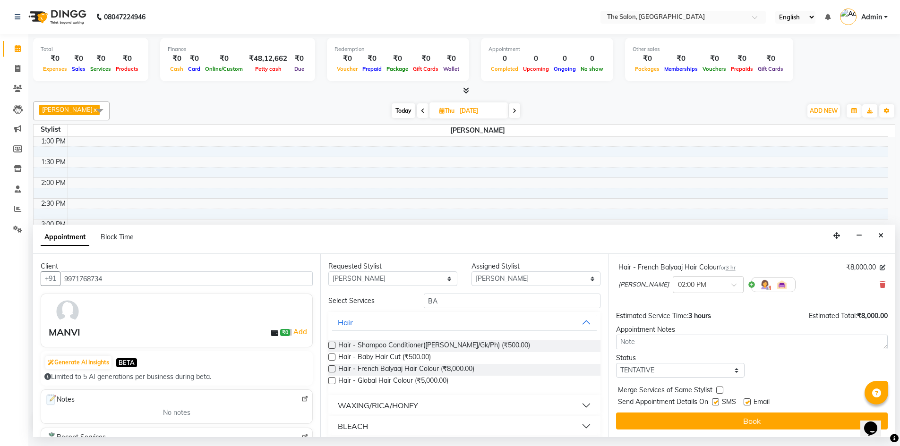
click at [716, 406] on label at bounding box center [715, 402] width 7 height 7
click at [716, 406] on input "checkbox" at bounding box center [715, 403] width 6 height 6
click at [748, 406] on label at bounding box center [746, 402] width 7 height 7
click at [748, 406] on input "checkbox" at bounding box center [746, 403] width 6 height 6
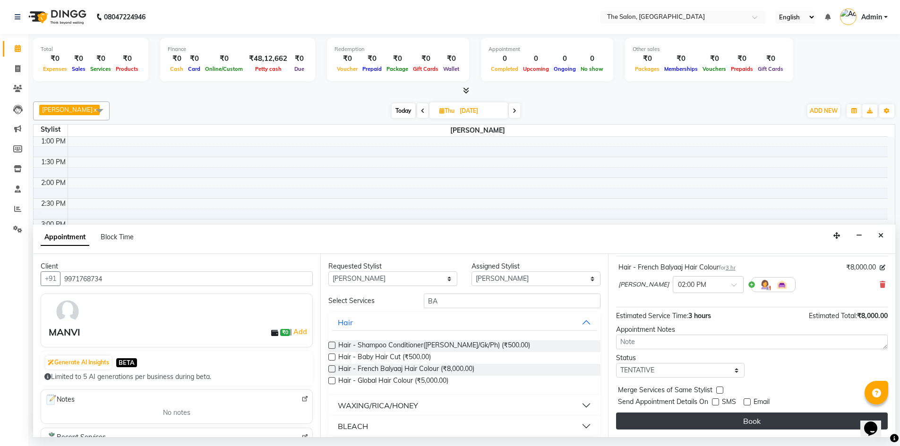
click at [741, 430] on button "Book" at bounding box center [752, 421] width 272 height 17
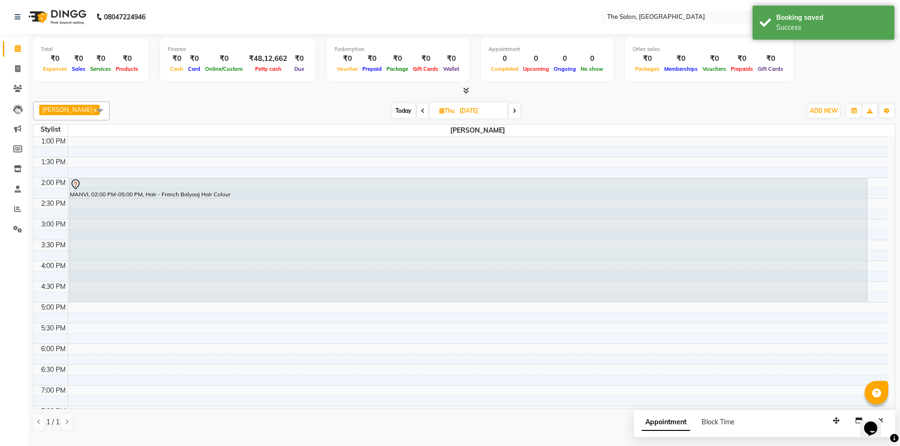
scroll to position [0, 0]
click at [423, 118] on span at bounding box center [422, 110] width 11 height 15
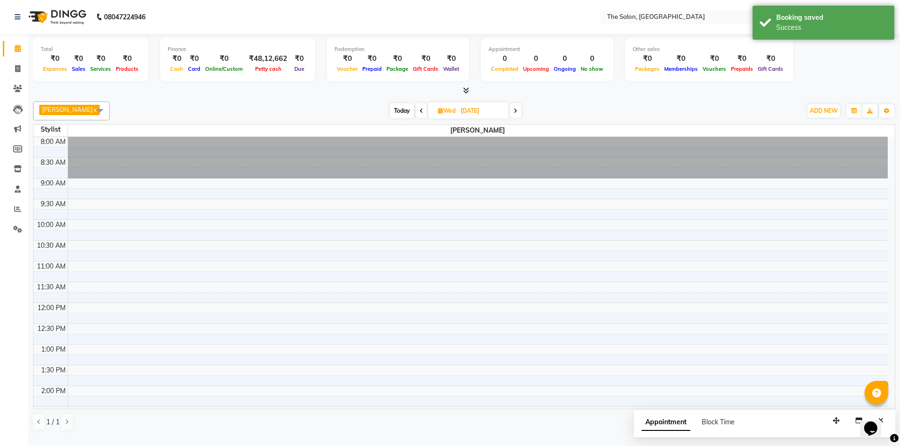
scroll to position [208, 0]
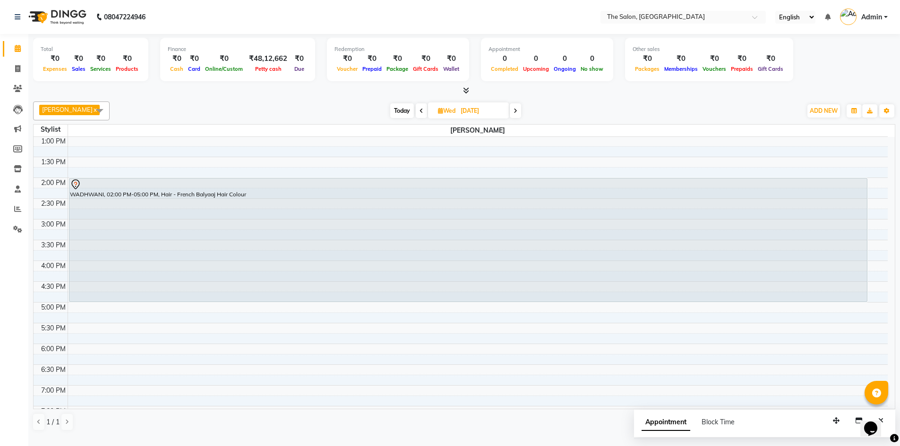
click at [423, 118] on span at bounding box center [421, 110] width 11 height 15
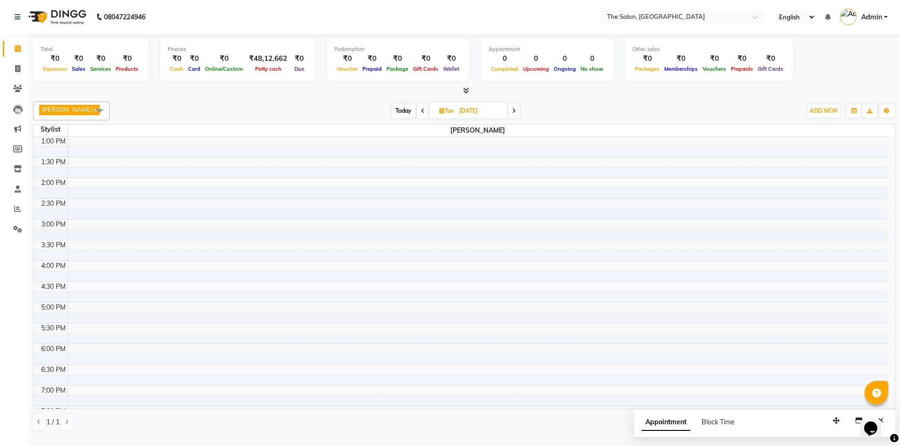
click at [423, 118] on span at bounding box center [422, 110] width 11 height 15
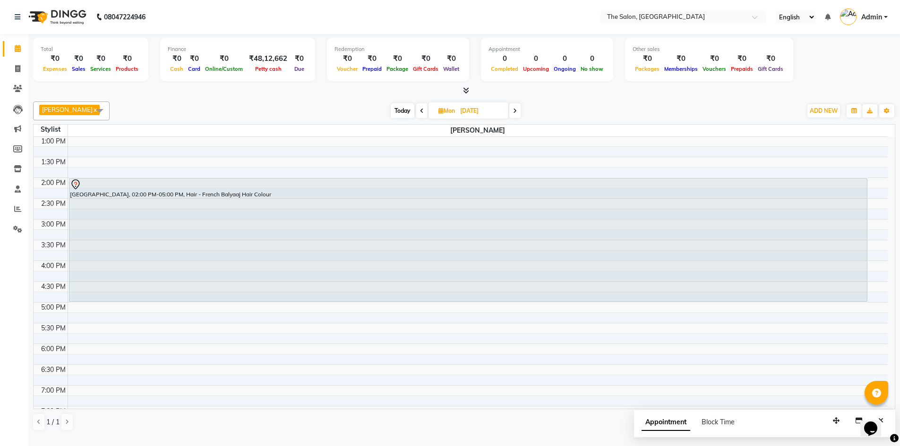
click at [504, 118] on span "Mon 06-10-2025" at bounding box center [468, 110] width 80 height 16
click at [513, 118] on span at bounding box center [514, 110] width 11 height 15
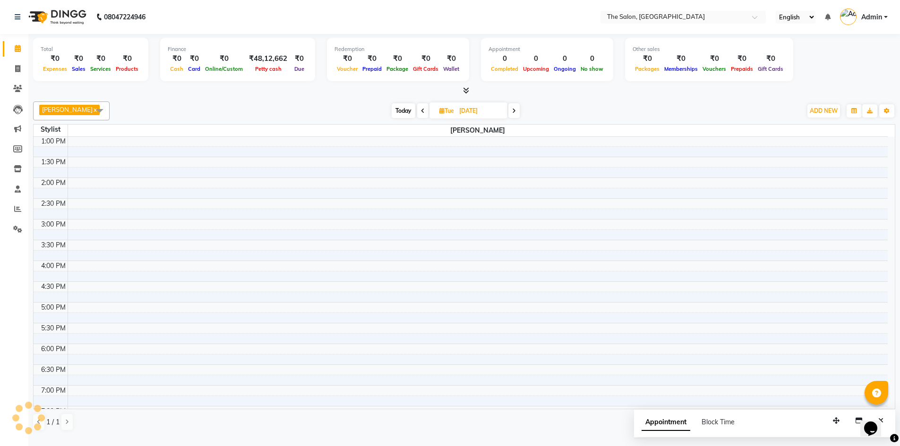
click at [513, 118] on span at bounding box center [513, 110] width 11 height 15
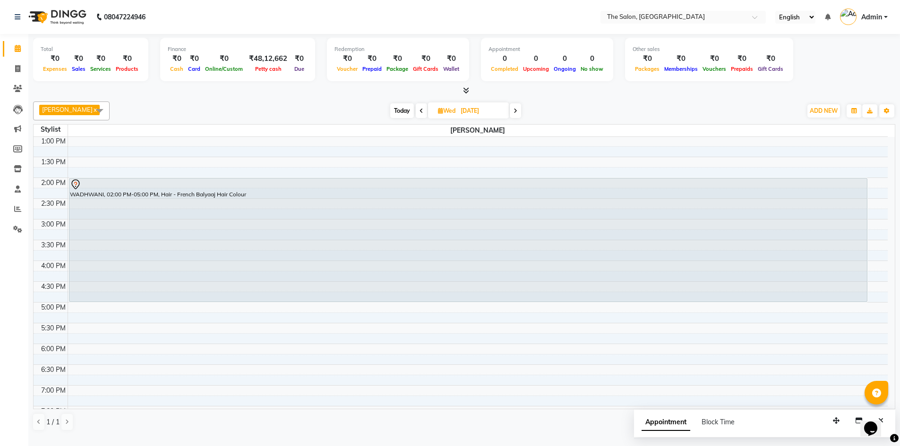
click at [416, 113] on span at bounding box center [421, 110] width 11 height 15
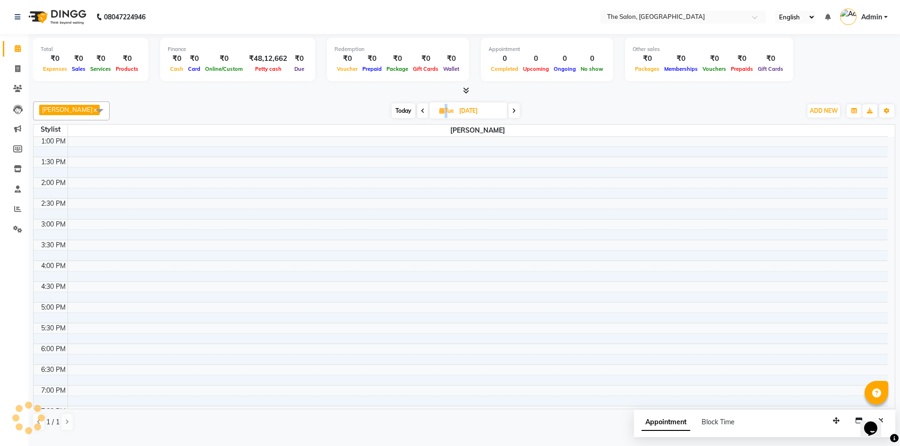
click at [417, 113] on span at bounding box center [422, 110] width 11 height 15
click at [416, 113] on span at bounding box center [421, 110] width 11 height 15
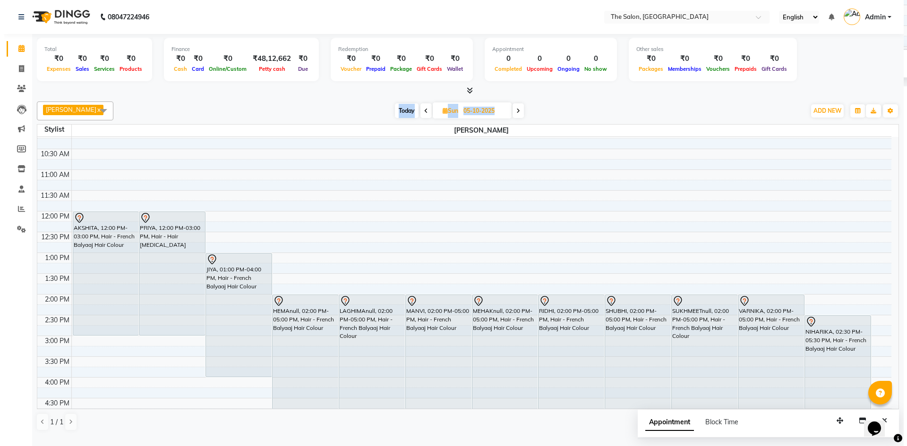
scroll to position [114, 0]
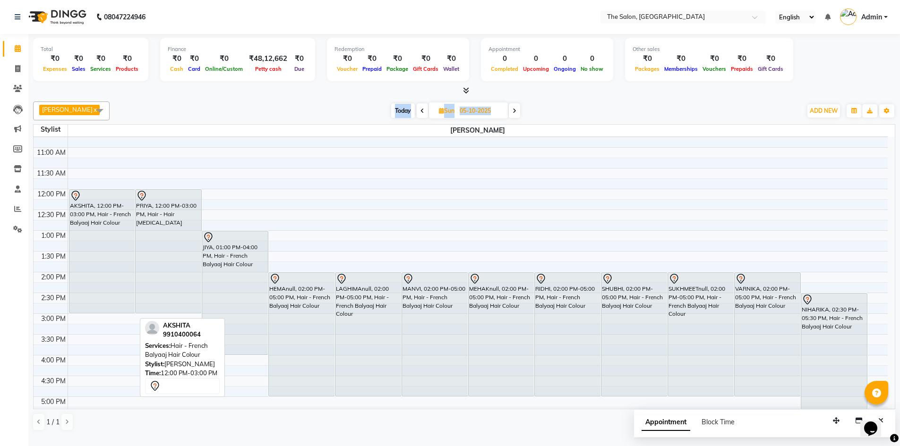
click at [115, 256] on div "AKSHITA, 12:00 PM-03:00 PM, Hair - French Balyaaj Hair Colour" at bounding box center [102, 251] width 66 height 123
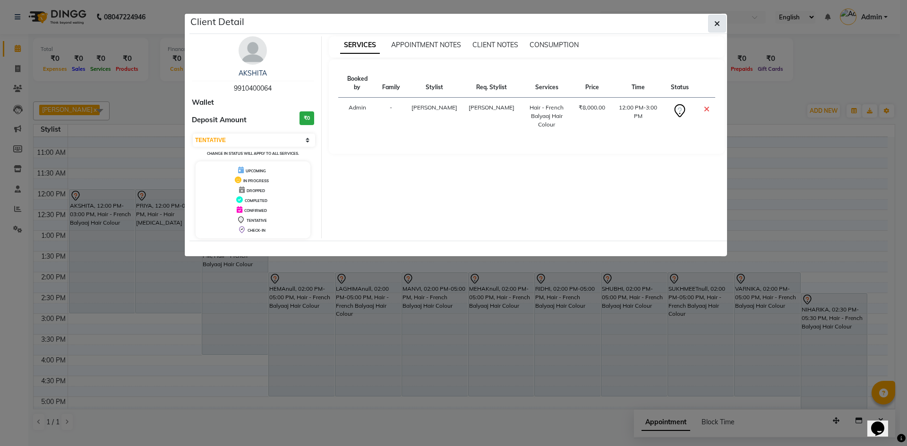
click at [723, 24] on button "button" at bounding box center [717, 24] width 18 height 18
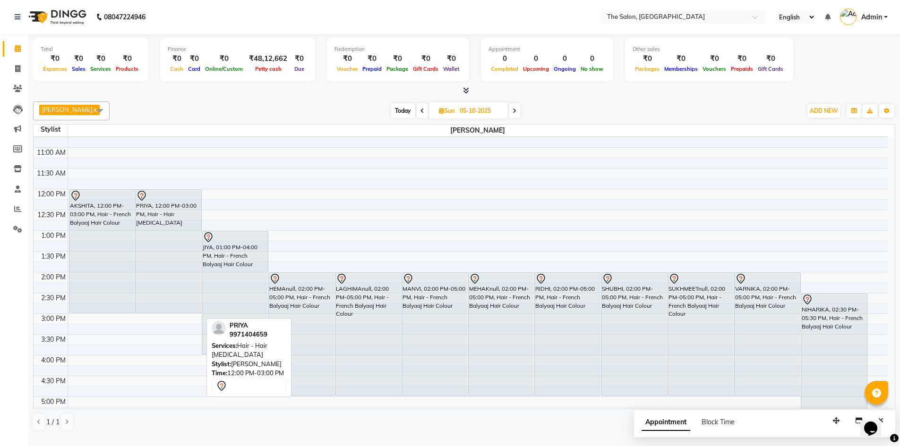
click at [167, 262] on div "PRIYA, 12:00 PM-03:00 PM, Hair - Hair [MEDICAL_DATA]" at bounding box center [169, 251] width 66 height 123
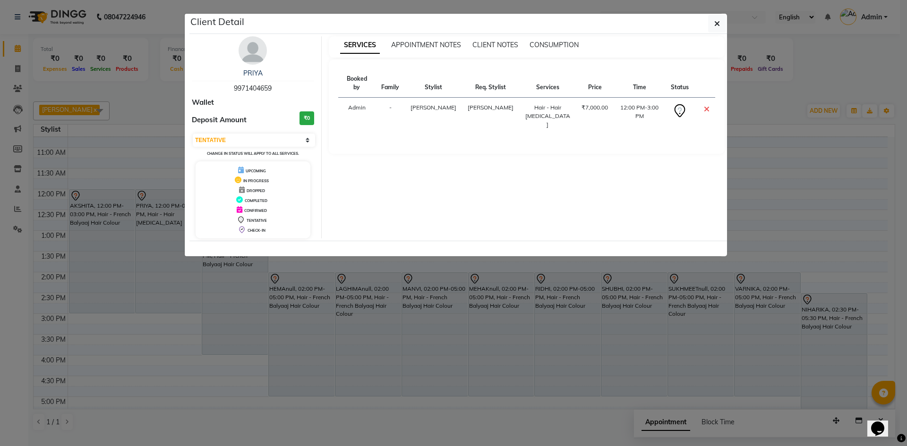
drag, startPoint x: 596, startPoint y: 445, endPoint x: 580, endPoint y: 228, distance: 217.8
click at [599, 407] on ngb-modal-window "Client Detail PRIYA 9971404659 Wallet Deposit Amount ₹0 Select CONFIRMED TENTAT…" at bounding box center [453, 223] width 907 height 446
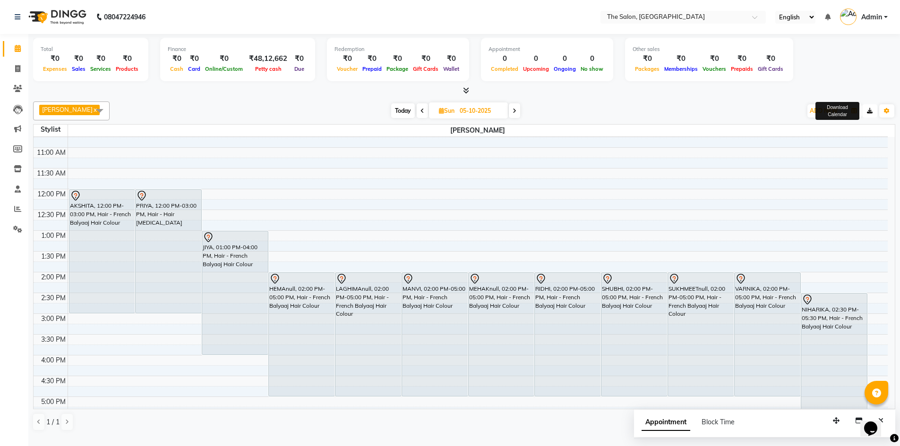
click at [871, 114] on icon "button" at bounding box center [870, 111] width 6 height 6
click at [767, 102] on div "AAKASH SURI x Select All AAKASH SURI AJAY AKASH ALAM AMIT ARJUN BHUPINDER HASAN…" at bounding box center [464, 111] width 862 height 19
click at [852, 114] on icon "button" at bounding box center [854, 111] width 6 height 6
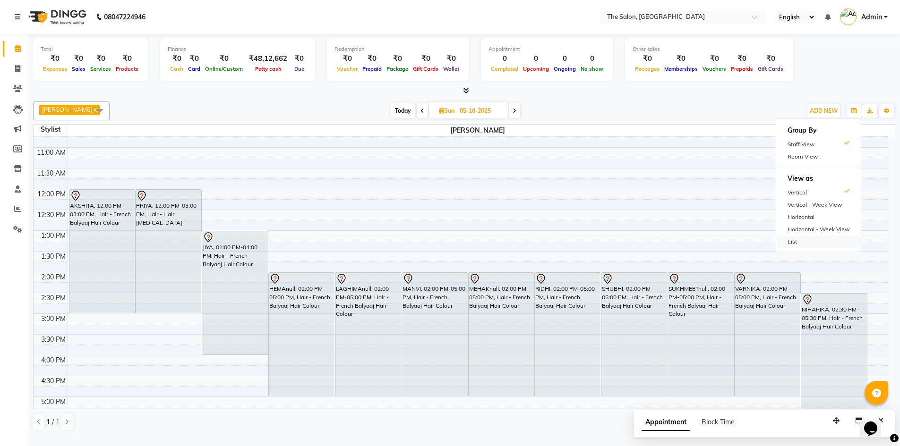
click at [792, 245] on div "List" at bounding box center [818, 242] width 85 height 12
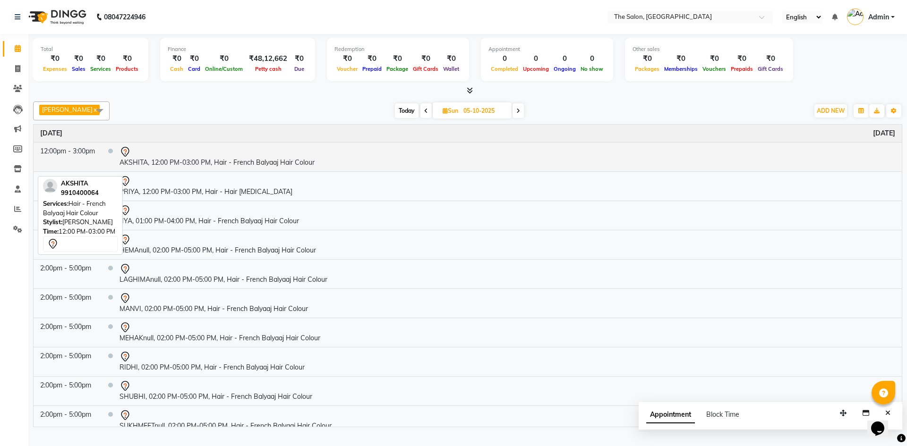
click at [389, 158] on div at bounding box center [506, 151] width 775 height 11
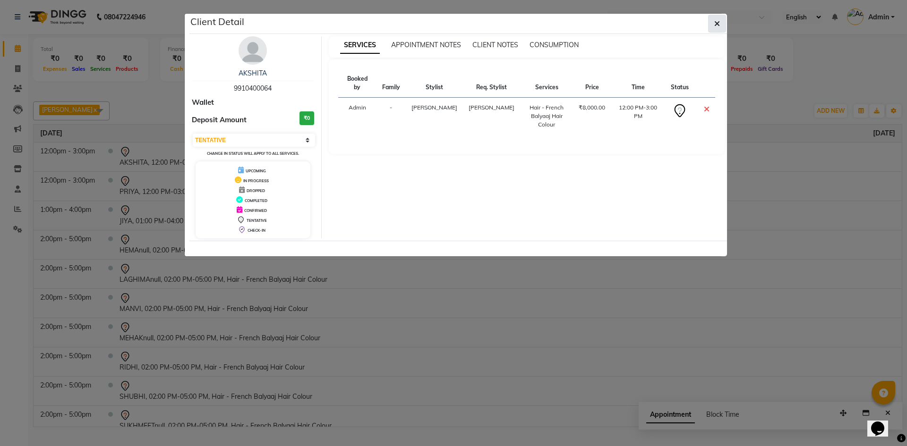
click at [718, 23] on icon "button" at bounding box center [717, 24] width 6 height 8
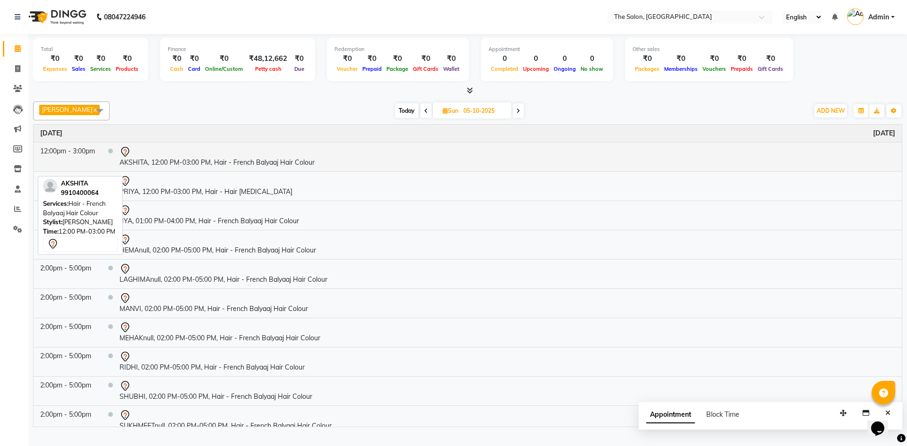
click at [199, 158] on div at bounding box center [506, 151] width 775 height 11
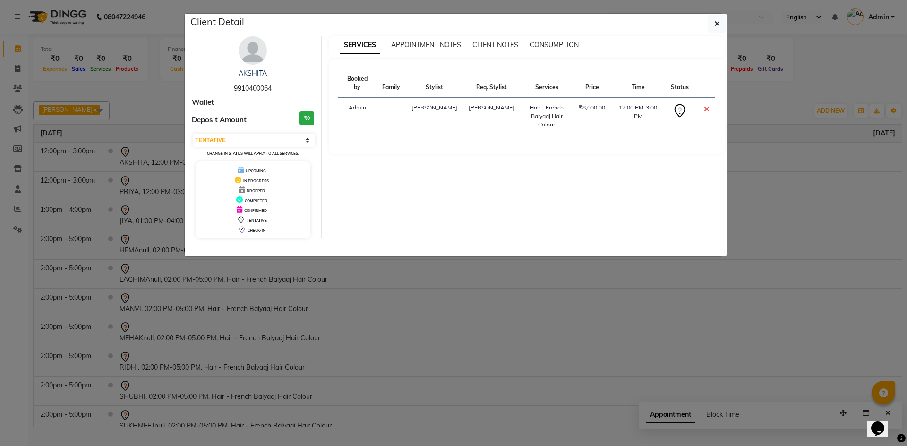
click at [706, 105] on icon at bounding box center [707, 109] width 6 height 8
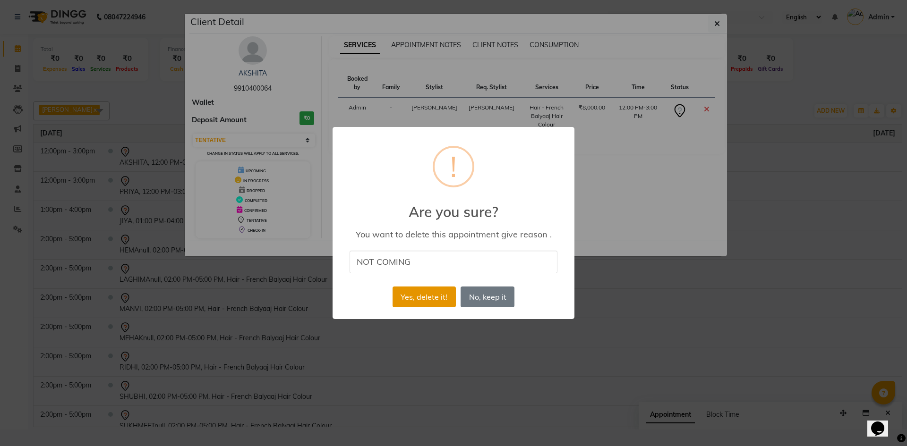
click at [415, 299] on button "Yes, delete it!" at bounding box center [423, 297] width 63 height 21
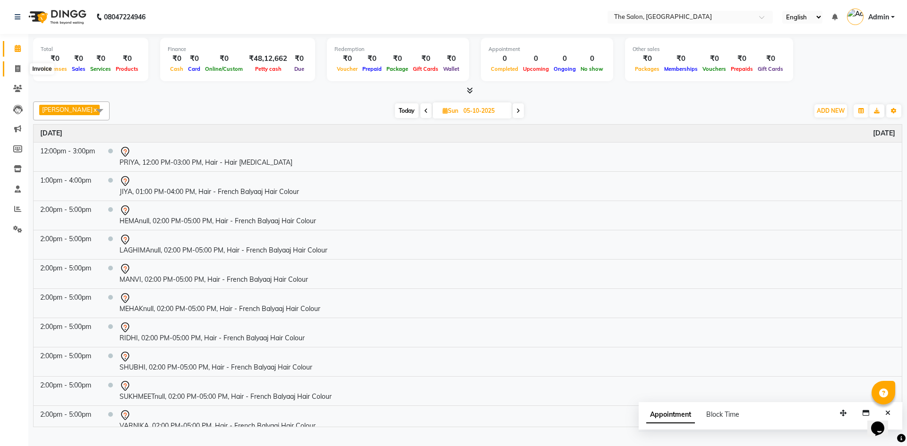
click at [18, 71] on icon at bounding box center [17, 68] width 5 height 7
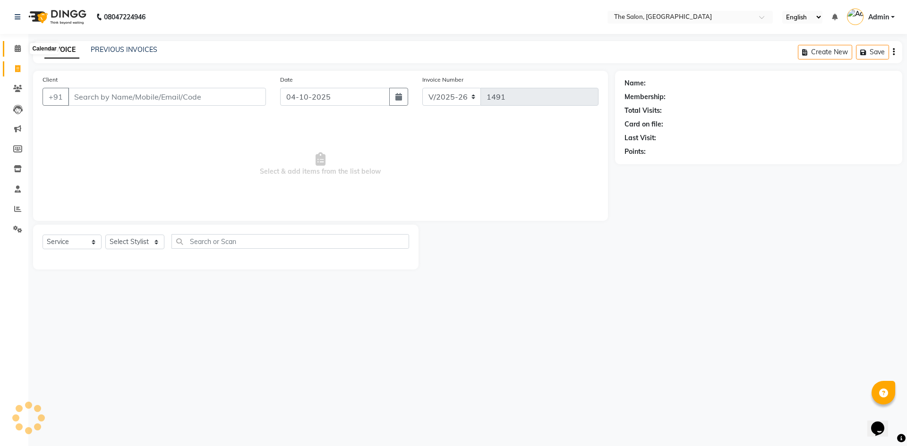
click at [13, 48] on span at bounding box center [17, 48] width 17 height 11
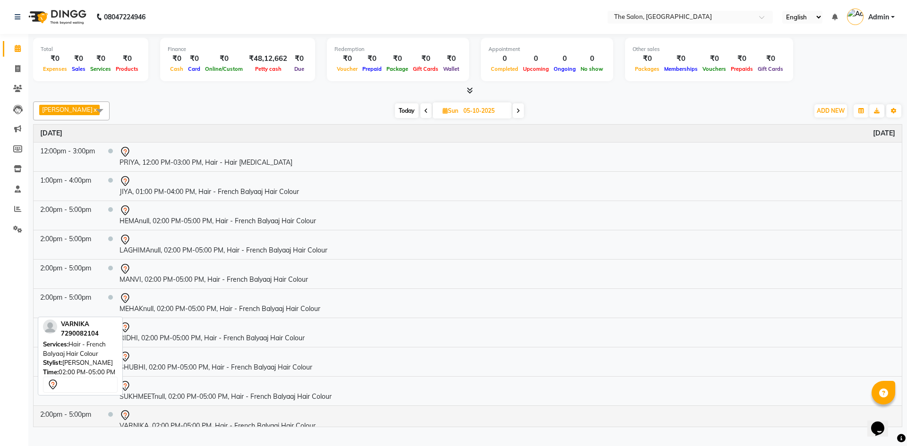
scroll to position [37, 0]
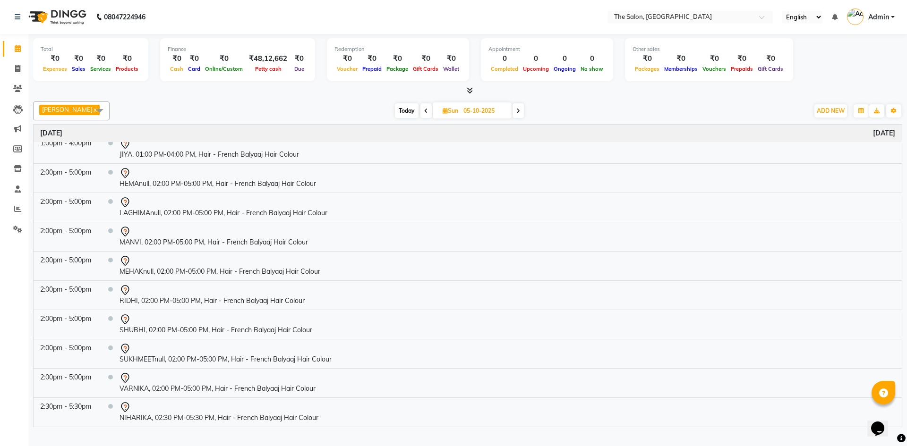
click at [516, 114] on icon at bounding box center [518, 111] width 4 height 6
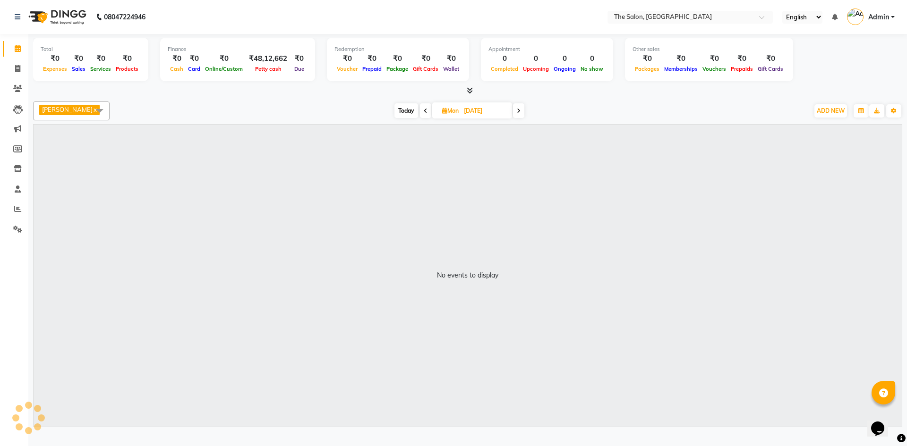
scroll to position [0, 0]
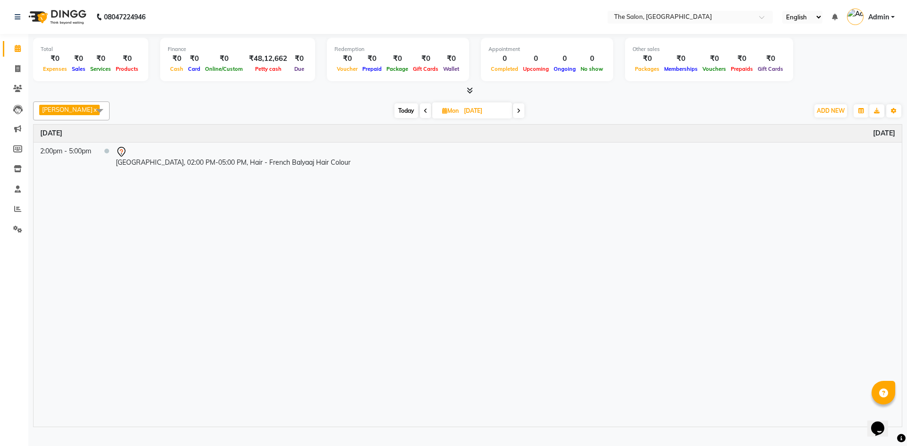
click at [517, 112] on icon at bounding box center [519, 111] width 4 height 6
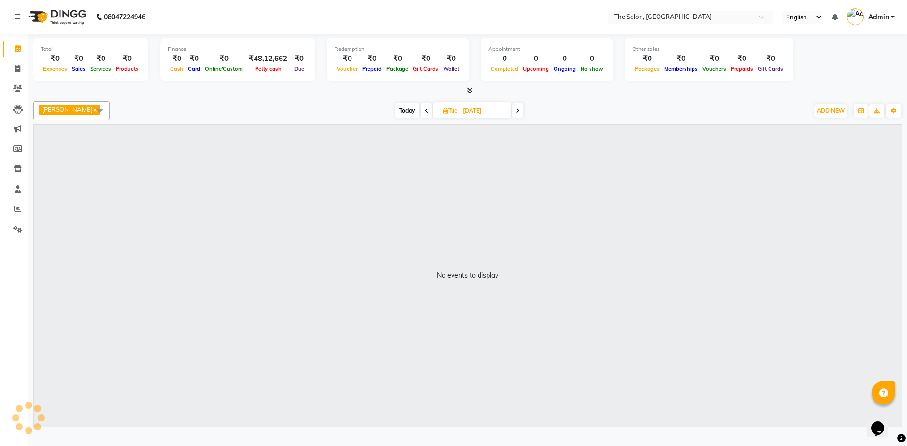
click at [516, 112] on icon at bounding box center [518, 111] width 4 height 6
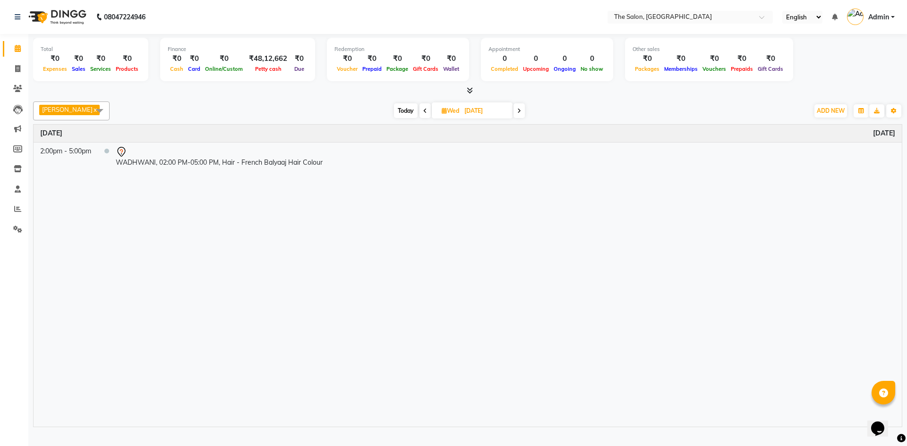
click at [425, 115] on span at bounding box center [424, 110] width 11 height 15
click at [425, 115] on span at bounding box center [426, 110] width 11 height 15
click at [519, 117] on span at bounding box center [518, 110] width 11 height 15
click at [519, 117] on span at bounding box center [517, 110] width 11 height 15
click at [423, 114] on icon at bounding box center [425, 111] width 4 height 6
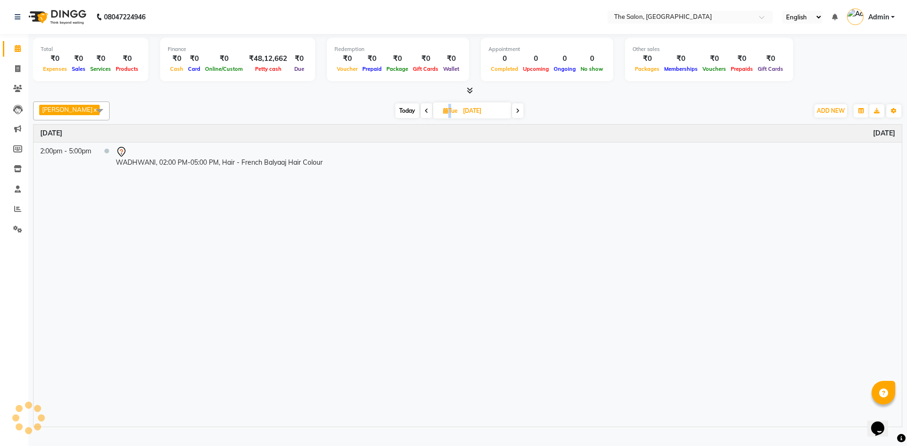
click at [425, 114] on icon at bounding box center [427, 111] width 4 height 6
click at [425, 117] on span at bounding box center [425, 110] width 11 height 15
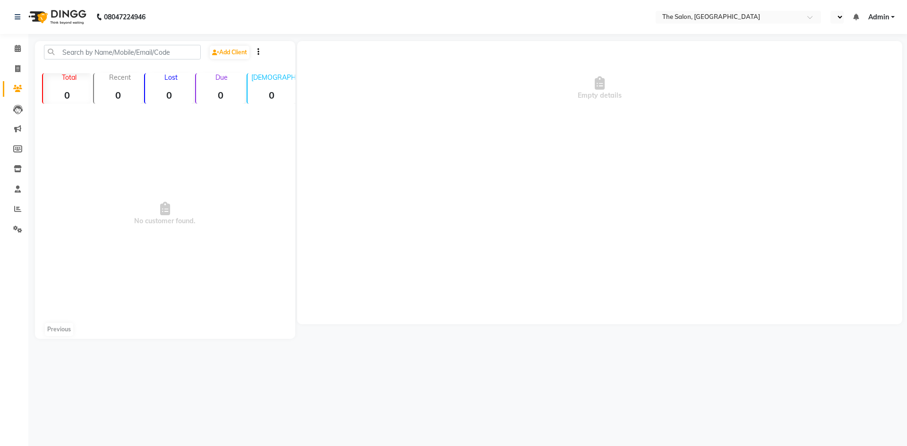
select select "en"
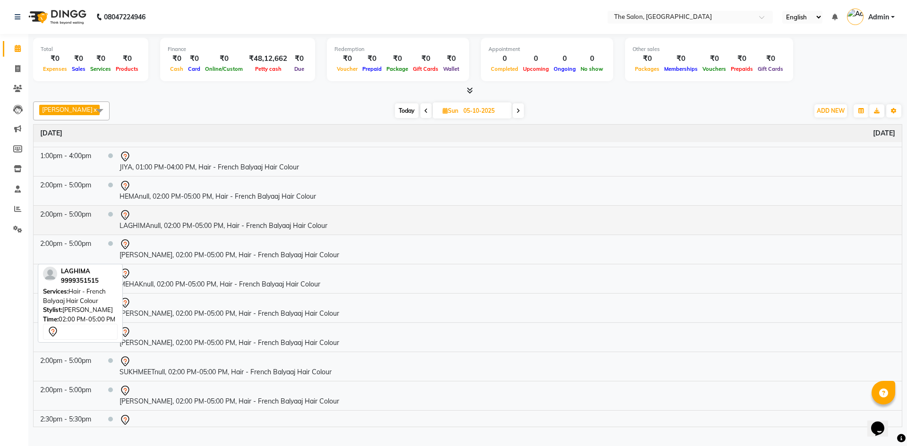
scroll to position [37, 0]
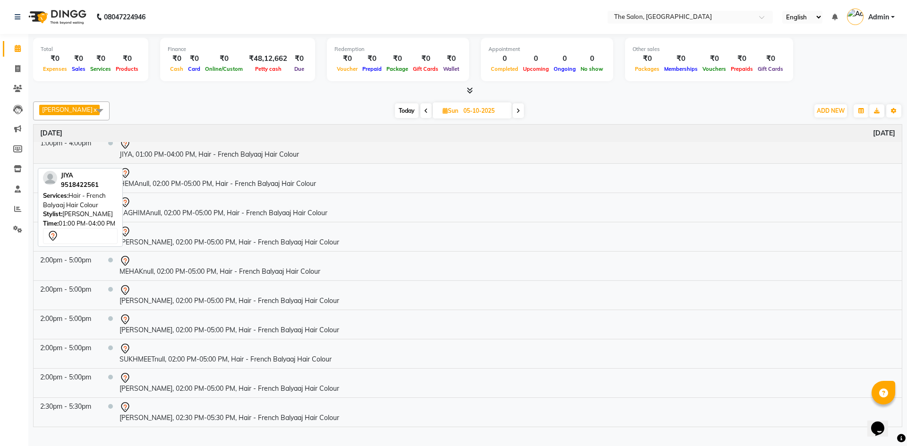
click at [172, 163] on td "JIYA, 01:00 PM-04:00 PM, Hair - French Balyaaj Hair Colour" at bounding box center [507, 148] width 789 height 29
select select "7"
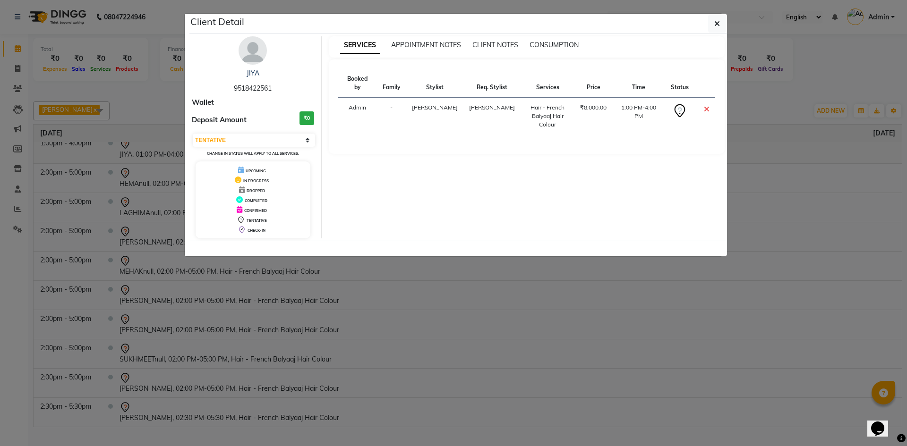
click at [172, 167] on ngb-modal-window "Client Detail JIYA 9518422561 Wallet Deposit Amount ₹0 Select CONFIRMED TENTATI…" at bounding box center [453, 223] width 907 height 446
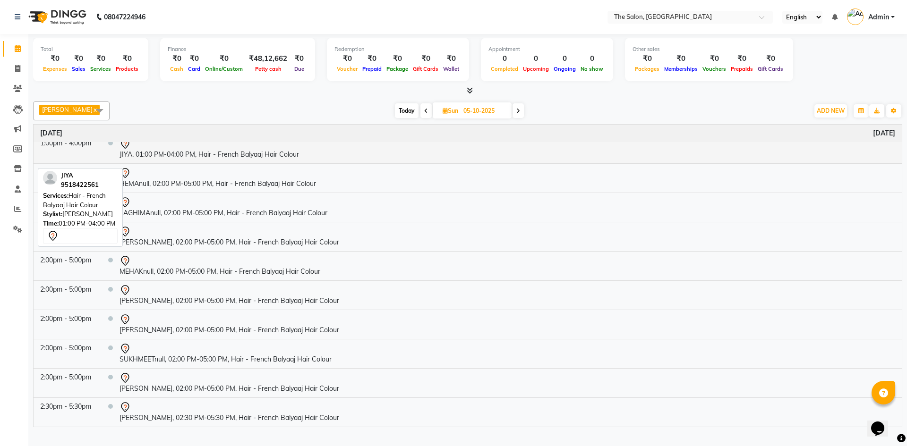
click at [140, 150] on div at bounding box center [506, 143] width 775 height 11
select select "7"
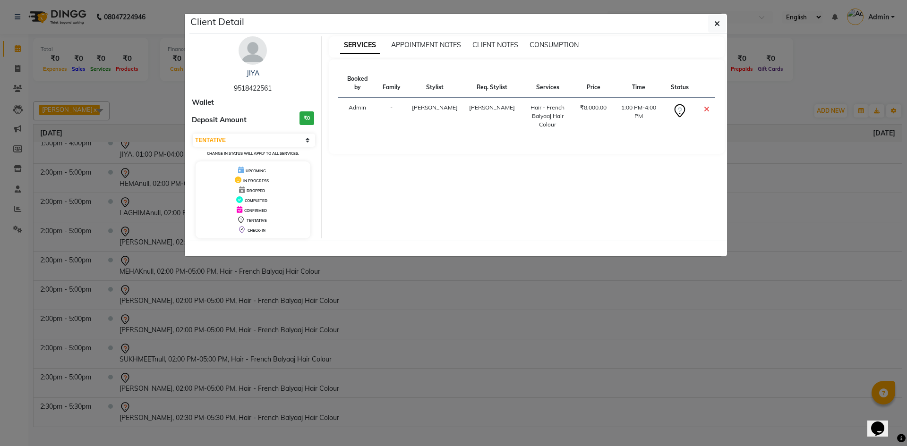
click at [105, 171] on ngb-modal-window "Client Detail JIYA 9518422561 Wallet Deposit Amount ₹0 Select CONFIRMED TENTATI…" at bounding box center [453, 223] width 907 height 446
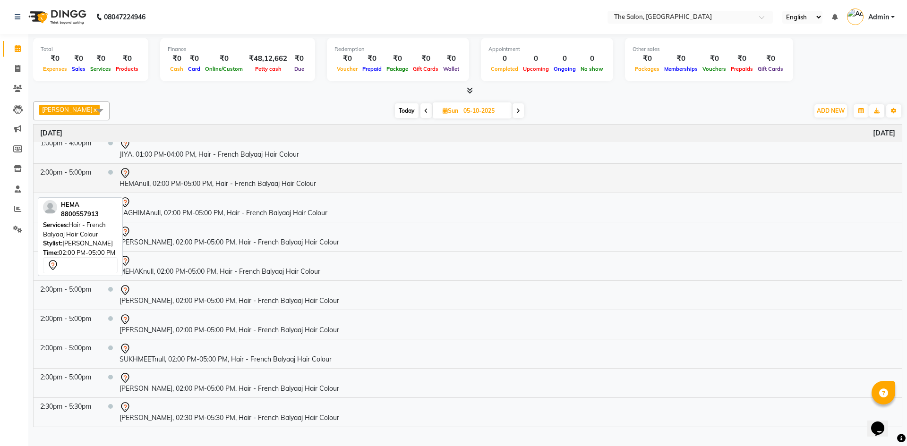
click at [98, 183] on td "2:00pm - 5:00pm" at bounding box center [68, 177] width 68 height 29
select select "7"
